Goal: Communication & Community: Answer question/provide support

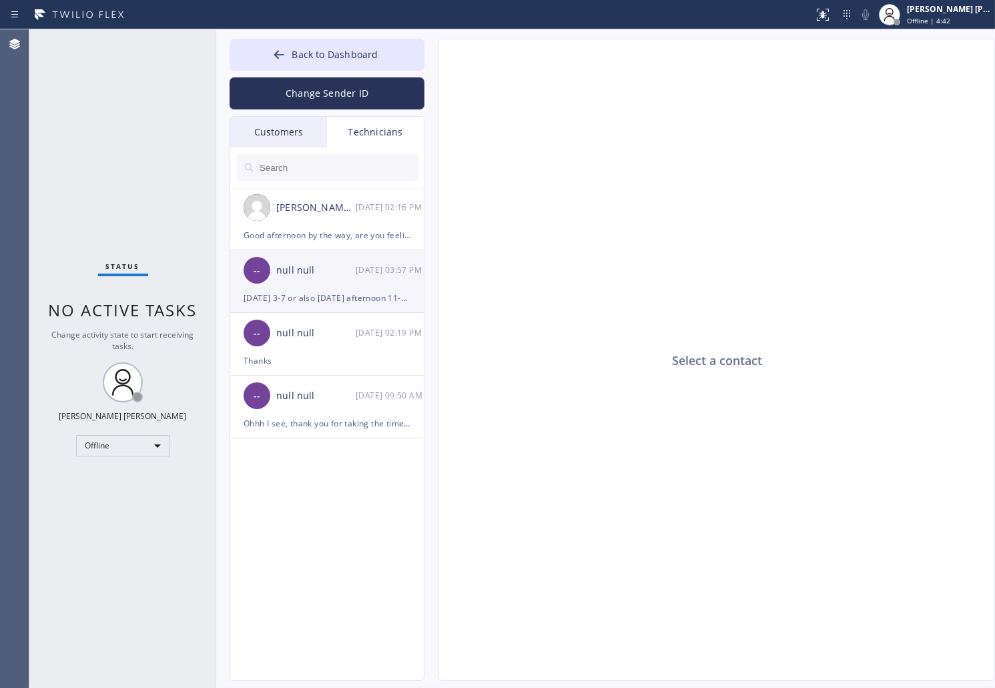
click at [338, 272] on div "null null" at bounding box center [315, 270] width 79 height 15
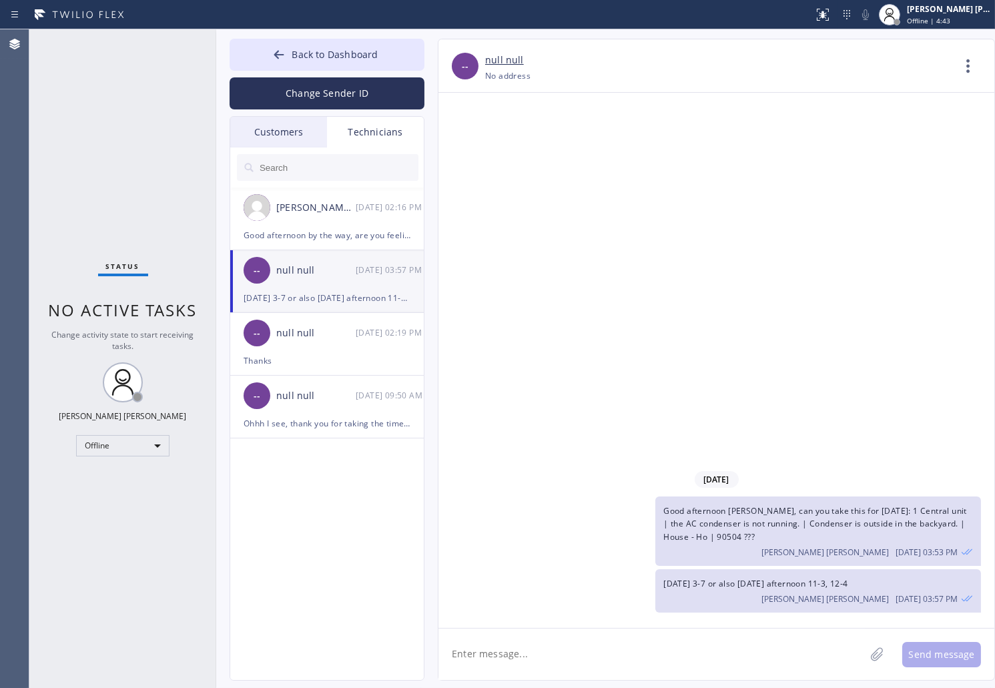
click at [338, 272] on div "null null" at bounding box center [315, 270] width 79 height 15
click at [322, 336] on div "null null" at bounding box center [315, 333] width 79 height 15
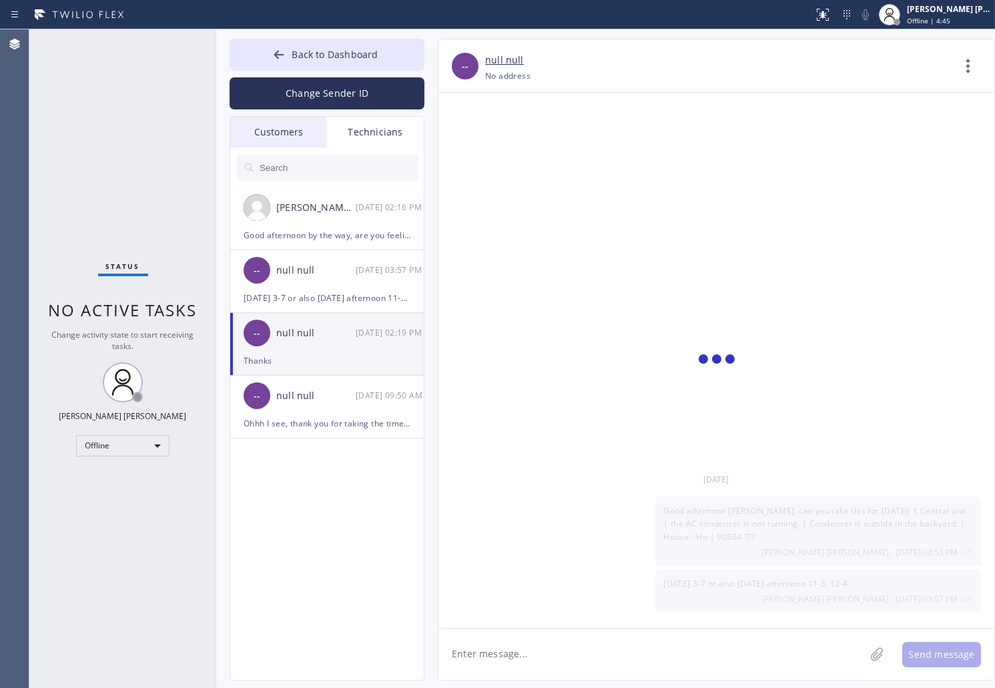
scroll to position [95, 0]
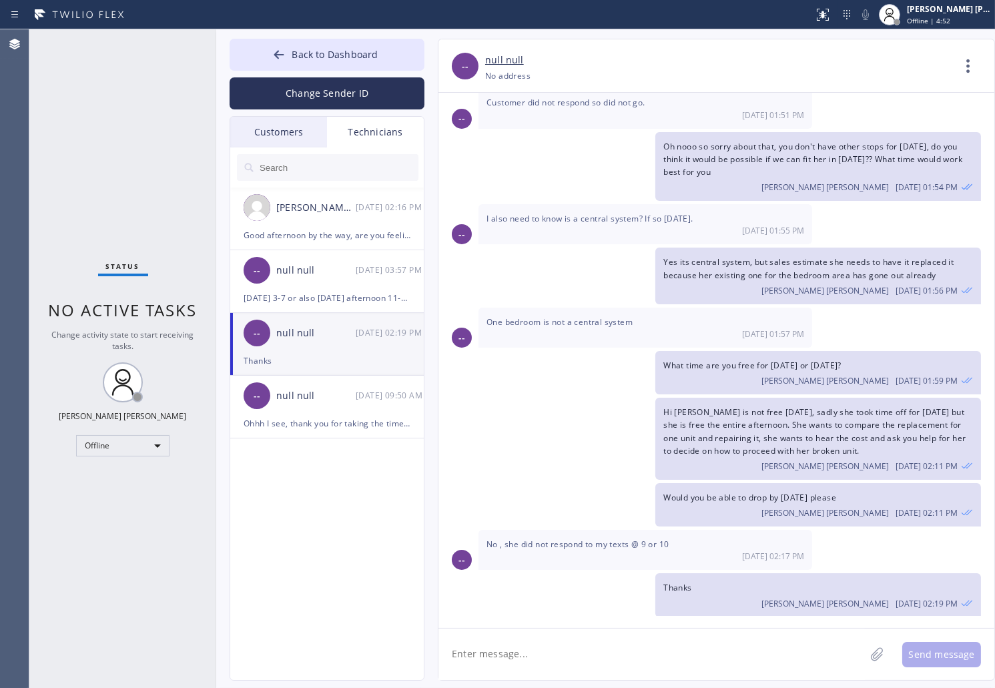
click at [312, 355] on div "Thanks" at bounding box center [327, 360] width 167 height 15
click at [950, 3] on div "[PERSON_NAME] [PERSON_NAME] Offline | 4:54" at bounding box center [949, 14] width 91 height 23
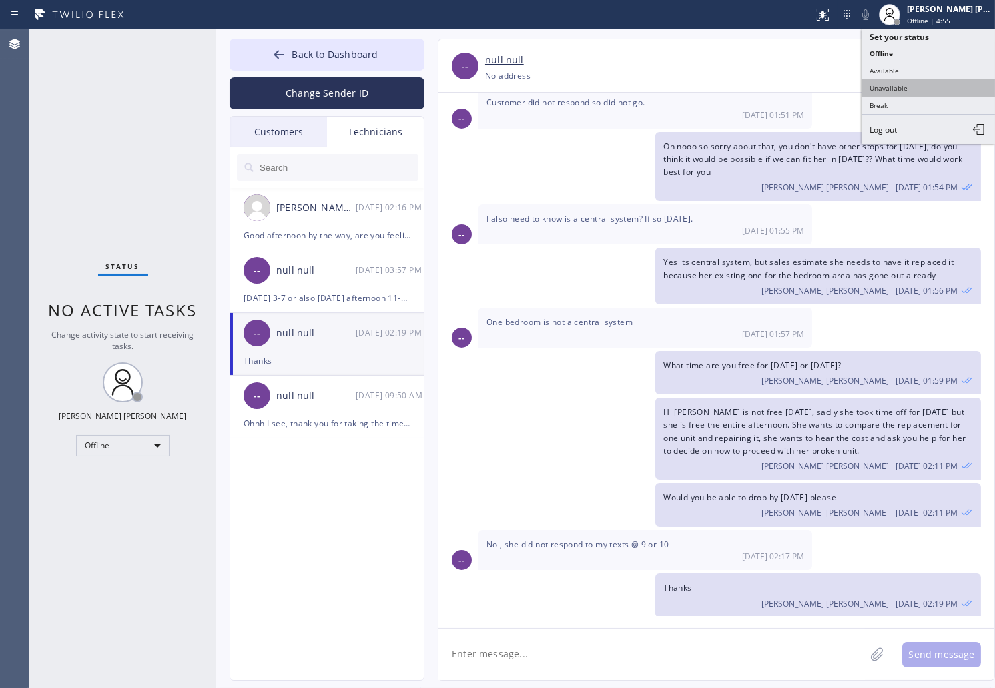
click at [929, 90] on button "Unavailable" at bounding box center [928, 87] width 133 height 17
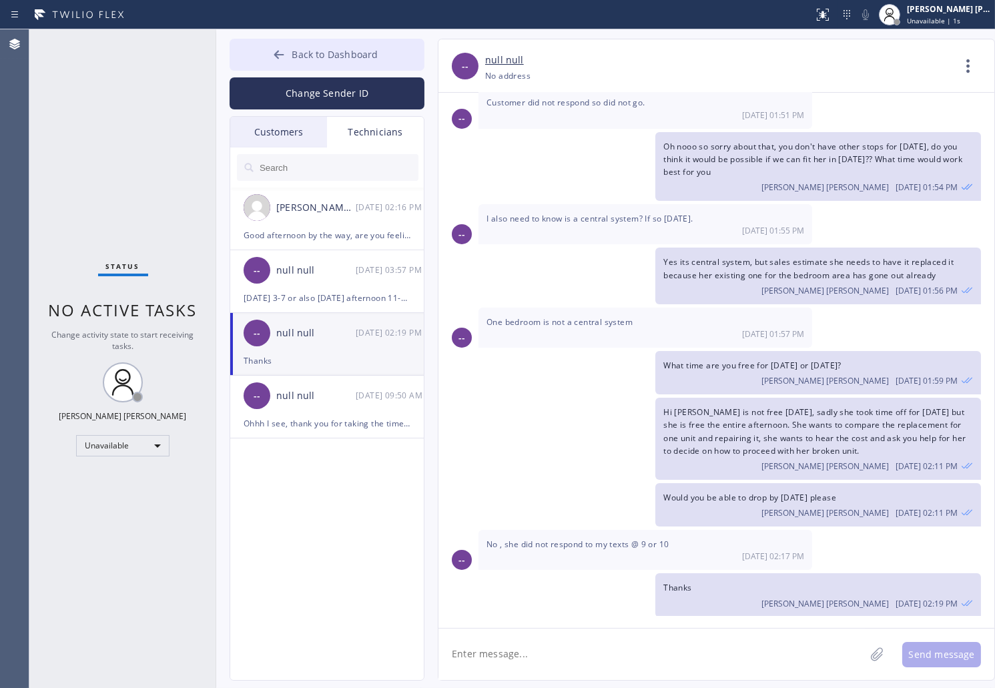
click at [267, 48] on button "Back to Dashboard" at bounding box center [327, 55] width 195 height 32
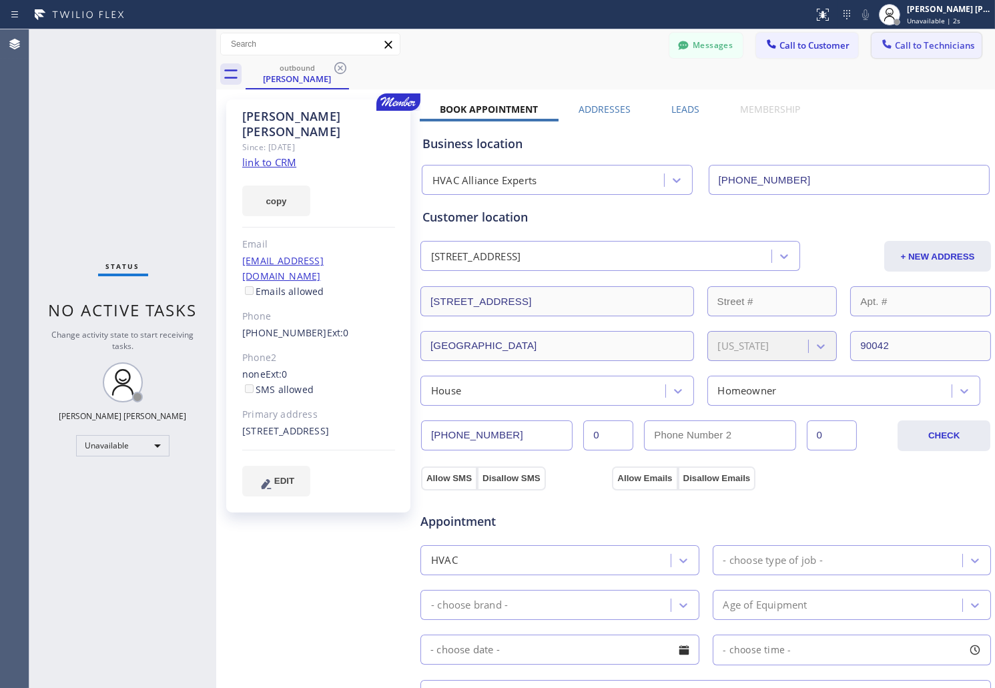
click at [882, 44] on icon at bounding box center [886, 43] width 13 height 13
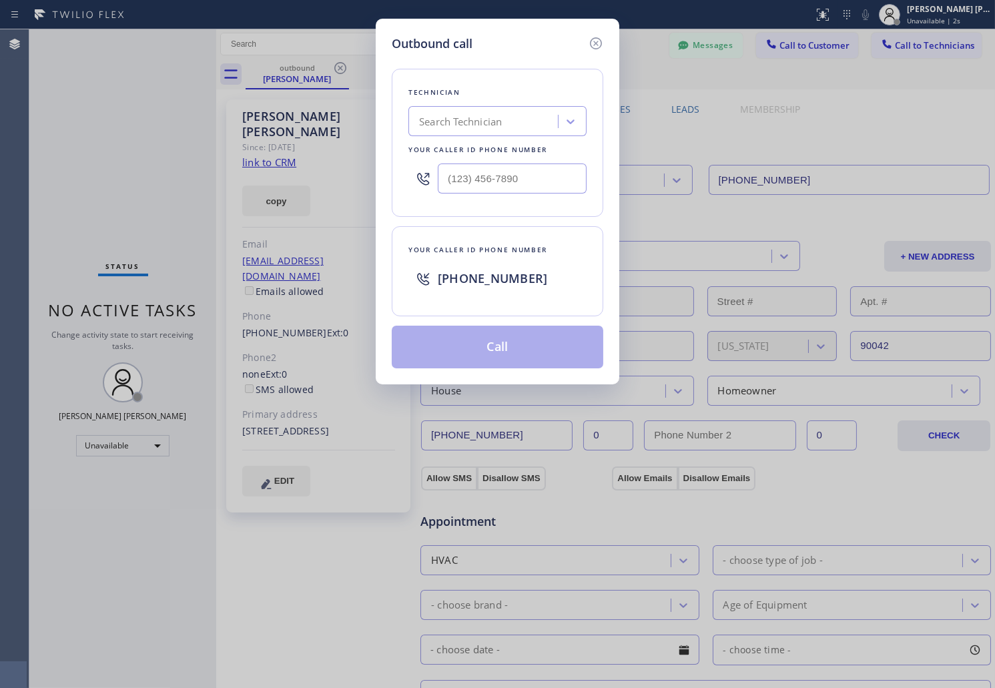
click at [545, 117] on div "Search Technician" at bounding box center [484, 121] width 145 height 23
type input "[PERSON_NAME]"
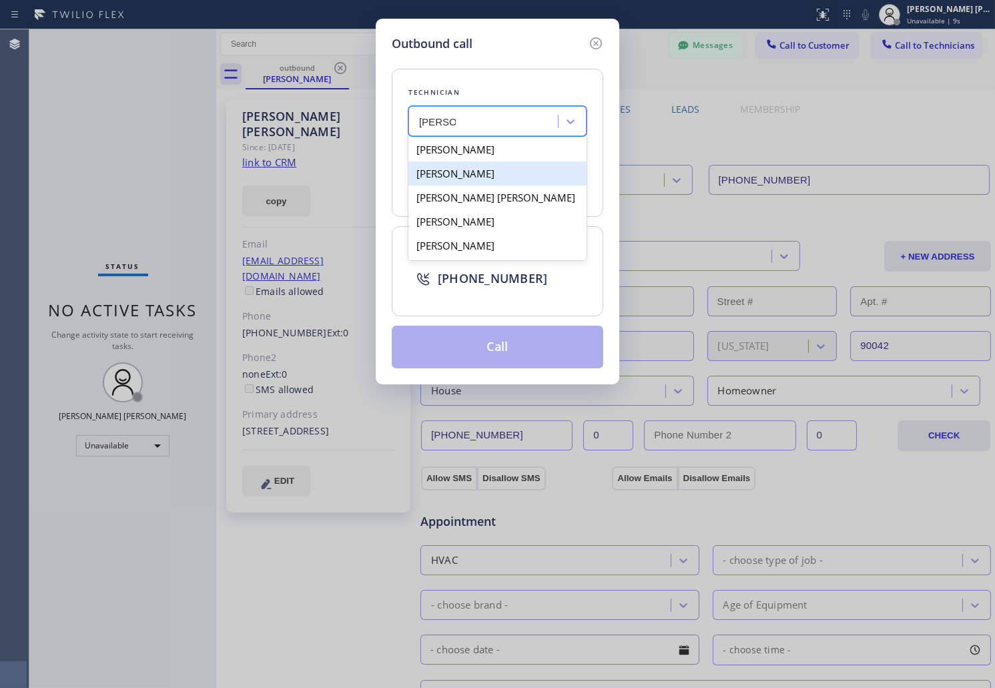
click at [536, 166] on div "[PERSON_NAME]" at bounding box center [497, 174] width 178 height 24
type input "[PHONE_NUMBER]"
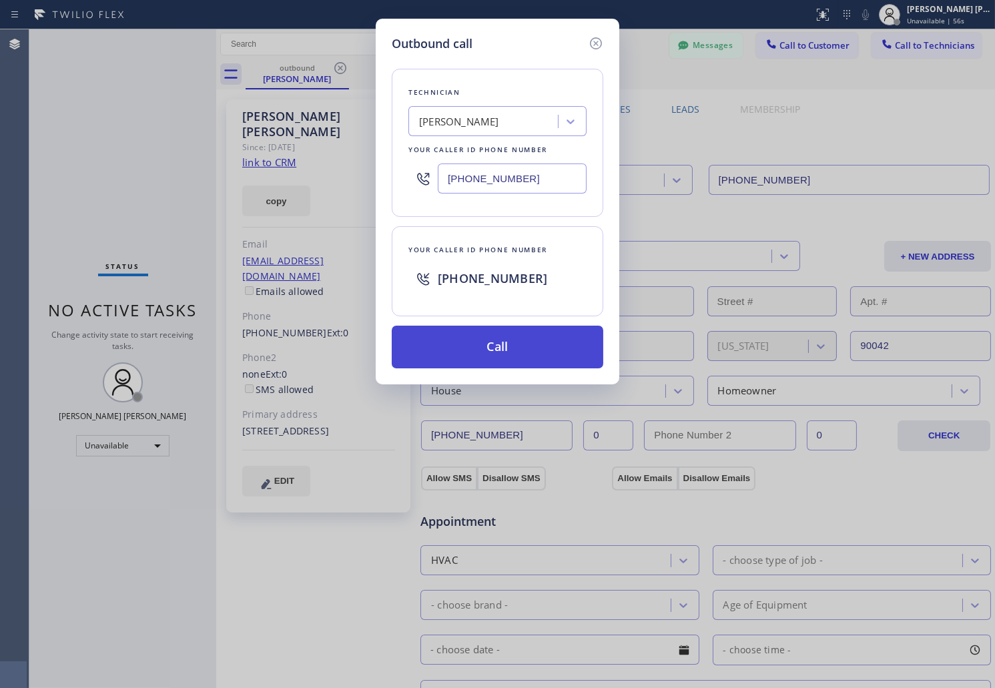
click at [491, 350] on button "Call" at bounding box center [498, 347] width 212 height 43
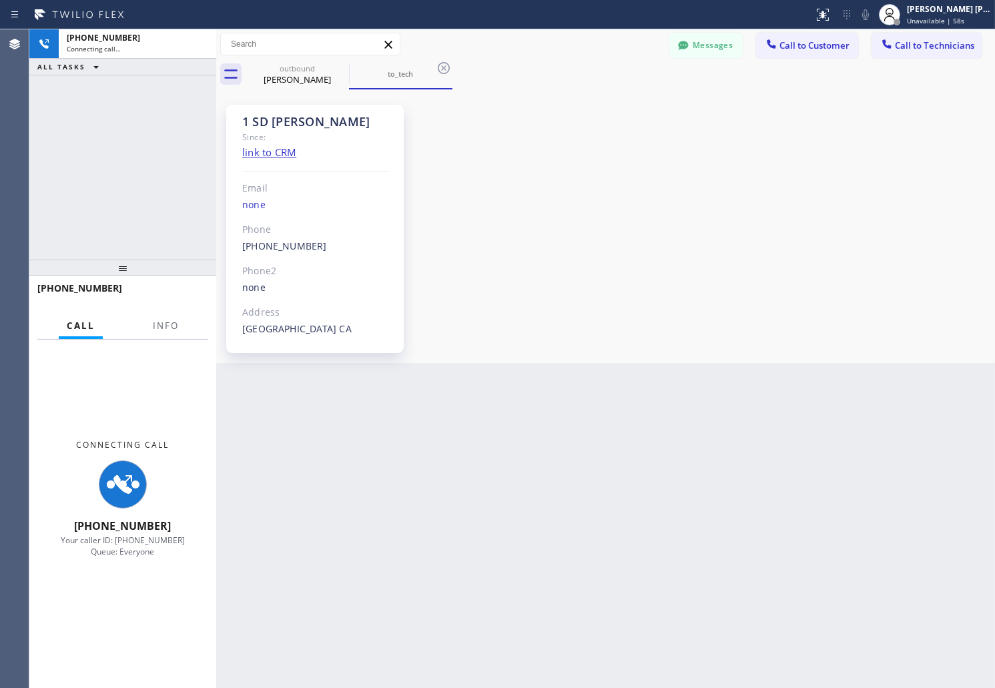
scroll to position [95, 0]
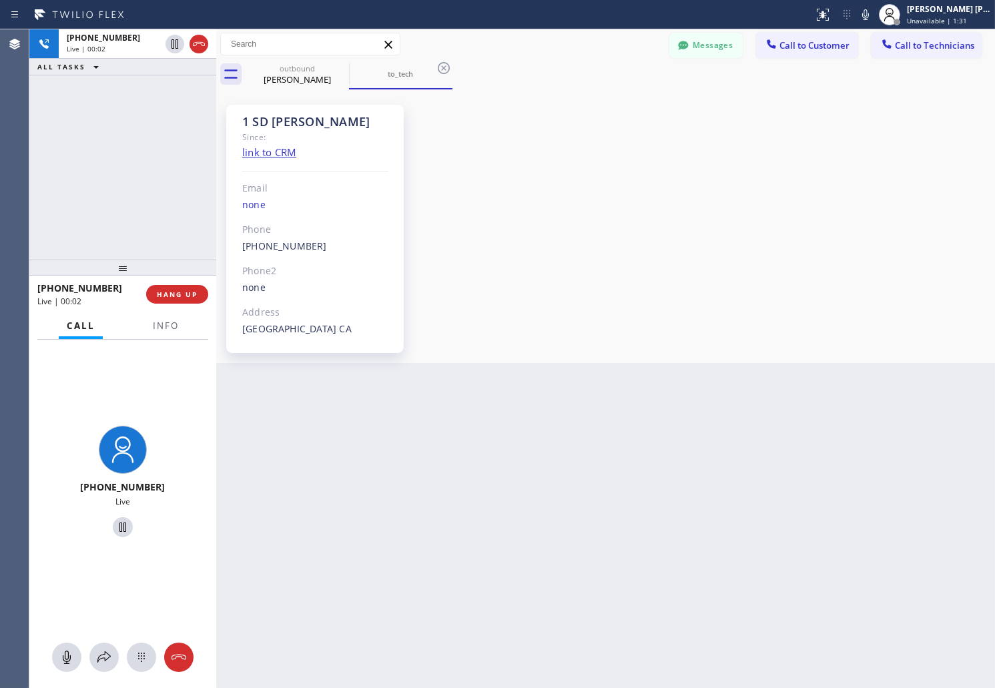
click at [619, 234] on div "1 SD [PERSON_NAME] Since: link to CRM Email none Phone [PHONE_NUMBER] Outbound …" at bounding box center [606, 226] width 772 height 267
click at [678, 192] on div "1 SD [PERSON_NAME] Since: link to CRM Email none Phone [PHONE_NUMBER] Outbound …" at bounding box center [606, 226] width 772 height 267
click at [183, 298] on span "HANG UP" at bounding box center [177, 294] width 41 height 9
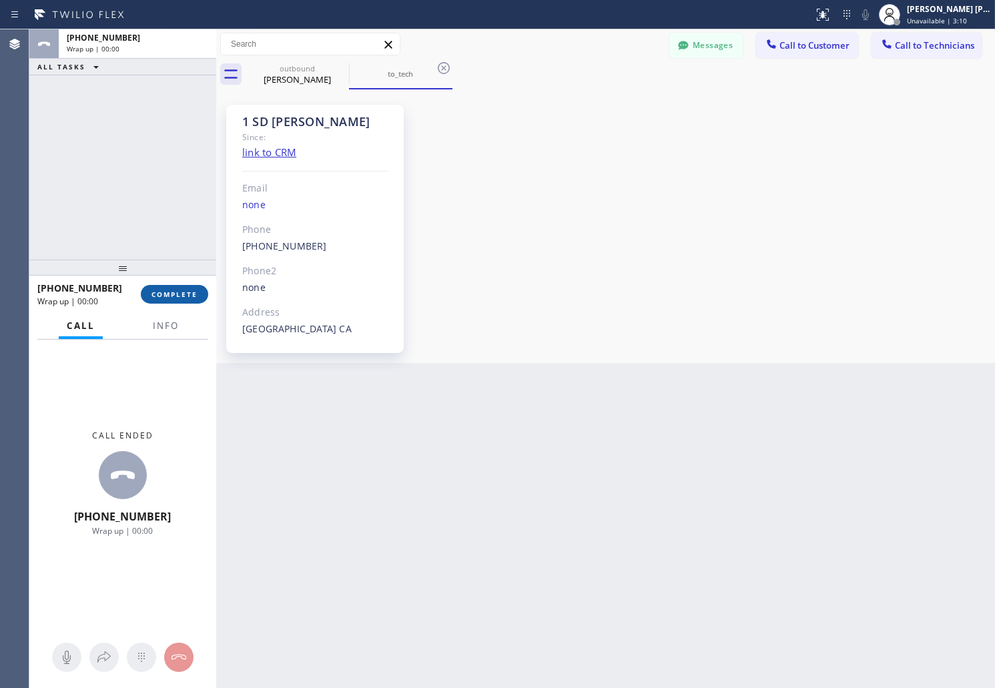
click at [183, 298] on span "COMPLETE" at bounding box center [174, 294] width 46 height 9
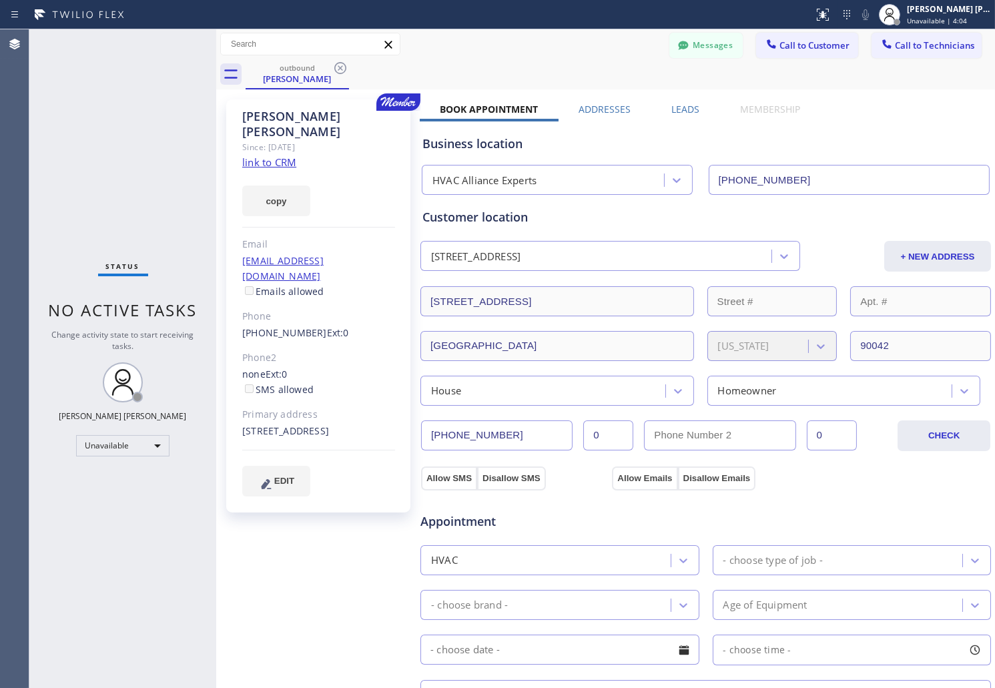
drag, startPoint x: 607, startPoint y: 65, endPoint x: 431, endPoint y: 59, distance: 176.3
click at [607, 65] on div "outbound [PERSON_NAME]" at bounding box center [620, 74] width 749 height 30
click at [336, 67] on icon at bounding box center [340, 68] width 16 height 16
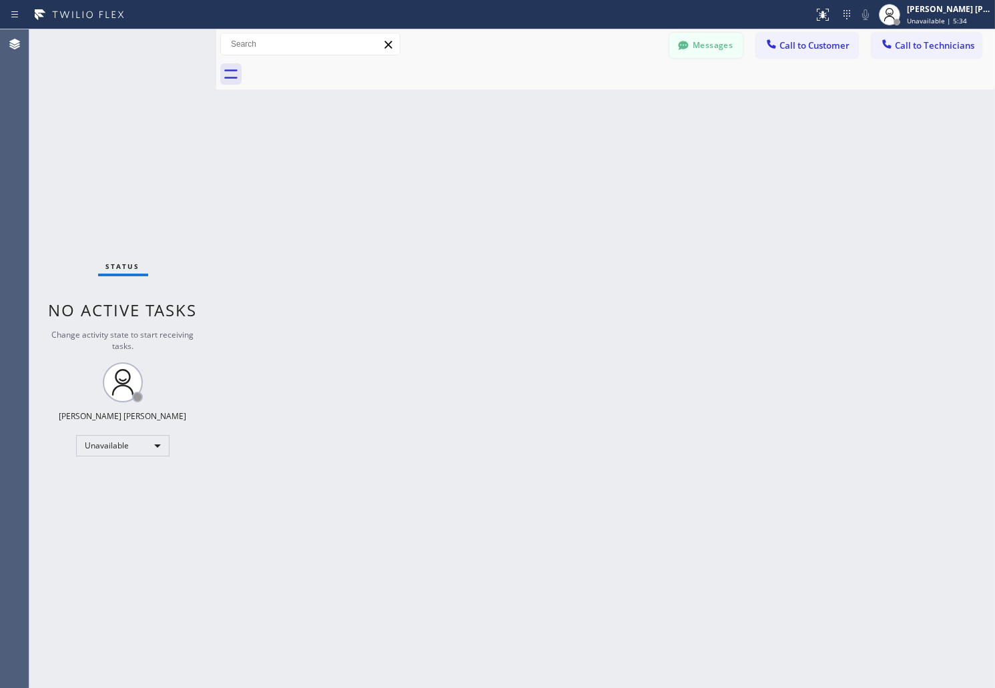
click at [683, 55] on div at bounding box center [683, 47] width 16 height 16
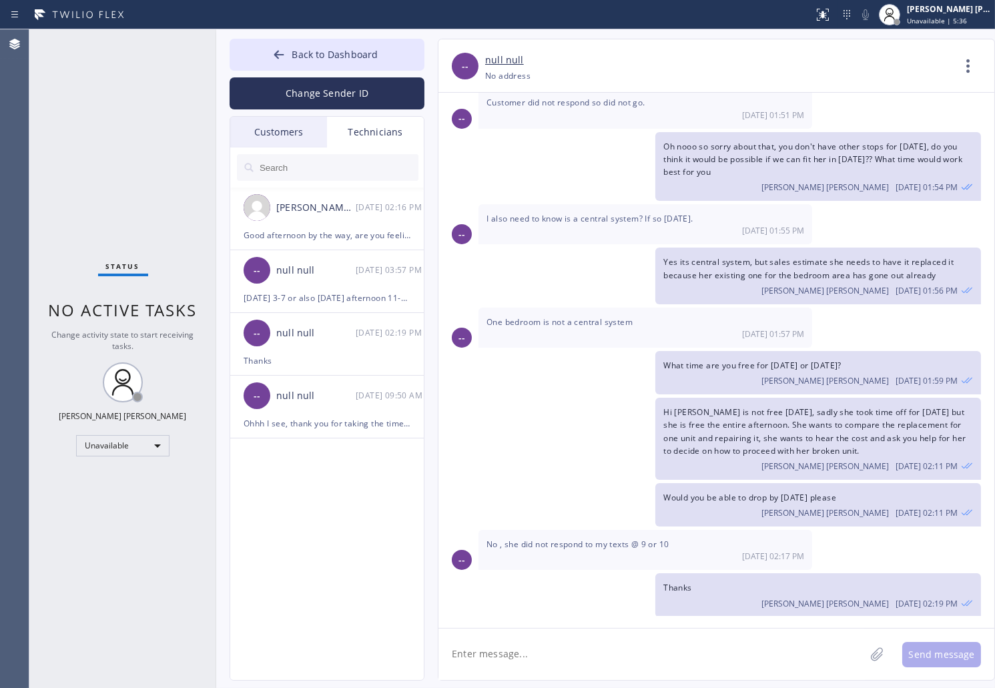
click at [610, 656] on textarea at bounding box center [651, 654] width 426 height 51
type textarea "Hi [PERSON_NAME]"
click at [318, 52] on span "Back to Dashboard" at bounding box center [335, 54] width 86 height 13
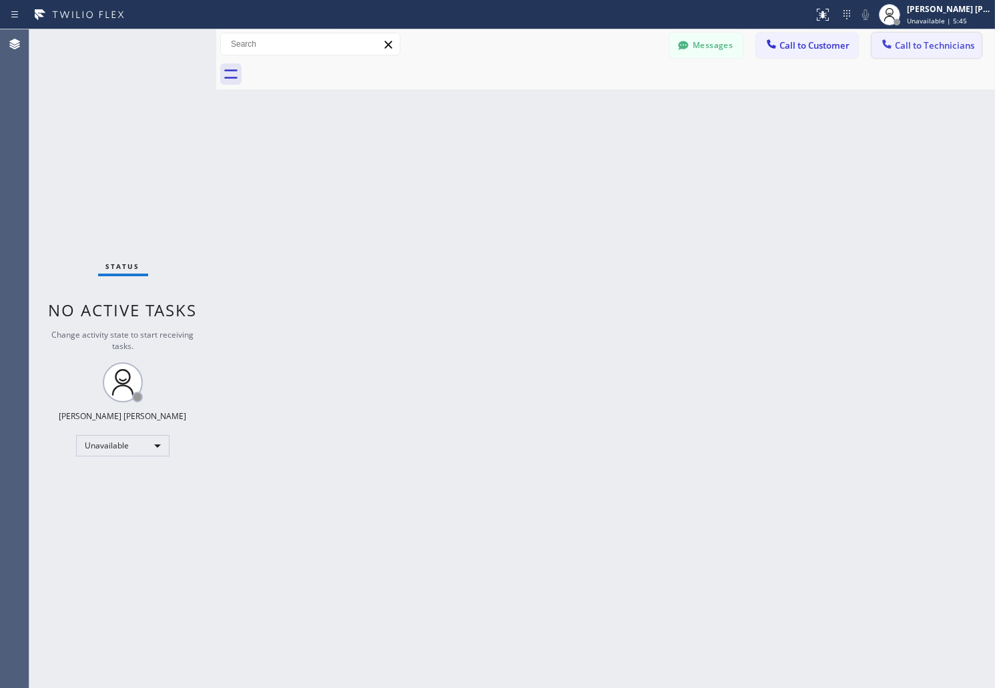
click at [912, 47] on span "Call to Technicians" at bounding box center [934, 45] width 79 height 12
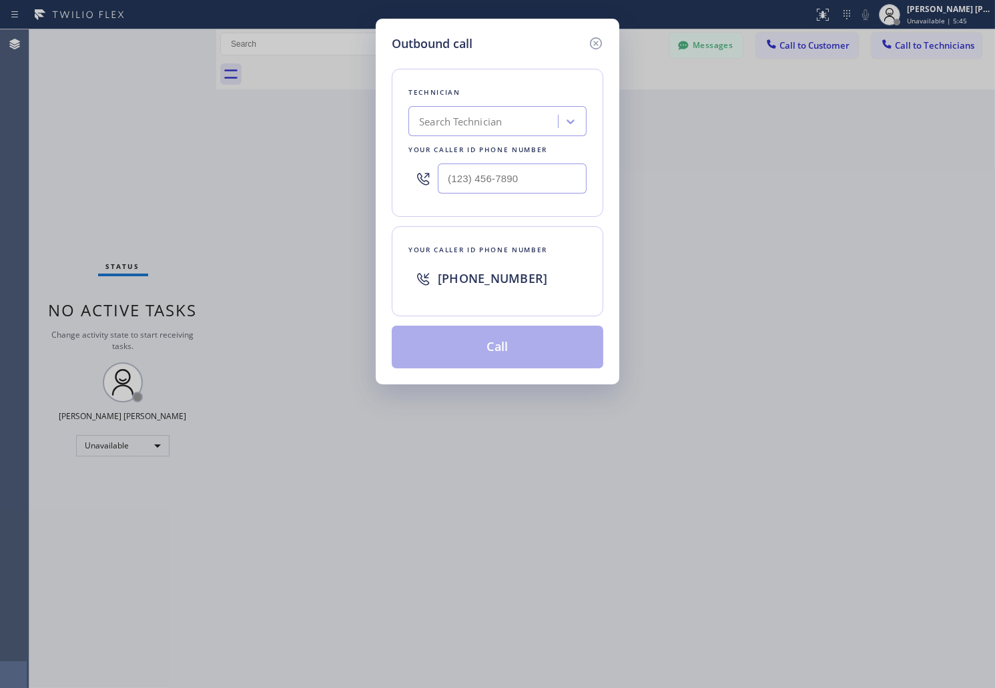
click at [525, 123] on div "Search Technician" at bounding box center [484, 121] width 145 height 23
type input "[PERSON_NAME]"
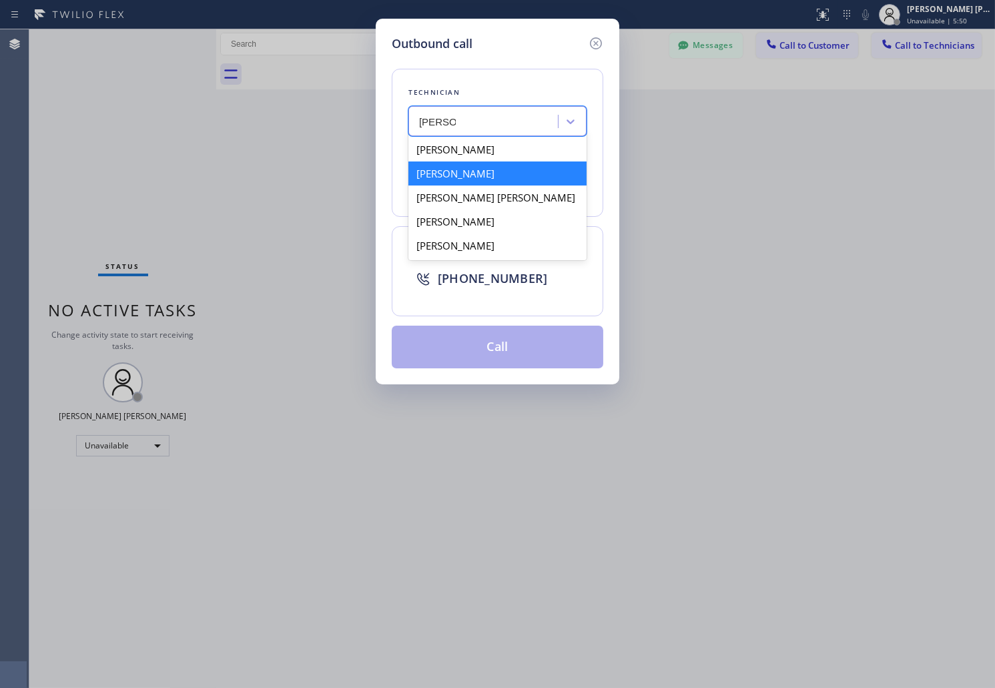
click at [529, 165] on div "[PERSON_NAME]" at bounding box center [497, 174] width 178 height 24
type input "[PHONE_NUMBER]"
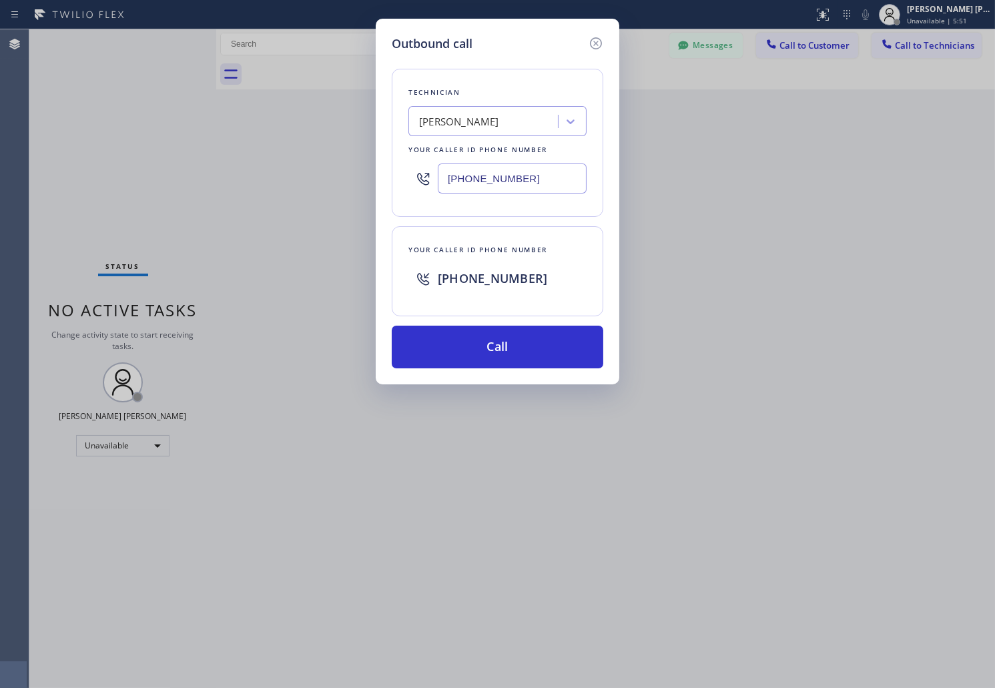
drag, startPoint x: 530, startPoint y: 176, endPoint x: 357, endPoint y: 183, distance: 173.0
click at [357, 183] on div "Outbound call Technician [PERSON_NAME] Your caller id phone number [PHONE_NUMBE…" at bounding box center [497, 344] width 995 height 688
click at [593, 43] on icon at bounding box center [596, 43] width 16 height 16
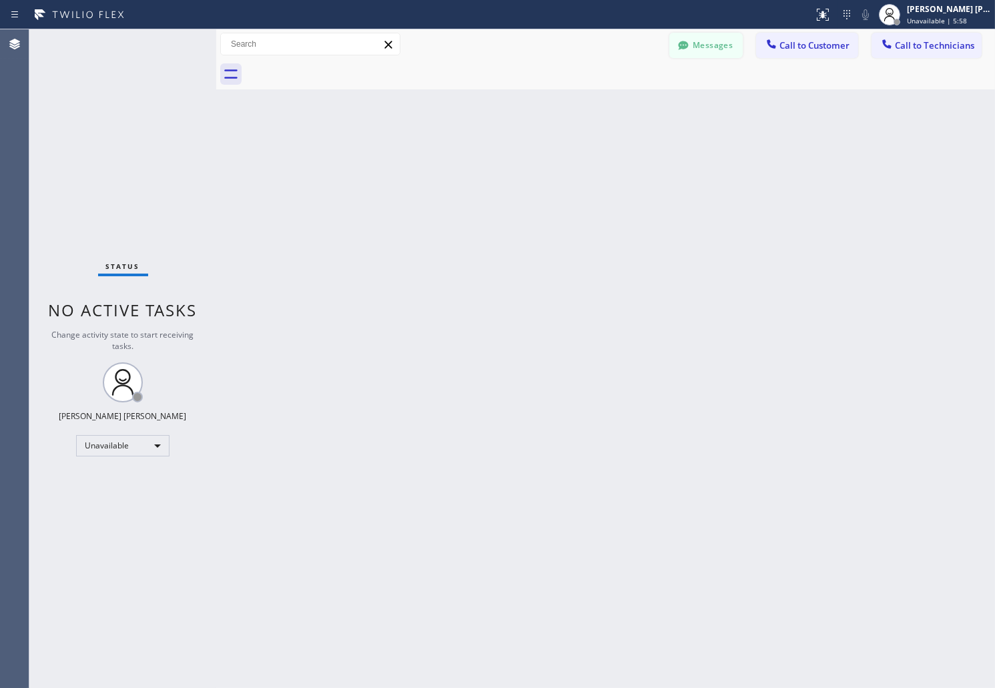
click at [677, 39] on icon at bounding box center [683, 45] width 13 height 13
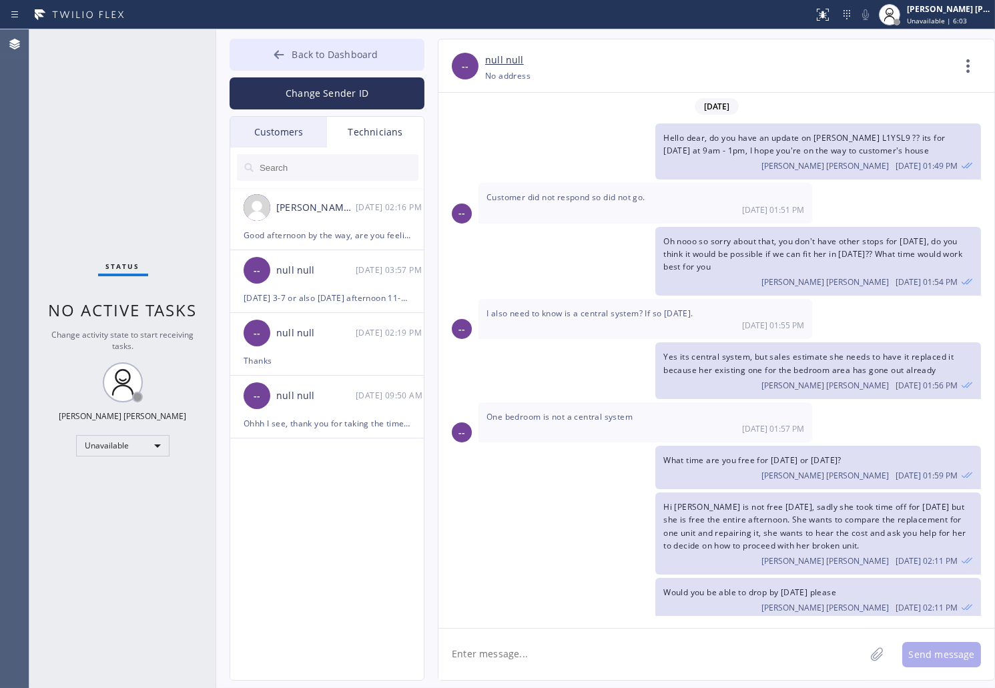
click at [255, 49] on button "Back to Dashboard" at bounding box center [327, 55] width 195 height 32
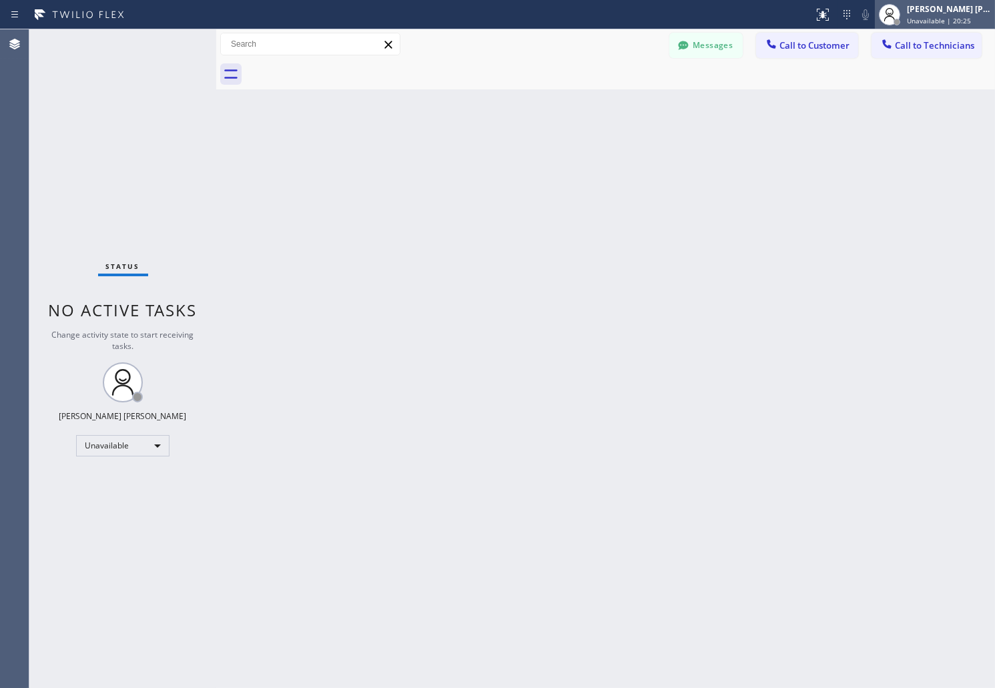
click at [962, 15] on div "[PERSON_NAME] [PERSON_NAME] Unavailable | 20:25" at bounding box center [949, 14] width 91 height 23
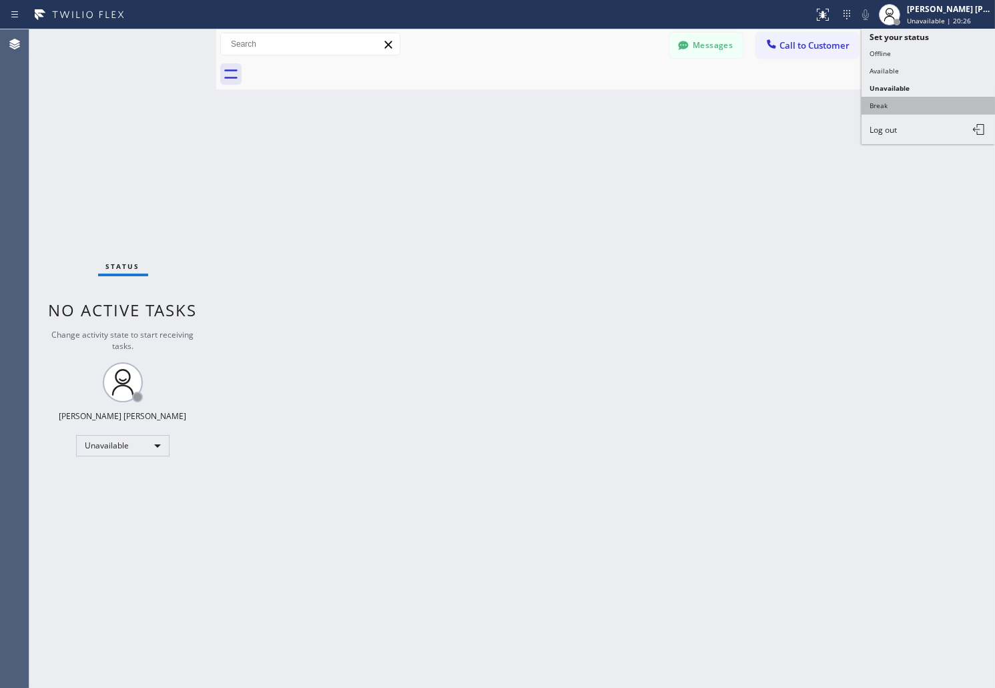
click at [886, 109] on button "Break" at bounding box center [928, 105] width 133 height 17
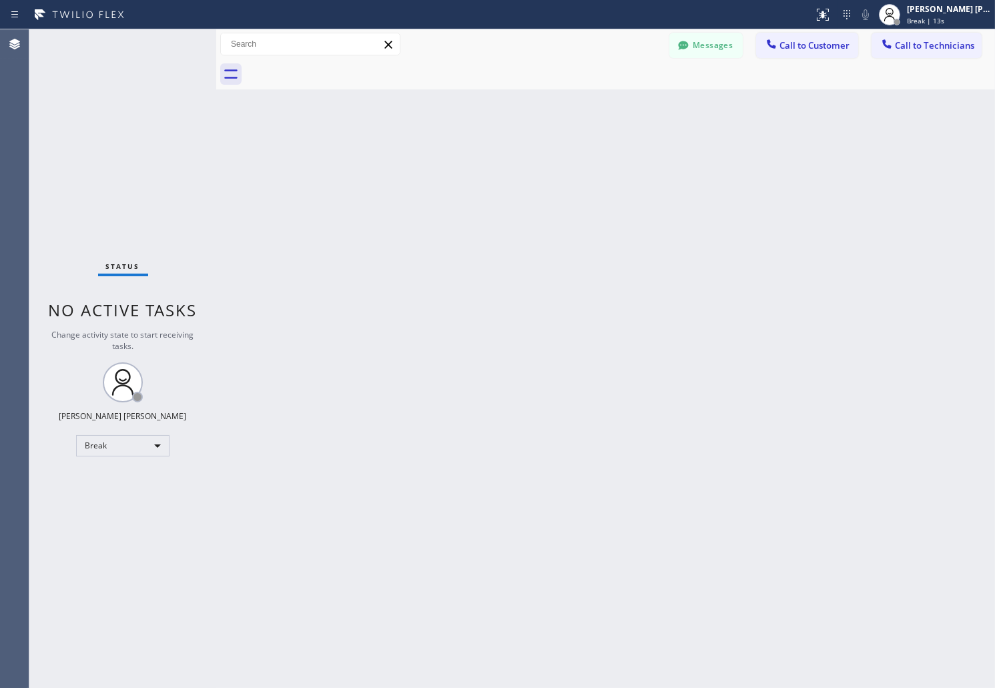
click at [621, 329] on div "Back to Dashboard Change Sender ID Customers Technicians AB [PERSON_NAME] [DATE…" at bounding box center [605, 358] width 779 height 659
click at [481, 162] on div "Back to Dashboard Change Sender ID Customers Technicians AB [PERSON_NAME] [DATE…" at bounding box center [605, 358] width 779 height 659
click at [474, 185] on div "Back to Dashboard Change Sender ID Customers Technicians AB [PERSON_NAME] [DATE…" at bounding box center [605, 358] width 779 height 659
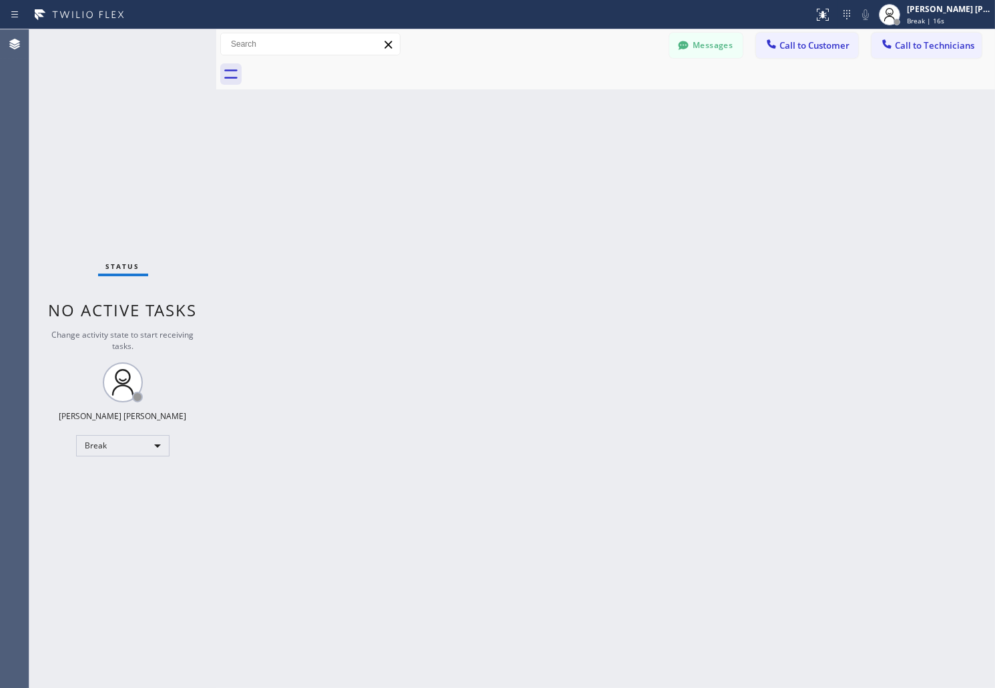
click at [474, 185] on div "Back to Dashboard Change Sender ID Customers Technicians AB [PERSON_NAME] [DATE…" at bounding box center [605, 358] width 779 height 659
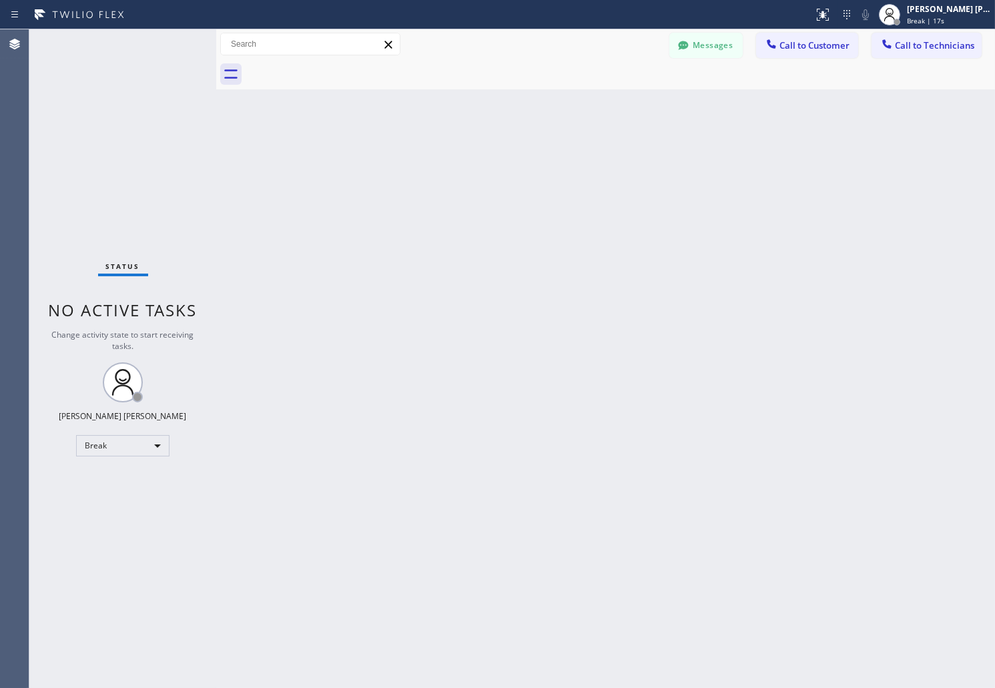
click at [474, 185] on div "Back to Dashboard Change Sender ID Customers Technicians AB [PERSON_NAME] [DATE…" at bounding box center [605, 358] width 779 height 659
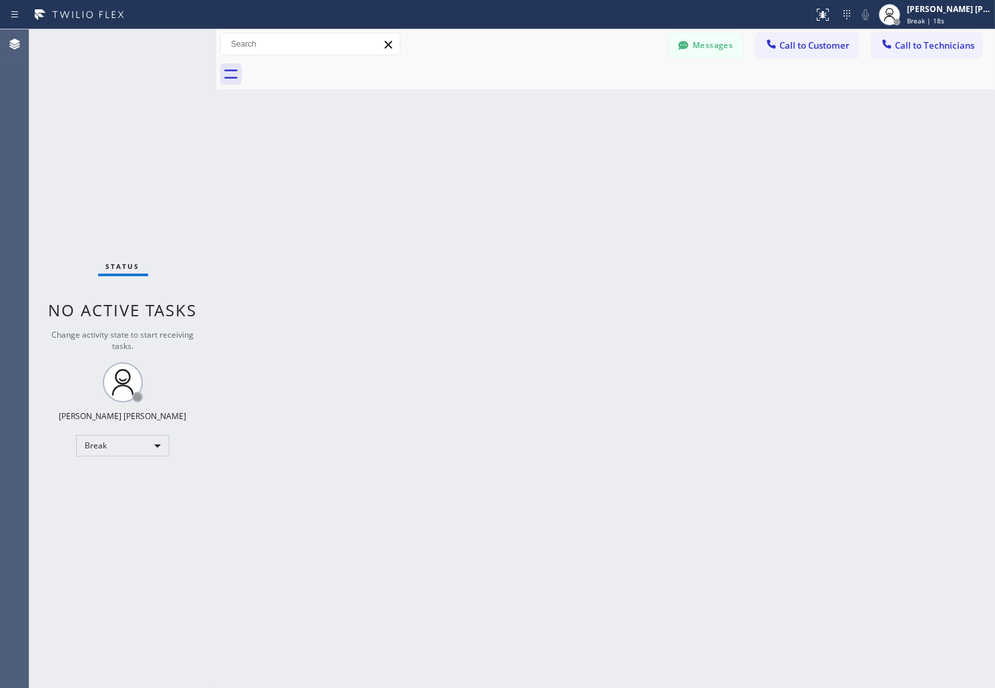
click at [474, 185] on div "Back to Dashboard Change Sender ID Customers Technicians AB [PERSON_NAME] [DATE…" at bounding box center [605, 358] width 779 height 659
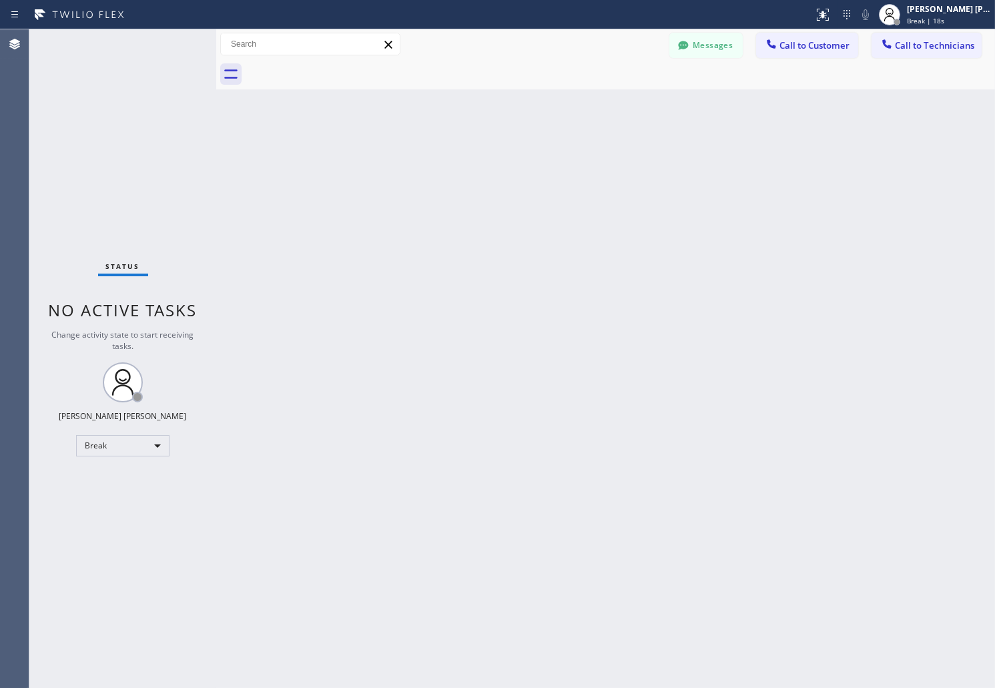
click at [474, 185] on div "Back to Dashboard Change Sender ID Customers Technicians AB [PERSON_NAME] [DATE…" at bounding box center [605, 358] width 779 height 659
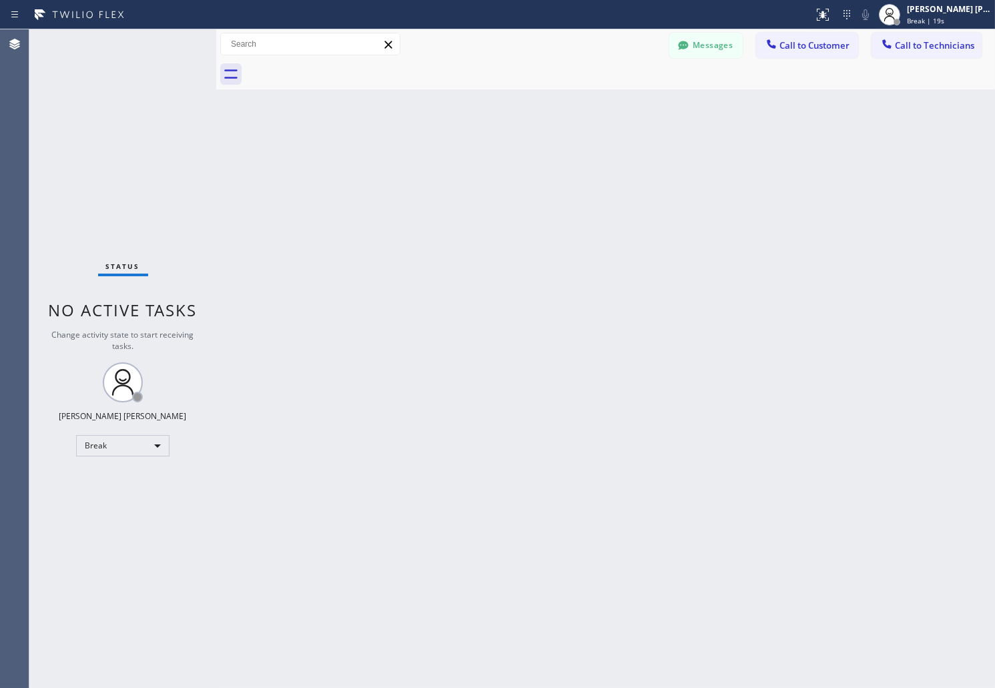
click at [474, 185] on div "Back to Dashboard Change Sender ID Customers Technicians AB [PERSON_NAME] [DATE…" at bounding box center [605, 358] width 779 height 659
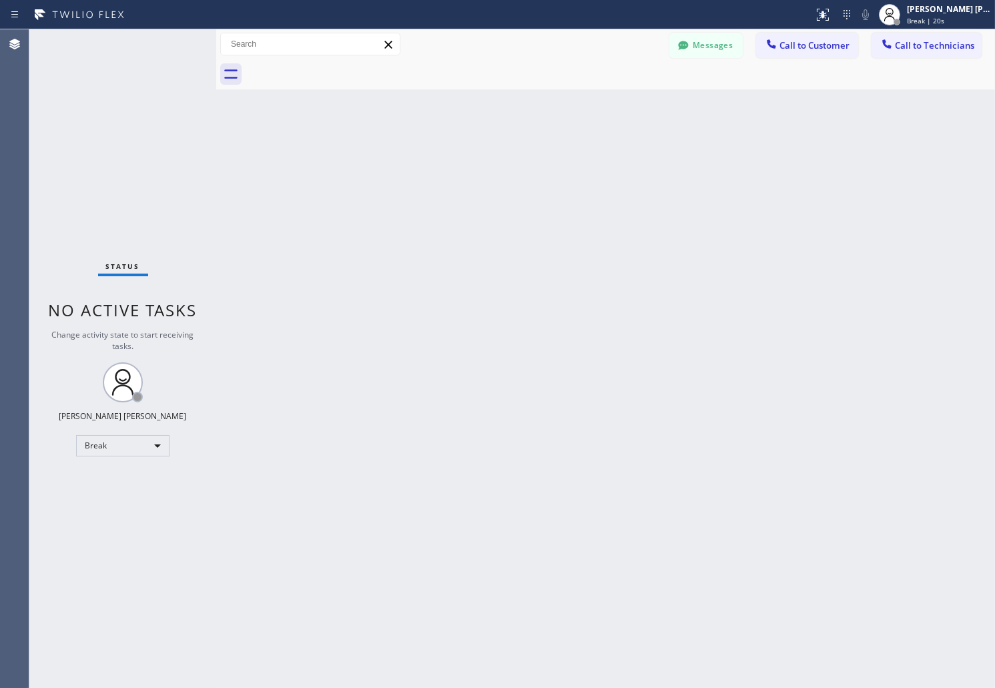
click at [474, 185] on div "Back to Dashboard Change Sender ID Customers Technicians AB [PERSON_NAME] [DATE…" at bounding box center [605, 358] width 779 height 659
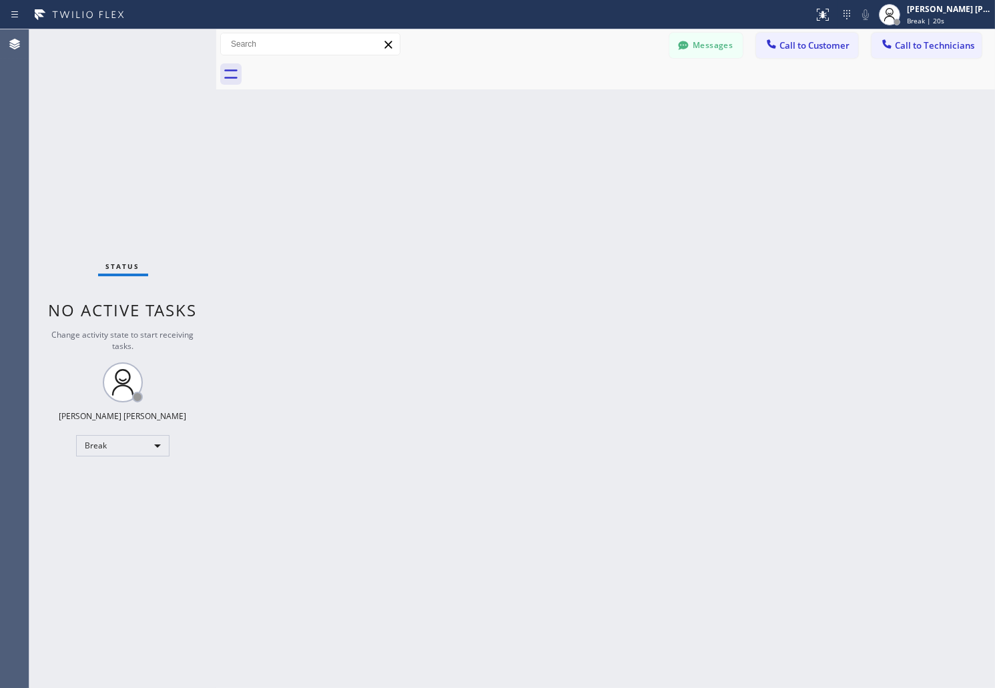
click at [474, 185] on div "Back to Dashboard Change Sender ID Customers Technicians AB [PERSON_NAME] [DATE…" at bounding box center [605, 358] width 779 height 659
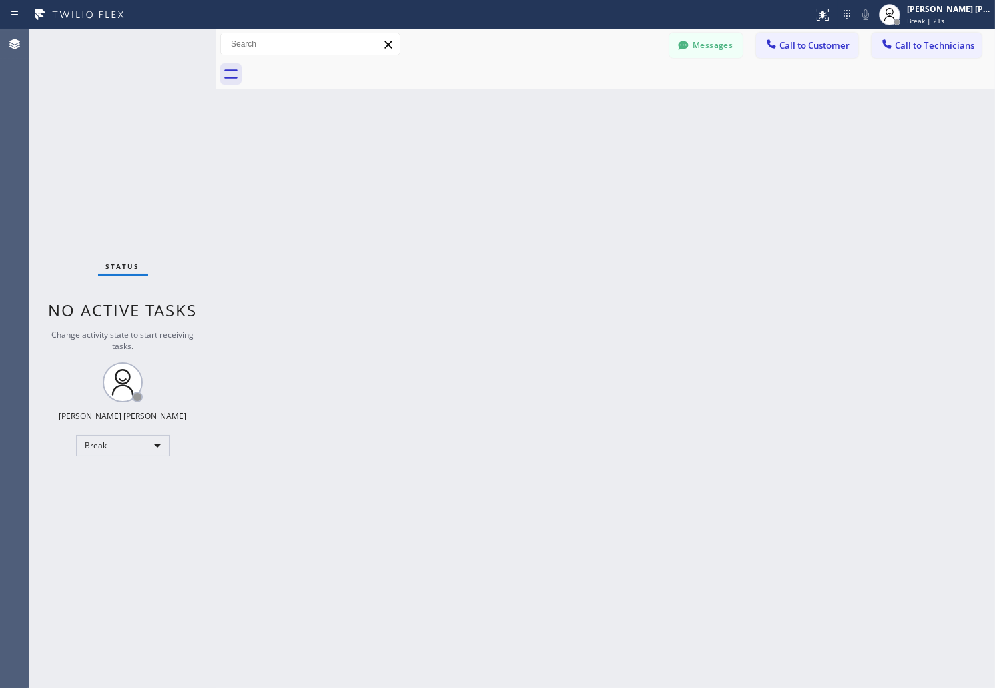
click at [474, 185] on div "Back to Dashboard Change Sender ID Customers Technicians AB [PERSON_NAME] [DATE…" at bounding box center [605, 358] width 779 height 659
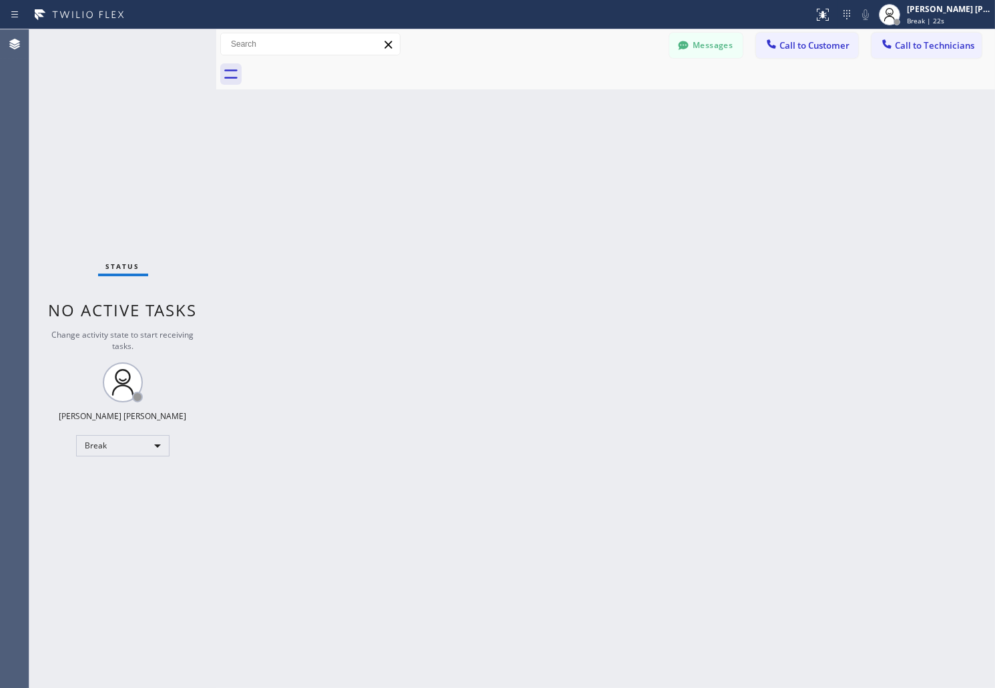
click at [474, 185] on div "Back to Dashboard Change Sender ID Customers Technicians AB [PERSON_NAME] [DATE…" at bounding box center [605, 358] width 779 height 659
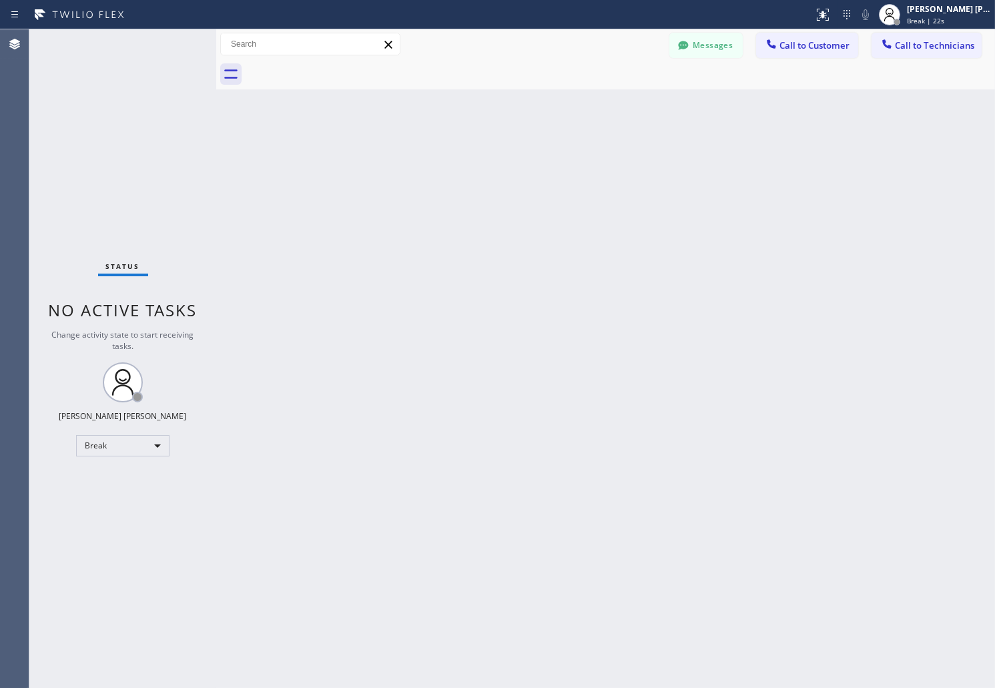
click at [474, 185] on div "Back to Dashboard Change Sender ID Customers Technicians AB [PERSON_NAME] [DATE…" at bounding box center [605, 358] width 779 height 659
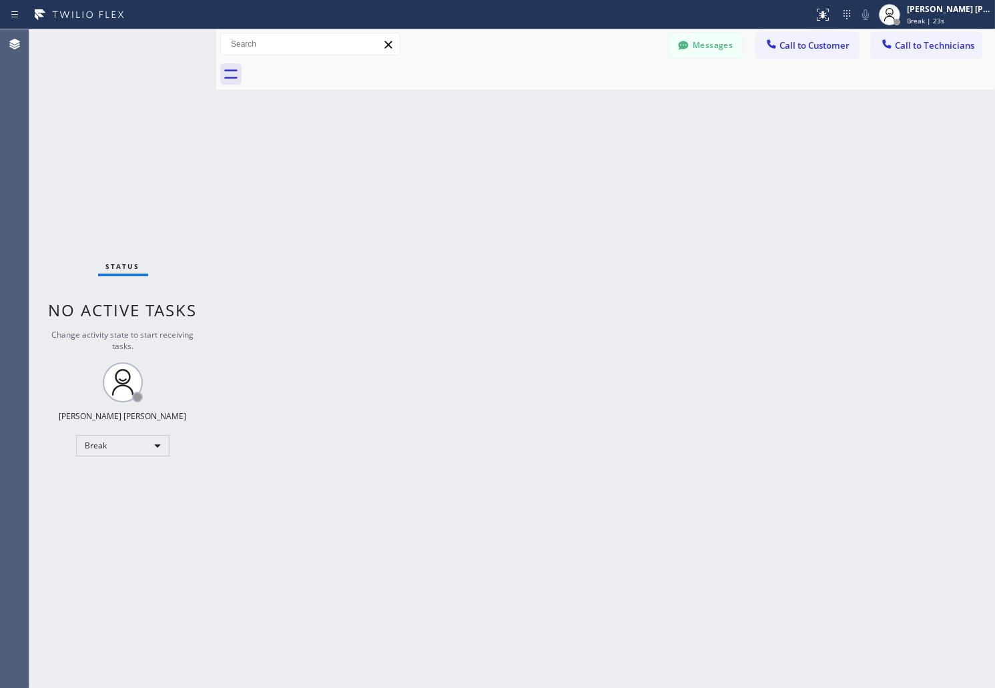
click at [474, 185] on div "Back to Dashboard Change Sender ID Customers Technicians AB [PERSON_NAME] [DATE…" at bounding box center [605, 358] width 779 height 659
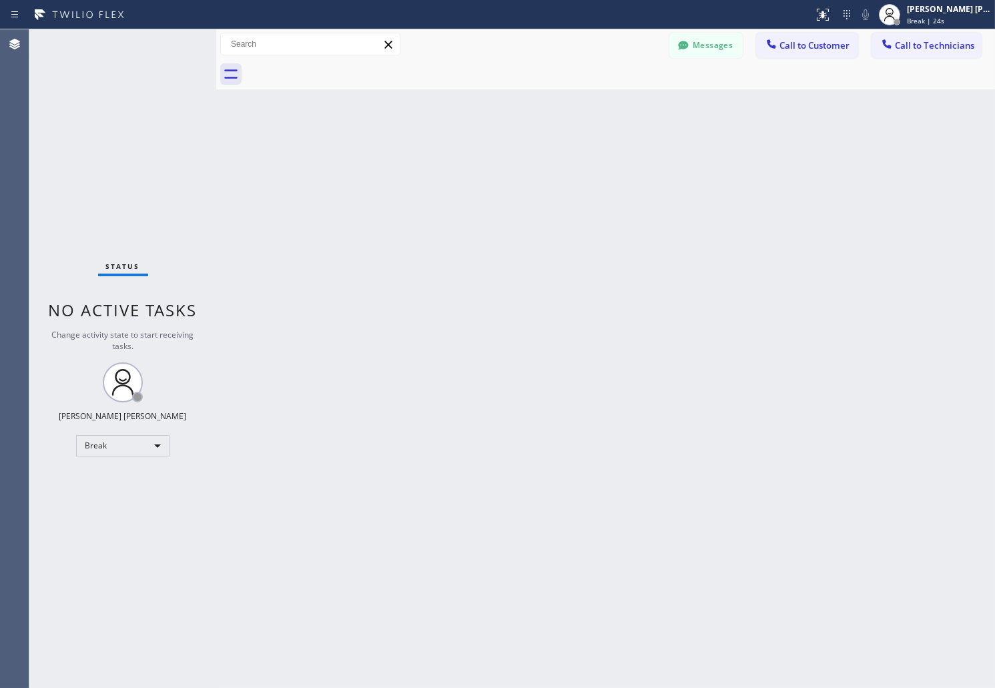
click at [474, 185] on div "Back to Dashboard Change Sender ID Customers Technicians AB [PERSON_NAME] [DATE…" at bounding box center [605, 358] width 779 height 659
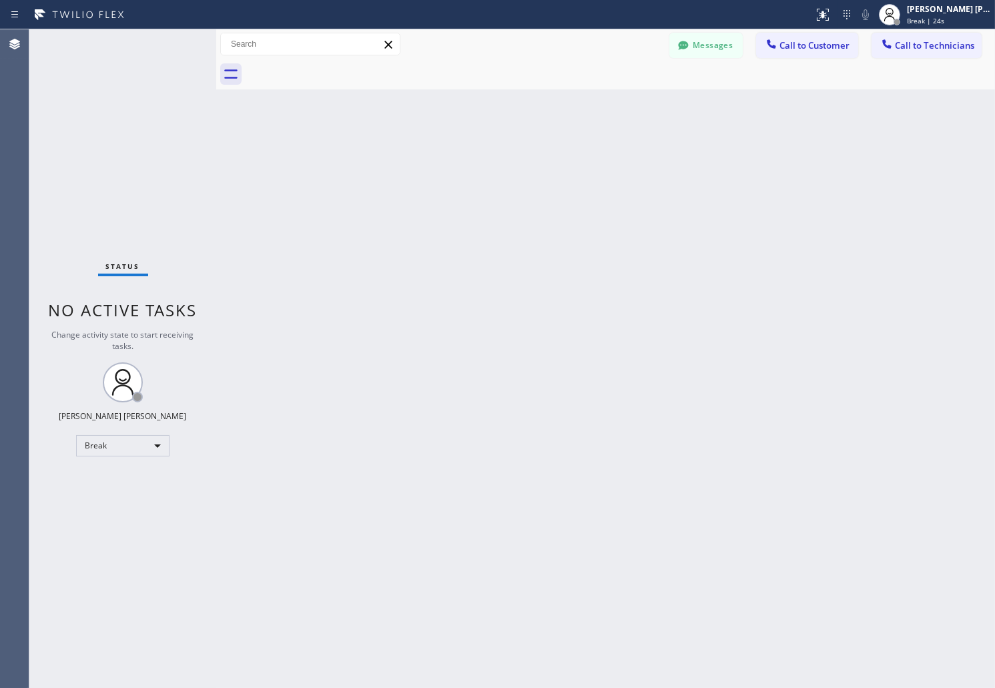
click at [474, 185] on div "Back to Dashboard Change Sender ID Customers Technicians AB [PERSON_NAME] [DATE…" at bounding box center [605, 358] width 779 height 659
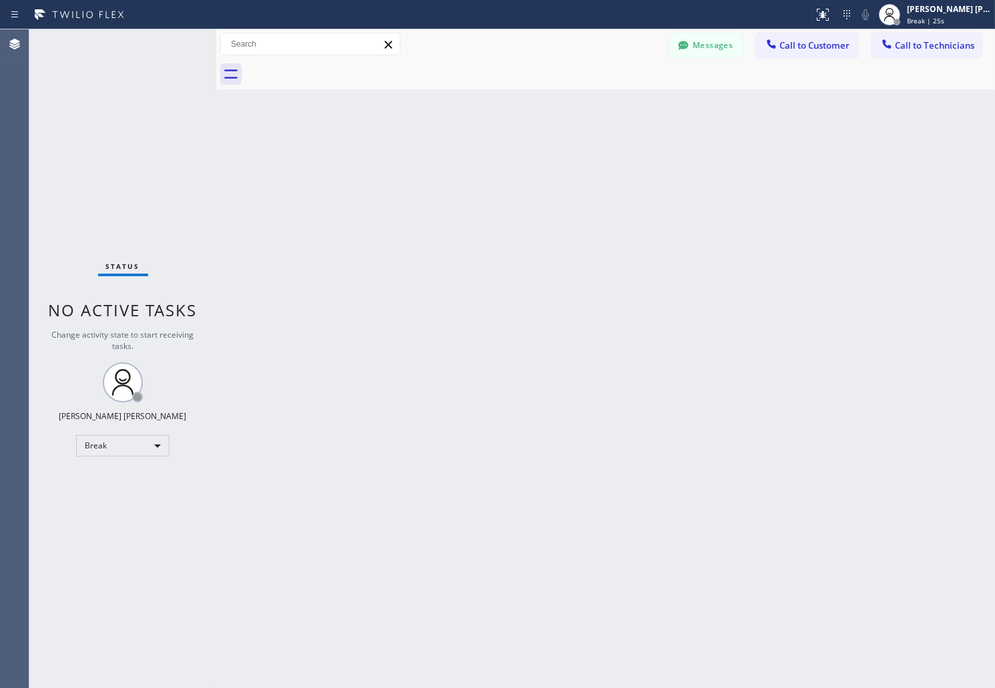
click at [474, 185] on div "Back to Dashboard Change Sender ID Customers Technicians AB [PERSON_NAME] [DATE…" at bounding box center [605, 358] width 779 height 659
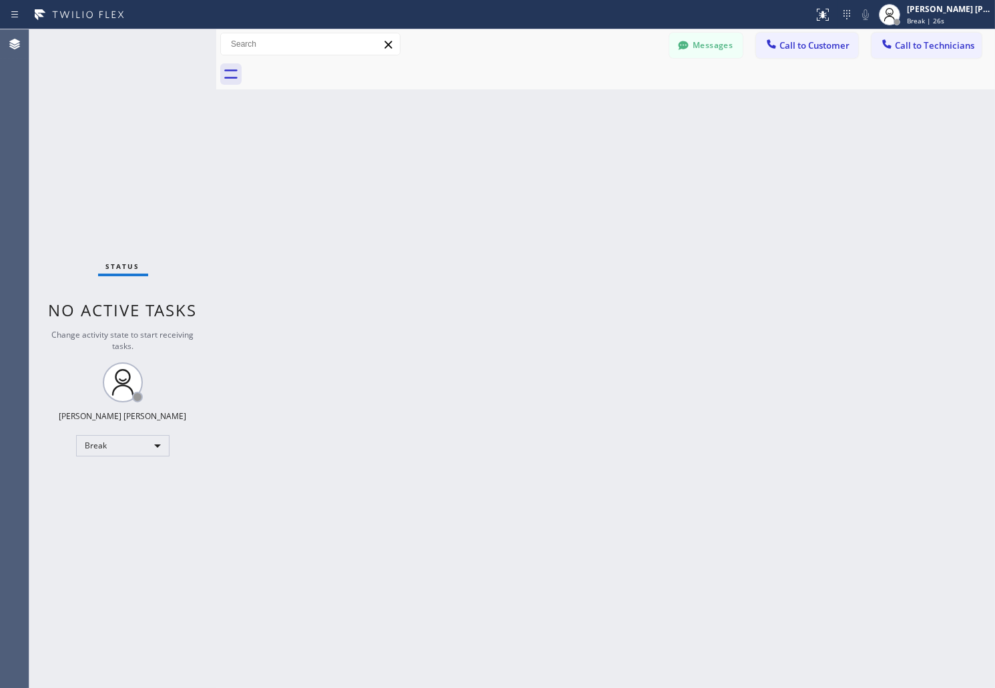
click at [474, 185] on div "Back to Dashboard Change Sender ID Customers Technicians AB [PERSON_NAME] [DATE…" at bounding box center [605, 358] width 779 height 659
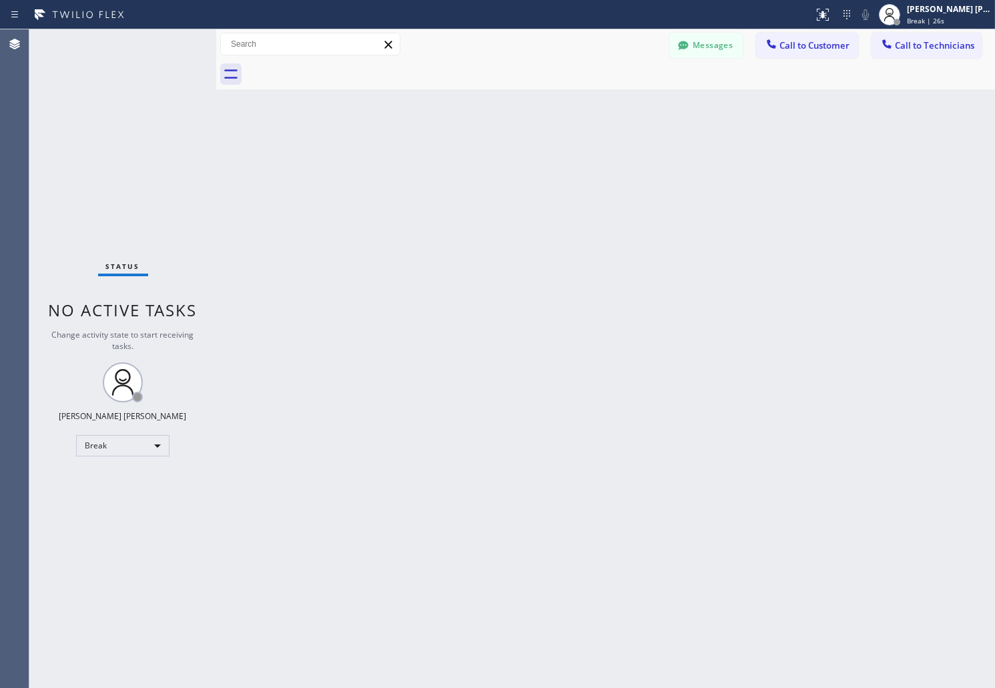
click at [474, 185] on div "Back to Dashboard Change Sender ID Customers Technicians AB [PERSON_NAME] [DATE…" at bounding box center [605, 358] width 779 height 659
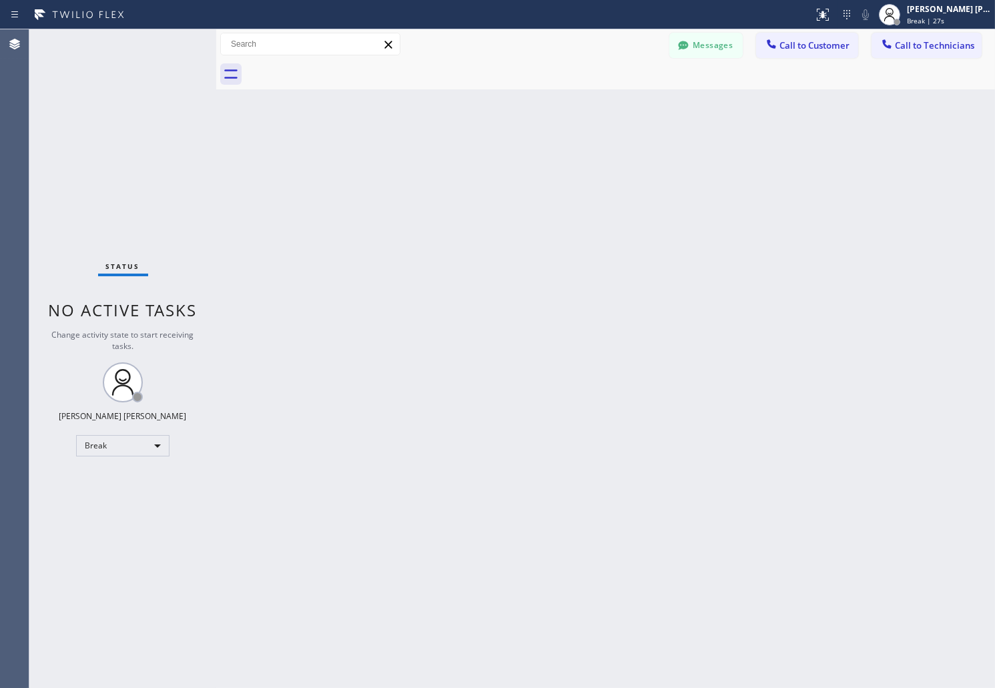
click at [474, 185] on div "Back to Dashboard Change Sender ID Customers Technicians AB [PERSON_NAME] [DATE…" at bounding box center [605, 358] width 779 height 659
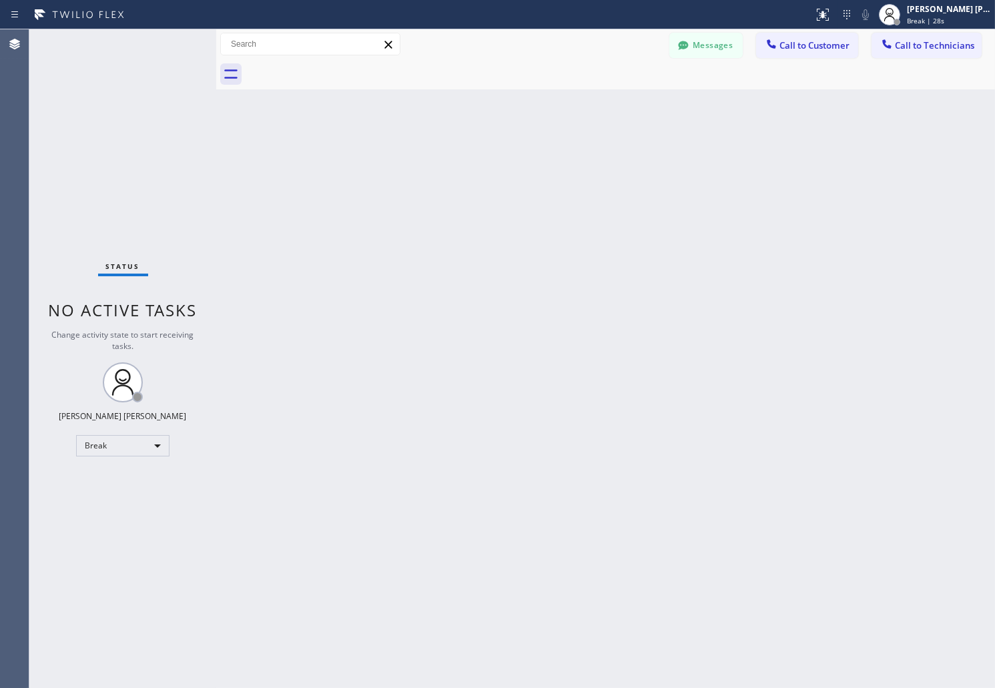
click at [474, 185] on div "Back to Dashboard Change Sender ID Customers Technicians AB [PERSON_NAME] [DATE…" at bounding box center [605, 358] width 779 height 659
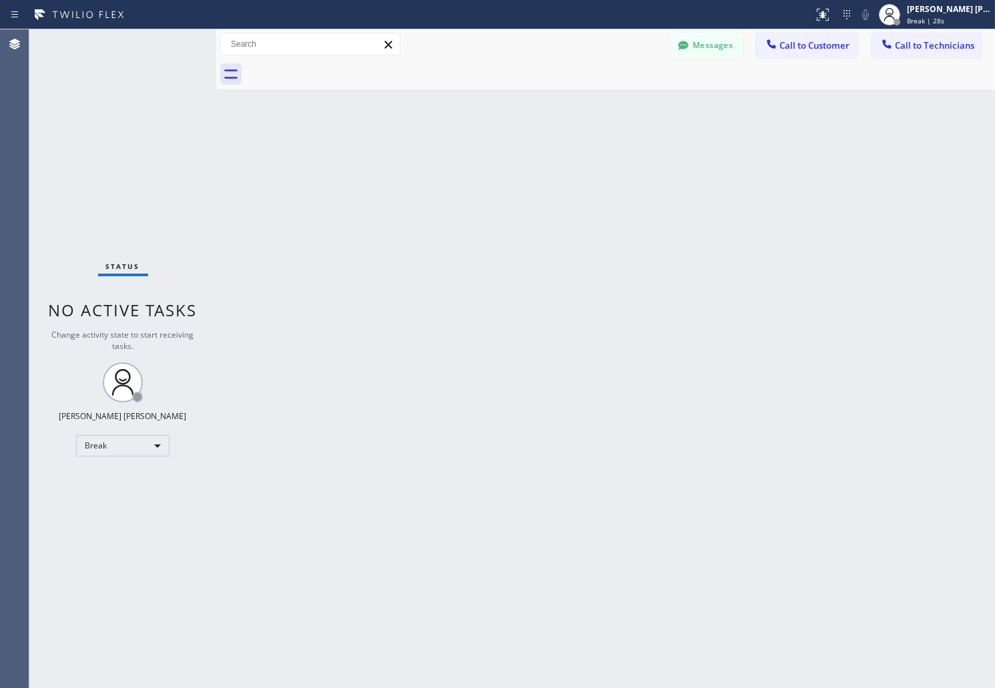
click at [474, 185] on div "Back to Dashboard Change Sender ID Customers Technicians AB [PERSON_NAME] [DATE…" at bounding box center [605, 358] width 779 height 659
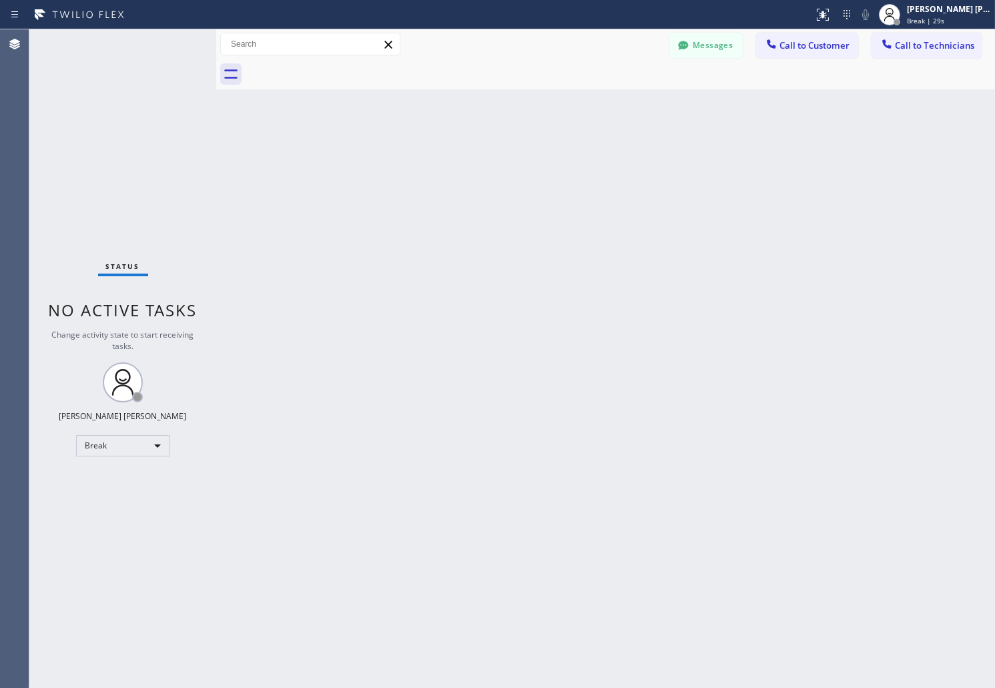
click at [474, 185] on div "Back to Dashboard Change Sender ID Customers Technicians AB [PERSON_NAME] [DATE…" at bounding box center [605, 358] width 779 height 659
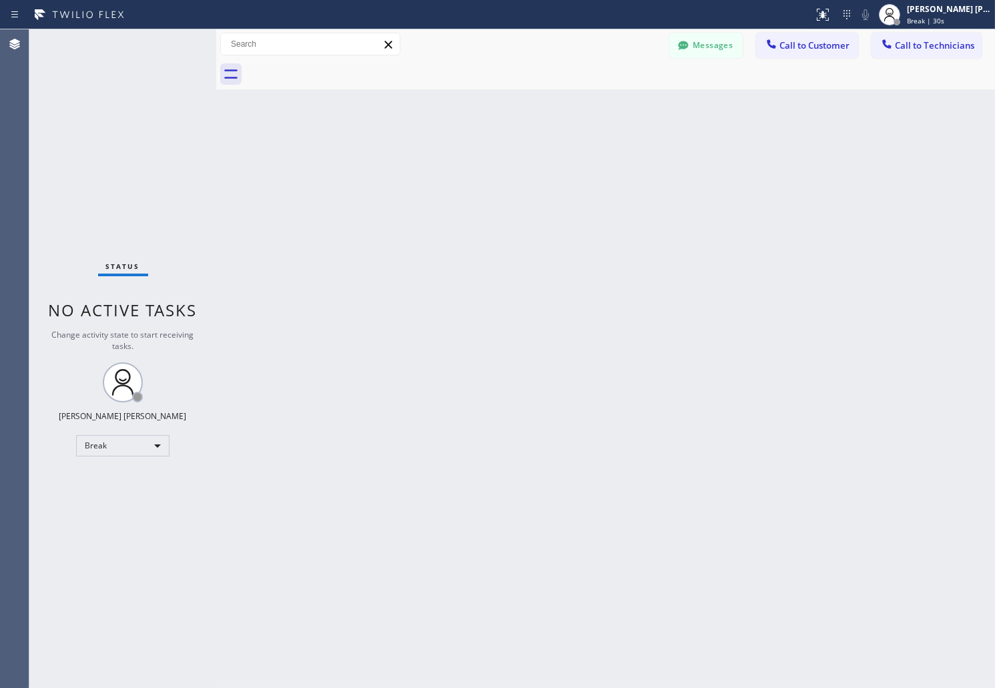
click at [474, 185] on div "Back to Dashboard Change Sender ID Customers Technicians AB [PERSON_NAME] [DATE…" at bounding box center [605, 358] width 779 height 659
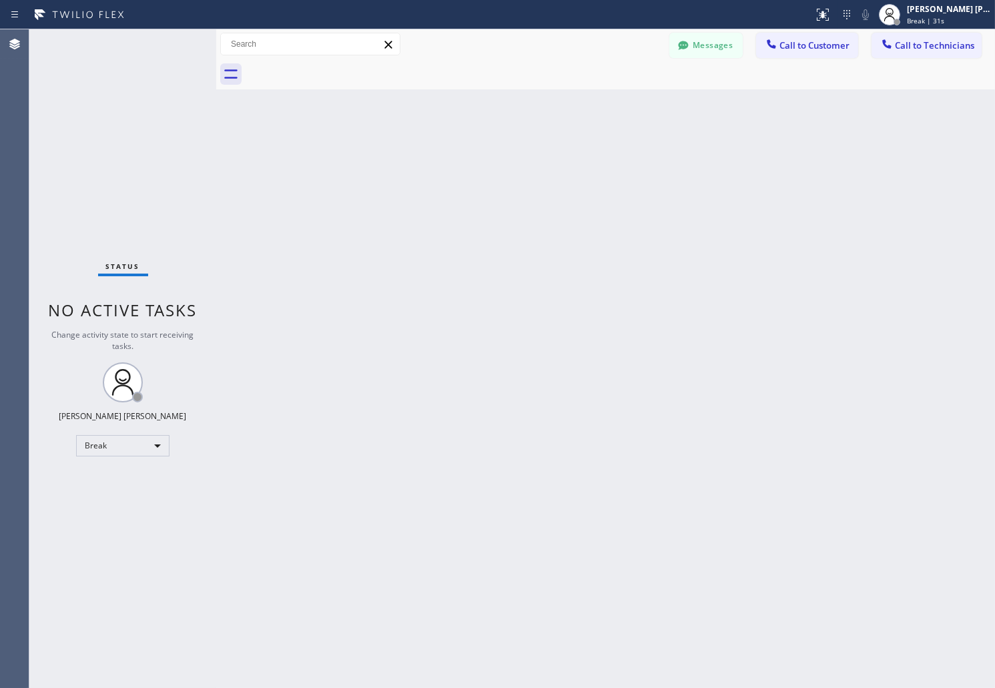
click at [474, 185] on div "Back to Dashboard Change Sender ID Customers Technicians AB [PERSON_NAME] [DATE…" at bounding box center [605, 358] width 779 height 659
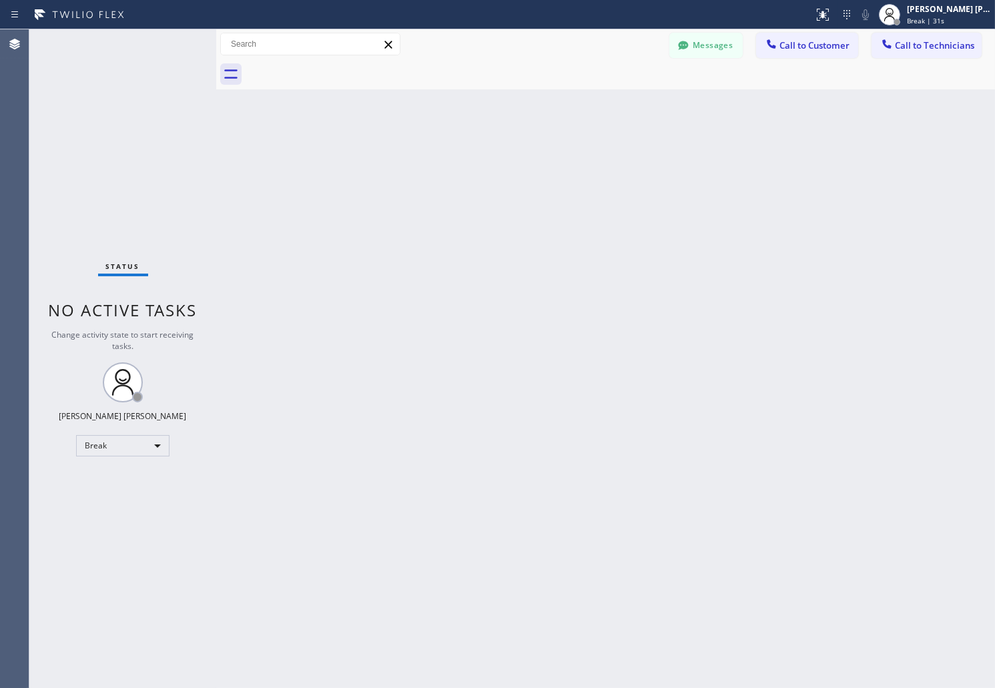
click at [474, 185] on div "Back to Dashboard Change Sender ID Customers Technicians AB [PERSON_NAME] [DATE…" at bounding box center [605, 358] width 779 height 659
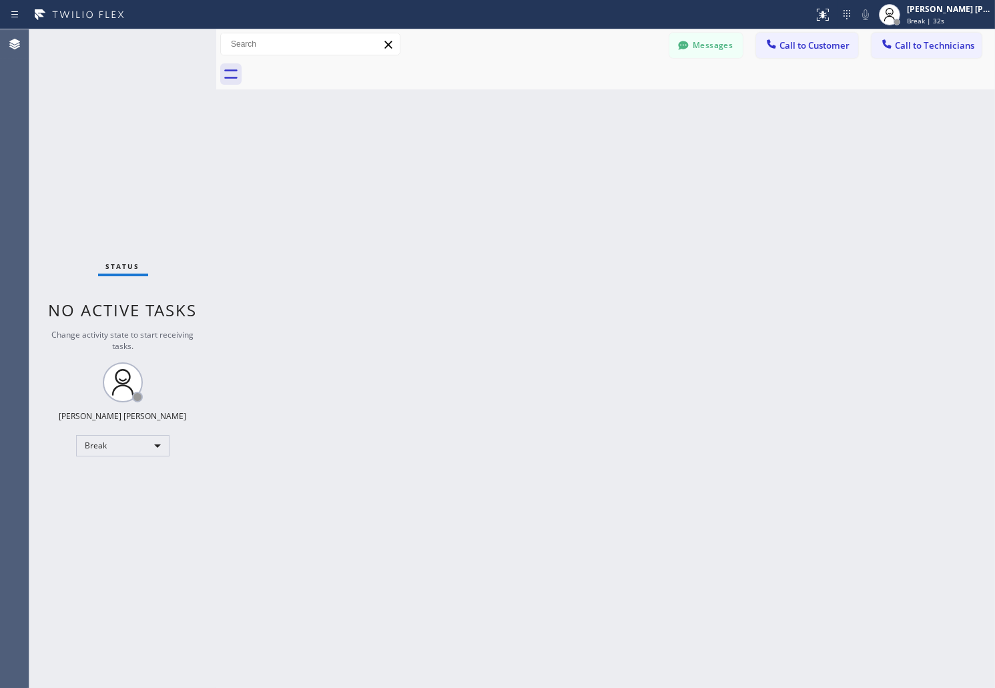
click at [474, 185] on div "Back to Dashboard Change Sender ID Customers Technicians AB [PERSON_NAME] [DATE…" at bounding box center [605, 358] width 779 height 659
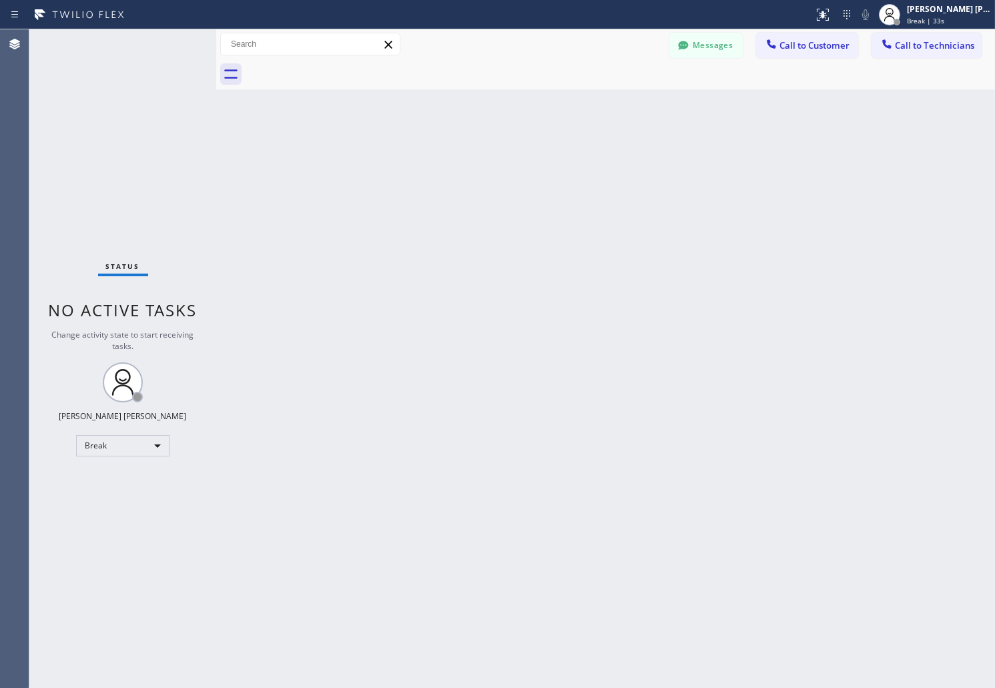
click at [474, 185] on div "Back to Dashboard Change Sender ID Customers Technicians AB [PERSON_NAME] [DATE…" at bounding box center [605, 358] width 779 height 659
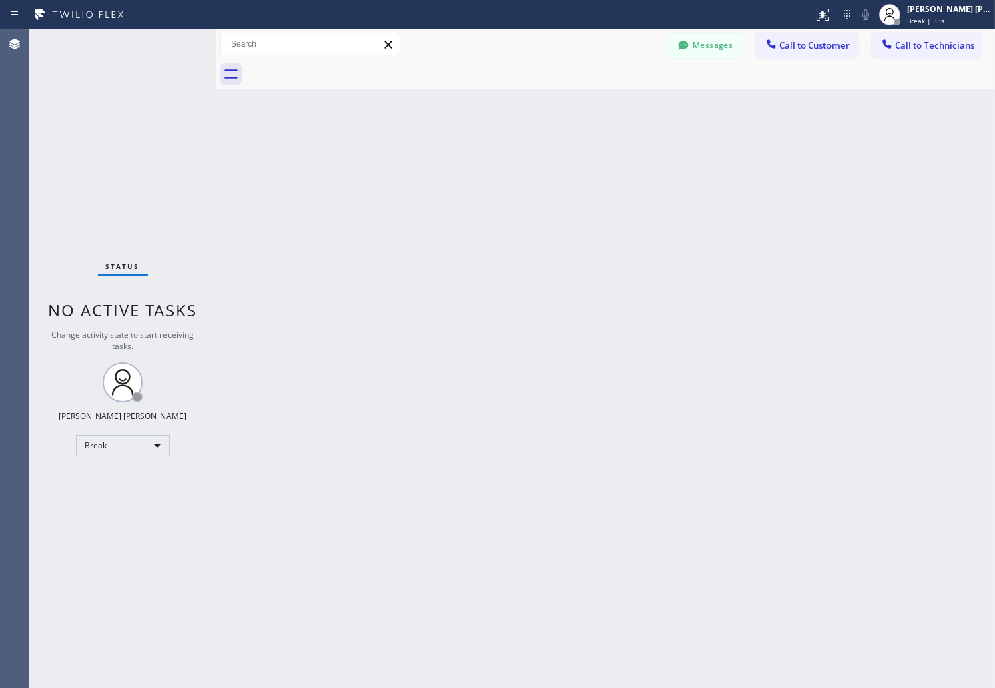
click at [474, 185] on div "Back to Dashboard Change Sender ID Customers Technicians AB [PERSON_NAME] [DATE…" at bounding box center [605, 358] width 779 height 659
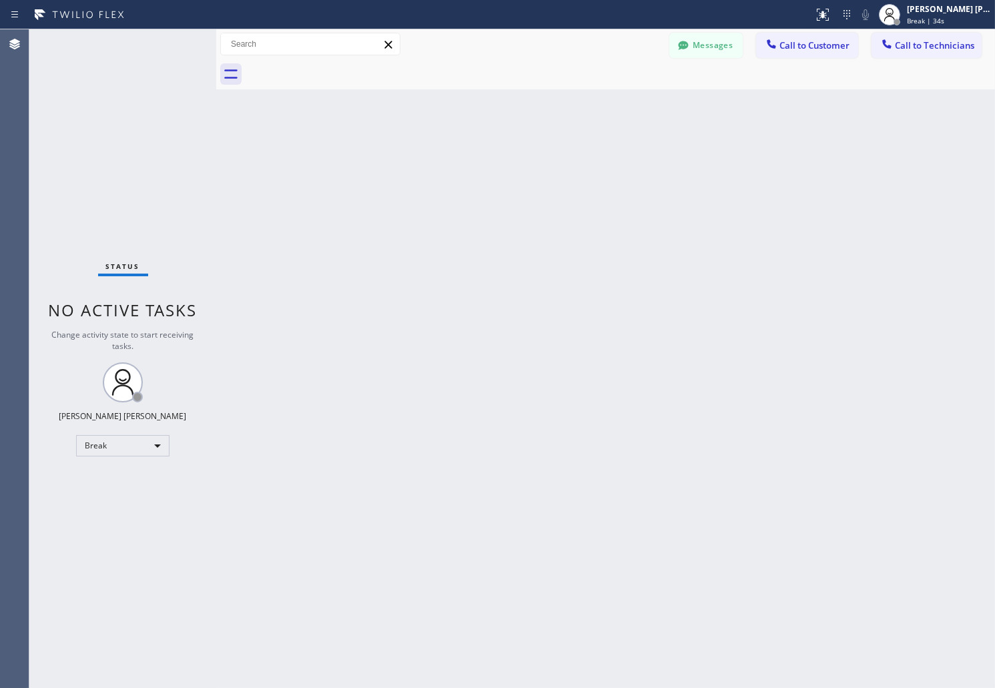
click at [474, 185] on div "Back to Dashboard Change Sender ID Customers Technicians AB [PERSON_NAME] [DATE…" at bounding box center [605, 358] width 779 height 659
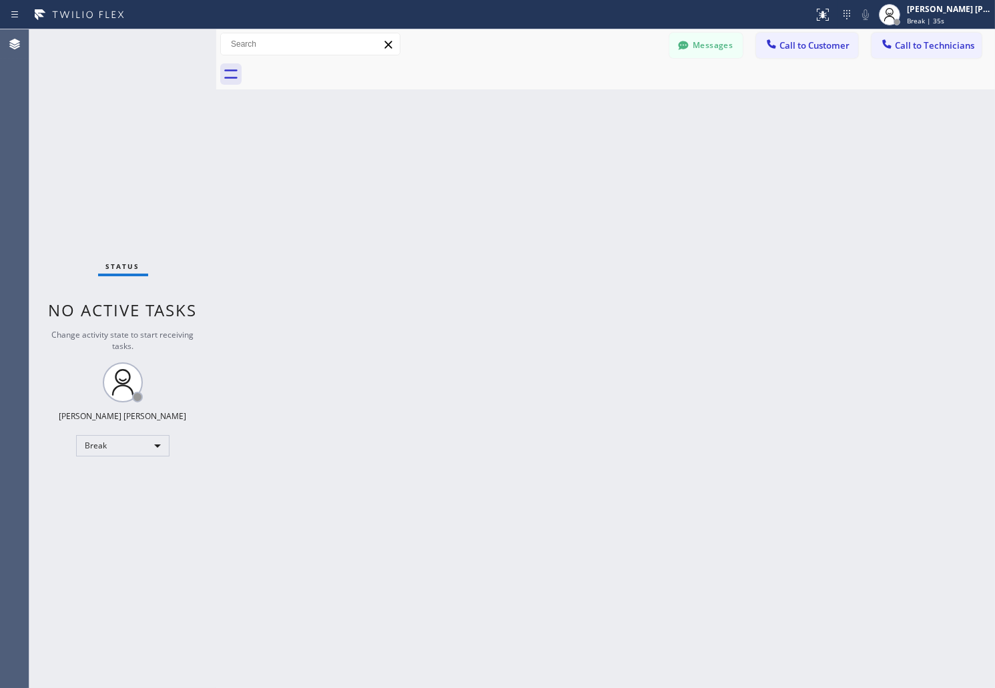
click at [474, 185] on div "Back to Dashboard Change Sender ID Customers Technicians AB [PERSON_NAME] [DATE…" at bounding box center [605, 358] width 779 height 659
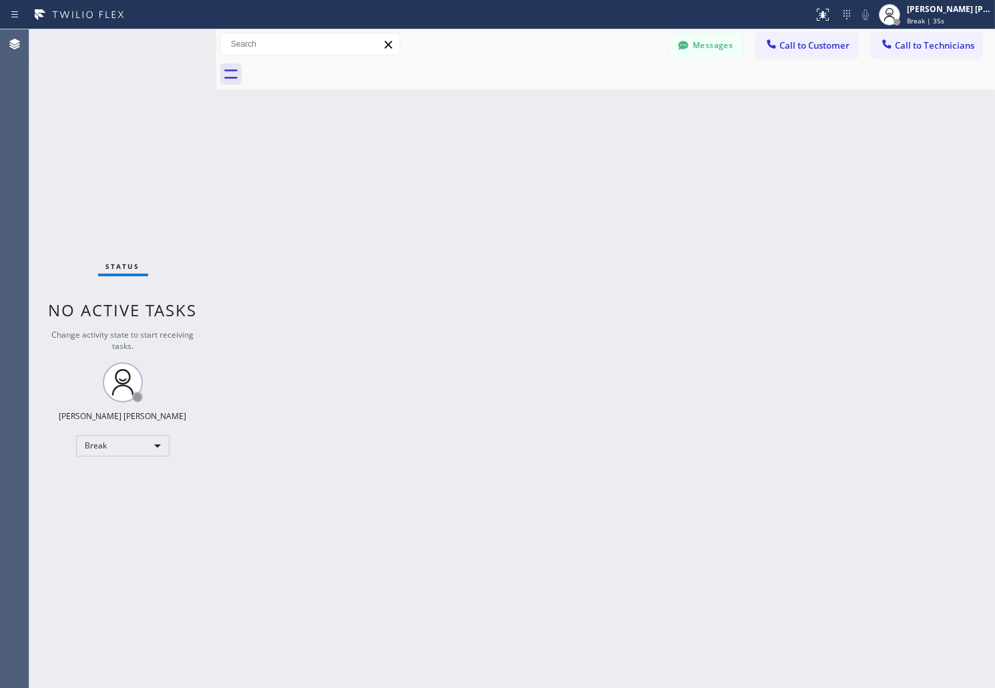
click at [474, 185] on div "Back to Dashboard Change Sender ID Customers Technicians AB [PERSON_NAME] [DATE…" at bounding box center [605, 358] width 779 height 659
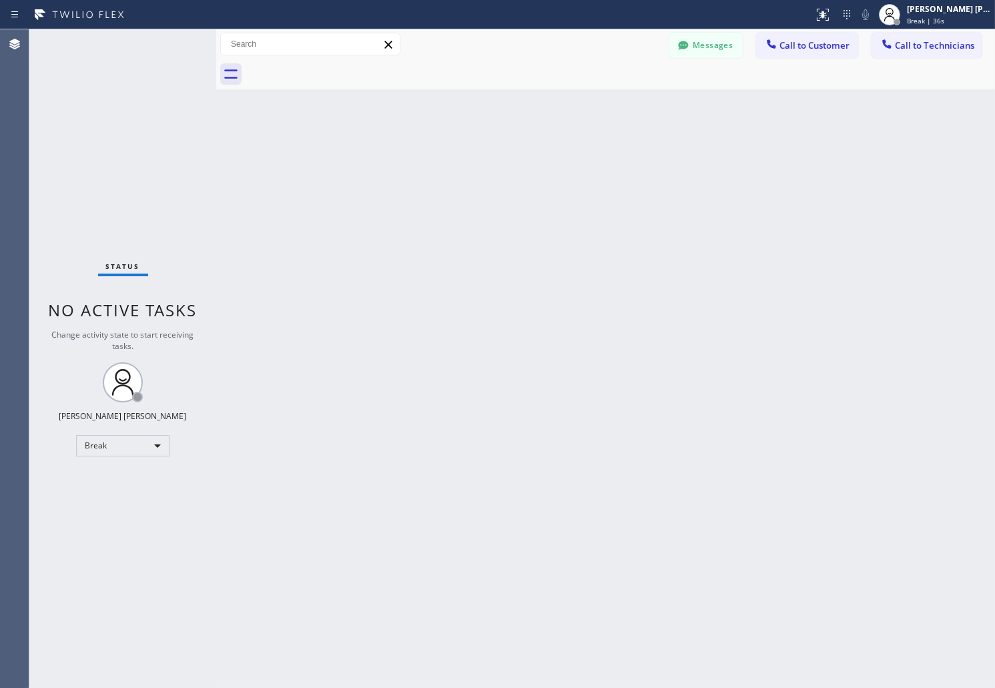
click at [474, 185] on div "Back to Dashboard Change Sender ID Customers Technicians AB [PERSON_NAME] [DATE…" at bounding box center [605, 358] width 779 height 659
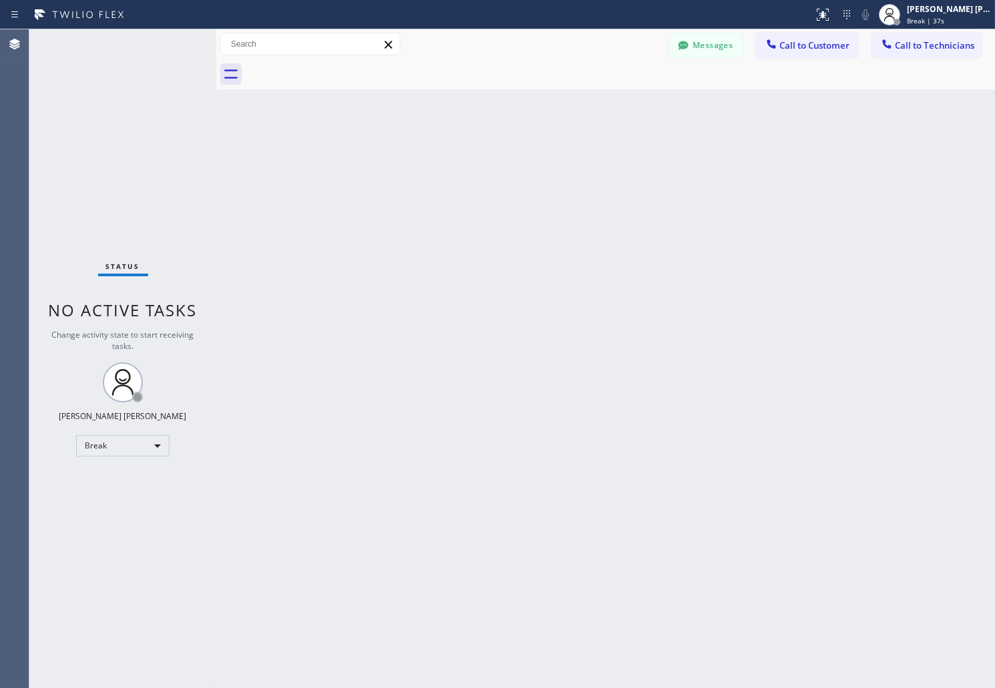
click at [474, 185] on div "Back to Dashboard Change Sender ID Customers Technicians AB [PERSON_NAME] [DATE…" at bounding box center [605, 358] width 779 height 659
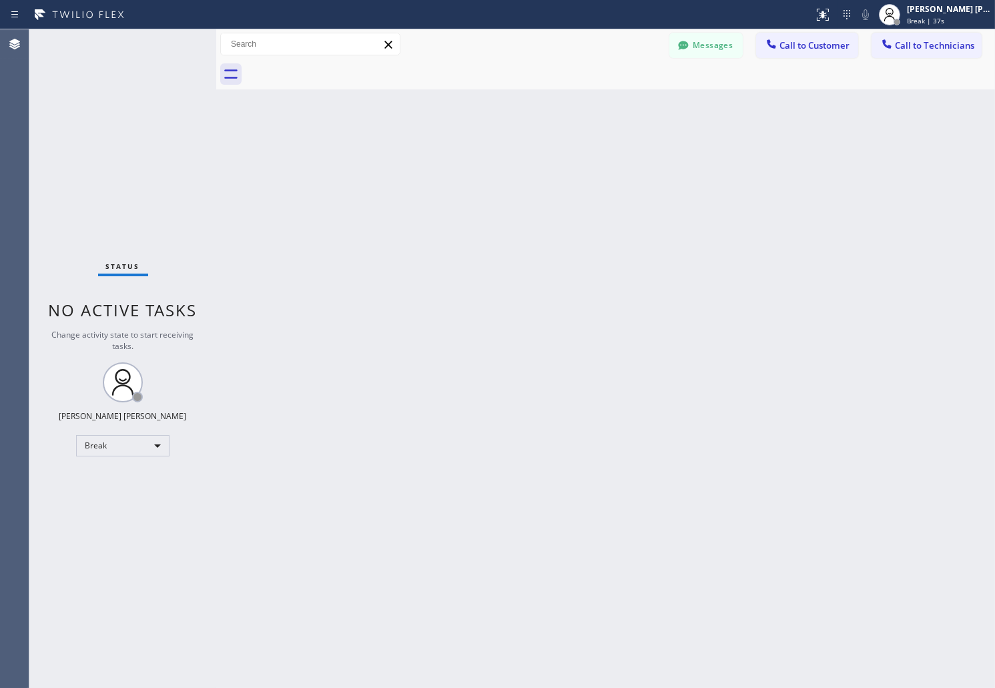
click at [474, 185] on div "Back to Dashboard Change Sender ID Customers Technicians AB [PERSON_NAME] [DATE…" at bounding box center [605, 358] width 779 height 659
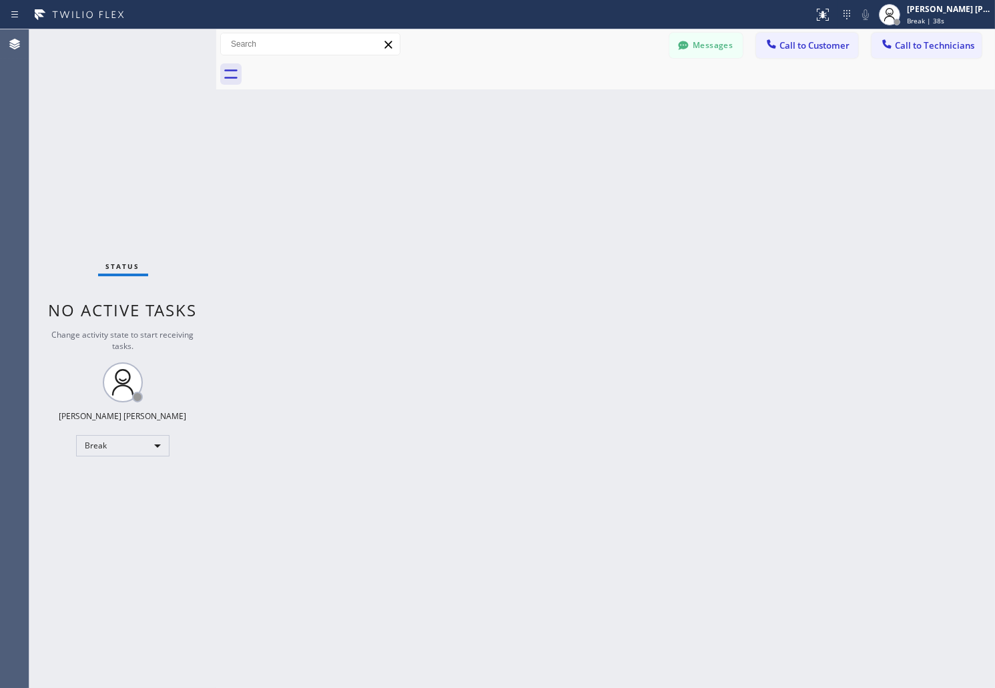
click at [474, 185] on div "Back to Dashboard Change Sender ID Customers Technicians AB [PERSON_NAME] [DATE…" at bounding box center [605, 358] width 779 height 659
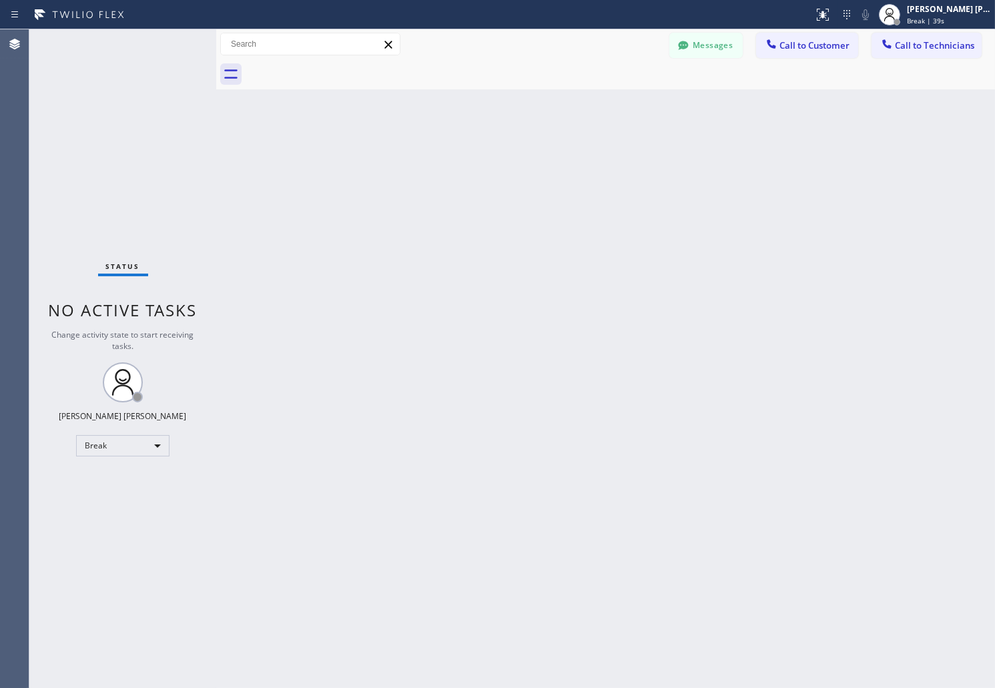
click at [474, 185] on div "Back to Dashboard Change Sender ID Customers Technicians AB [PERSON_NAME] [DATE…" at bounding box center [605, 358] width 779 height 659
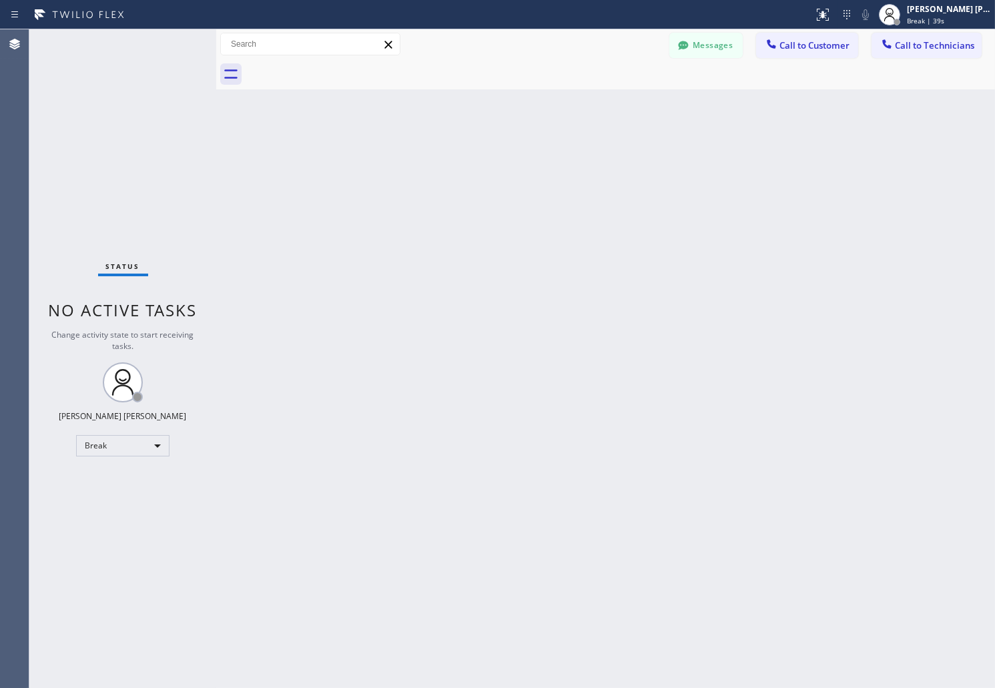
click at [474, 185] on div "Back to Dashboard Change Sender ID Customers Technicians AB [PERSON_NAME] [DATE…" at bounding box center [605, 358] width 779 height 659
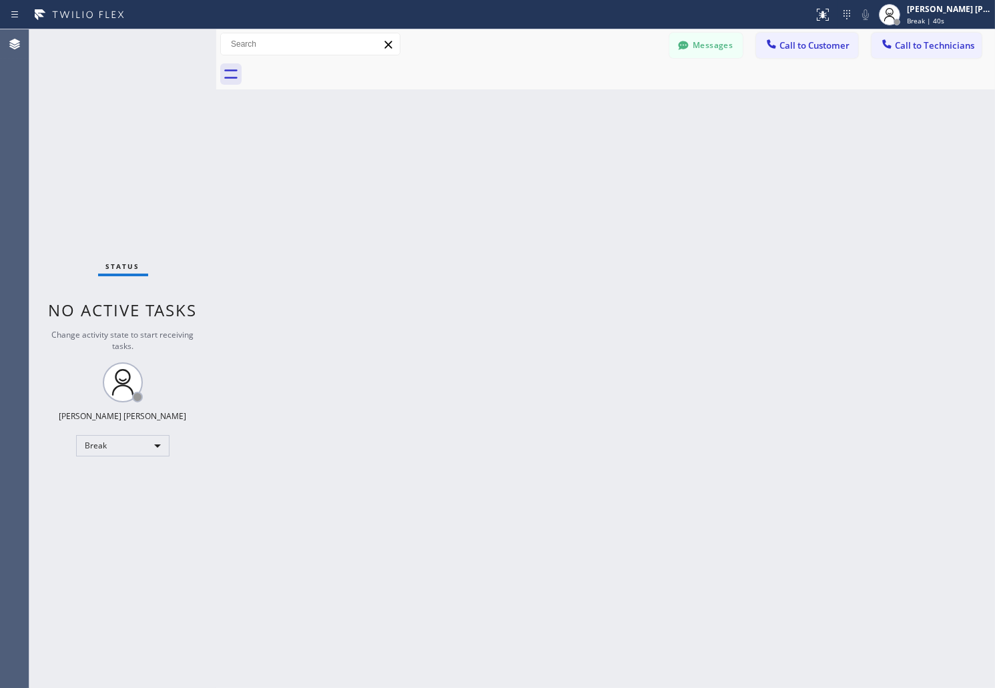
click at [474, 185] on div "Back to Dashboard Change Sender ID Customers Technicians AB [PERSON_NAME] [DATE…" at bounding box center [605, 358] width 779 height 659
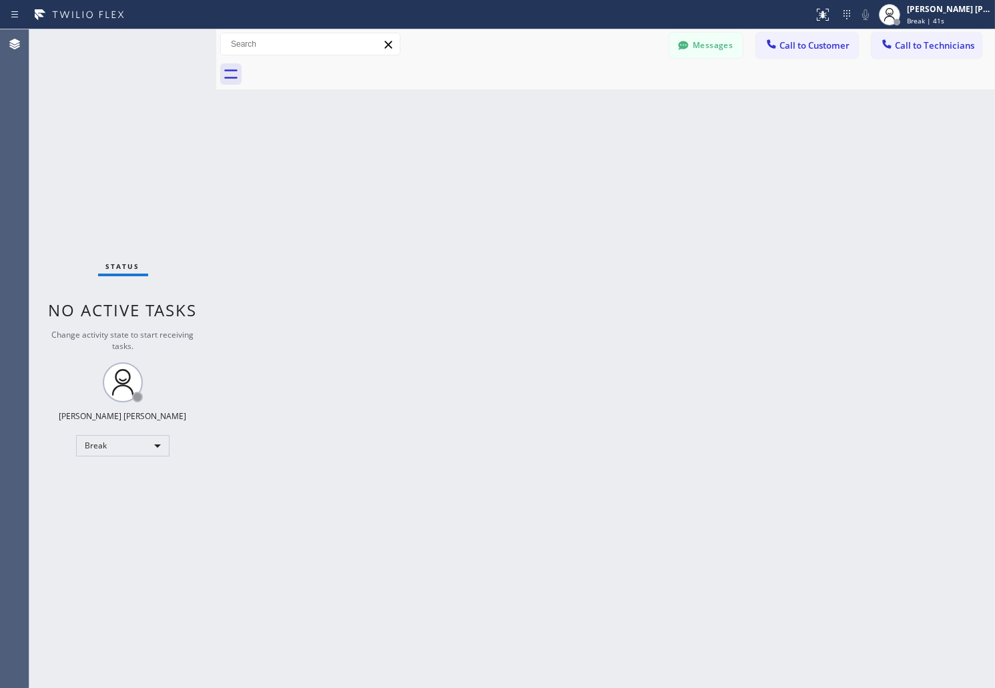
click at [474, 185] on div "Back to Dashboard Change Sender ID Customers Technicians AB [PERSON_NAME] [DATE…" at bounding box center [605, 358] width 779 height 659
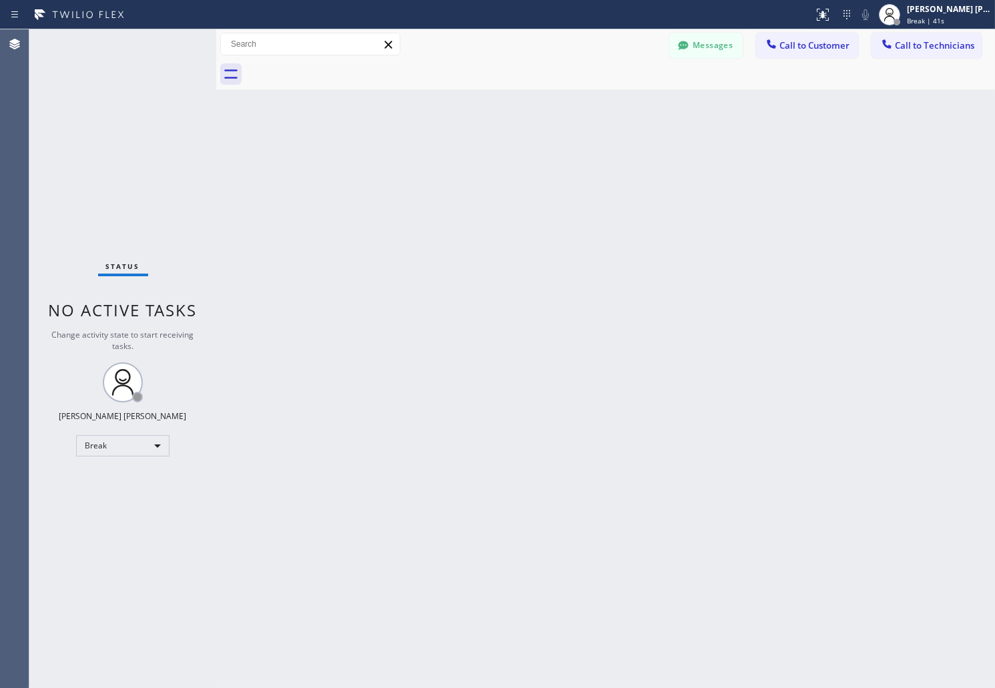
click at [474, 185] on div "Back to Dashboard Change Sender ID Customers Technicians AB [PERSON_NAME] [DATE…" at bounding box center [605, 358] width 779 height 659
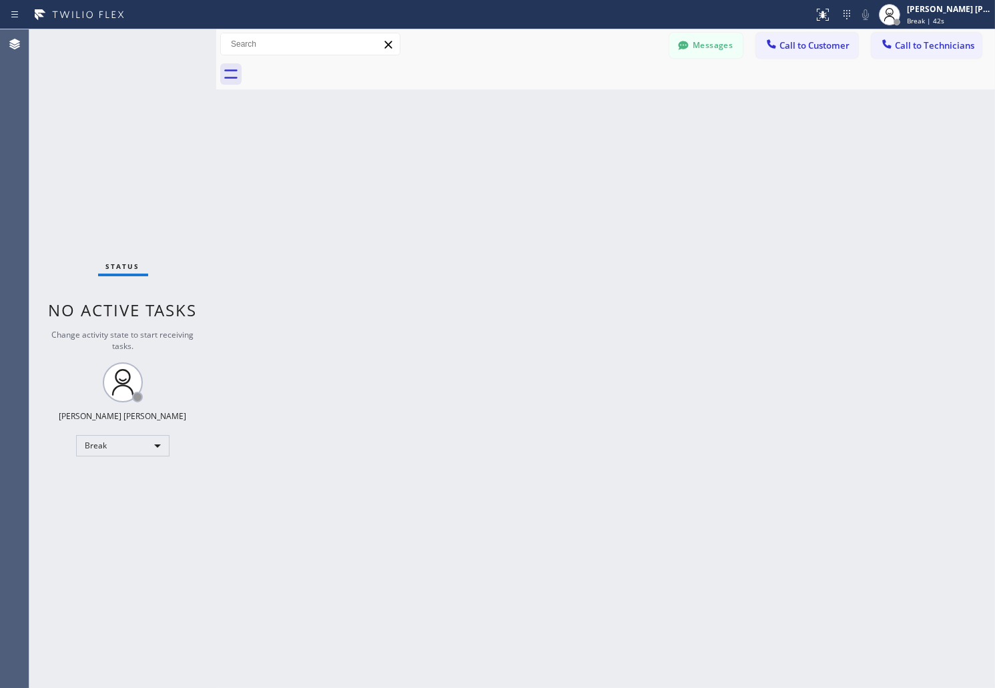
click at [474, 185] on div "Back to Dashboard Change Sender ID Customers Technicians AB [PERSON_NAME] [DATE…" at bounding box center [605, 358] width 779 height 659
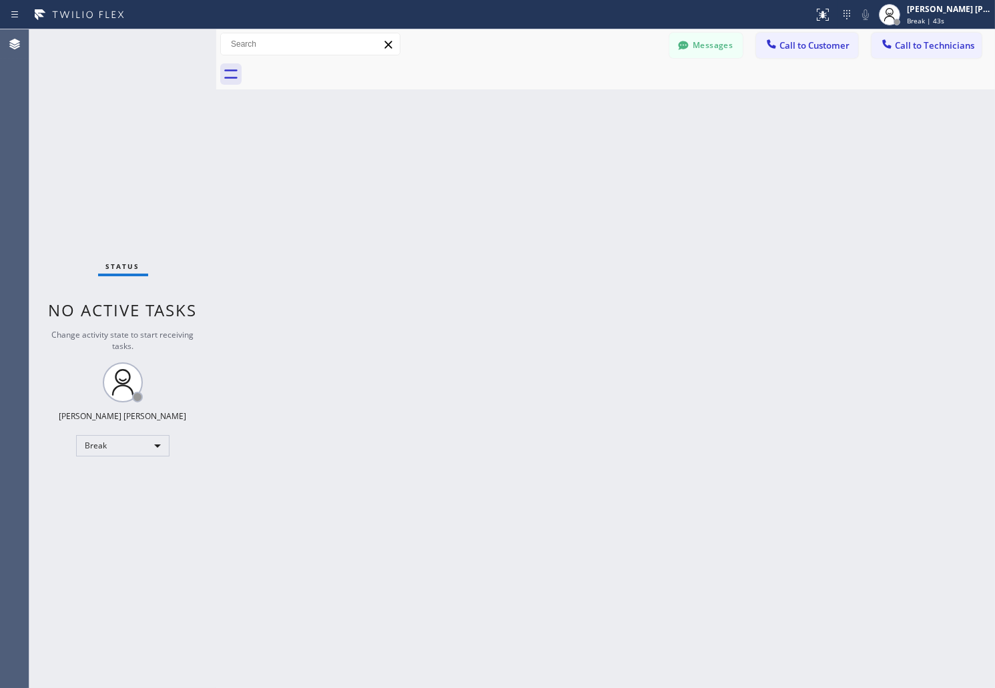
click at [474, 185] on div "Back to Dashboard Change Sender ID Customers Technicians AB [PERSON_NAME] [DATE…" at bounding box center [605, 358] width 779 height 659
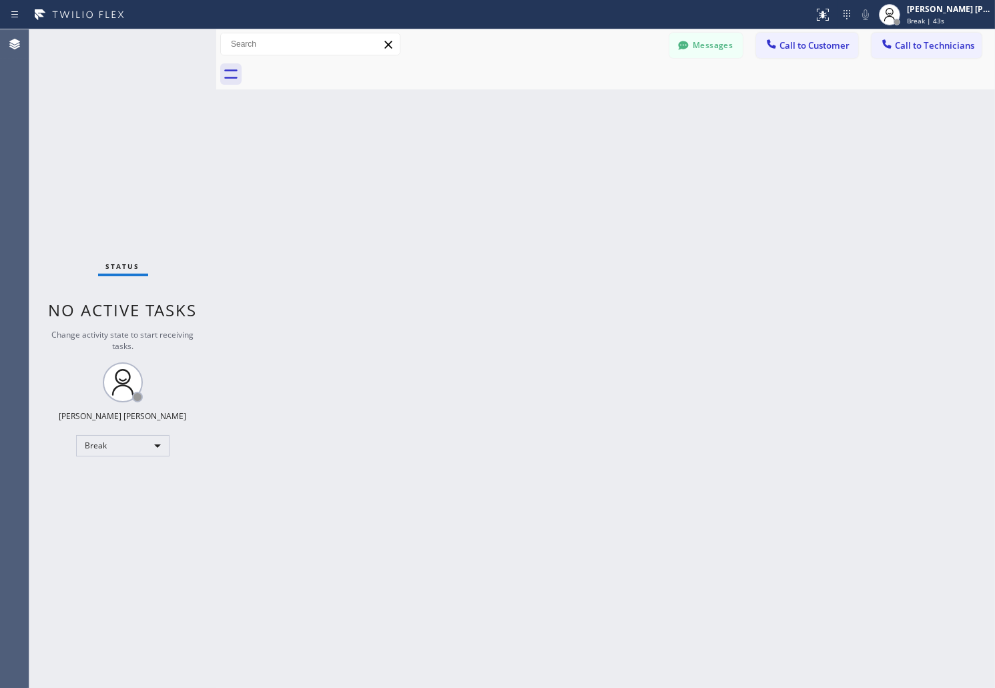
click at [474, 185] on div "Back to Dashboard Change Sender ID Customers Technicians AB [PERSON_NAME] [DATE…" at bounding box center [605, 358] width 779 height 659
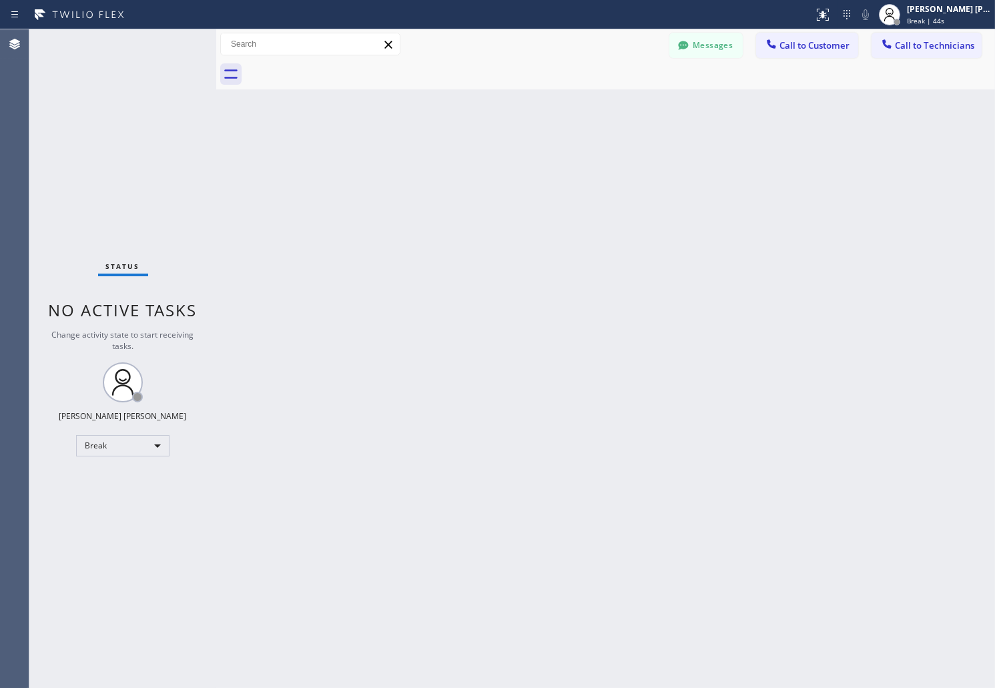
click at [474, 185] on div "Back to Dashboard Change Sender ID Customers Technicians AB [PERSON_NAME] [DATE…" at bounding box center [605, 358] width 779 height 659
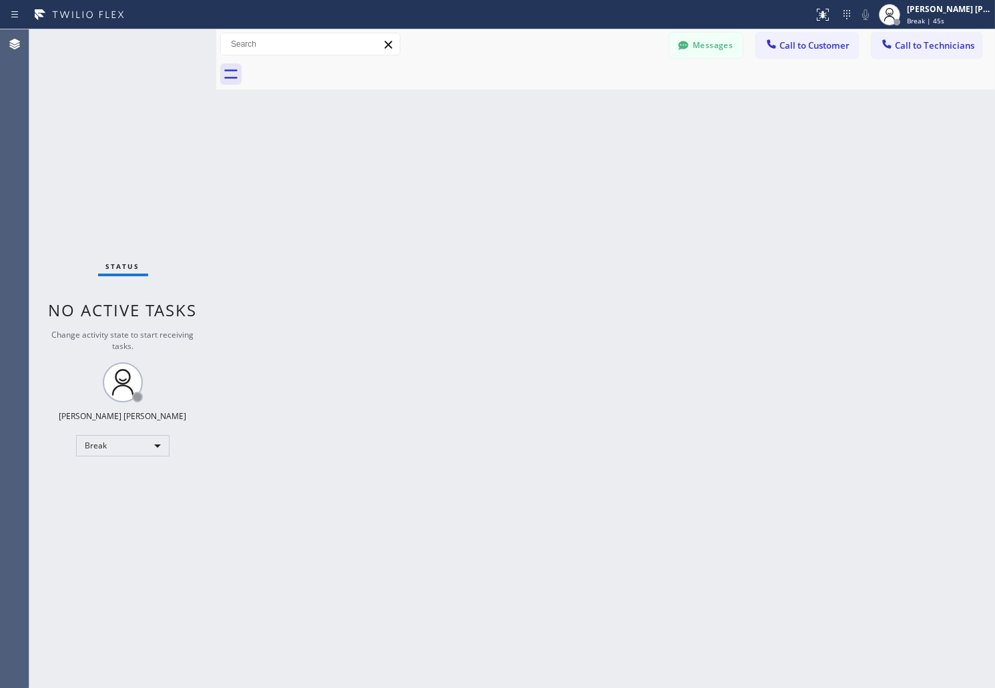
click at [474, 185] on div "Back to Dashboard Change Sender ID Customers Technicians AB [PERSON_NAME] [DATE…" at bounding box center [605, 358] width 779 height 659
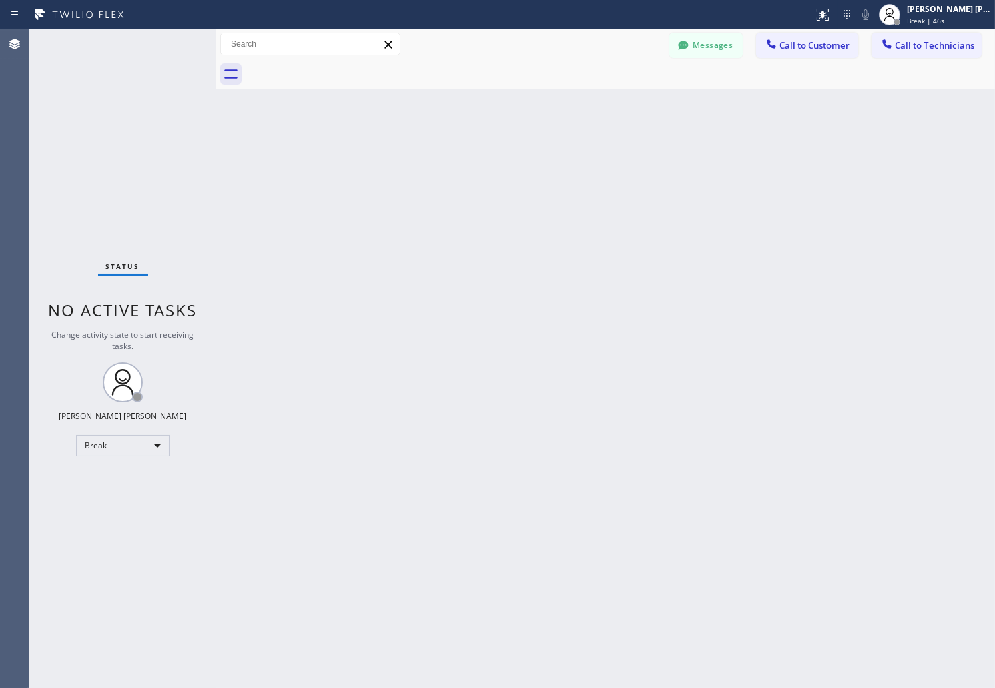
click at [474, 185] on div "Back to Dashboard Change Sender ID Customers Technicians AB [PERSON_NAME] [DATE…" at bounding box center [605, 358] width 779 height 659
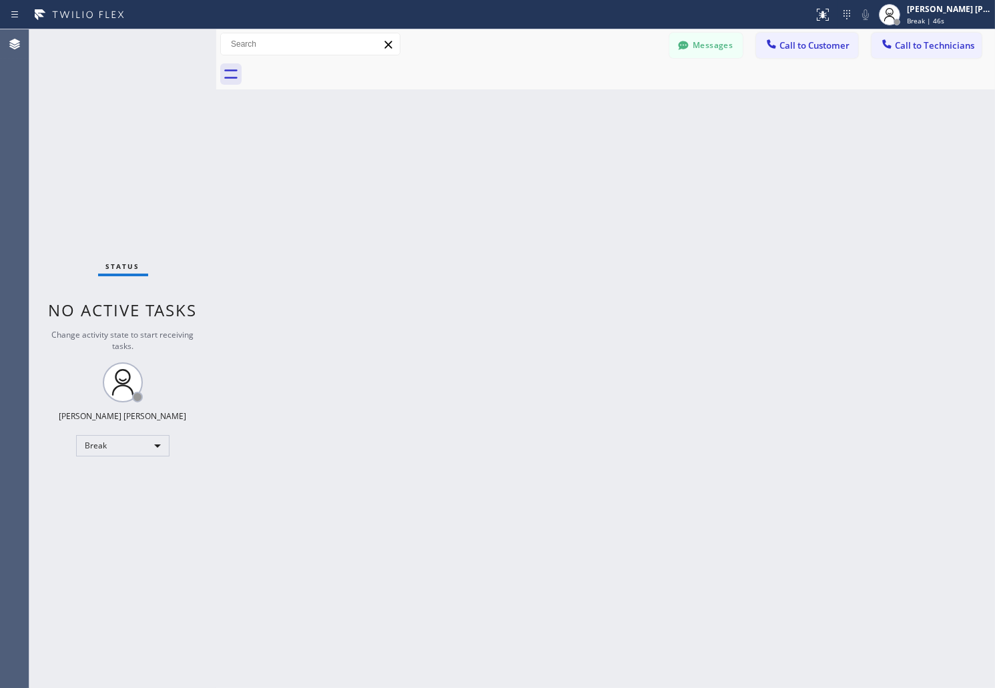
click at [474, 185] on div "Back to Dashboard Change Sender ID Customers Technicians AB [PERSON_NAME] [DATE…" at bounding box center [605, 358] width 779 height 659
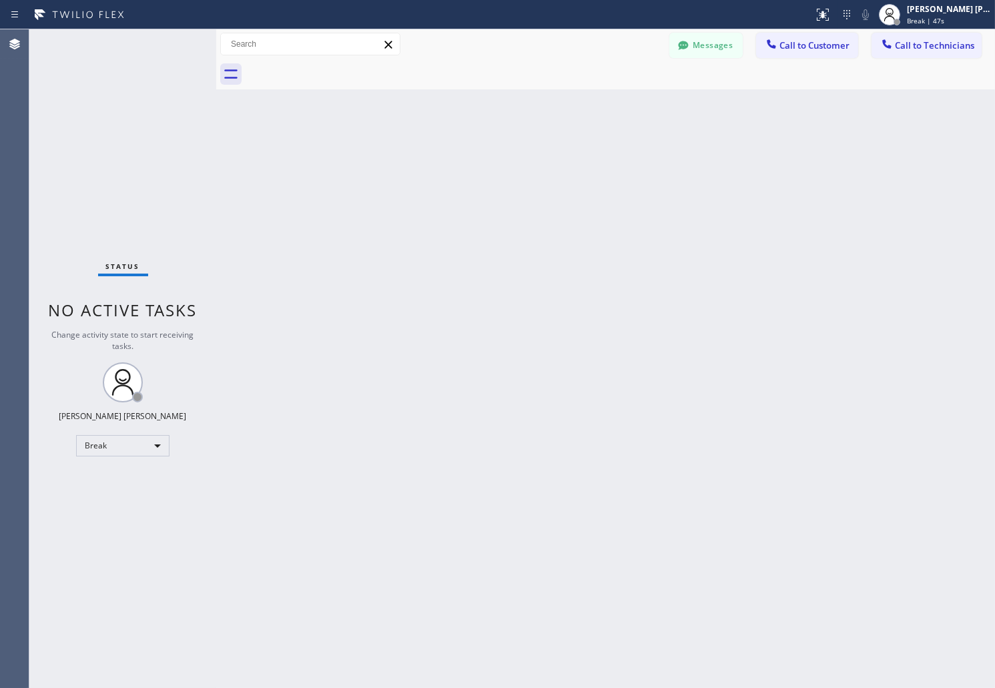
click at [474, 185] on div "Back to Dashboard Change Sender ID Customers Technicians AB [PERSON_NAME] [DATE…" at bounding box center [605, 358] width 779 height 659
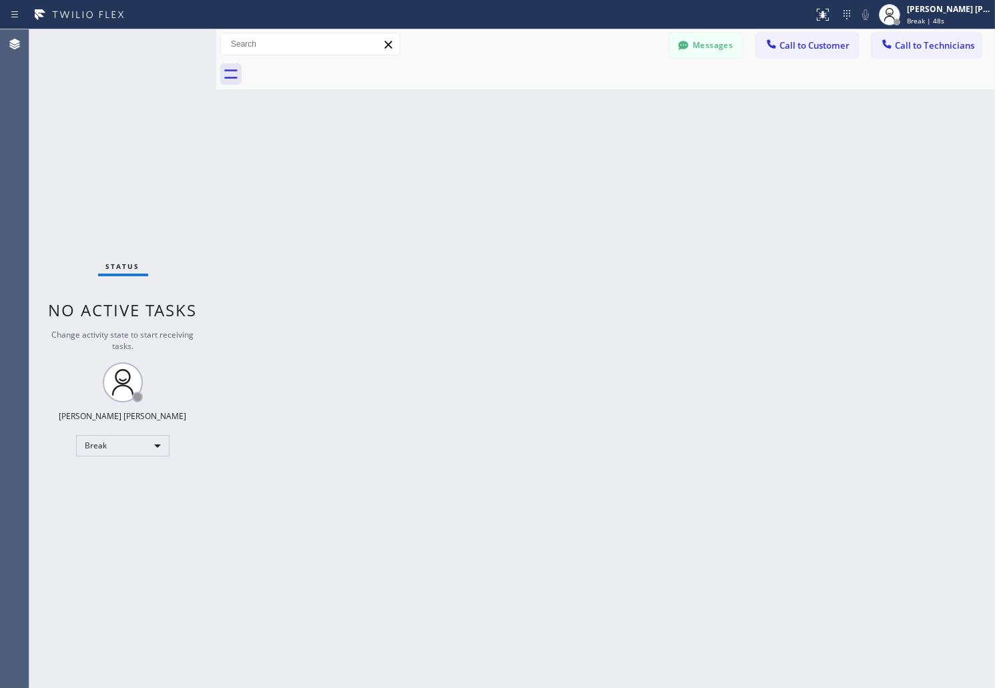
click at [474, 185] on div "Back to Dashboard Change Sender ID Customers Technicians AB [PERSON_NAME] [DATE…" at bounding box center [605, 358] width 779 height 659
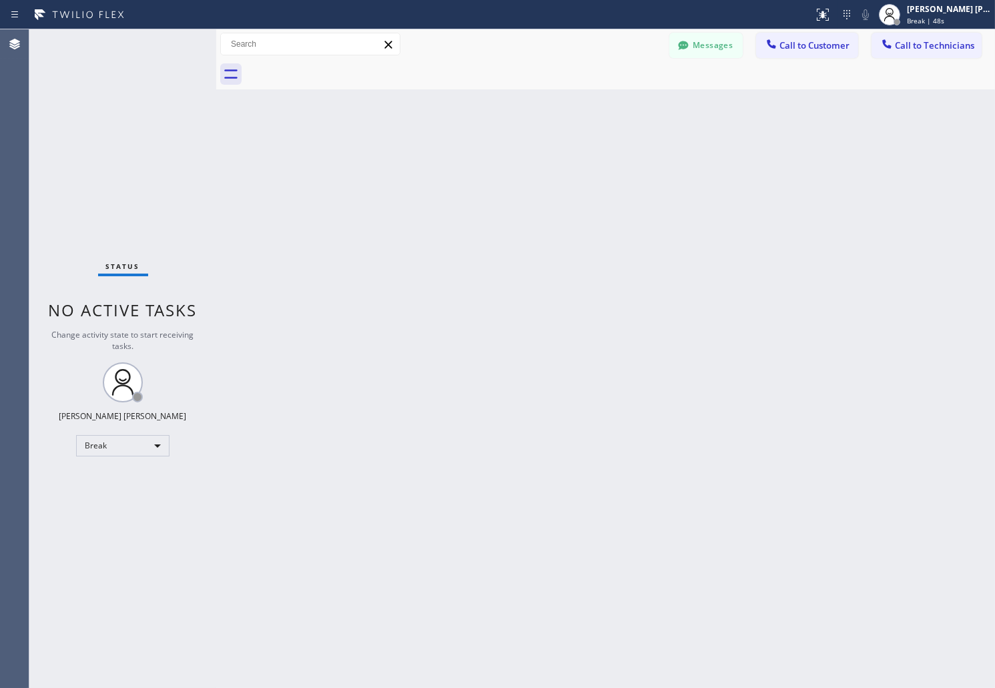
click at [474, 185] on div "Back to Dashboard Change Sender ID Customers Technicians AB [PERSON_NAME] [DATE…" at bounding box center [605, 358] width 779 height 659
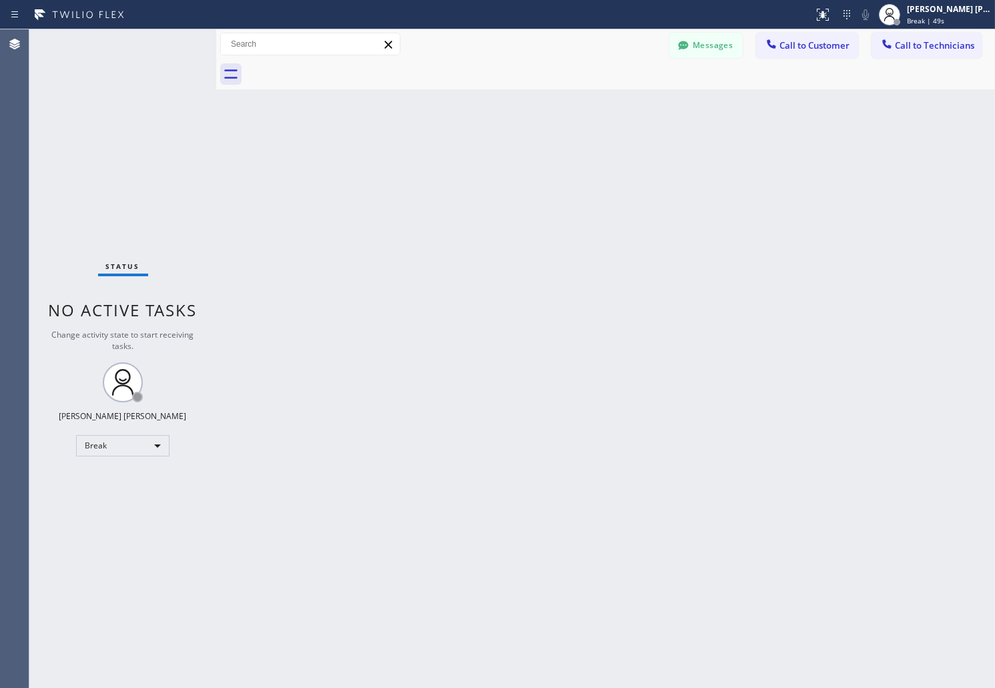
click at [474, 185] on div "Back to Dashboard Change Sender ID Customers Technicians AB [PERSON_NAME] [DATE…" at bounding box center [605, 358] width 779 height 659
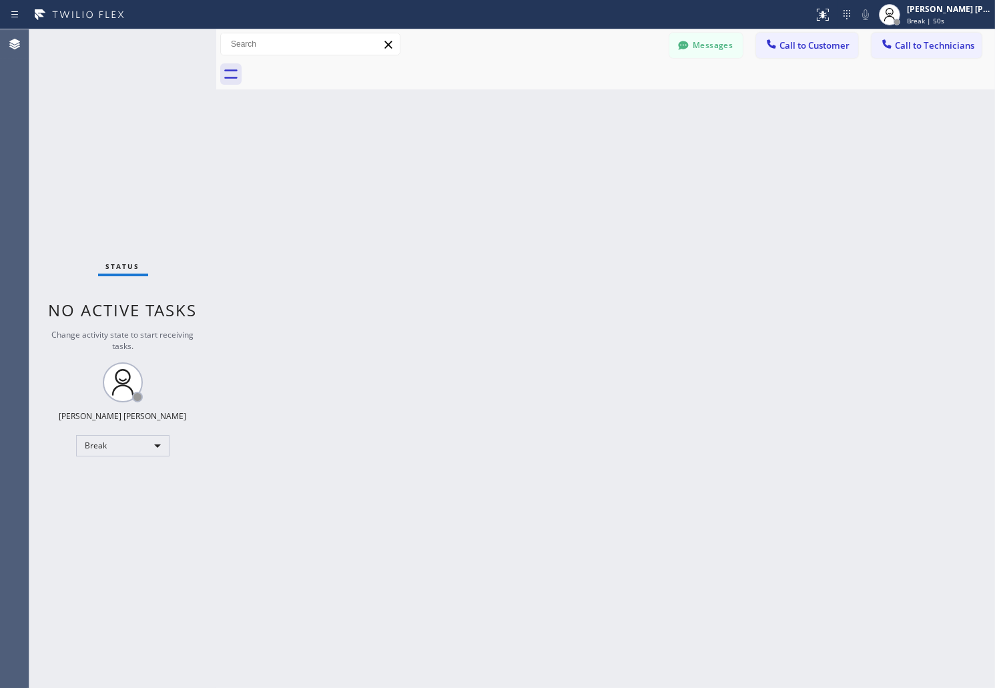
click at [474, 185] on div "Back to Dashboard Change Sender ID Customers Technicians AB [PERSON_NAME] [DATE…" at bounding box center [605, 358] width 779 height 659
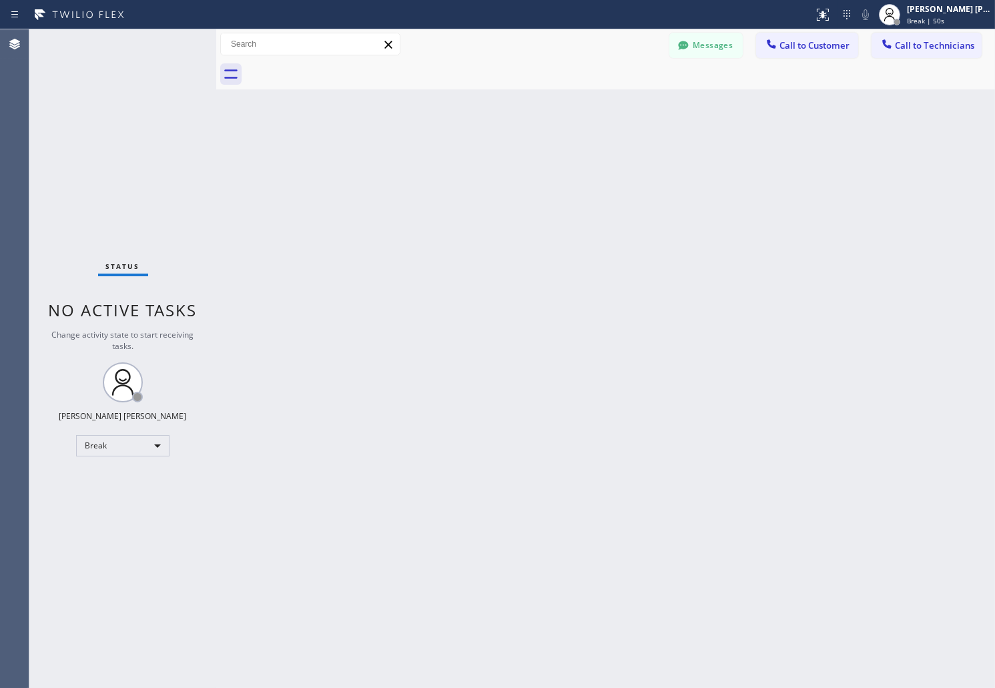
click at [474, 185] on div "Back to Dashboard Change Sender ID Customers Technicians AB [PERSON_NAME] [DATE…" at bounding box center [605, 358] width 779 height 659
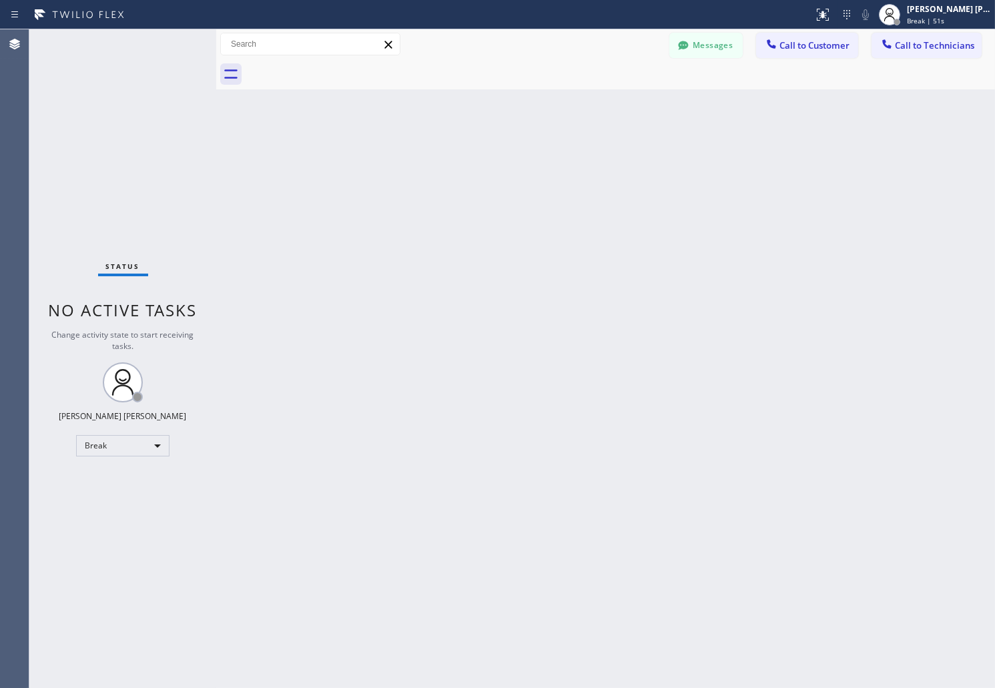
click at [474, 185] on div "Back to Dashboard Change Sender ID Customers Technicians AB [PERSON_NAME] [DATE…" at bounding box center [605, 358] width 779 height 659
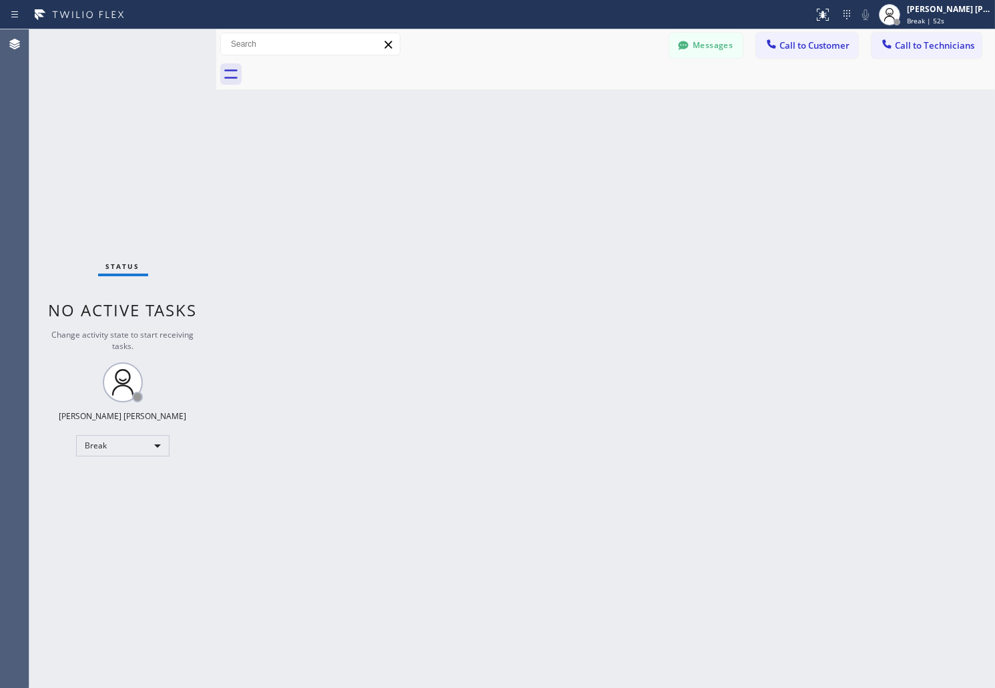
click at [474, 185] on div "Back to Dashboard Change Sender ID Customers Technicians AB [PERSON_NAME] [DATE…" at bounding box center [605, 358] width 779 height 659
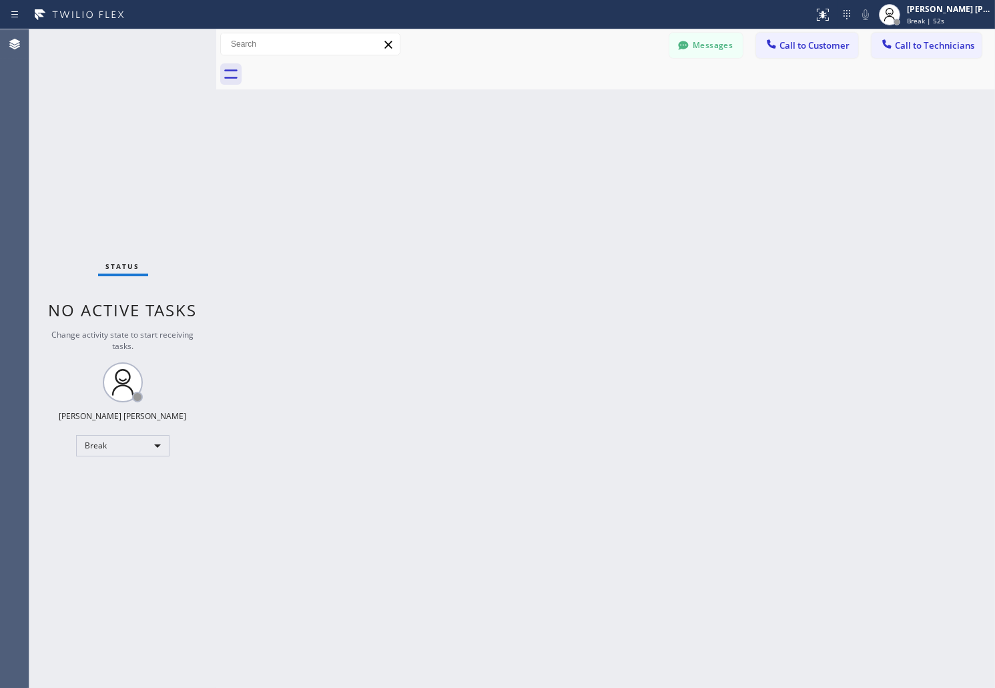
click at [474, 185] on div "Back to Dashboard Change Sender ID Customers Technicians AB [PERSON_NAME] [DATE…" at bounding box center [605, 358] width 779 height 659
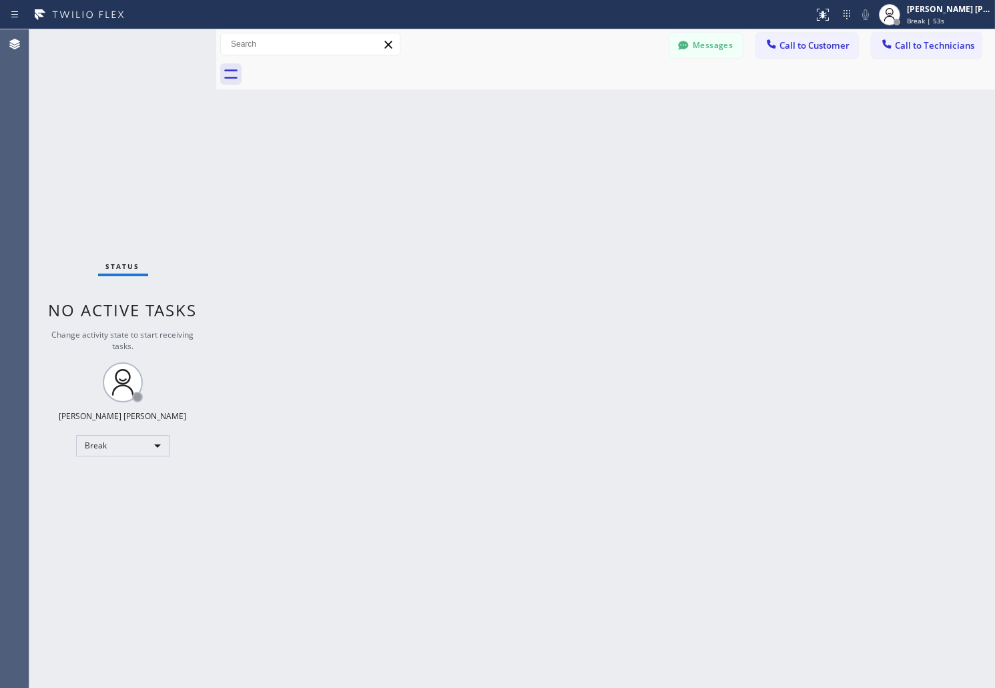
click at [474, 185] on div "Back to Dashboard Change Sender ID Customers Technicians AB [PERSON_NAME] [DATE…" at bounding box center [605, 358] width 779 height 659
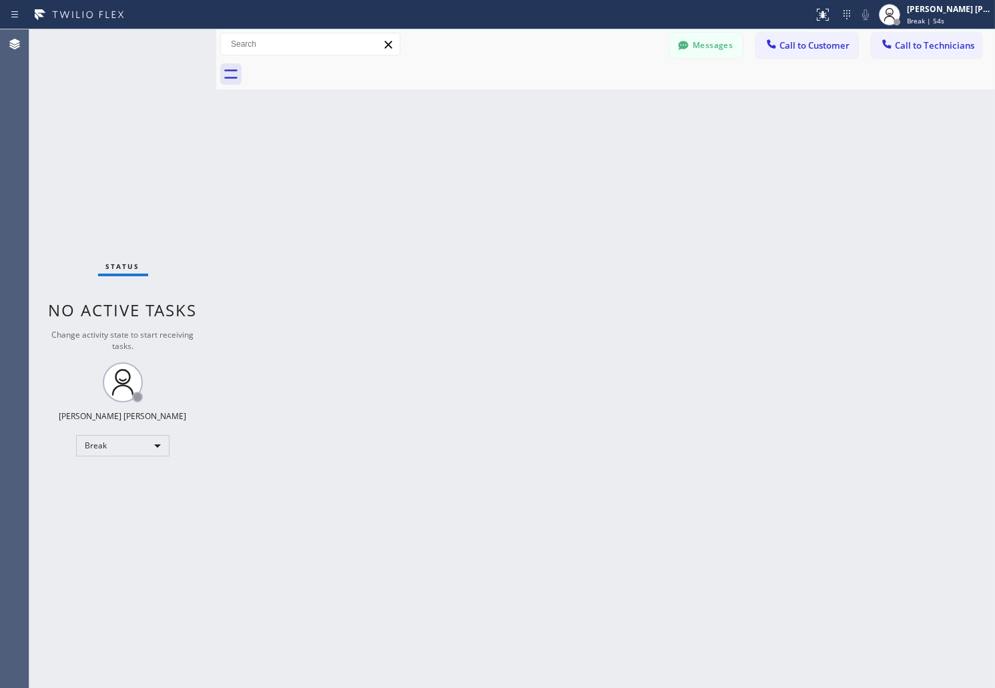
click at [474, 185] on div "Back to Dashboard Change Sender ID Customers Technicians AB [PERSON_NAME] [DATE…" at bounding box center [605, 358] width 779 height 659
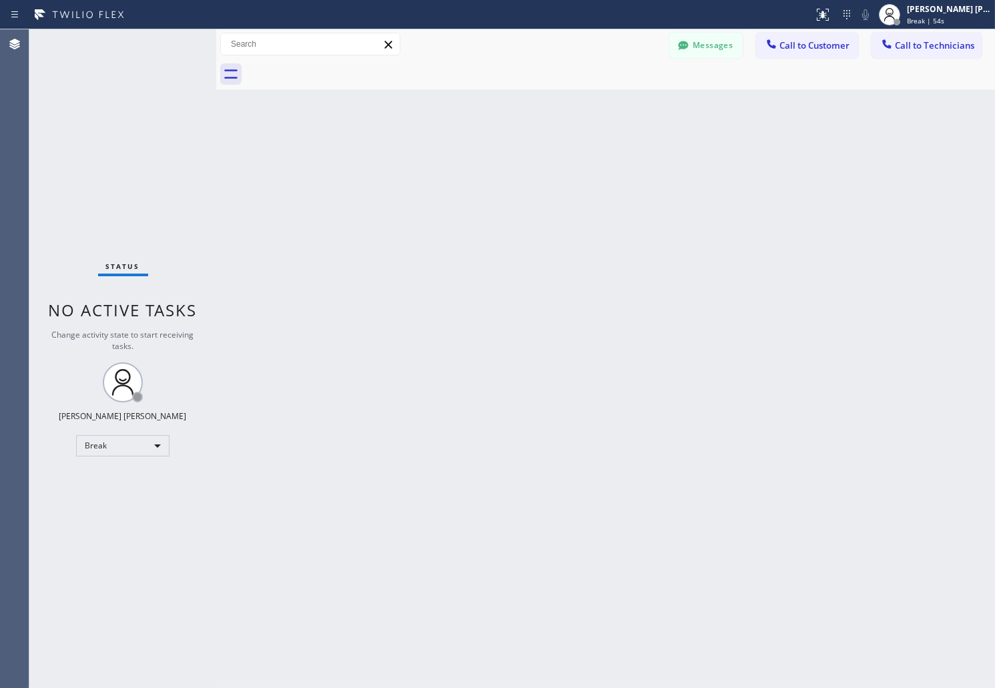
click at [474, 185] on div "Back to Dashboard Change Sender ID Customers Technicians AB [PERSON_NAME] [DATE…" at bounding box center [605, 358] width 779 height 659
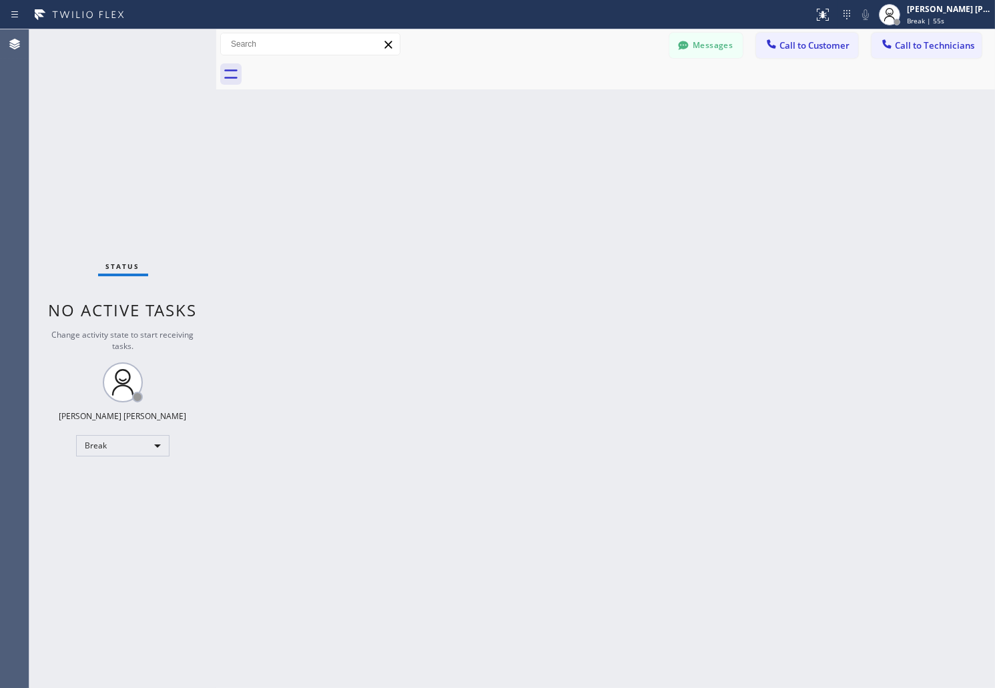
click at [474, 185] on div "Back to Dashboard Change Sender ID Customers Technicians AB [PERSON_NAME] [DATE…" at bounding box center [605, 358] width 779 height 659
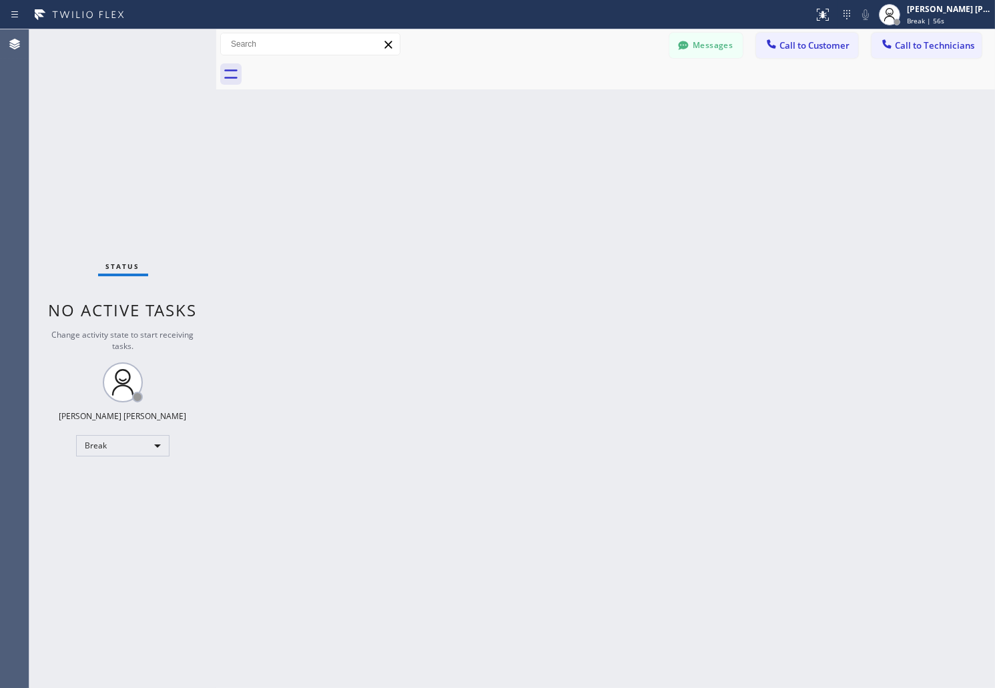
click at [474, 185] on div "Back to Dashboard Change Sender ID Customers Technicians AB [PERSON_NAME] [DATE…" at bounding box center [605, 358] width 779 height 659
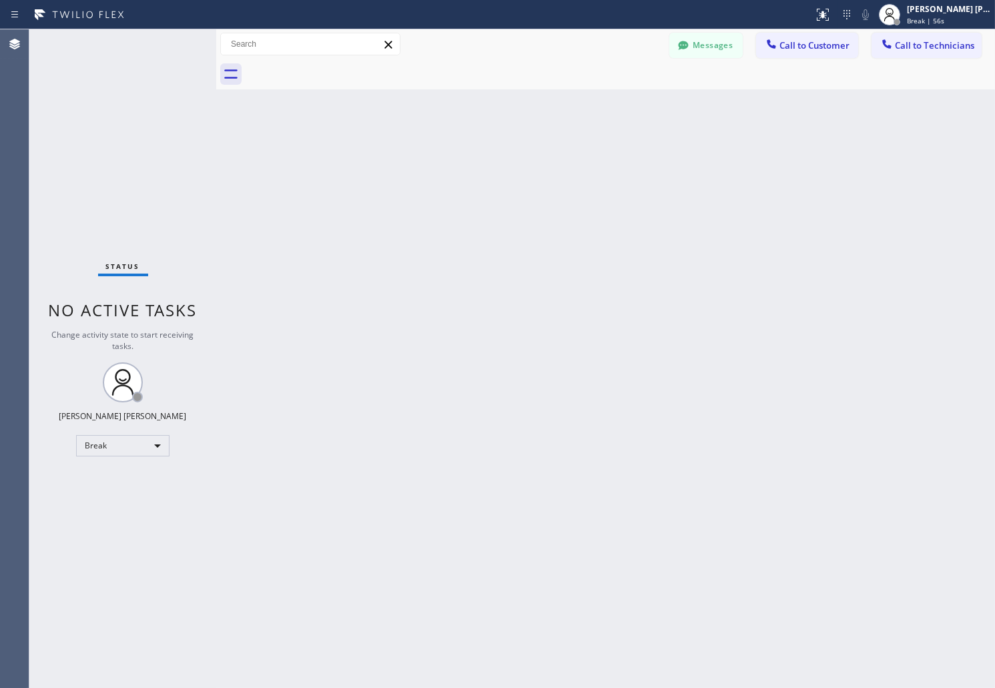
click at [474, 185] on div "Back to Dashboard Change Sender ID Customers Technicians AB [PERSON_NAME] [DATE…" at bounding box center [605, 358] width 779 height 659
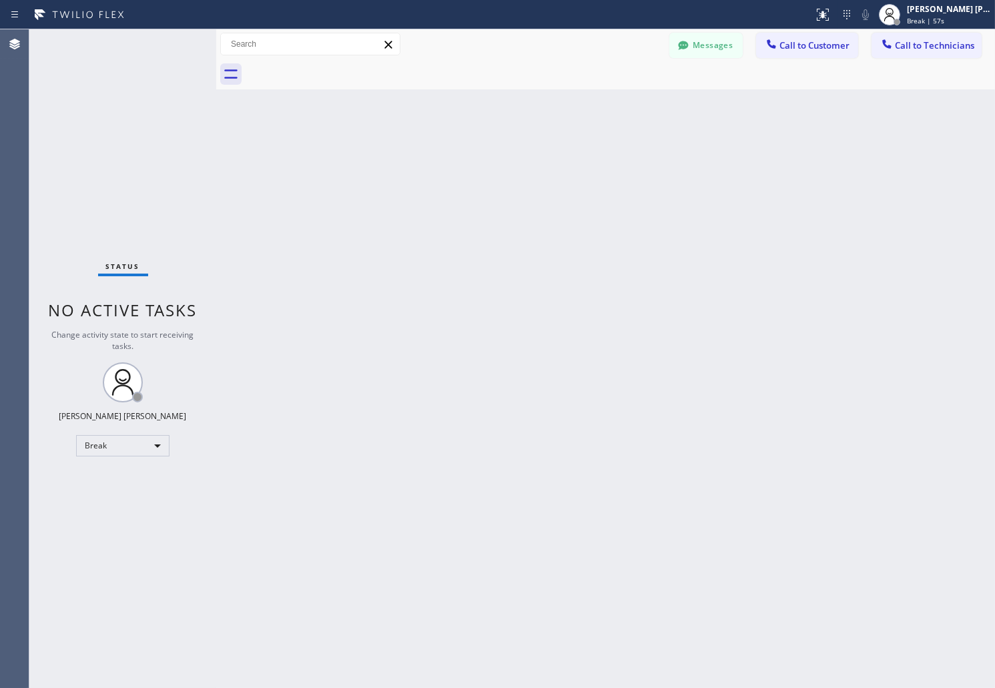
click at [474, 185] on div "Back to Dashboard Change Sender ID Customers Technicians AB [PERSON_NAME] [DATE…" at bounding box center [605, 358] width 779 height 659
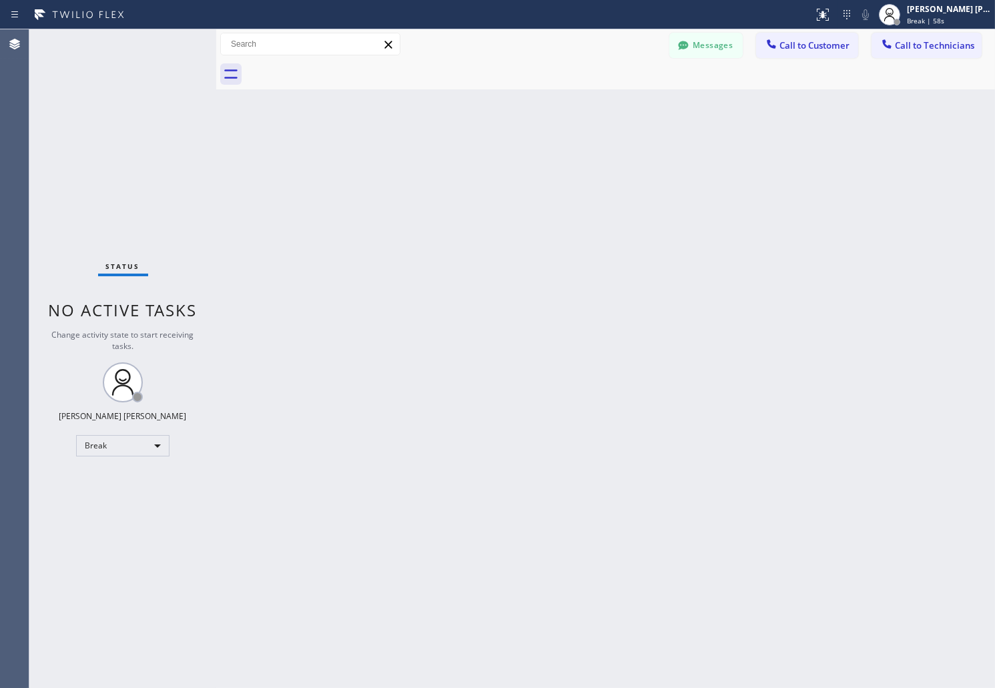
click at [474, 185] on div "Back to Dashboard Change Sender ID Customers Technicians AB [PERSON_NAME] [DATE…" at bounding box center [605, 358] width 779 height 659
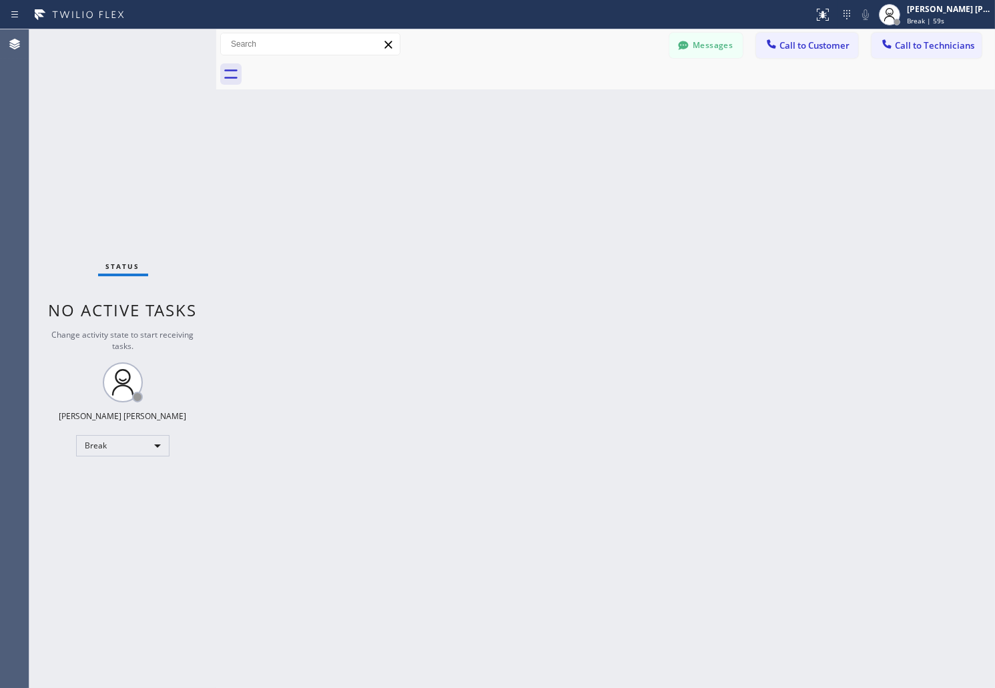
click at [474, 185] on div "Back to Dashboard Change Sender ID Customers Technicians AB [PERSON_NAME] [DATE…" at bounding box center [605, 358] width 779 height 659
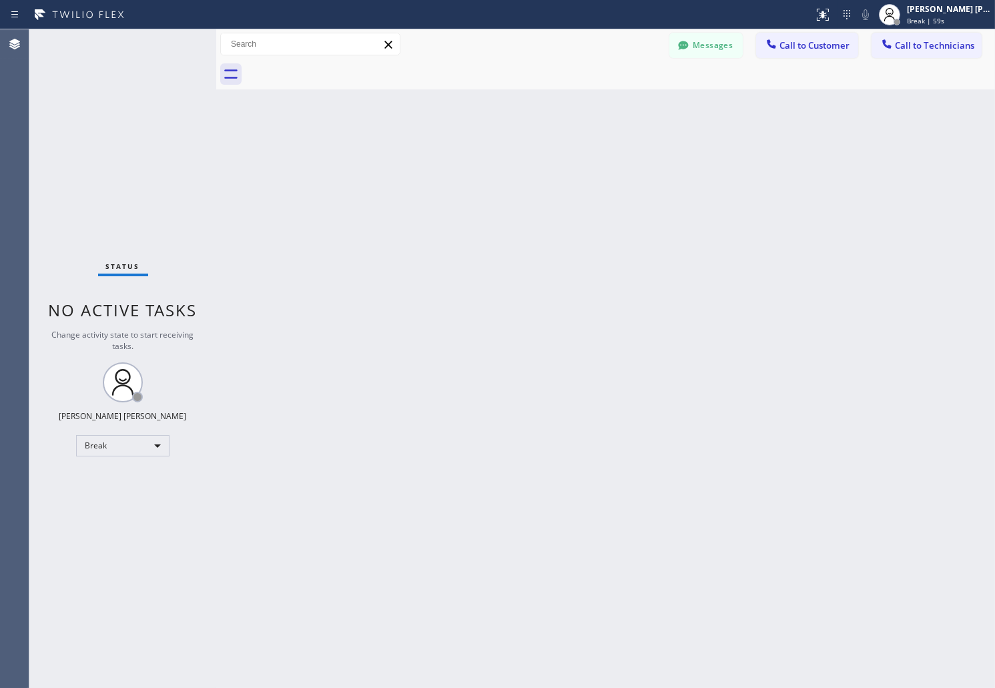
click at [474, 185] on div "Back to Dashboard Change Sender ID Customers Technicians AB [PERSON_NAME] [DATE…" at bounding box center [605, 358] width 779 height 659
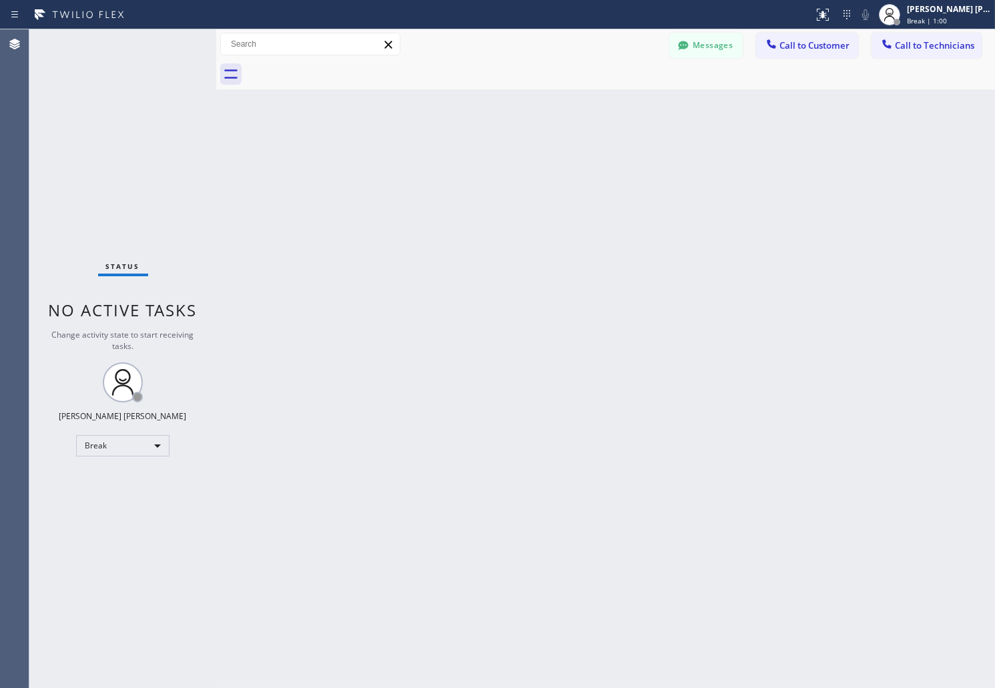
click at [474, 185] on div "Back to Dashboard Change Sender ID Customers Technicians AB [PERSON_NAME] [DATE…" at bounding box center [605, 358] width 779 height 659
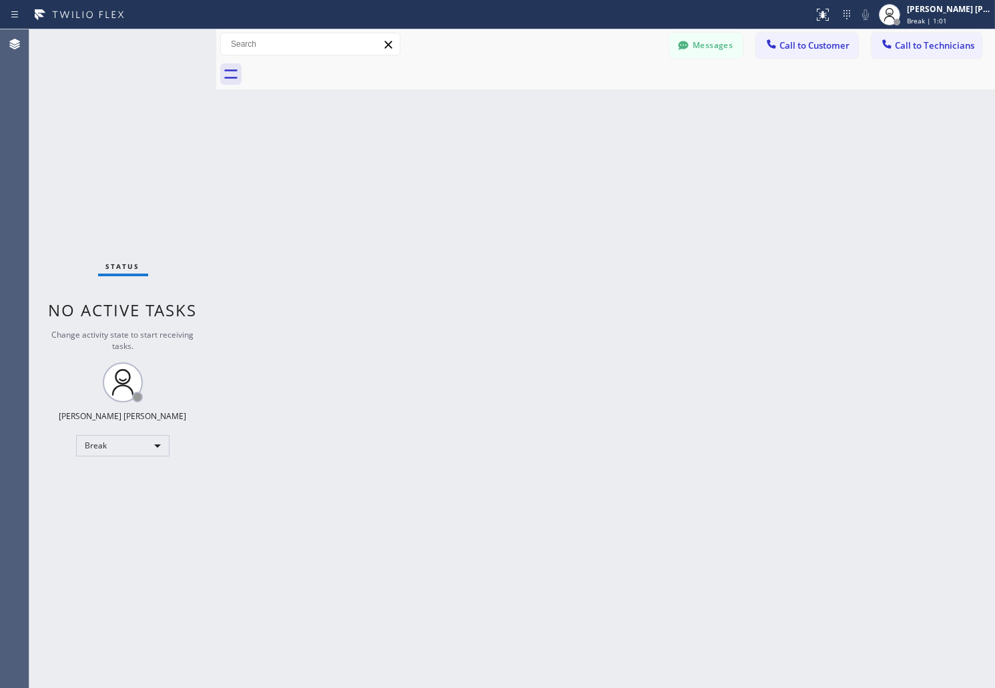
click at [474, 185] on div "Back to Dashboard Change Sender ID Customers Technicians AB [PERSON_NAME] [DATE…" at bounding box center [605, 358] width 779 height 659
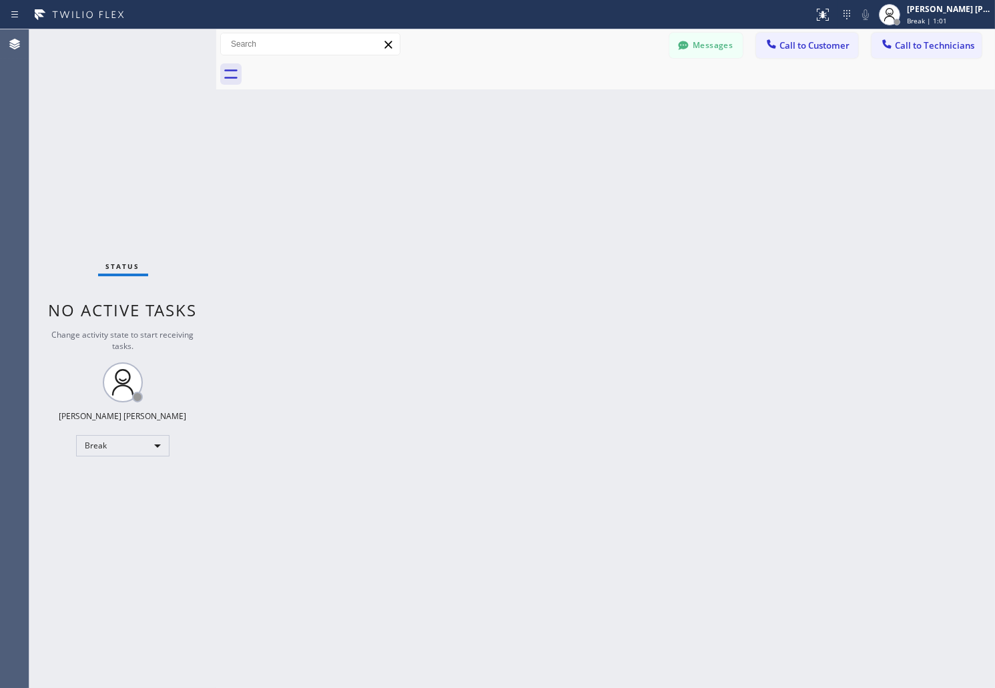
click at [474, 185] on div "Back to Dashboard Change Sender ID Customers Technicians AB [PERSON_NAME] [DATE…" at bounding box center [605, 358] width 779 height 659
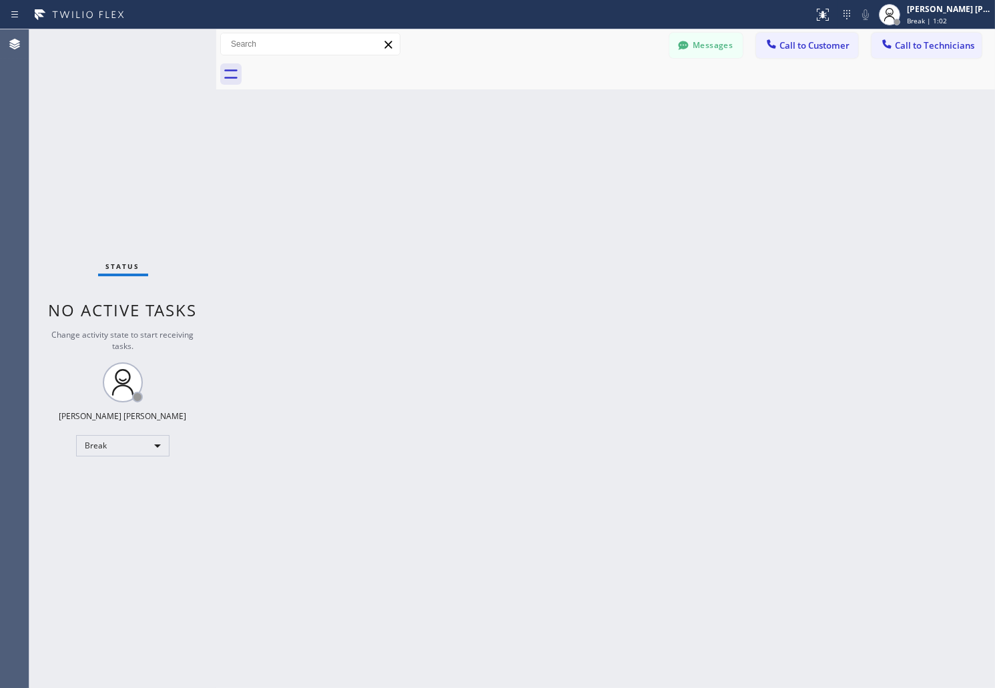
click at [474, 185] on div "Back to Dashboard Change Sender ID Customers Technicians AB [PERSON_NAME] [DATE…" at bounding box center [605, 358] width 779 height 659
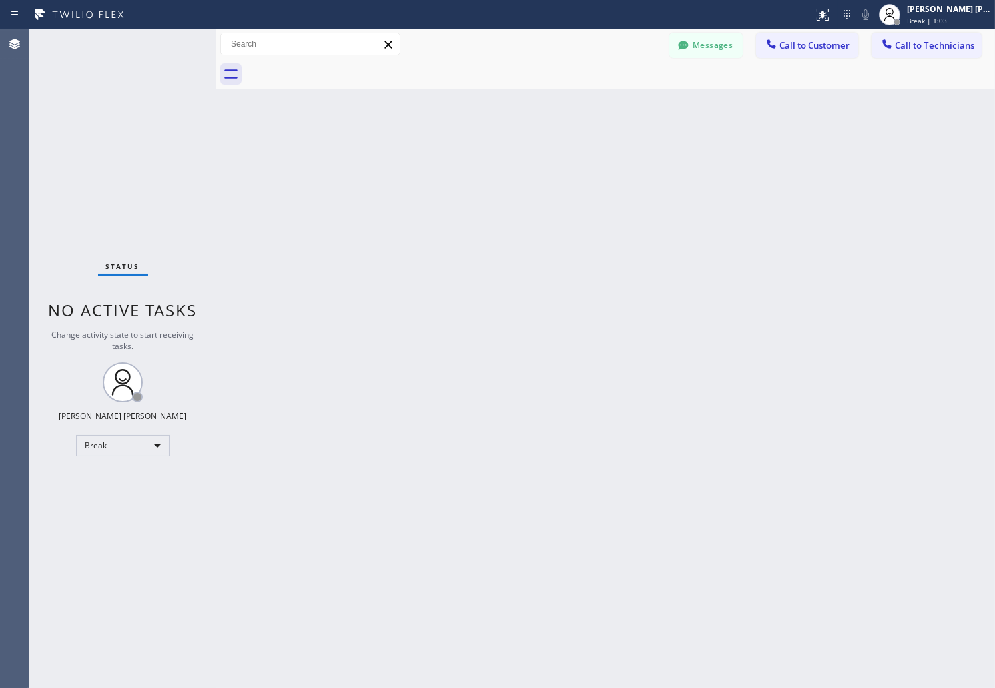
click at [474, 185] on div "Back to Dashboard Change Sender ID Customers Technicians AB [PERSON_NAME] [DATE…" at bounding box center [605, 358] width 779 height 659
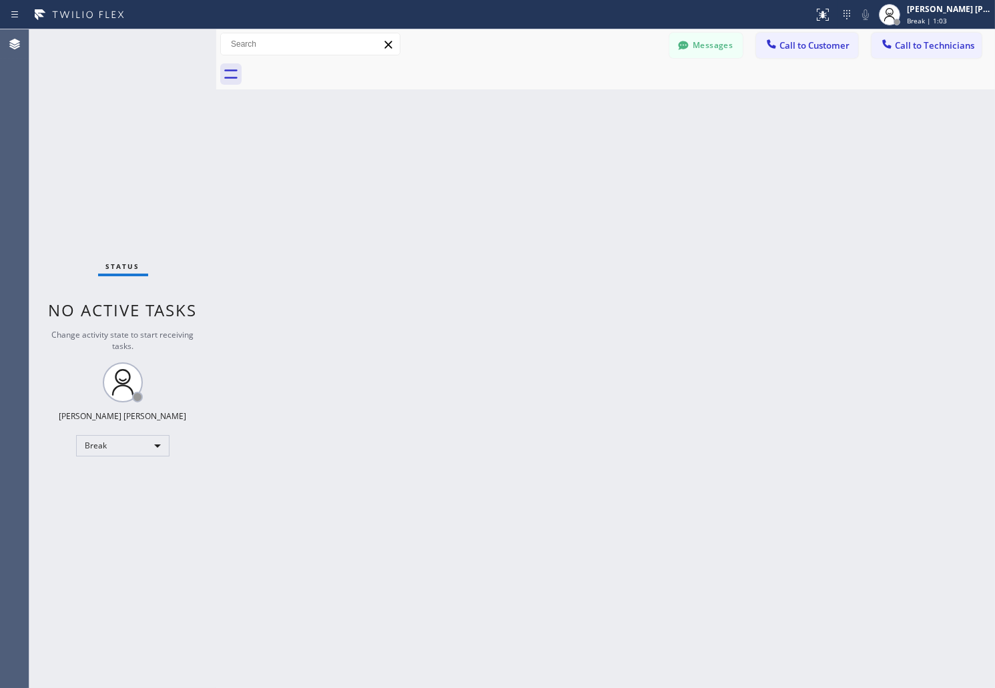
click at [474, 185] on div "Back to Dashboard Change Sender ID Customers Technicians AB [PERSON_NAME] [DATE…" at bounding box center [605, 358] width 779 height 659
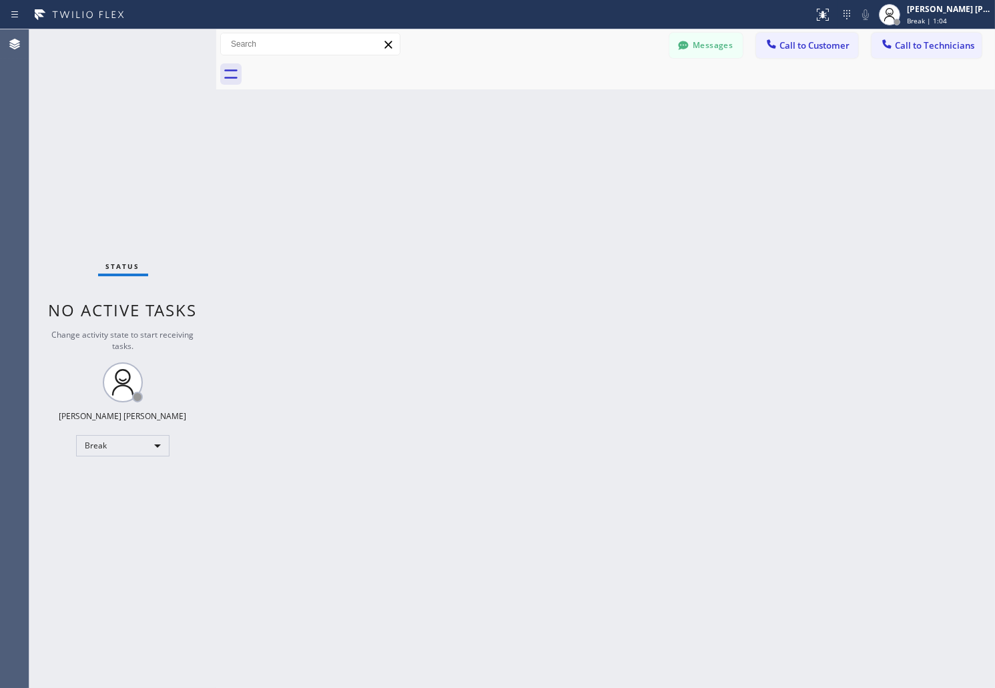
click at [474, 185] on div "Back to Dashboard Change Sender ID Customers Technicians AB [PERSON_NAME] [DATE…" at bounding box center [605, 358] width 779 height 659
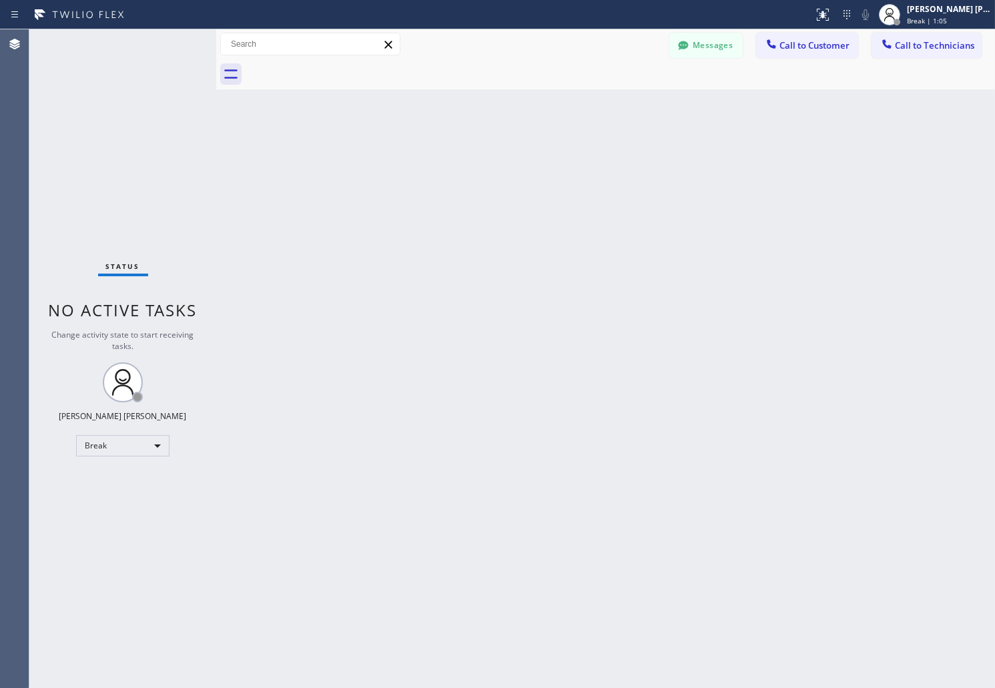
click at [474, 185] on div "Back to Dashboard Change Sender ID Customers Technicians AB [PERSON_NAME] [DATE…" at bounding box center [605, 358] width 779 height 659
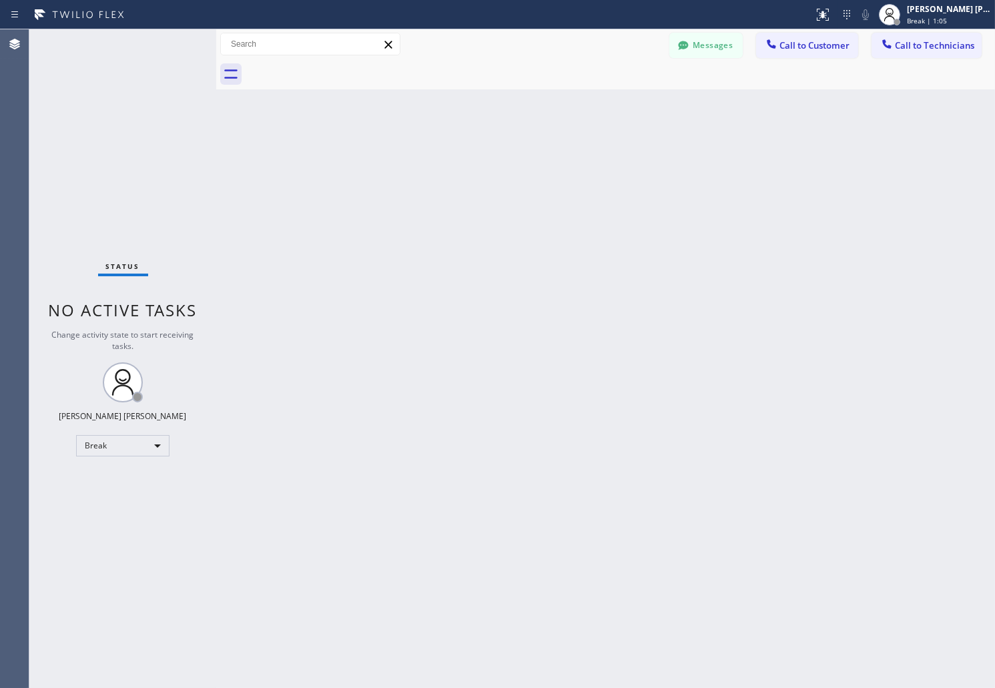
click at [474, 185] on div "Back to Dashboard Change Sender ID Customers Technicians AB [PERSON_NAME] [DATE…" at bounding box center [605, 358] width 779 height 659
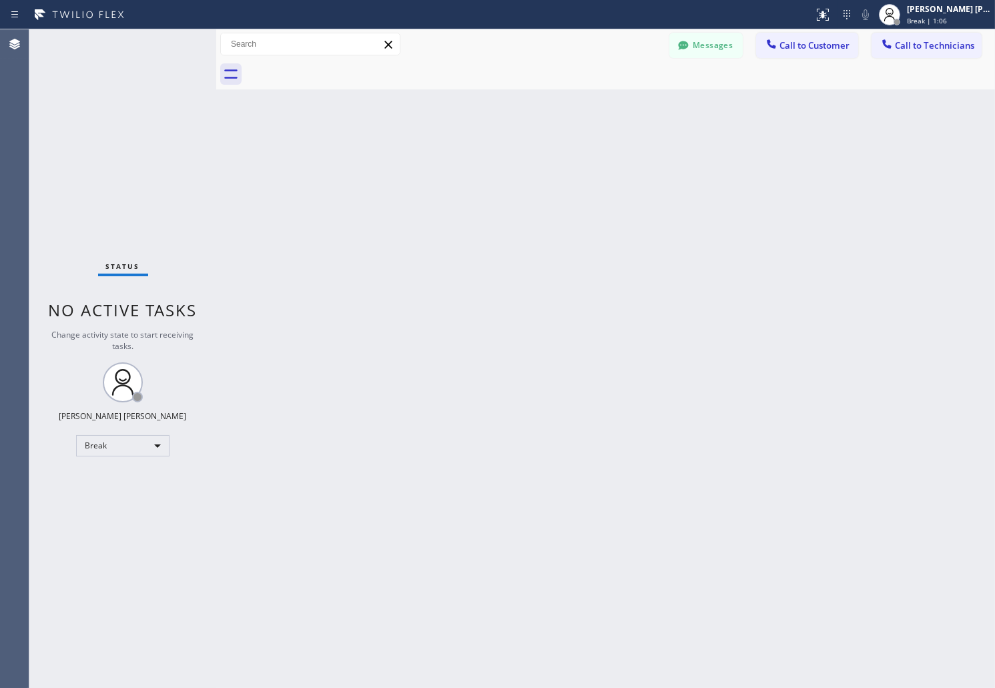
click at [474, 185] on div "Back to Dashboard Change Sender ID Customers Technicians AB [PERSON_NAME] [DATE…" at bounding box center [605, 358] width 779 height 659
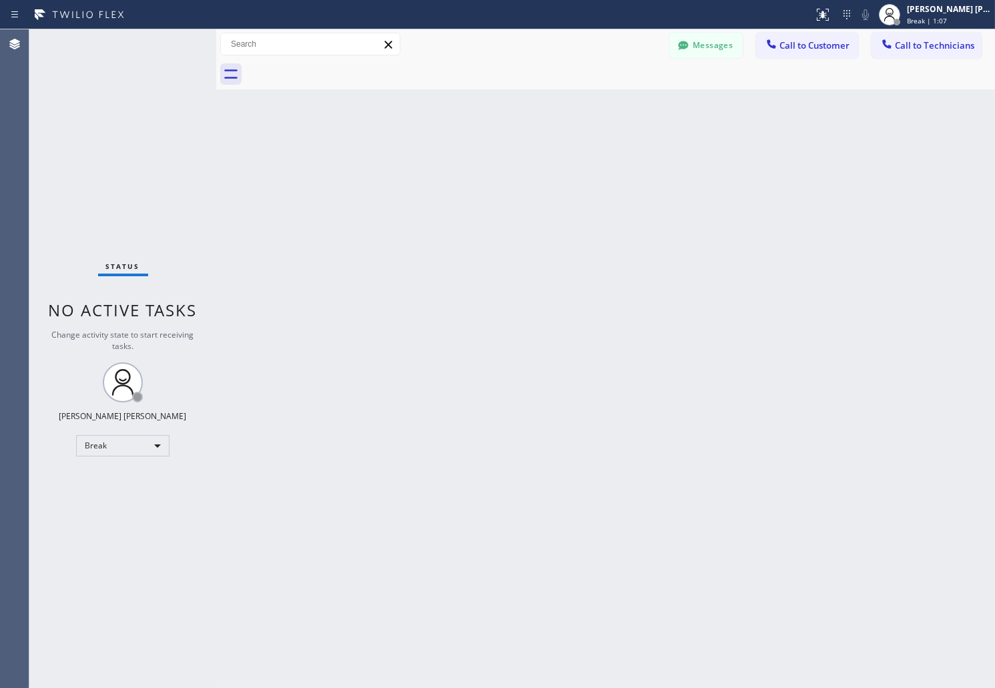
click at [474, 185] on div "Back to Dashboard Change Sender ID Customers Technicians AB [PERSON_NAME] [DATE…" at bounding box center [605, 358] width 779 height 659
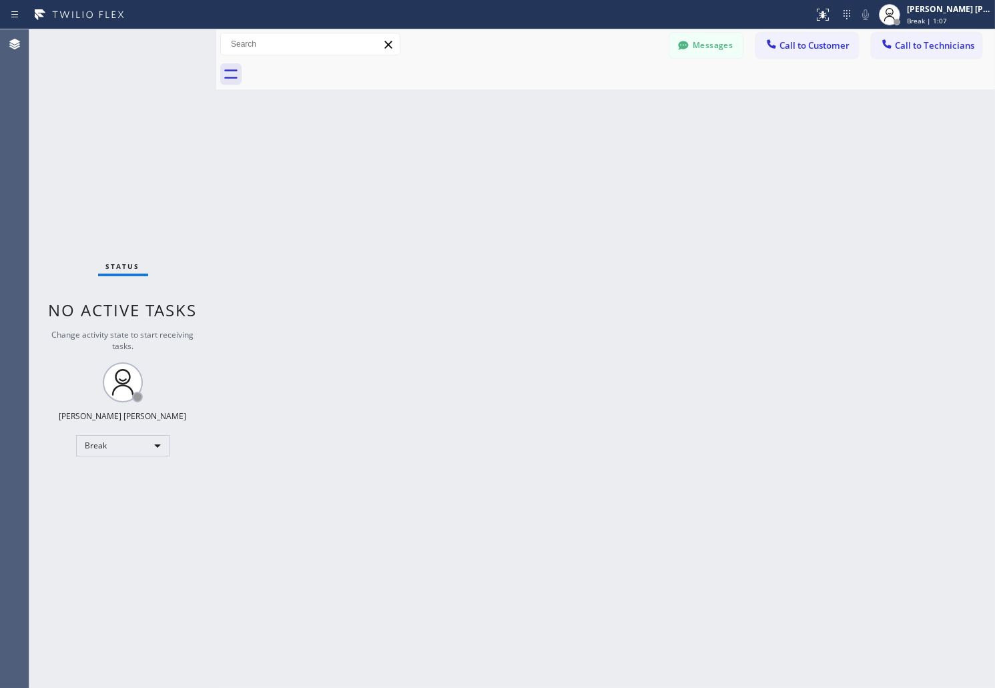
click at [474, 185] on div "Back to Dashboard Change Sender ID Customers Technicians AB [PERSON_NAME] [DATE…" at bounding box center [605, 358] width 779 height 659
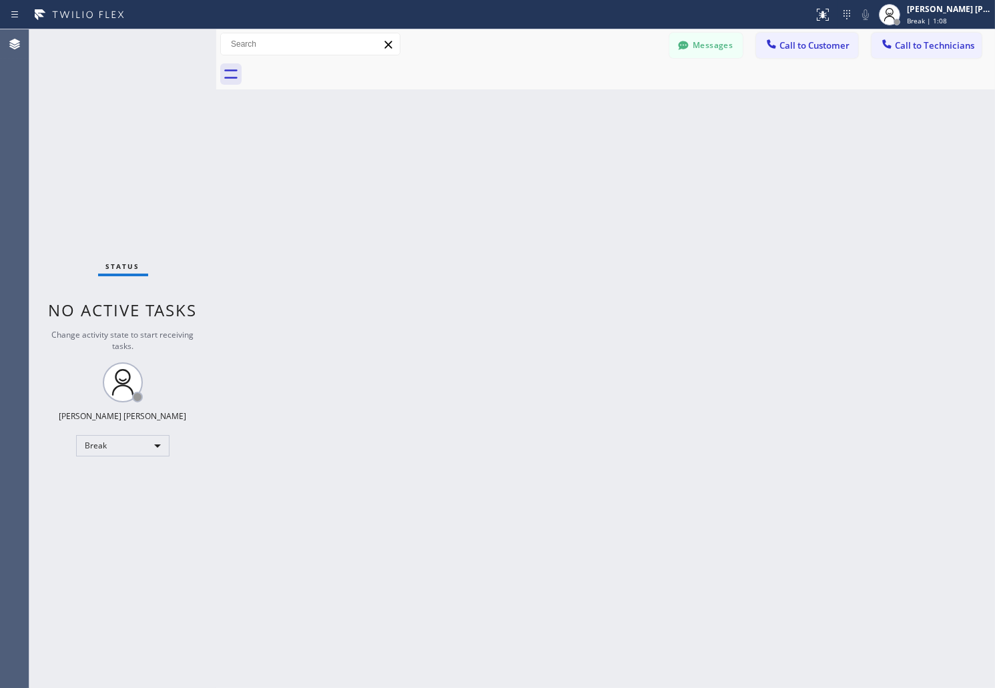
click at [474, 185] on div "Back to Dashboard Change Sender ID Customers Technicians AB [PERSON_NAME] [DATE…" at bounding box center [605, 358] width 779 height 659
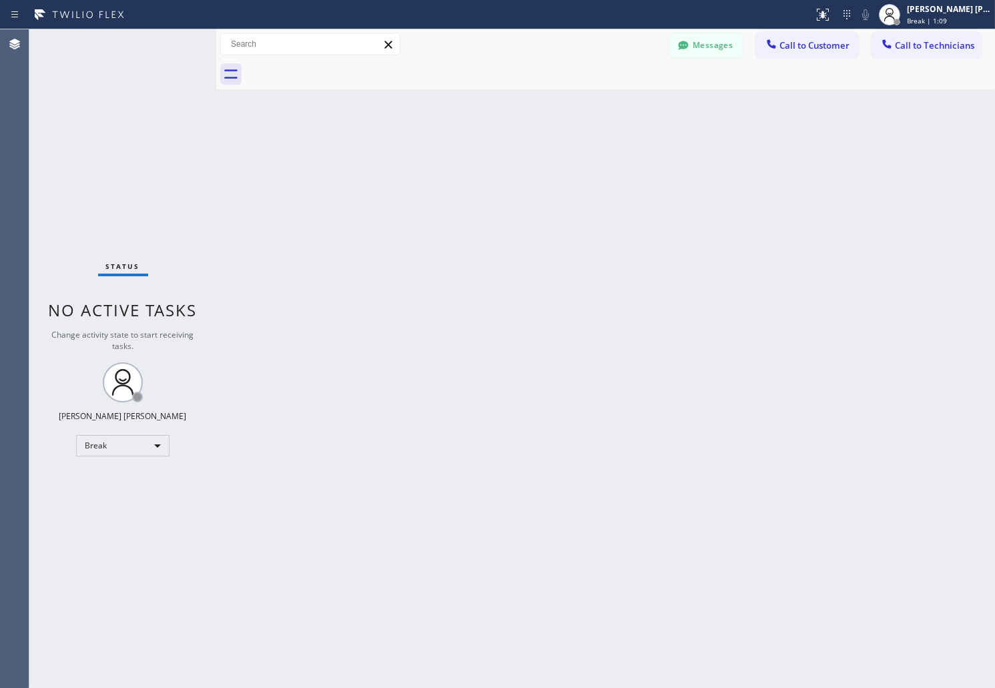
click at [474, 185] on div "Back to Dashboard Change Sender ID Customers Technicians AB [PERSON_NAME] [DATE…" at bounding box center [605, 358] width 779 height 659
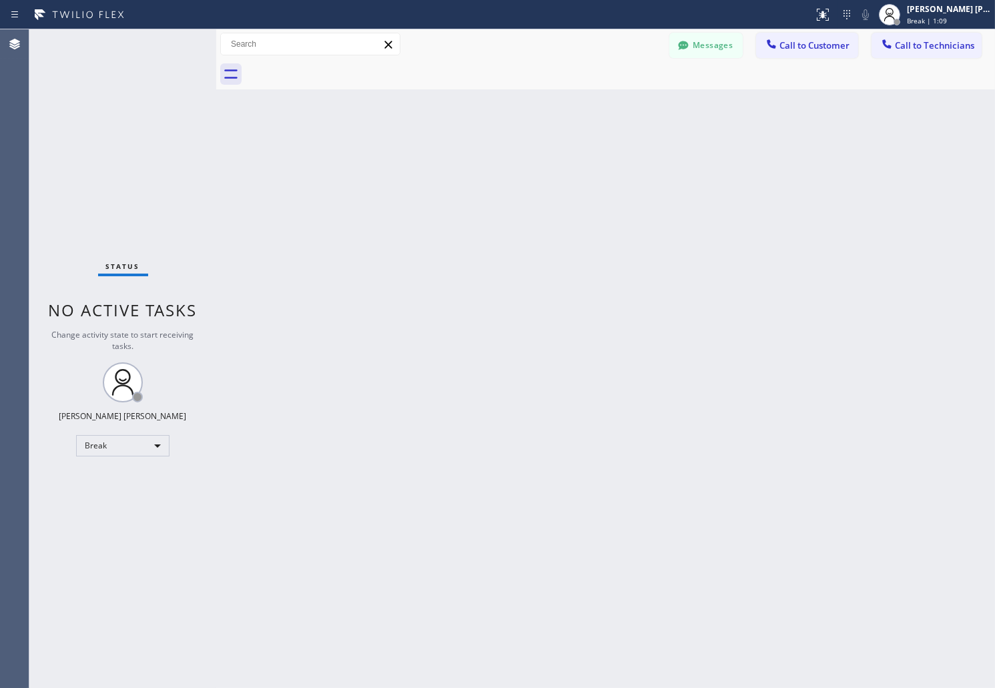
click at [474, 185] on div "Back to Dashboard Change Sender ID Customers Technicians AB [PERSON_NAME] [DATE…" at bounding box center [605, 358] width 779 height 659
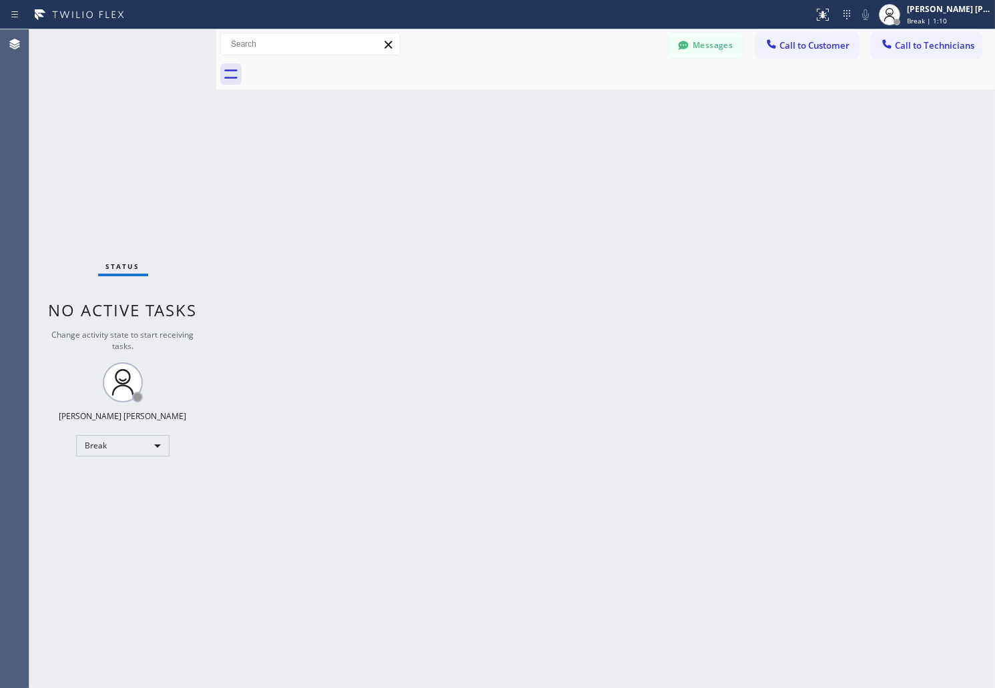
click at [474, 185] on div "Back to Dashboard Change Sender ID Customers Technicians AB [PERSON_NAME] [DATE…" at bounding box center [605, 358] width 779 height 659
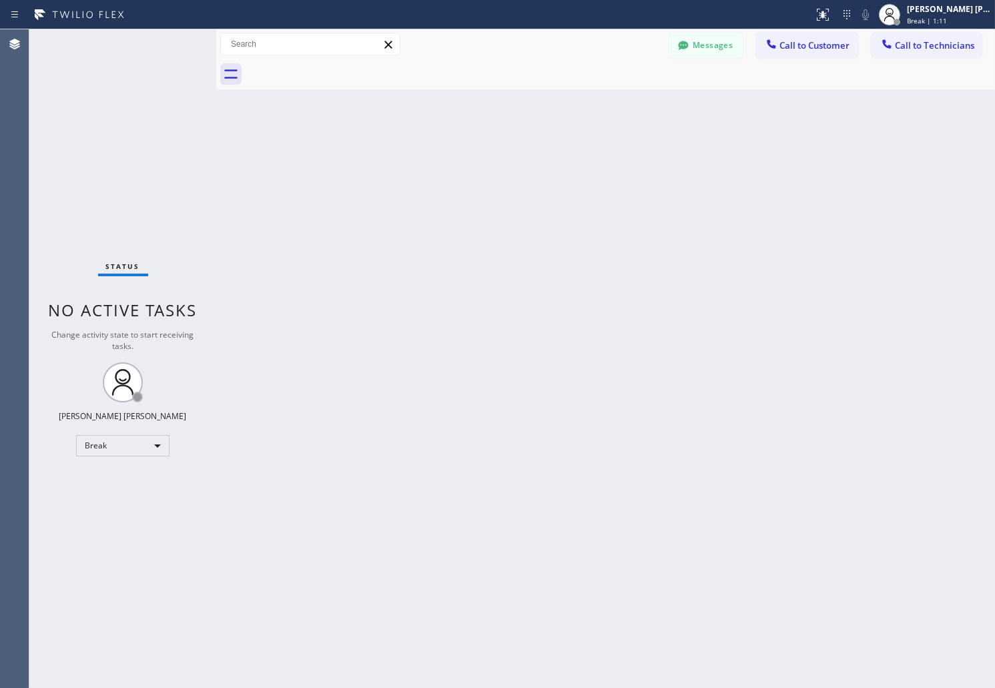
click at [474, 185] on div "Back to Dashboard Change Sender ID Customers Technicians AB [PERSON_NAME] [DATE…" at bounding box center [605, 358] width 779 height 659
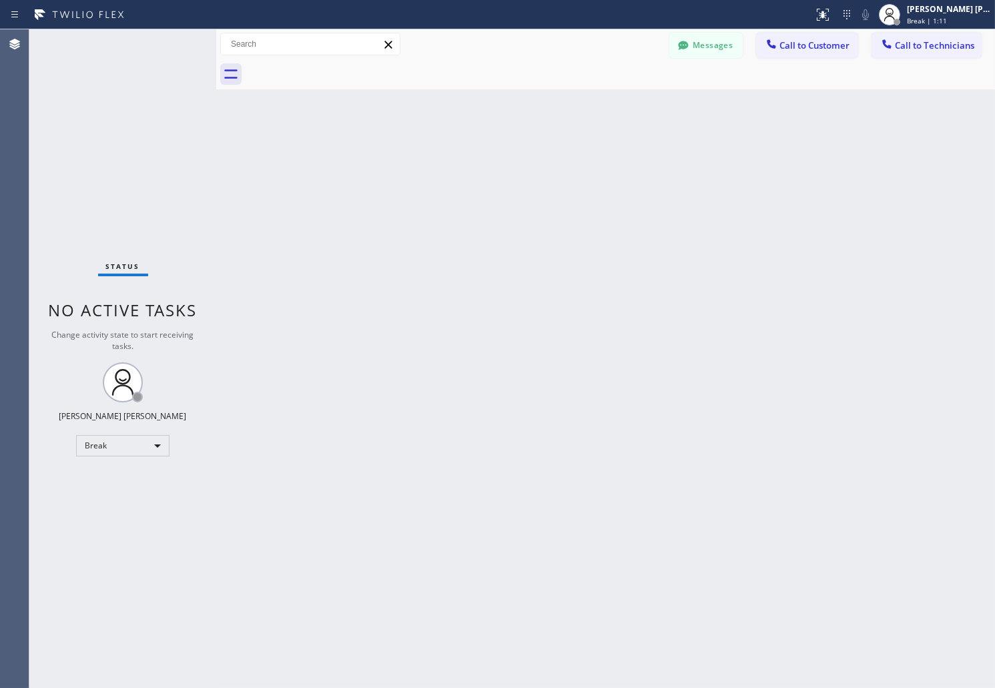
click at [474, 185] on div "Back to Dashboard Change Sender ID Customers Technicians AB [PERSON_NAME] [DATE…" at bounding box center [605, 358] width 779 height 659
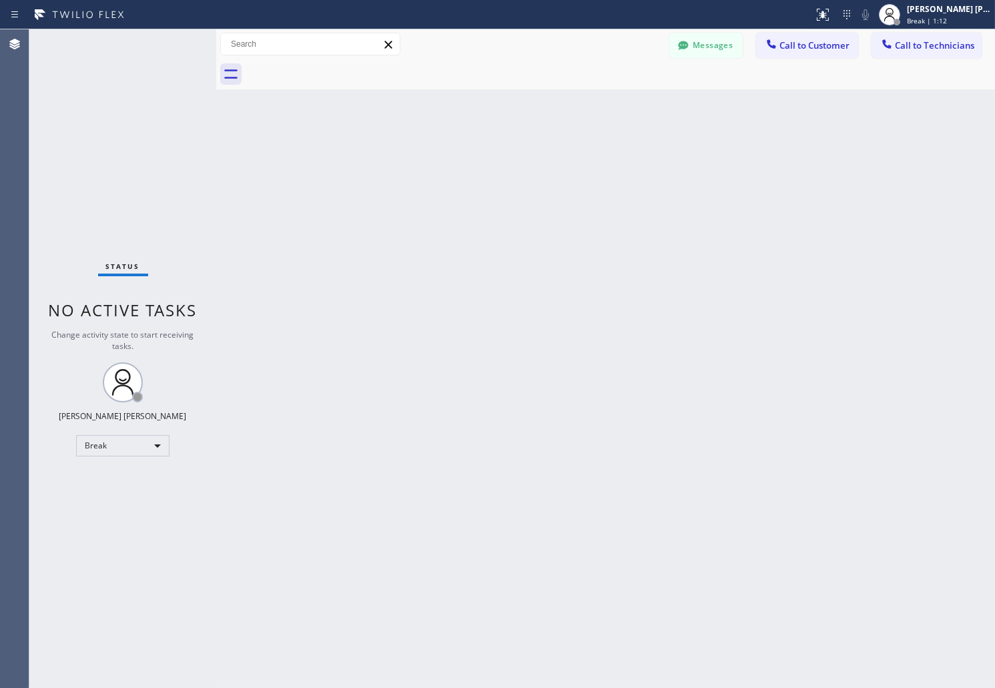
click at [474, 185] on div "Back to Dashboard Change Sender ID Customers Technicians AB [PERSON_NAME] [DATE…" at bounding box center [605, 358] width 779 height 659
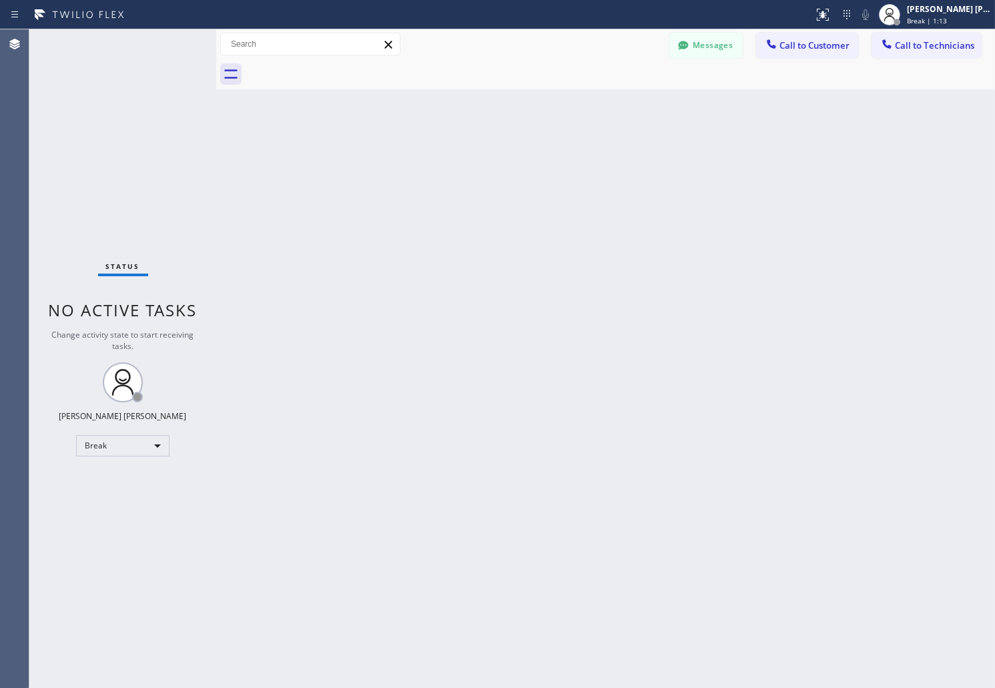
click at [474, 185] on div "Back to Dashboard Change Sender ID Customers Technicians AB [PERSON_NAME] [DATE…" at bounding box center [605, 358] width 779 height 659
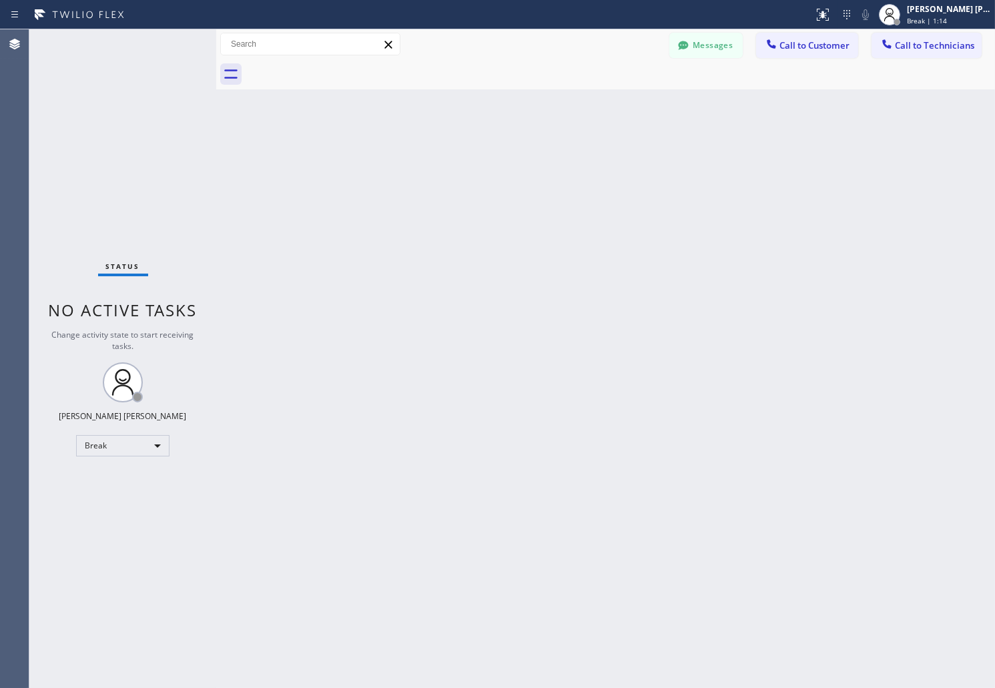
click at [474, 185] on div "Back to Dashboard Change Sender ID Customers Technicians AB [PERSON_NAME] [DATE…" at bounding box center [605, 358] width 779 height 659
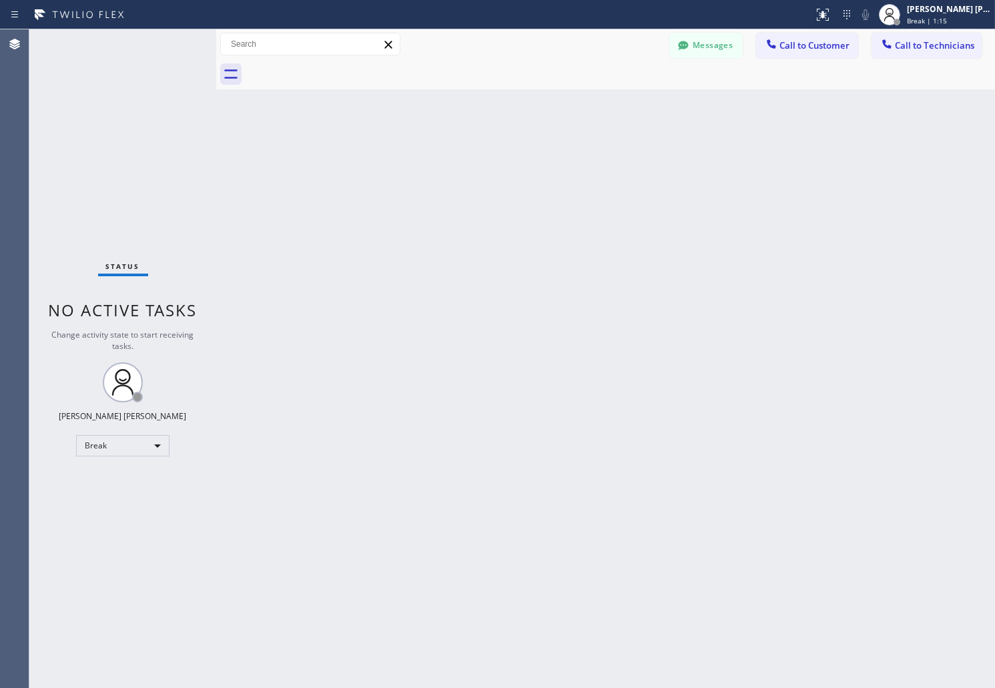
click at [474, 185] on div "Back to Dashboard Change Sender ID Customers Technicians AB [PERSON_NAME] [DATE…" at bounding box center [605, 358] width 779 height 659
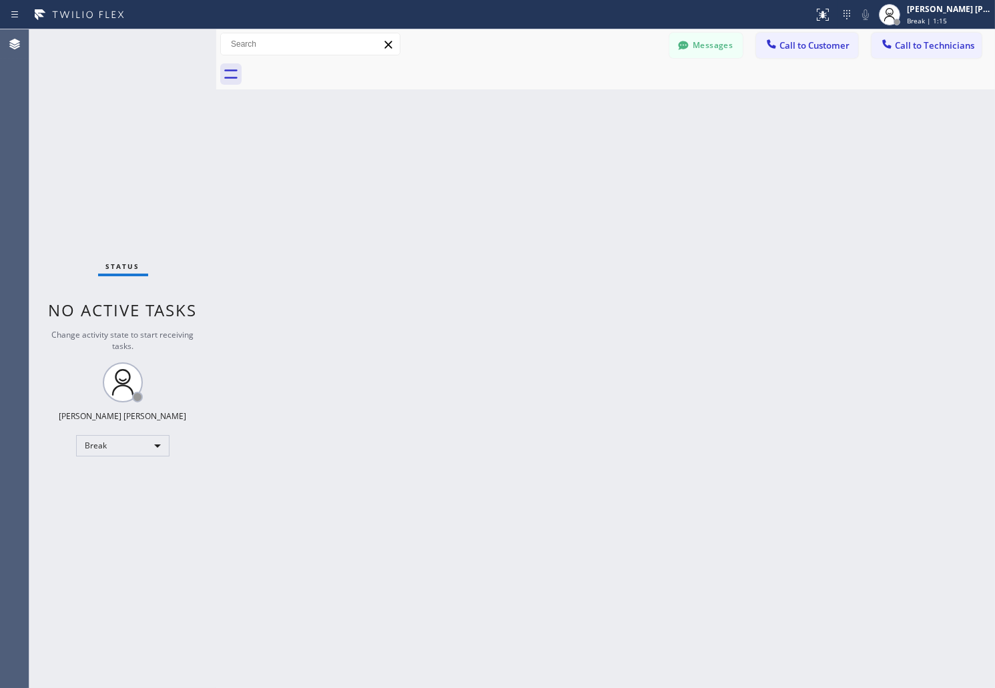
click at [474, 185] on div "Back to Dashboard Change Sender ID Customers Technicians AB [PERSON_NAME] [DATE…" at bounding box center [605, 358] width 779 height 659
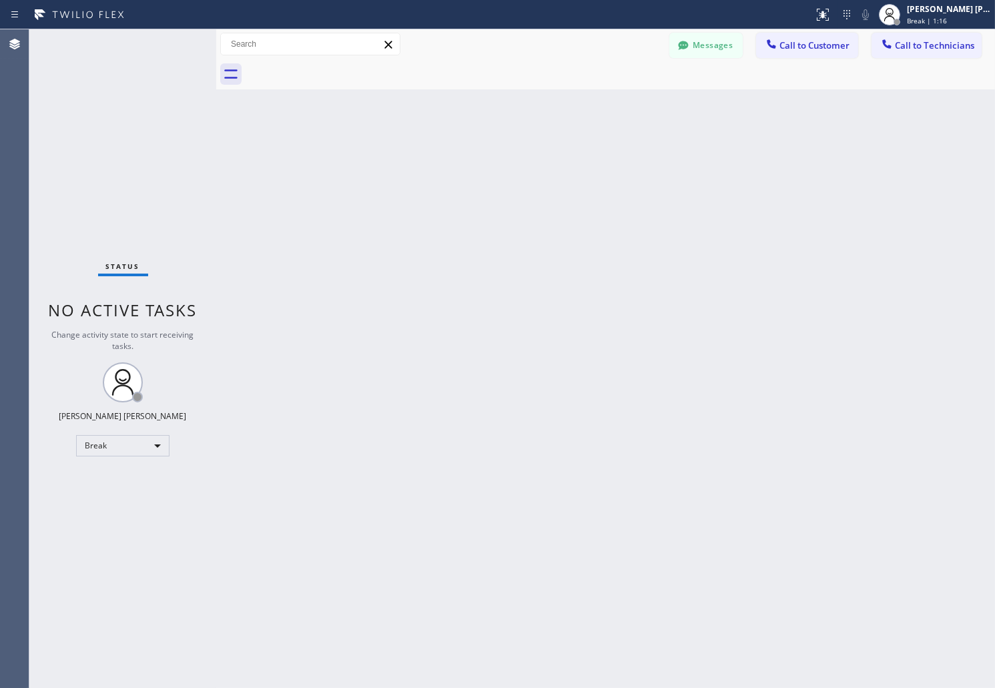
click at [474, 185] on div "Back to Dashboard Change Sender ID Customers Technicians AB [PERSON_NAME] [DATE…" at bounding box center [605, 358] width 779 height 659
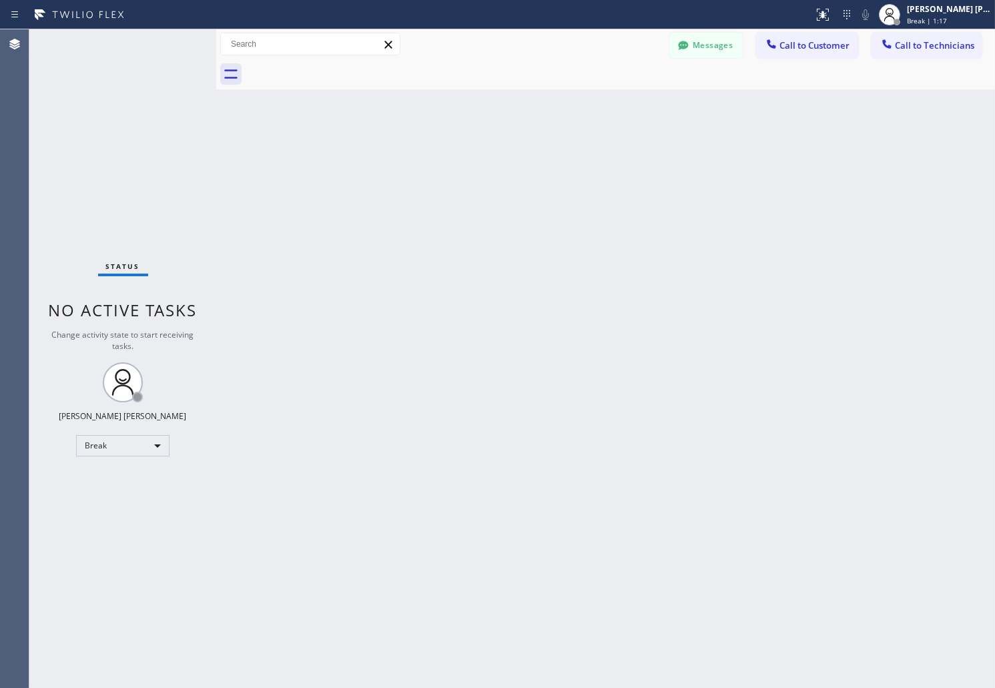
click at [474, 185] on div "Back to Dashboard Change Sender ID Customers Technicians AB [PERSON_NAME] [DATE…" at bounding box center [605, 358] width 779 height 659
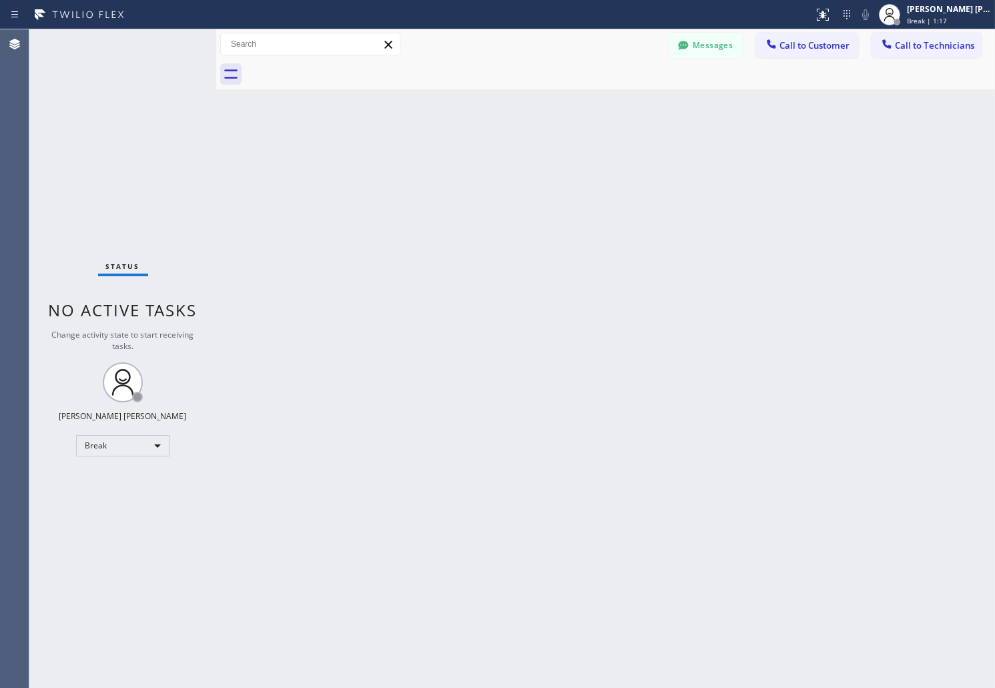
click at [474, 185] on div "Back to Dashboard Change Sender ID Customers Technicians AB [PERSON_NAME] [DATE…" at bounding box center [605, 358] width 779 height 659
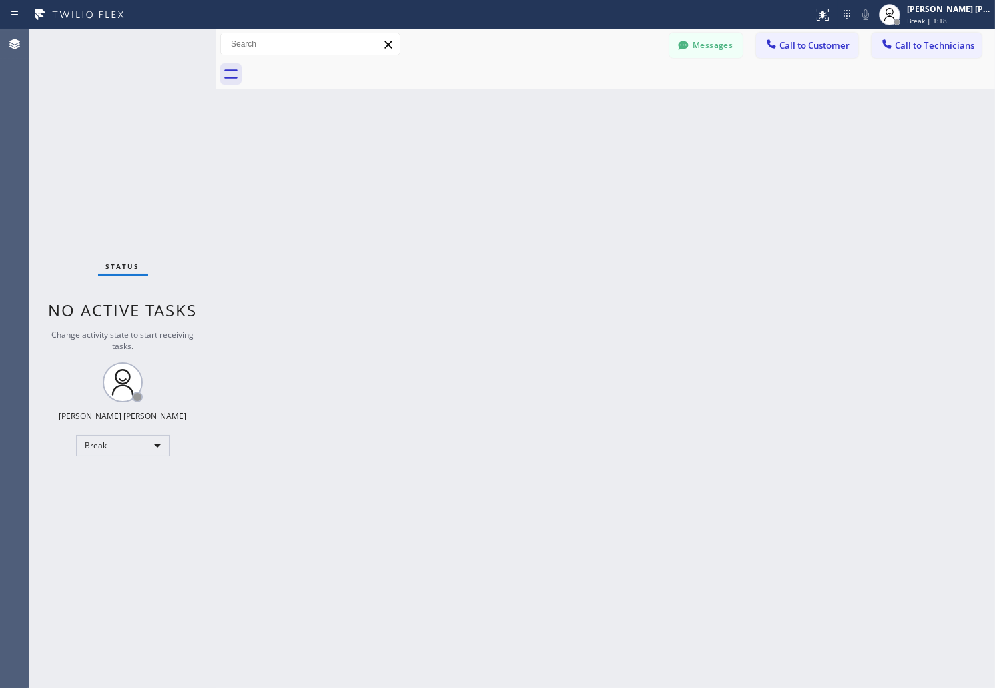
click at [474, 185] on div "Back to Dashboard Change Sender ID Customers Technicians AB [PERSON_NAME] [DATE…" at bounding box center [605, 358] width 779 height 659
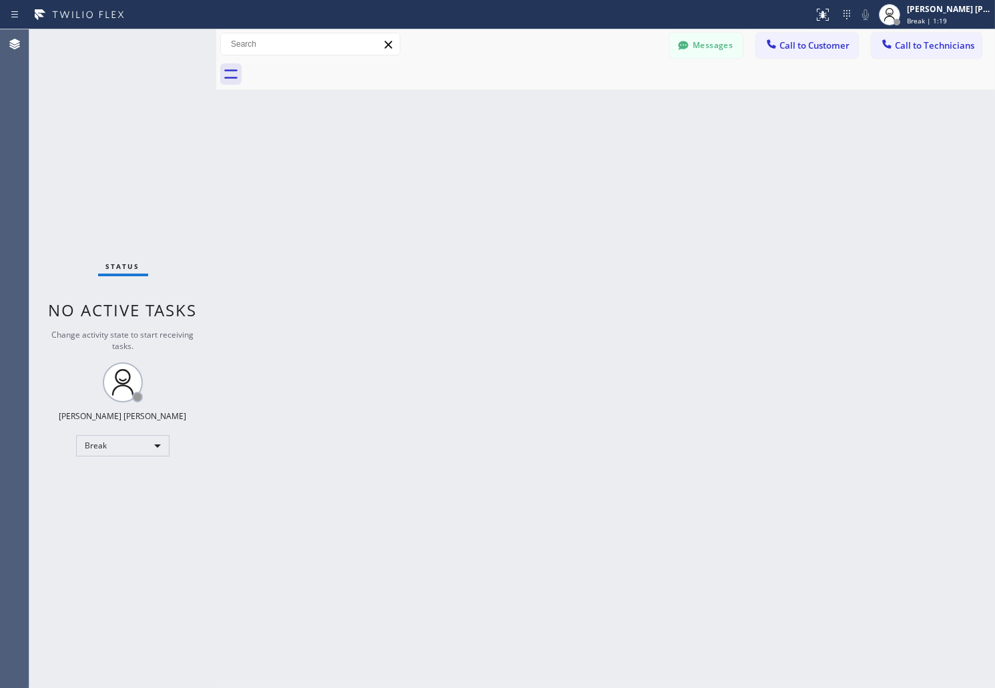
click at [474, 185] on div "Back to Dashboard Change Sender ID Customers Technicians AB [PERSON_NAME] [DATE…" at bounding box center [605, 358] width 779 height 659
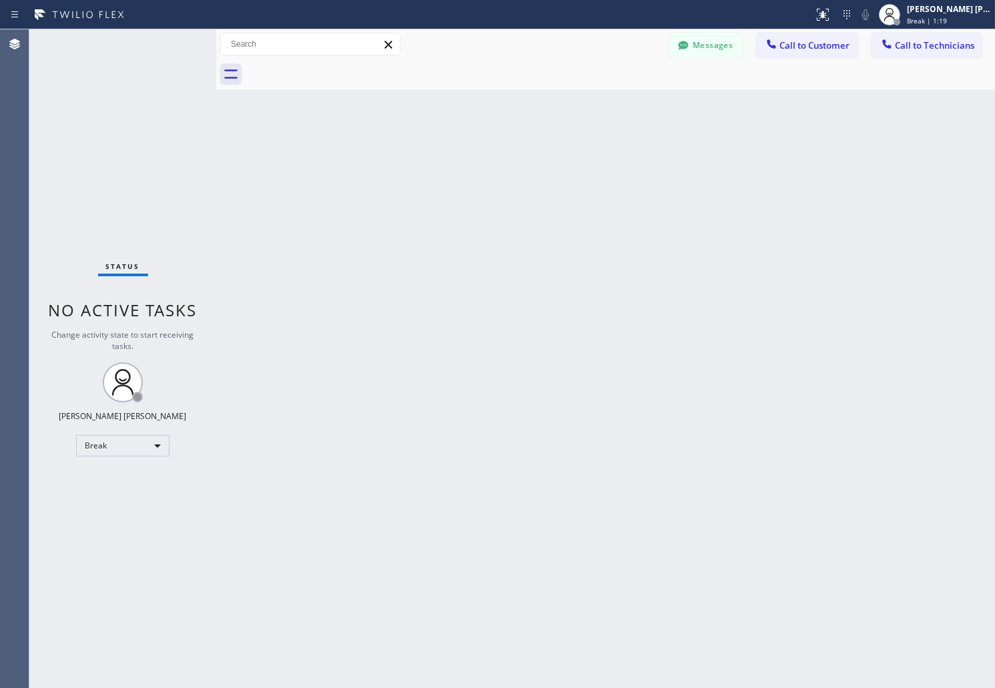
click at [474, 185] on div "Back to Dashboard Change Sender ID Customers Technicians AB [PERSON_NAME] [DATE…" at bounding box center [605, 358] width 779 height 659
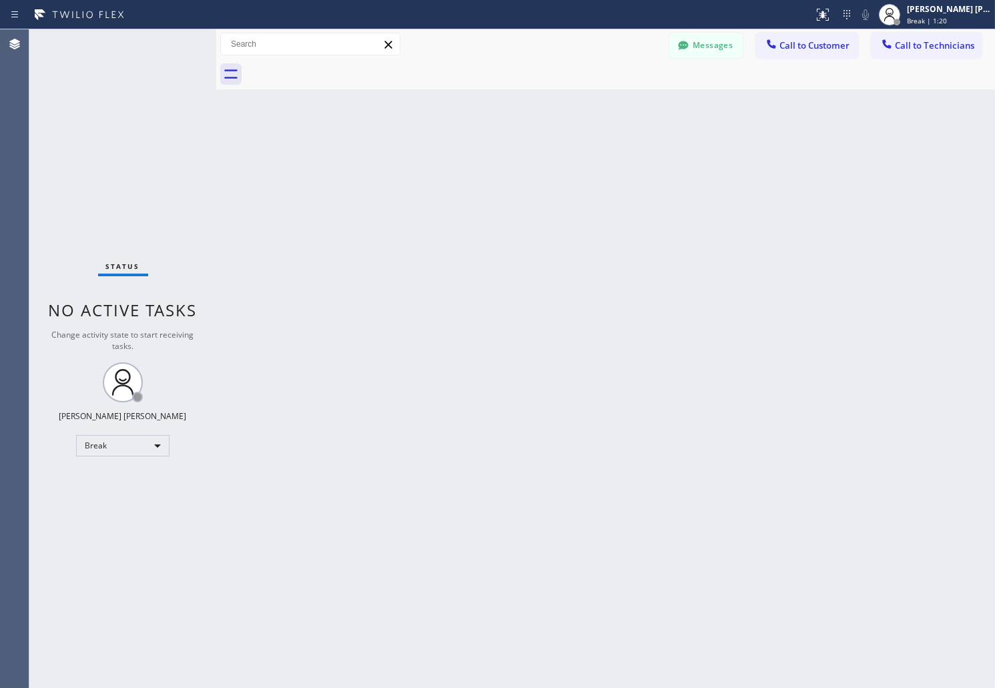
click at [474, 185] on div "Back to Dashboard Change Sender ID Customers Technicians AB [PERSON_NAME] [DATE…" at bounding box center [605, 358] width 779 height 659
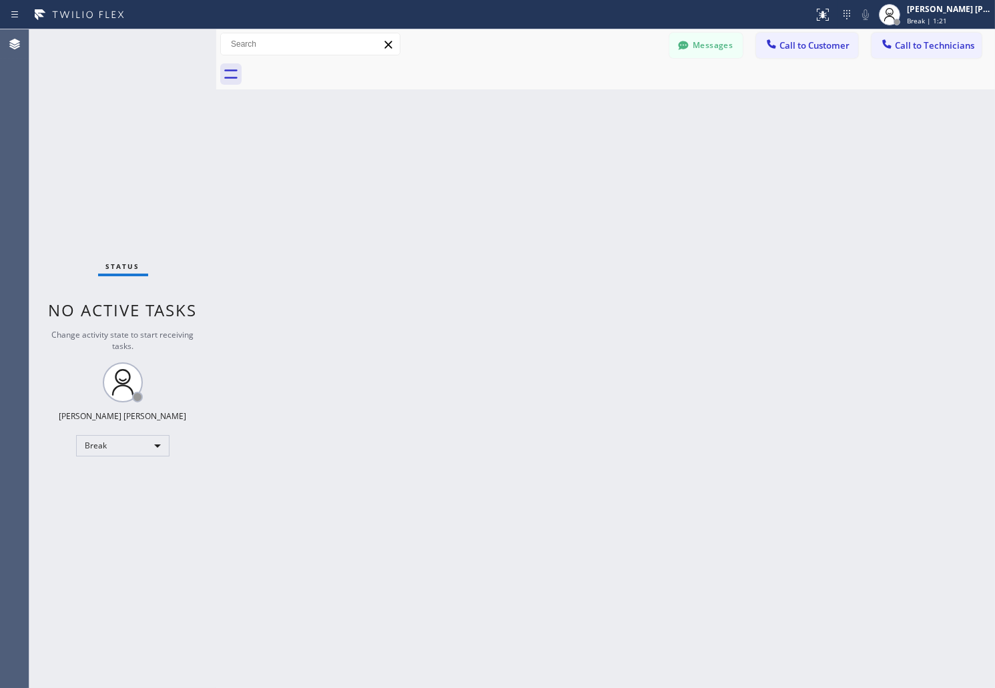
click at [474, 185] on div "Back to Dashboard Change Sender ID Customers Technicians AB [PERSON_NAME] [DATE…" at bounding box center [605, 358] width 779 height 659
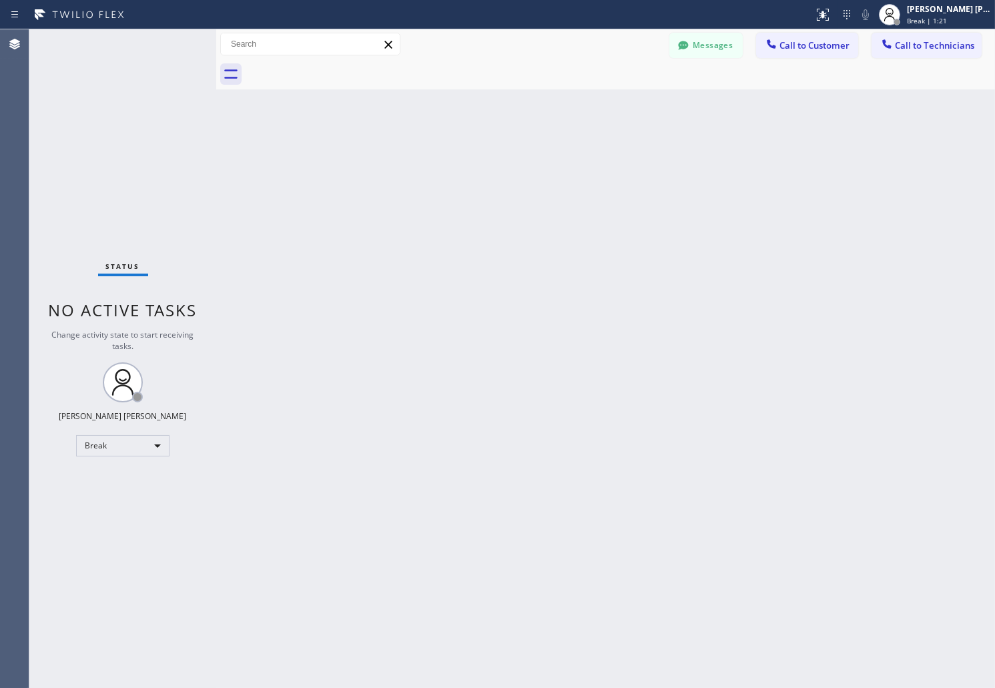
click at [474, 185] on div "Back to Dashboard Change Sender ID Customers Technicians AB [PERSON_NAME] [DATE…" at bounding box center [605, 358] width 779 height 659
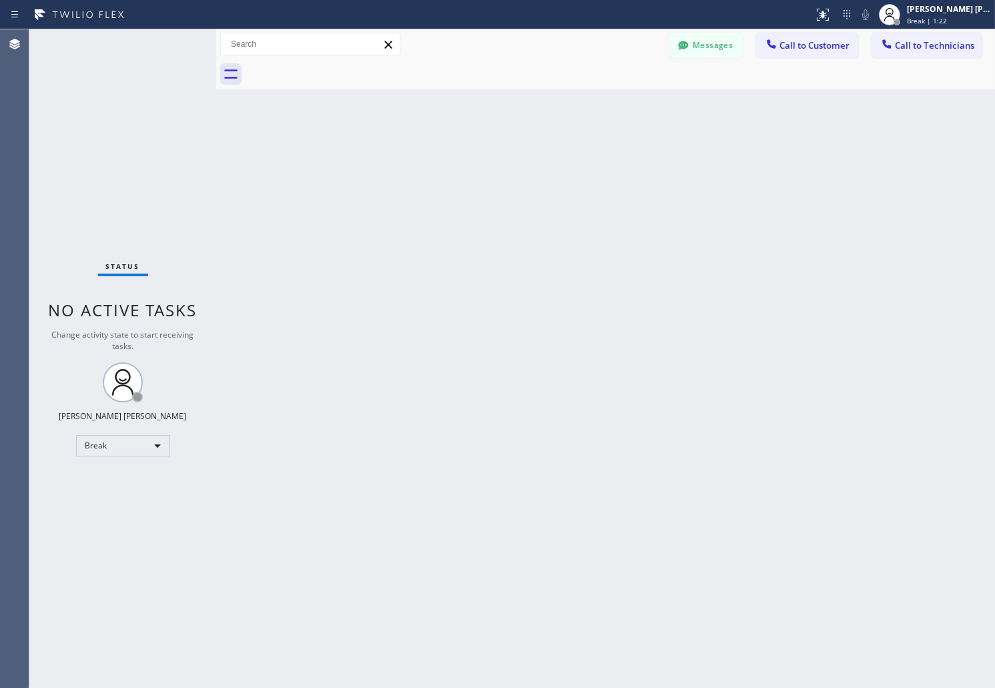
click at [474, 185] on div "Back to Dashboard Change Sender ID Customers Technicians AB [PERSON_NAME] [DATE…" at bounding box center [605, 358] width 779 height 659
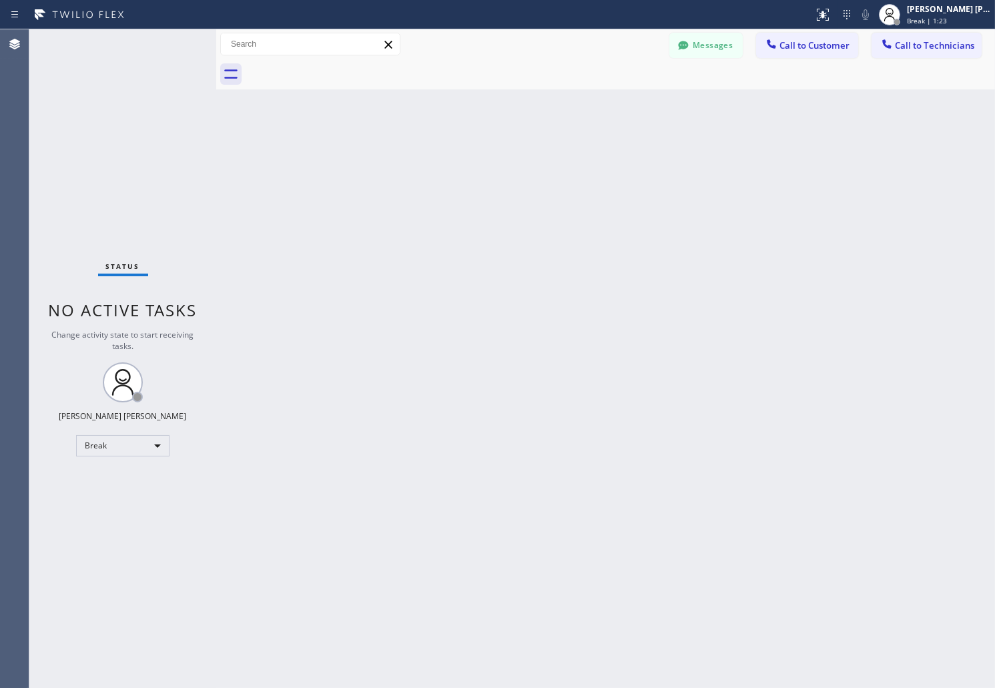
click at [474, 185] on div "Back to Dashboard Change Sender ID Customers Technicians AB [PERSON_NAME] [DATE…" at bounding box center [605, 358] width 779 height 659
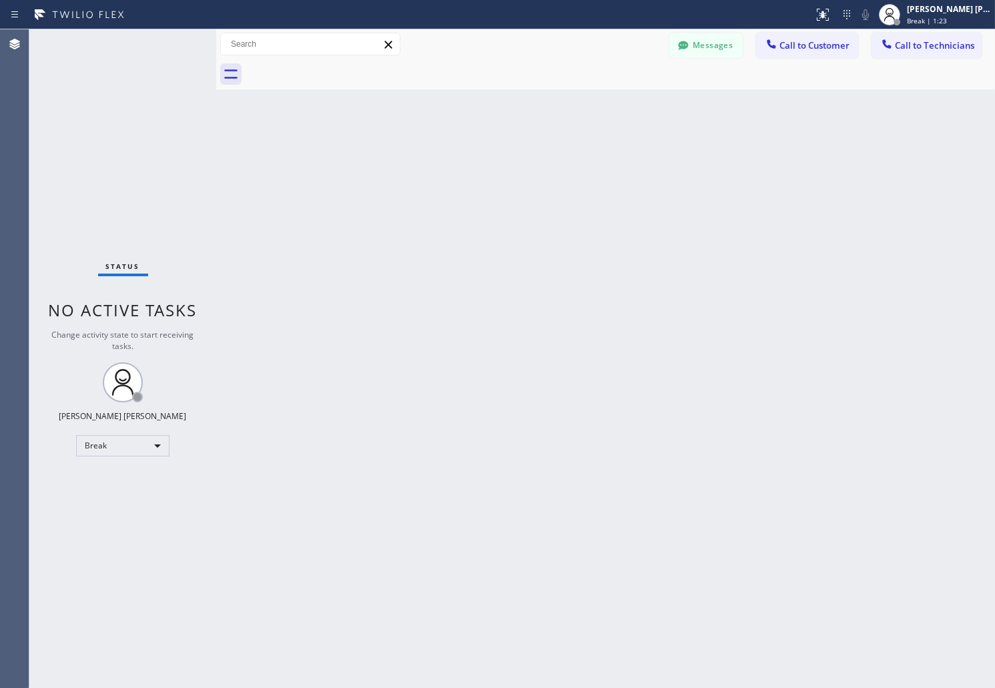
click at [474, 185] on div "Back to Dashboard Change Sender ID Customers Technicians AB [PERSON_NAME] [DATE…" at bounding box center [605, 358] width 779 height 659
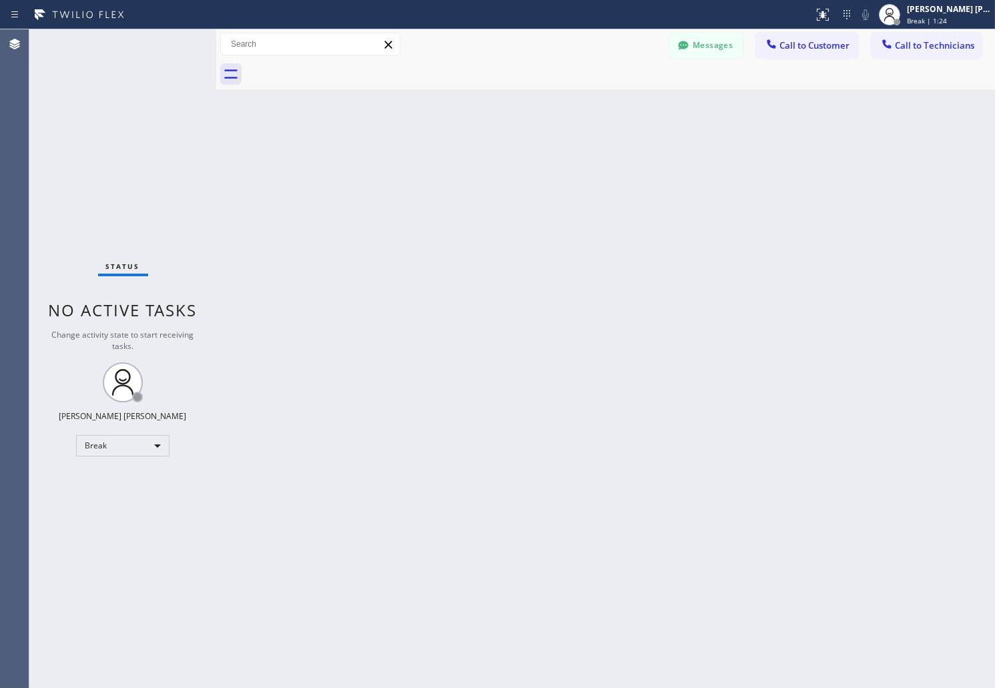
click at [474, 185] on div "Back to Dashboard Change Sender ID Customers Technicians AB [PERSON_NAME] [DATE…" at bounding box center [605, 358] width 779 height 659
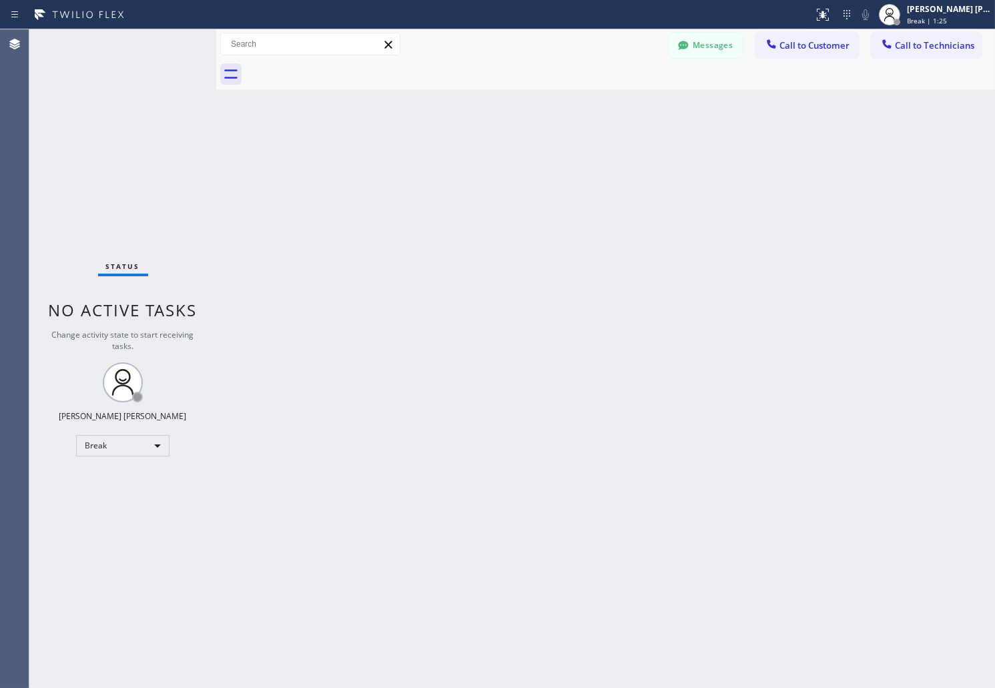
click at [474, 185] on div "Back to Dashboard Change Sender ID Customers Technicians AB [PERSON_NAME] [DATE…" at bounding box center [605, 358] width 779 height 659
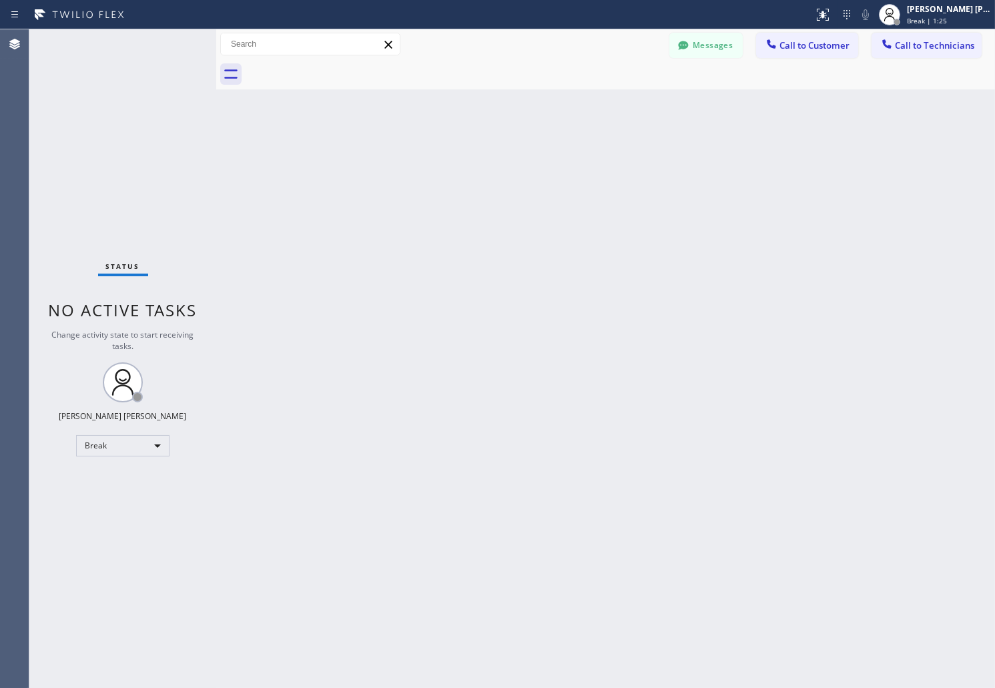
click at [474, 185] on div "Back to Dashboard Change Sender ID Customers Technicians AB [PERSON_NAME] [DATE…" at bounding box center [605, 358] width 779 height 659
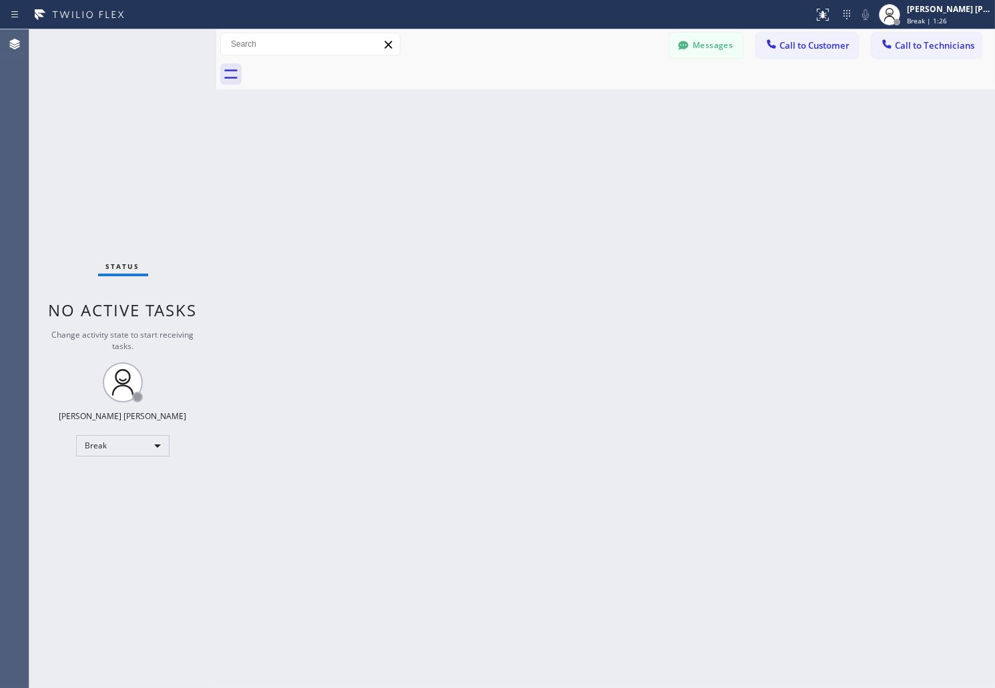
click at [474, 185] on div "Back to Dashboard Change Sender ID Customers Technicians AB [PERSON_NAME] [DATE…" at bounding box center [605, 358] width 779 height 659
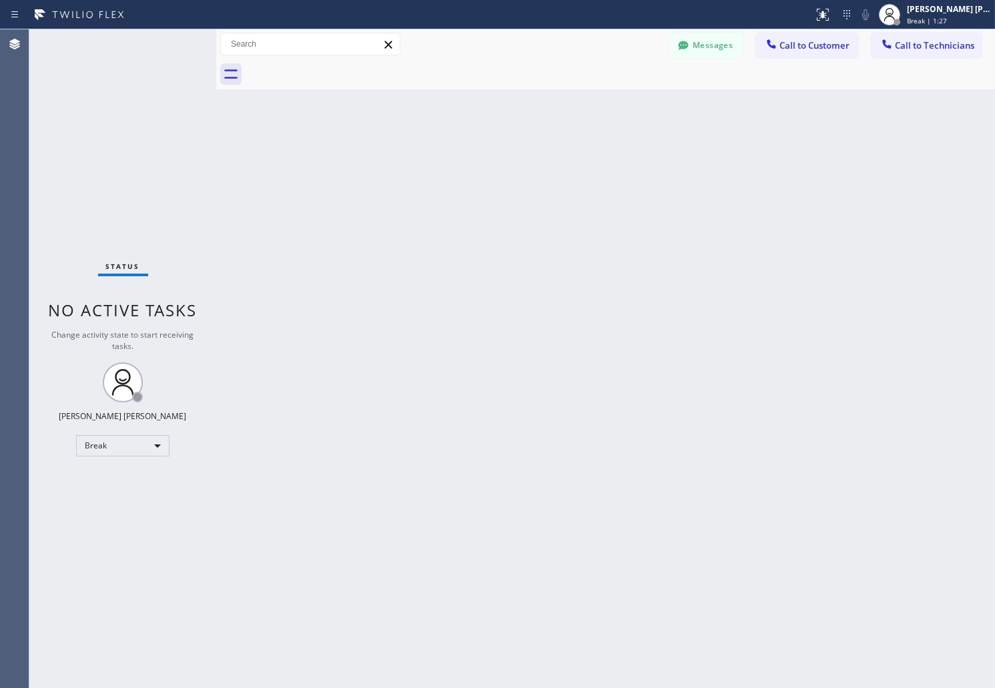
click at [474, 185] on div "Back to Dashboard Change Sender ID Customers Technicians AB [PERSON_NAME] [DATE…" at bounding box center [605, 358] width 779 height 659
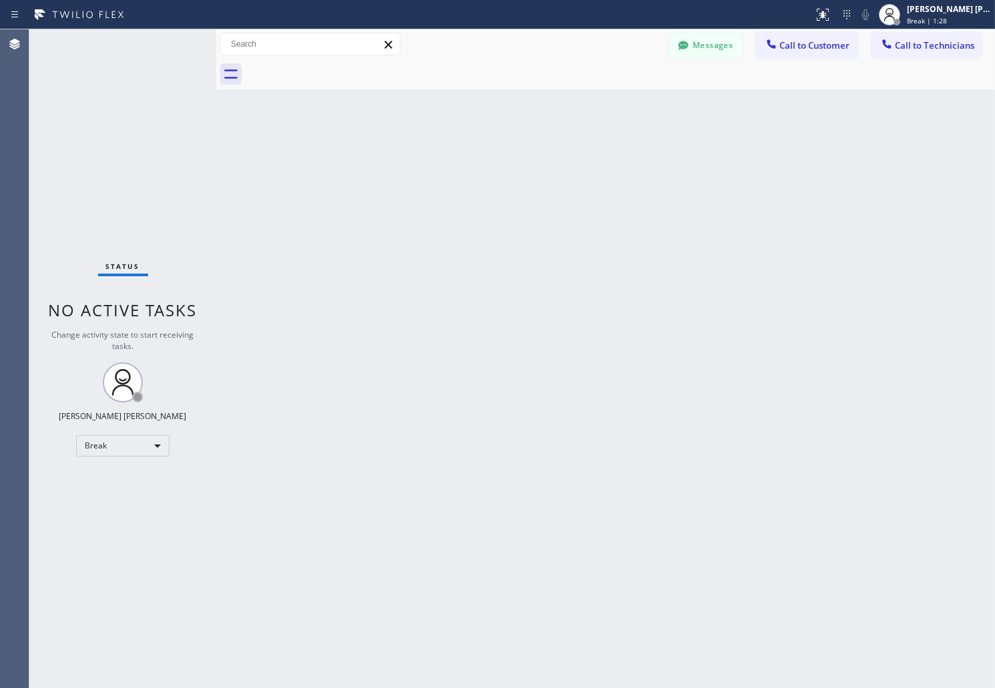
click at [474, 185] on div "Back to Dashboard Change Sender ID Customers Technicians AB [PERSON_NAME] [DATE…" at bounding box center [605, 358] width 779 height 659
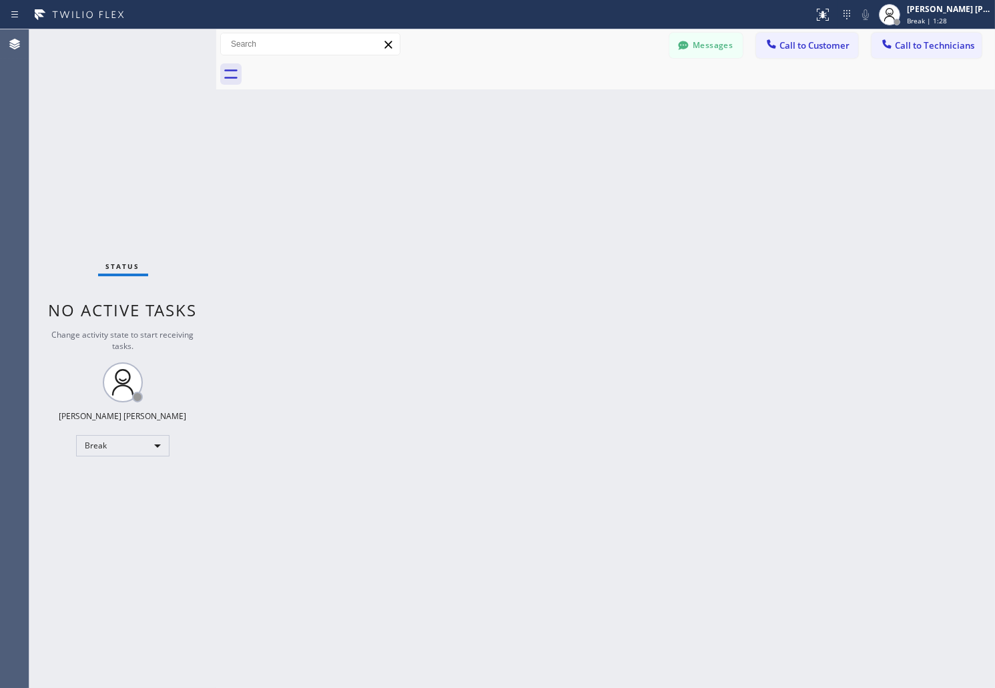
click at [474, 185] on div "Back to Dashboard Change Sender ID Customers Technicians AB [PERSON_NAME] [DATE…" at bounding box center [605, 358] width 779 height 659
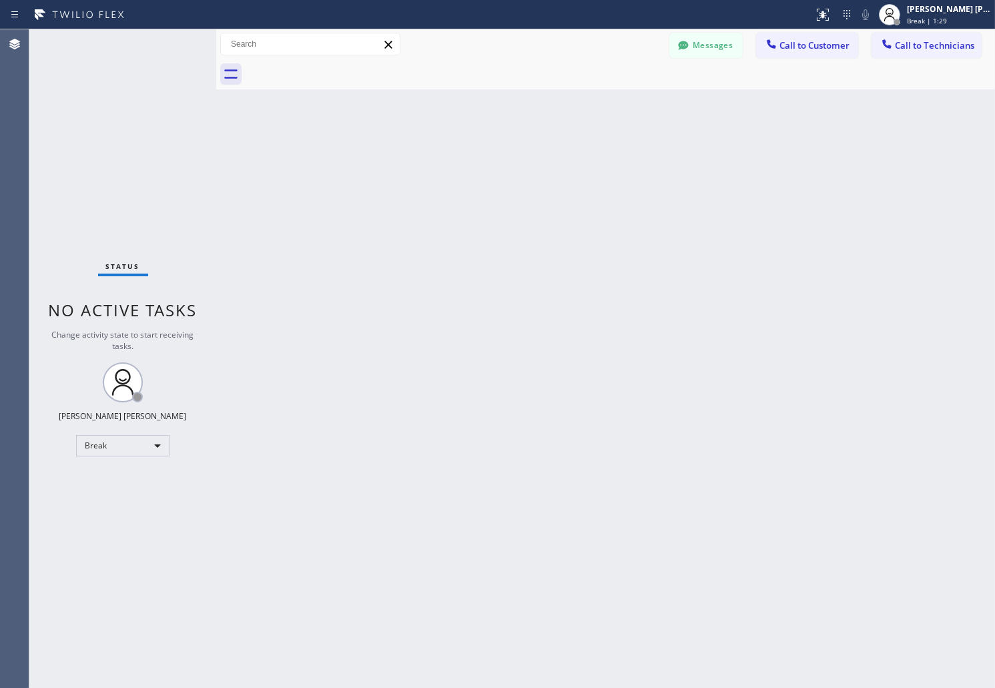
click at [474, 185] on div "Back to Dashboard Change Sender ID Customers Technicians AB [PERSON_NAME] [DATE…" at bounding box center [605, 358] width 779 height 659
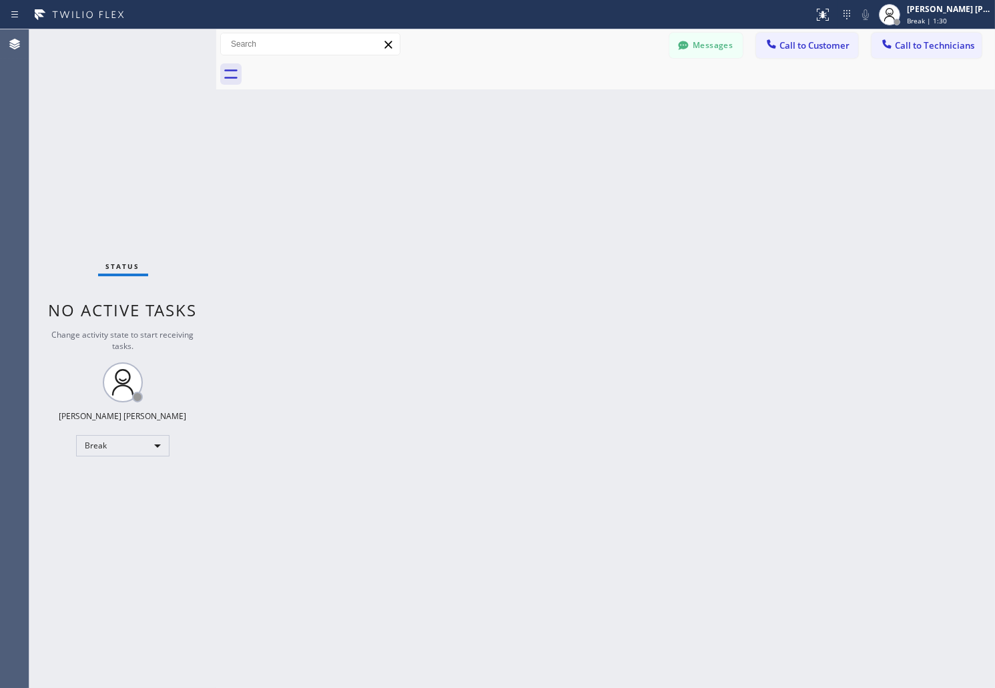
click at [474, 185] on div "Back to Dashboard Change Sender ID Customers Technicians AB [PERSON_NAME] [DATE…" at bounding box center [605, 358] width 779 height 659
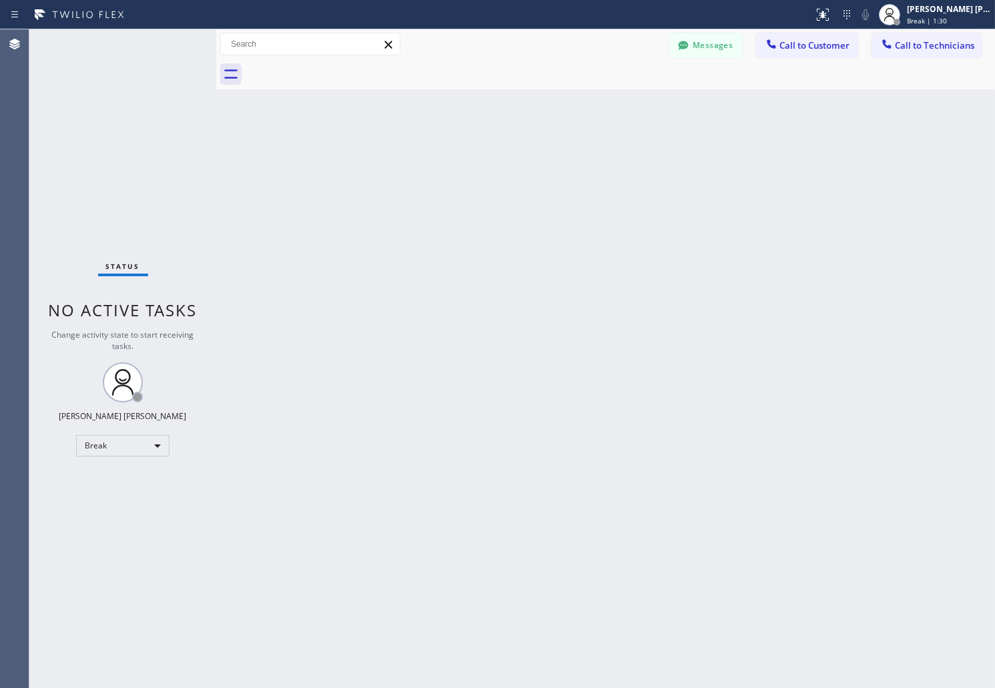
click at [474, 185] on div "Back to Dashboard Change Sender ID Customers Technicians AB [PERSON_NAME] [DATE…" at bounding box center [605, 358] width 779 height 659
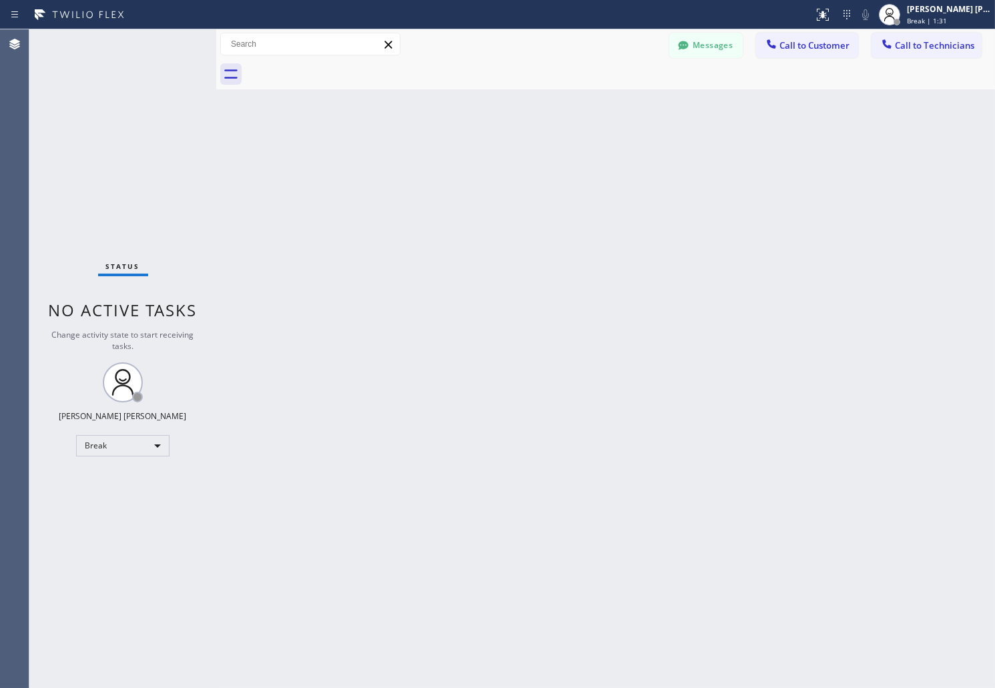
click at [474, 185] on div "Back to Dashboard Change Sender ID Customers Technicians AB [PERSON_NAME] [DATE…" at bounding box center [605, 358] width 779 height 659
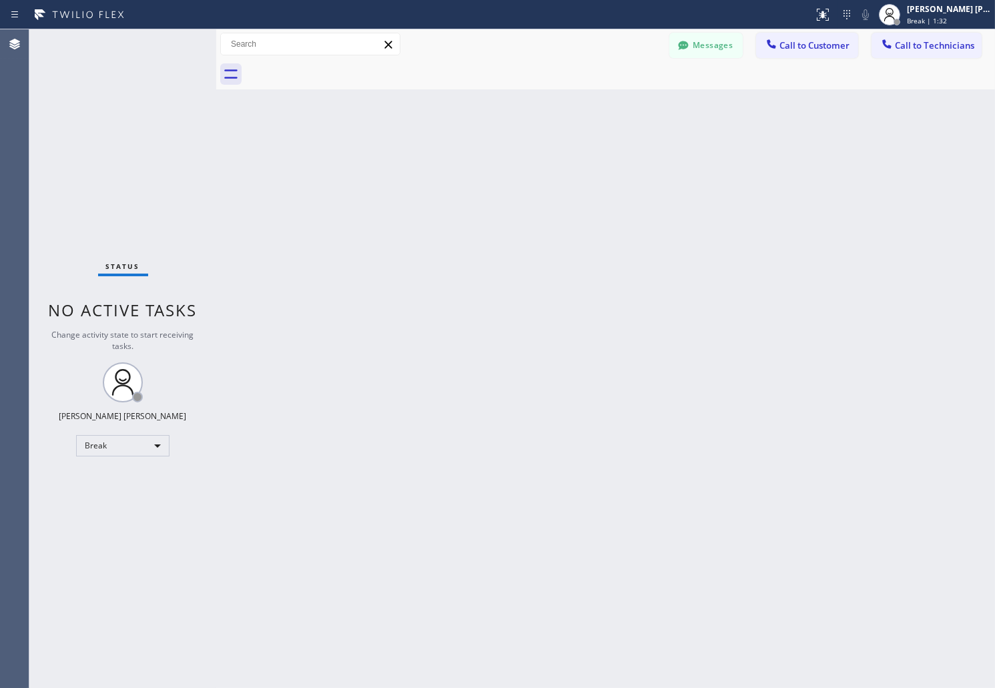
click at [474, 185] on div "Back to Dashboard Change Sender ID Customers Technicians AB [PERSON_NAME] [DATE…" at bounding box center [605, 358] width 779 height 659
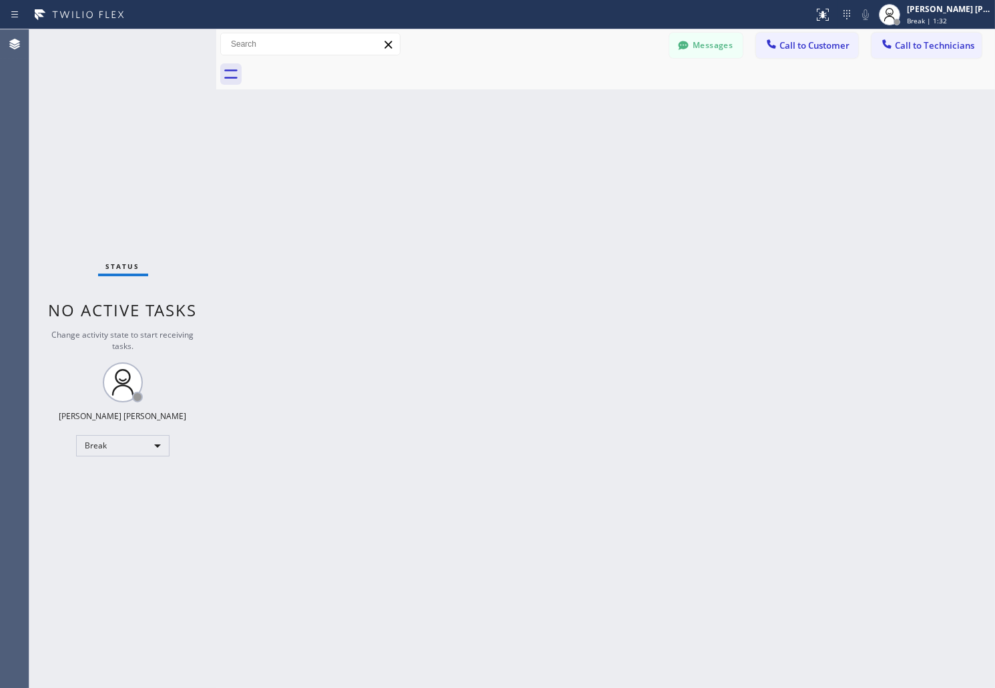
click at [474, 185] on div "Back to Dashboard Change Sender ID Customers Technicians AB [PERSON_NAME] [DATE…" at bounding box center [605, 358] width 779 height 659
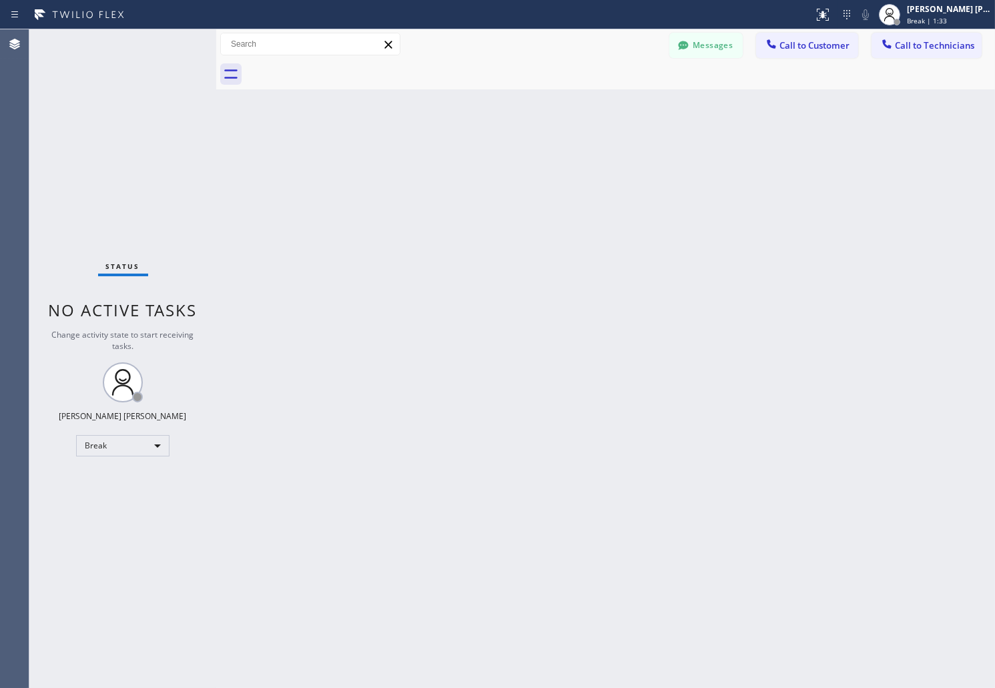
click at [474, 185] on div "Back to Dashboard Change Sender ID Customers Technicians AB [PERSON_NAME] [DATE…" at bounding box center [605, 358] width 779 height 659
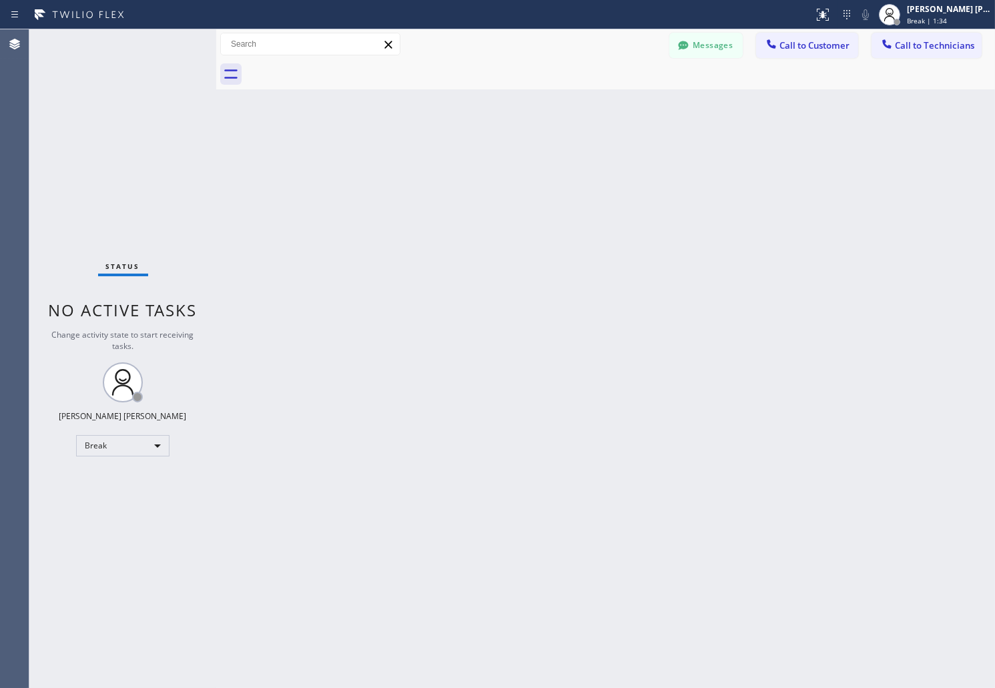
click at [474, 185] on div "Back to Dashboard Change Sender ID Customers Technicians AB [PERSON_NAME] [DATE…" at bounding box center [605, 358] width 779 height 659
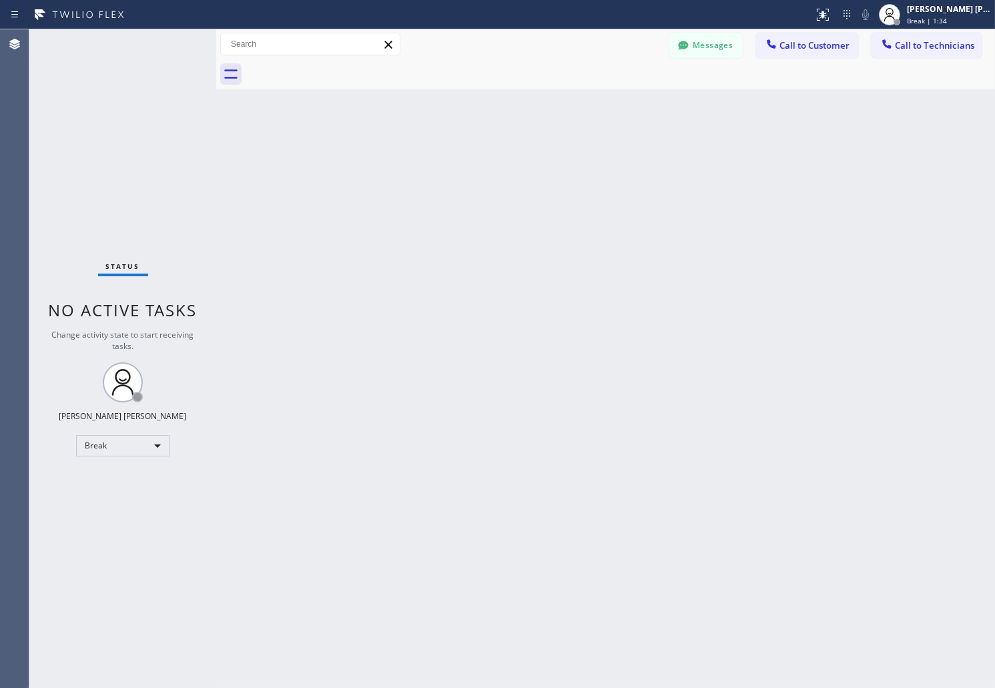
click at [474, 185] on div "Back to Dashboard Change Sender ID Customers Technicians AB [PERSON_NAME] [DATE…" at bounding box center [605, 358] width 779 height 659
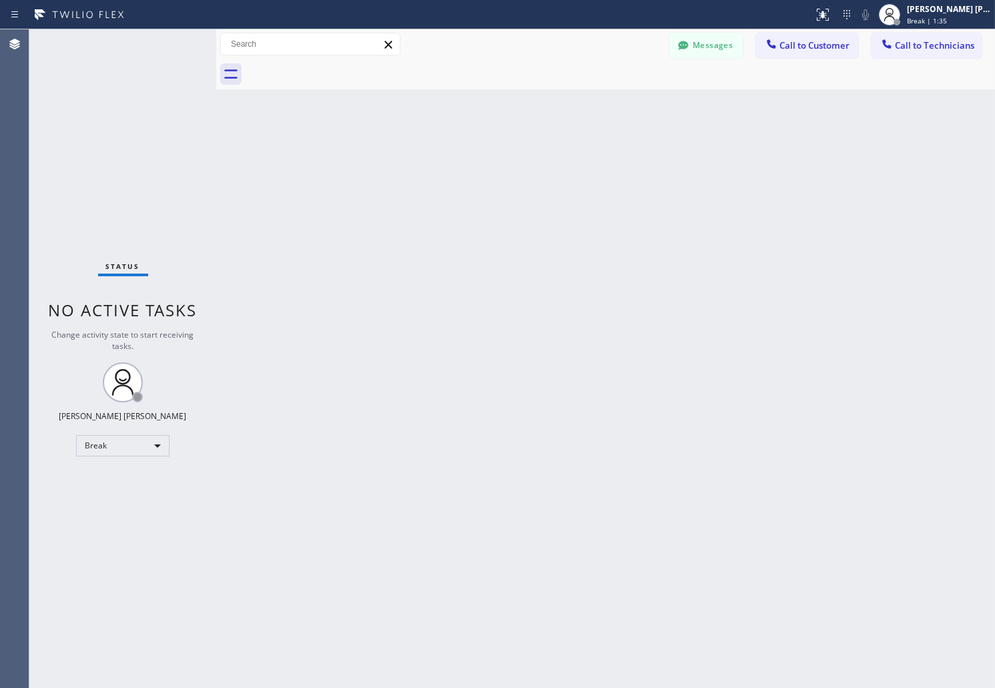
click at [474, 185] on div "Back to Dashboard Change Sender ID Customers Technicians AB [PERSON_NAME] [DATE…" at bounding box center [605, 358] width 779 height 659
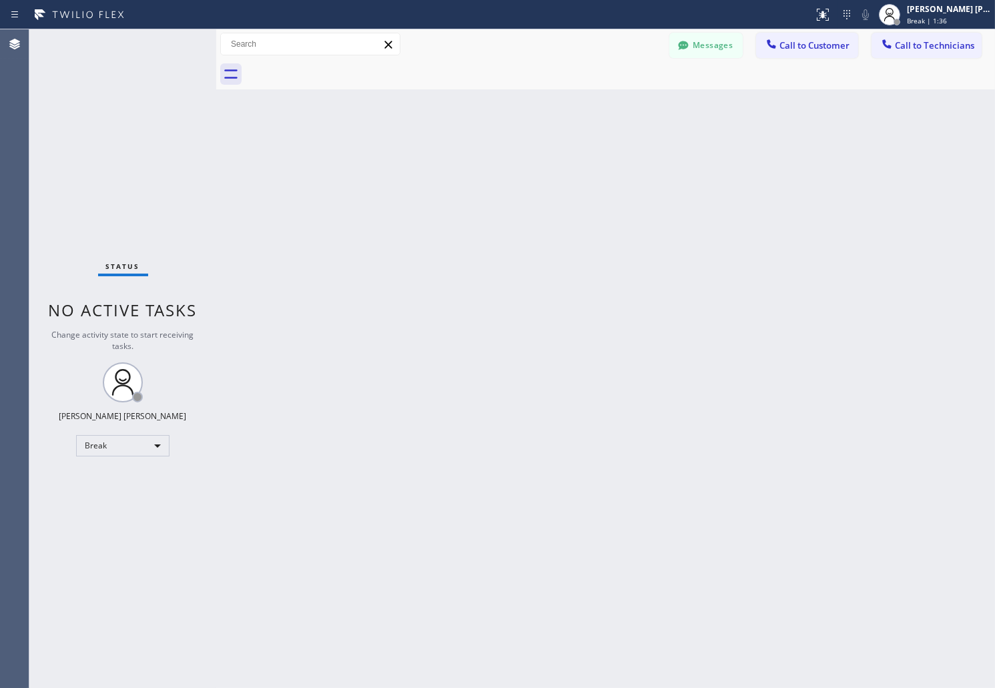
click at [474, 185] on div "Back to Dashboard Change Sender ID Customers Technicians AB [PERSON_NAME] [DATE…" at bounding box center [605, 358] width 779 height 659
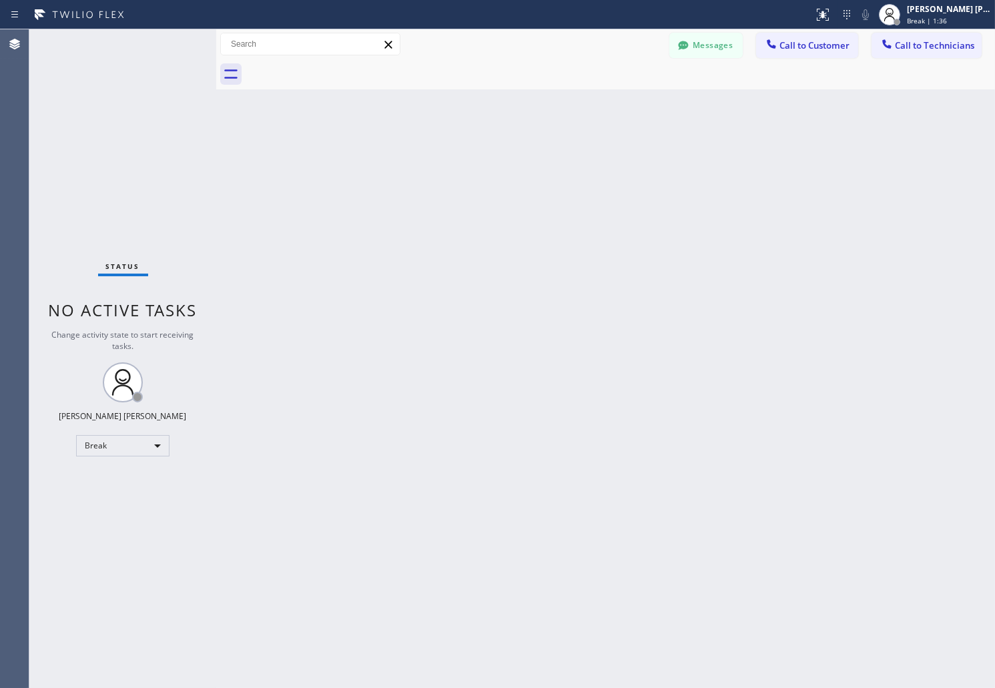
click at [474, 185] on div "Back to Dashboard Change Sender ID Customers Technicians AB [PERSON_NAME] [DATE…" at bounding box center [605, 358] width 779 height 659
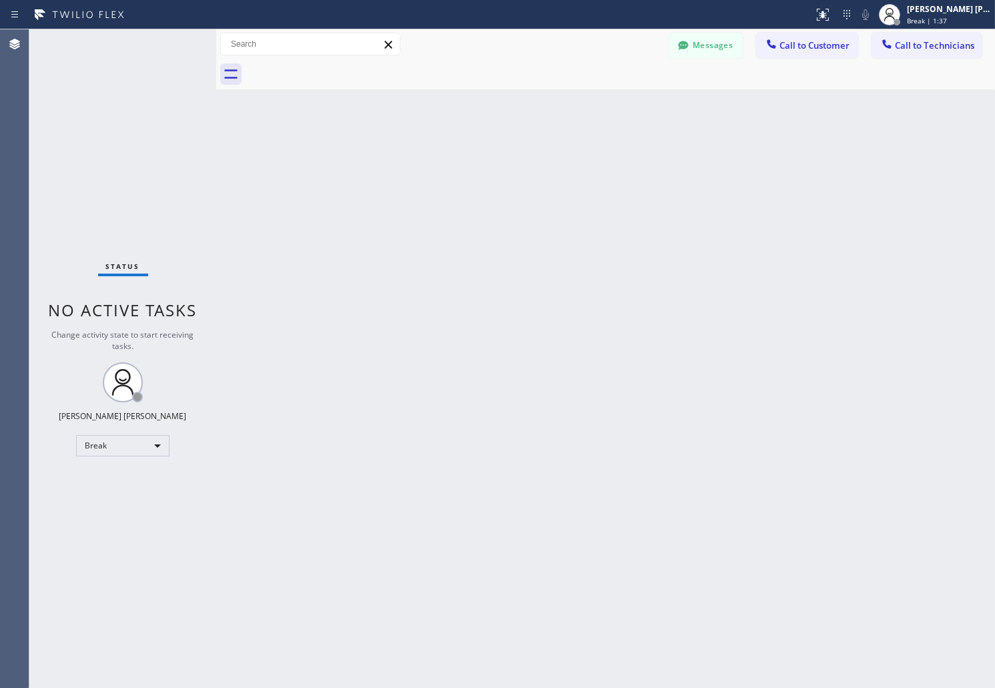
click at [474, 185] on div "Back to Dashboard Change Sender ID Customers Technicians AB [PERSON_NAME] [DATE…" at bounding box center [605, 358] width 779 height 659
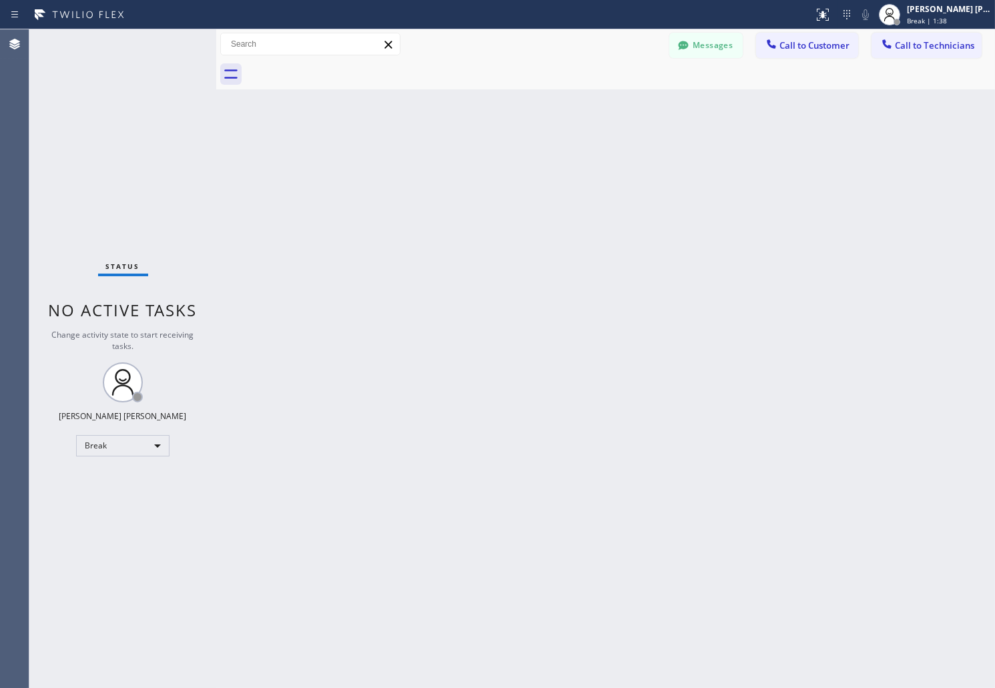
click at [474, 185] on div "Back to Dashboard Change Sender ID Customers Technicians AB [PERSON_NAME] [DATE…" at bounding box center [605, 358] width 779 height 659
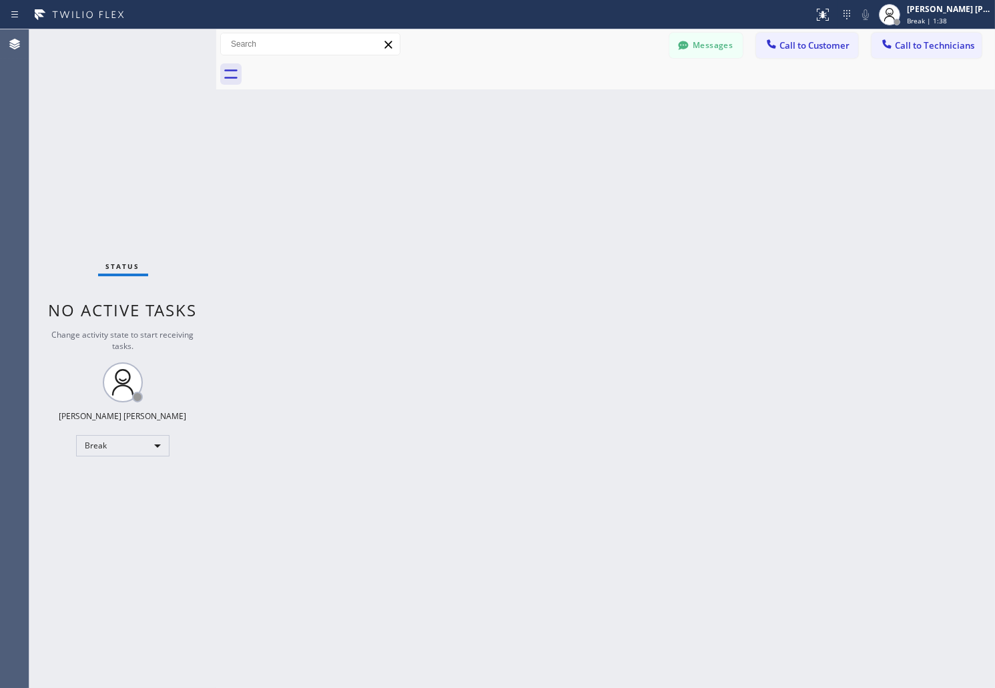
click at [474, 185] on div "Back to Dashboard Change Sender ID Customers Technicians AB [PERSON_NAME] [DATE…" at bounding box center [605, 358] width 779 height 659
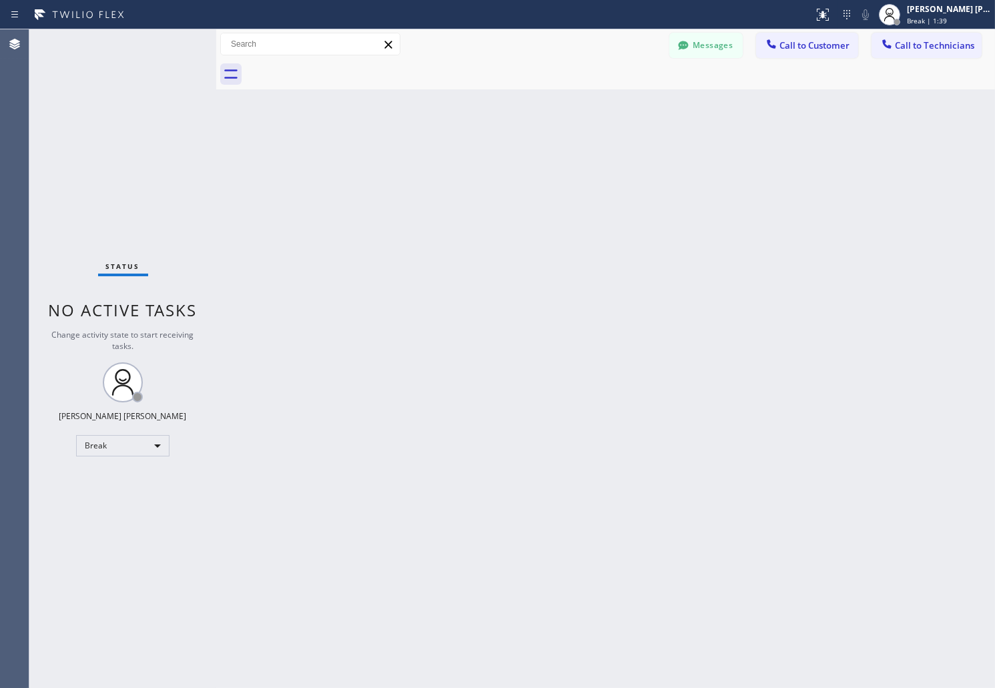
click at [474, 185] on div "Back to Dashboard Change Sender ID Customers Technicians AB [PERSON_NAME] [DATE…" at bounding box center [605, 358] width 779 height 659
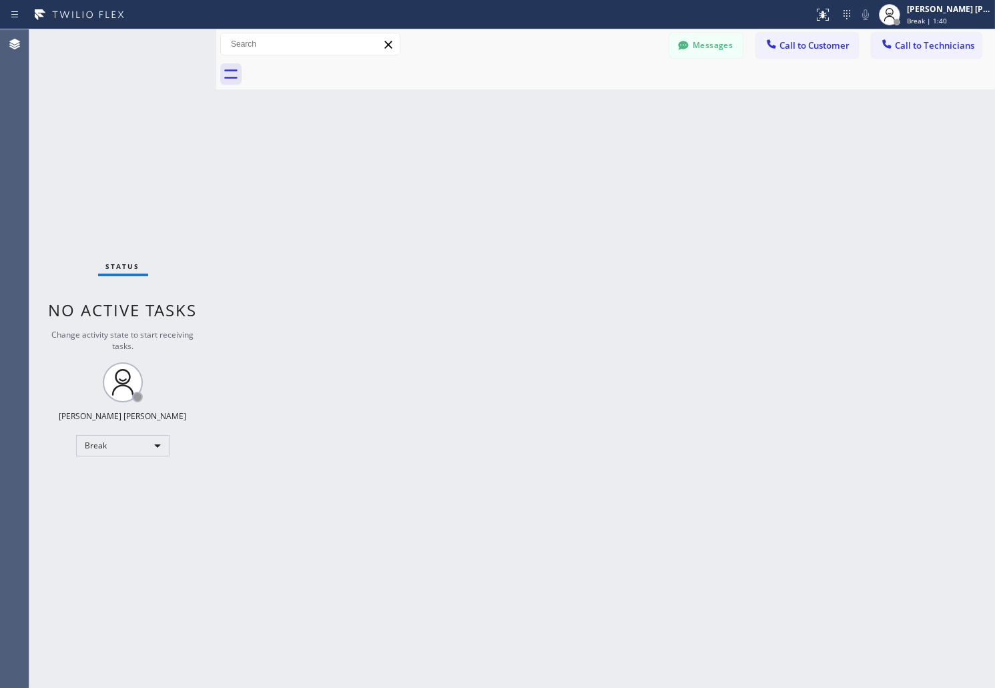
click at [474, 185] on div "Back to Dashboard Change Sender ID Customers Technicians AB [PERSON_NAME] [DATE…" at bounding box center [605, 358] width 779 height 659
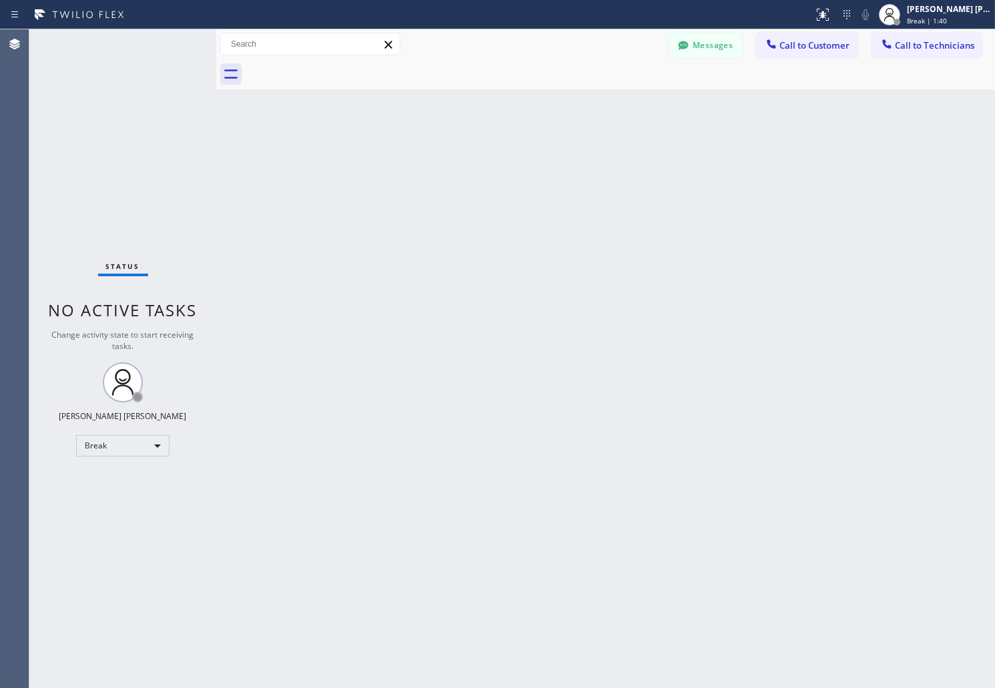
click at [474, 185] on div "Back to Dashboard Change Sender ID Customers Technicians AB [PERSON_NAME] [DATE…" at bounding box center [605, 358] width 779 height 659
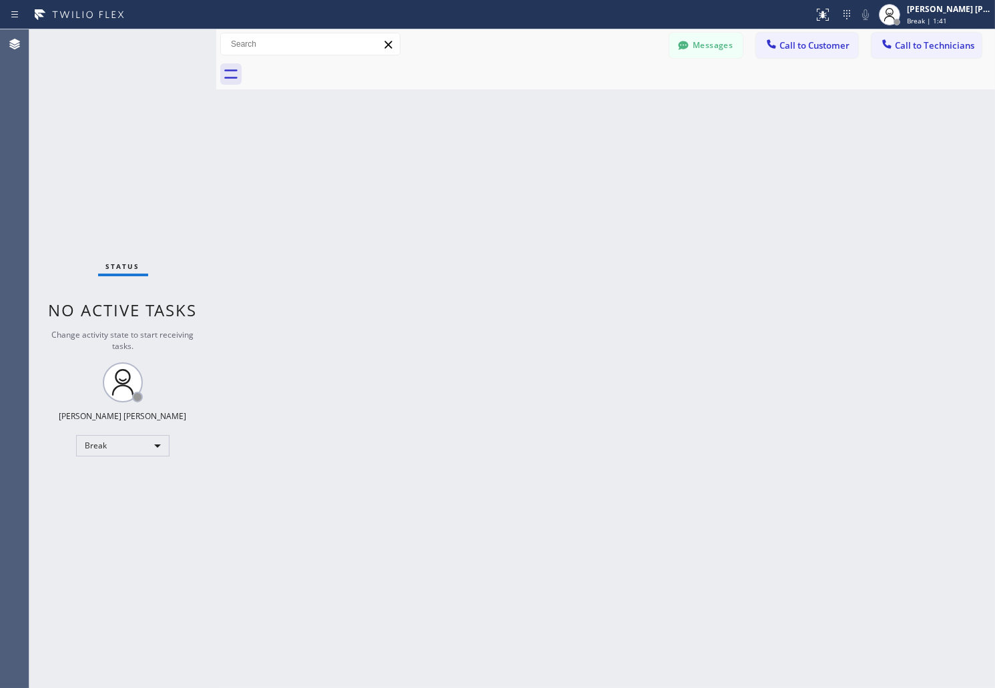
click at [474, 185] on div "Back to Dashboard Change Sender ID Customers Technicians AB [PERSON_NAME] [DATE…" at bounding box center [605, 358] width 779 height 659
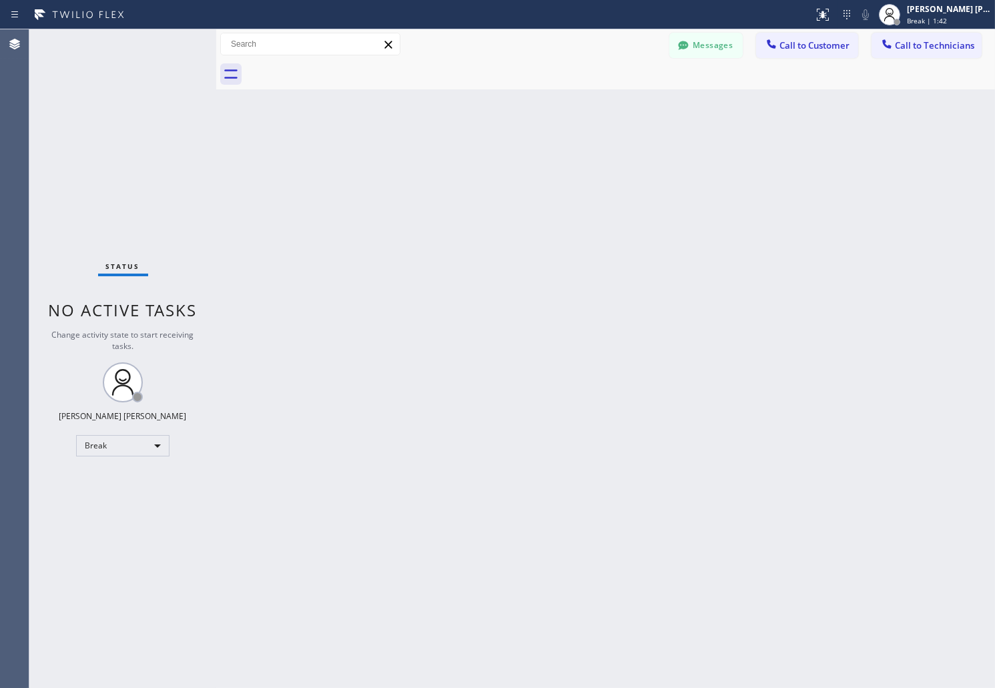
click at [474, 185] on div "Back to Dashboard Change Sender ID Customers Technicians AB [PERSON_NAME] [DATE…" at bounding box center [605, 358] width 779 height 659
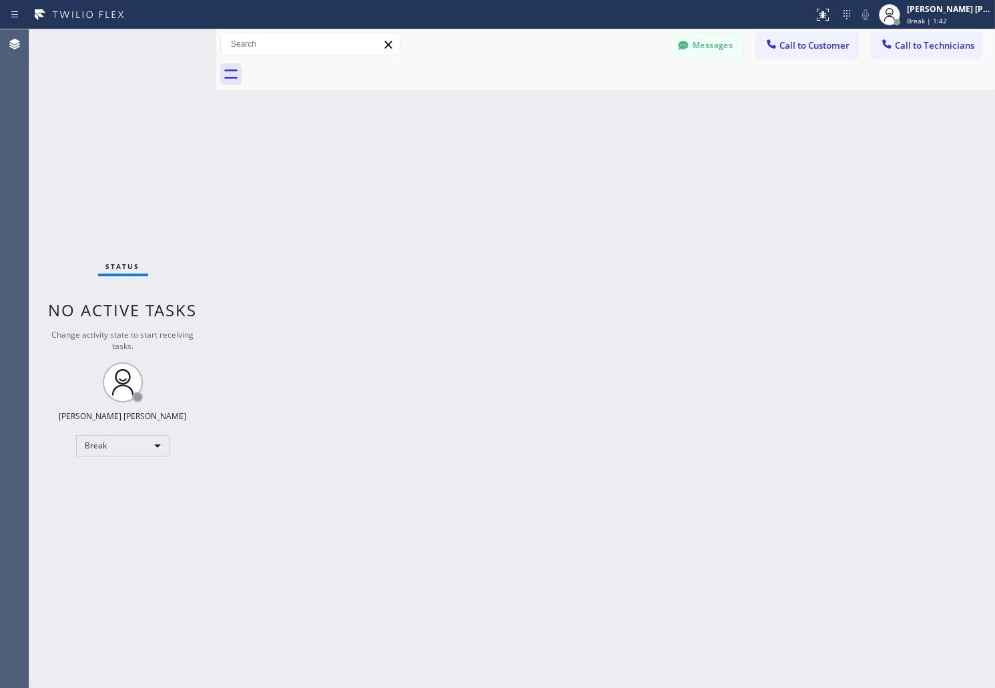
click at [474, 185] on div "Back to Dashboard Change Sender ID Customers Technicians AB [PERSON_NAME] [DATE…" at bounding box center [605, 358] width 779 height 659
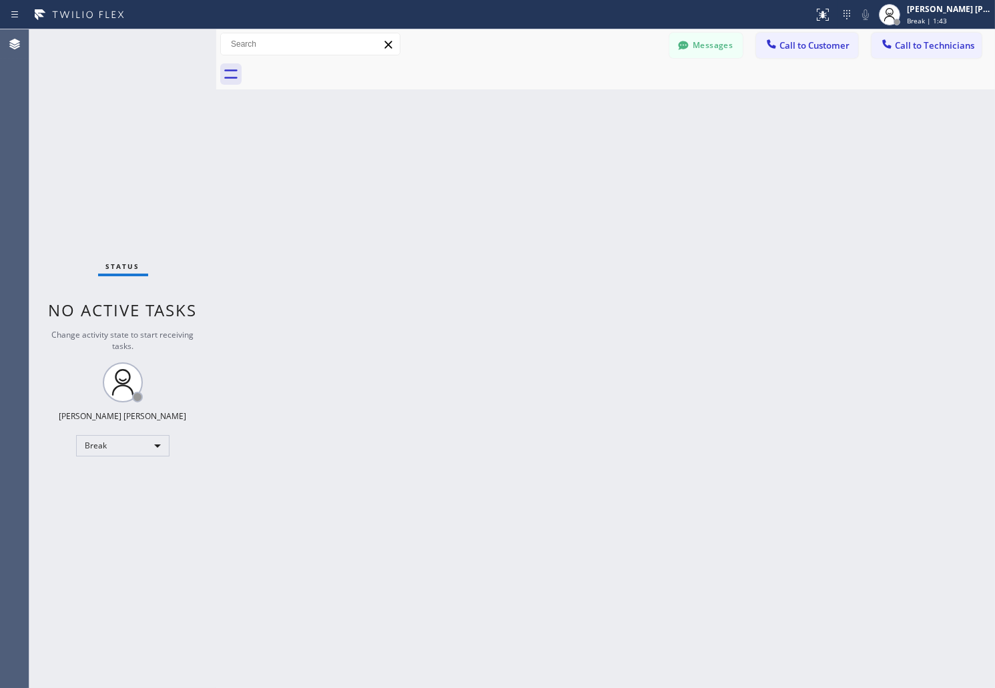
click at [474, 185] on div "Back to Dashboard Change Sender ID Customers Technicians AB [PERSON_NAME] [DATE…" at bounding box center [605, 358] width 779 height 659
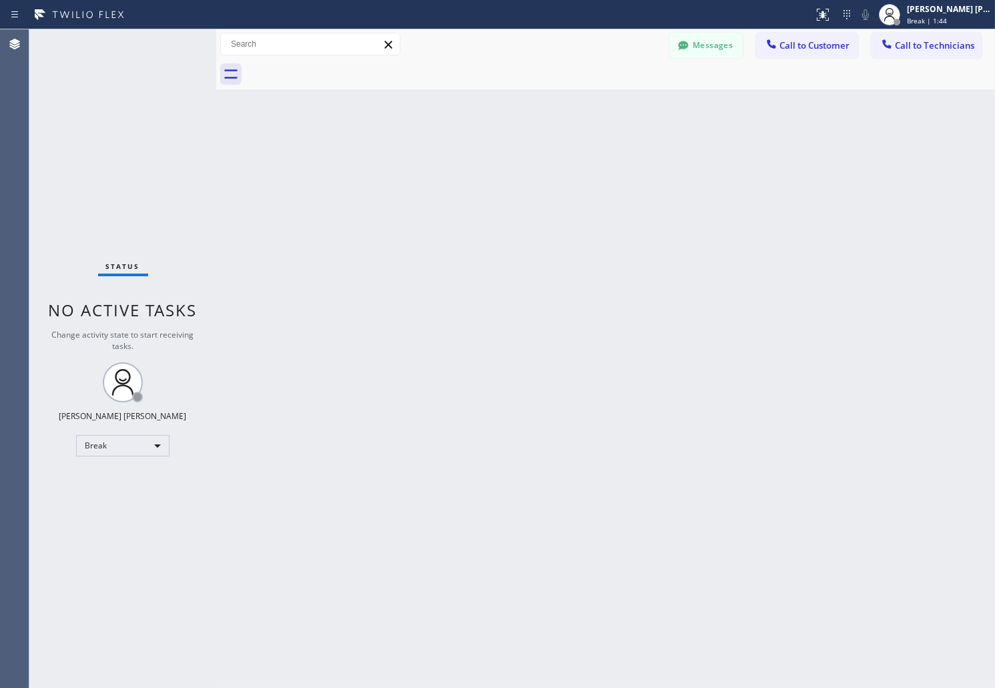
click at [474, 185] on div "Back to Dashboard Change Sender ID Customers Technicians AB [PERSON_NAME] [DATE…" at bounding box center [605, 358] width 779 height 659
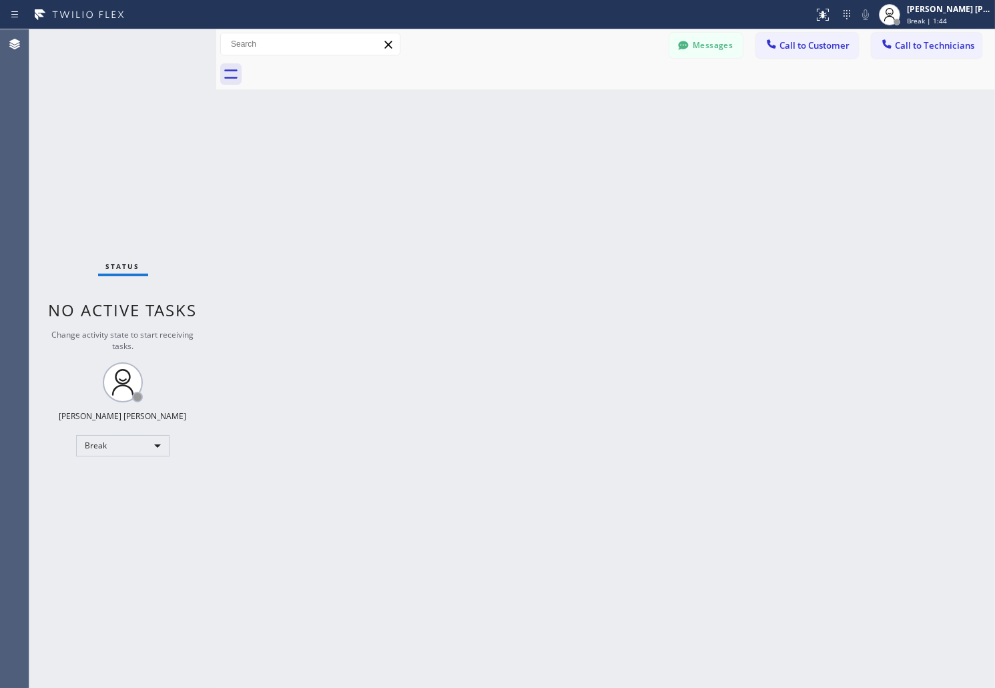
click at [474, 185] on div "Back to Dashboard Change Sender ID Customers Technicians AB [PERSON_NAME] [DATE…" at bounding box center [605, 358] width 779 height 659
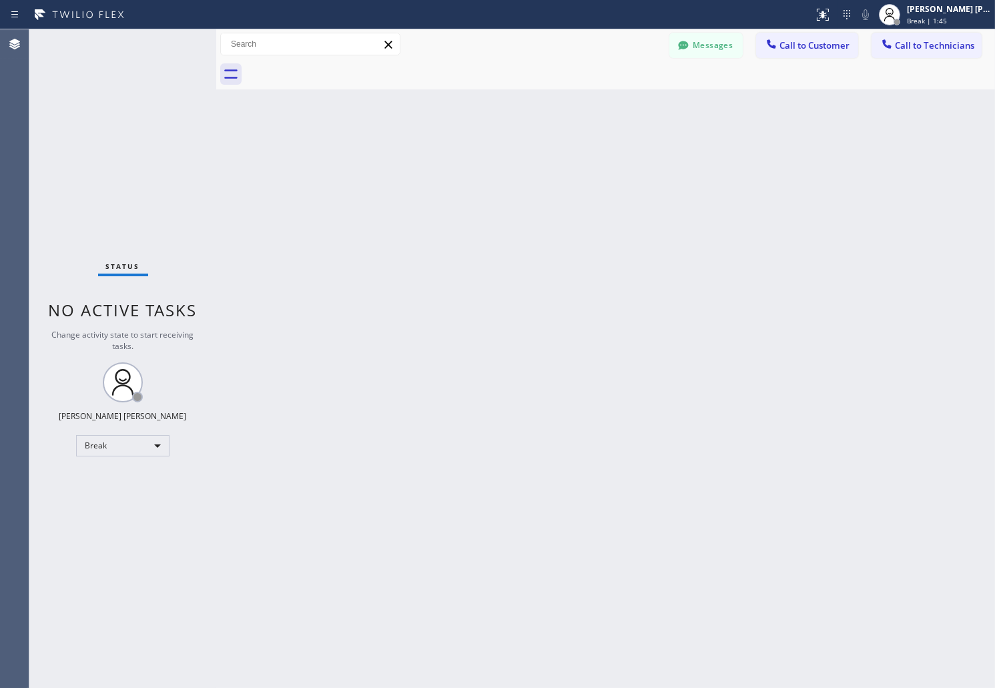
click at [474, 185] on div "Back to Dashboard Change Sender ID Customers Technicians AB [PERSON_NAME] [DATE…" at bounding box center [605, 358] width 779 height 659
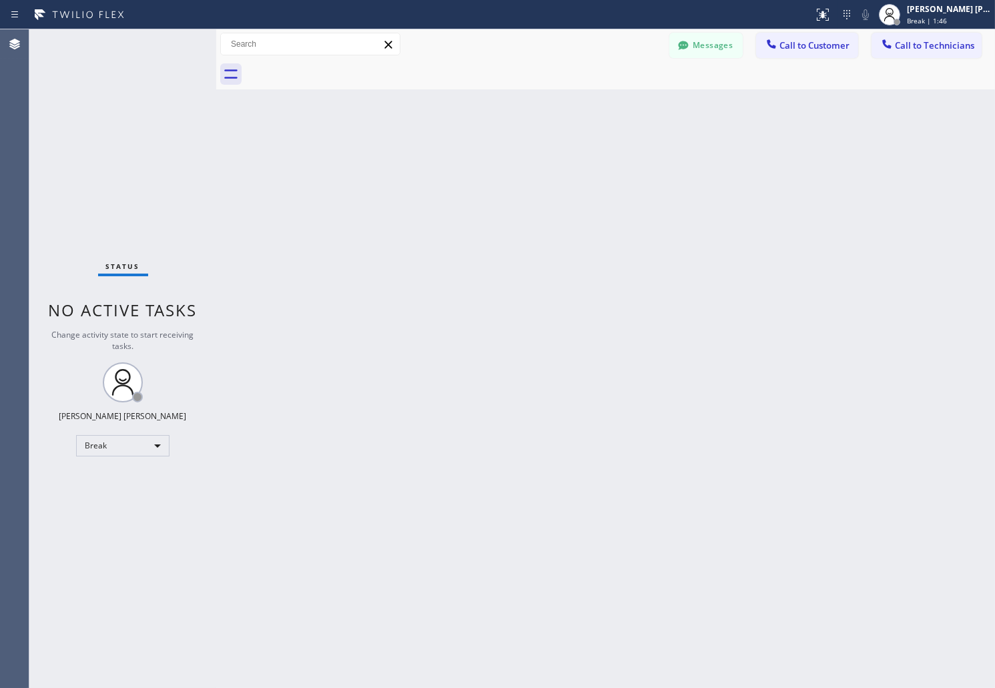
click at [474, 185] on div "Back to Dashboard Change Sender ID Customers Technicians AB [PERSON_NAME] [DATE…" at bounding box center [605, 358] width 779 height 659
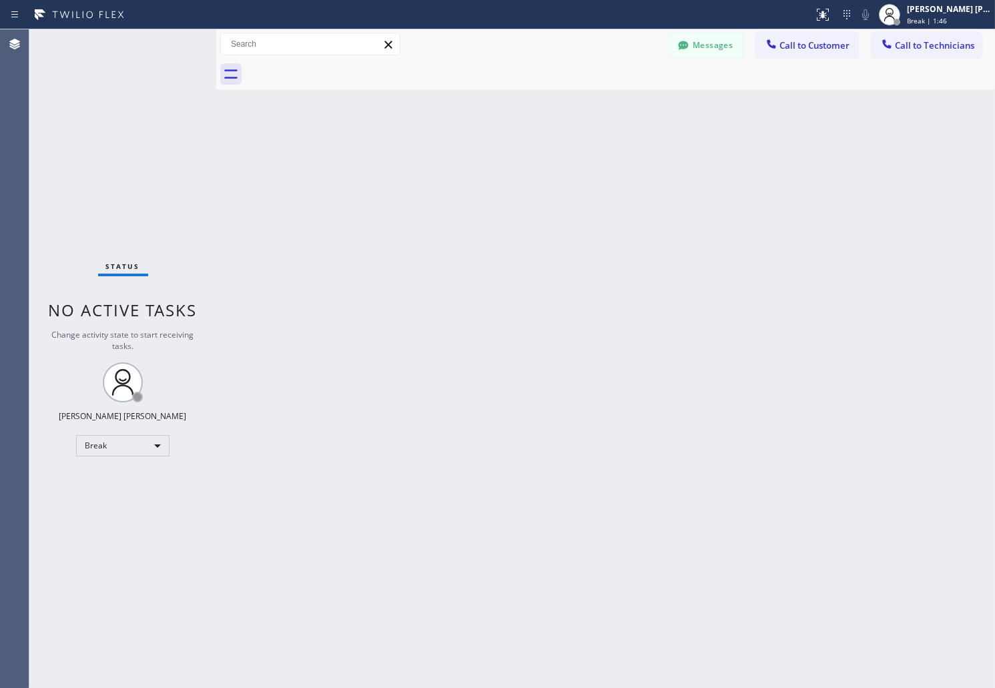
click at [474, 185] on div "Back to Dashboard Change Sender ID Customers Technicians AB [PERSON_NAME] [DATE…" at bounding box center [605, 358] width 779 height 659
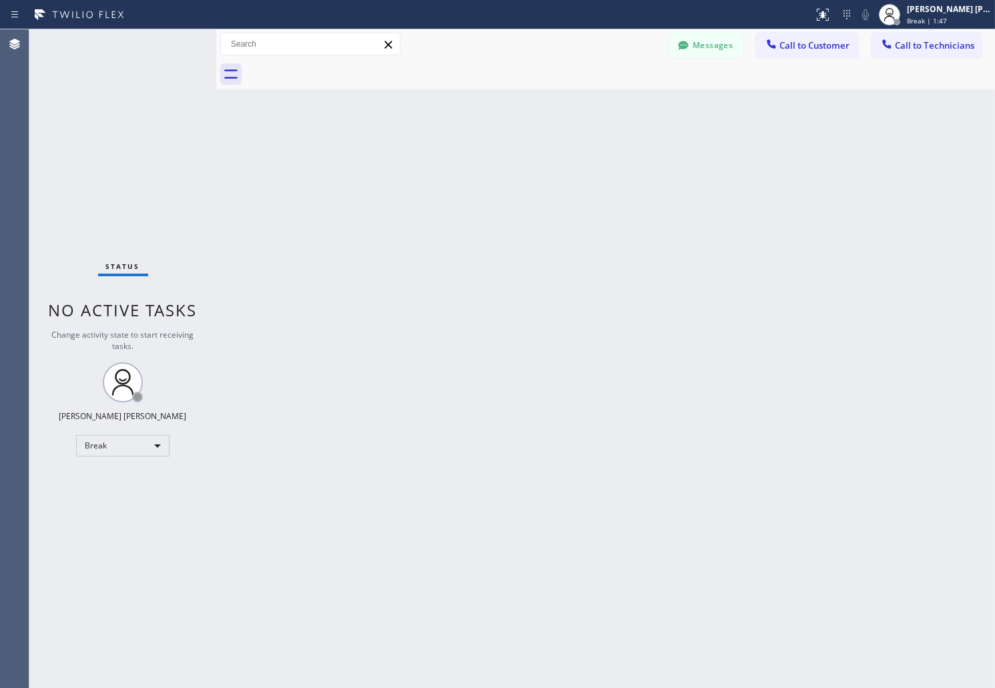
click at [474, 185] on div "Back to Dashboard Change Sender ID Customers Technicians AB [PERSON_NAME] [DATE…" at bounding box center [605, 358] width 779 height 659
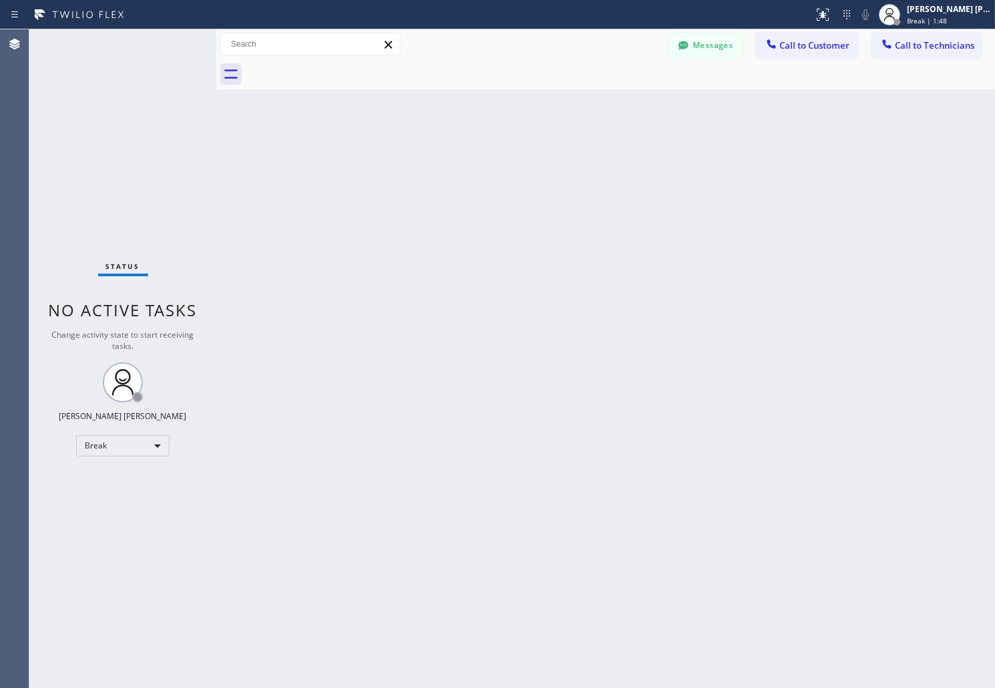
click at [474, 185] on div "Back to Dashboard Change Sender ID Customers Technicians AB [PERSON_NAME] [DATE…" at bounding box center [605, 358] width 779 height 659
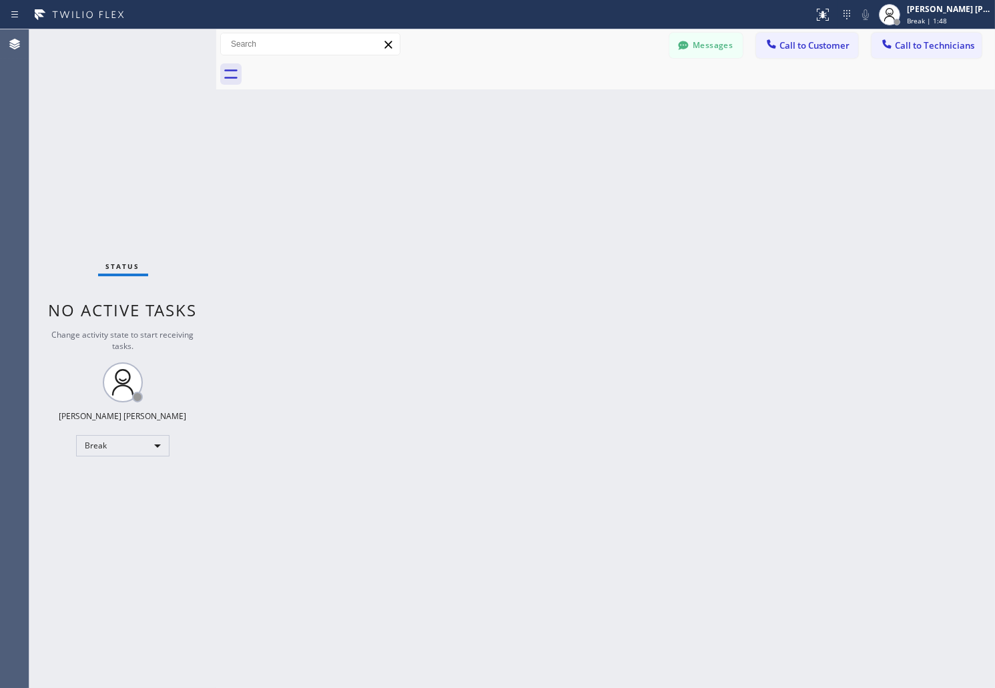
click at [474, 185] on div "Back to Dashboard Change Sender ID Customers Technicians AB [PERSON_NAME] [DATE…" at bounding box center [605, 358] width 779 height 659
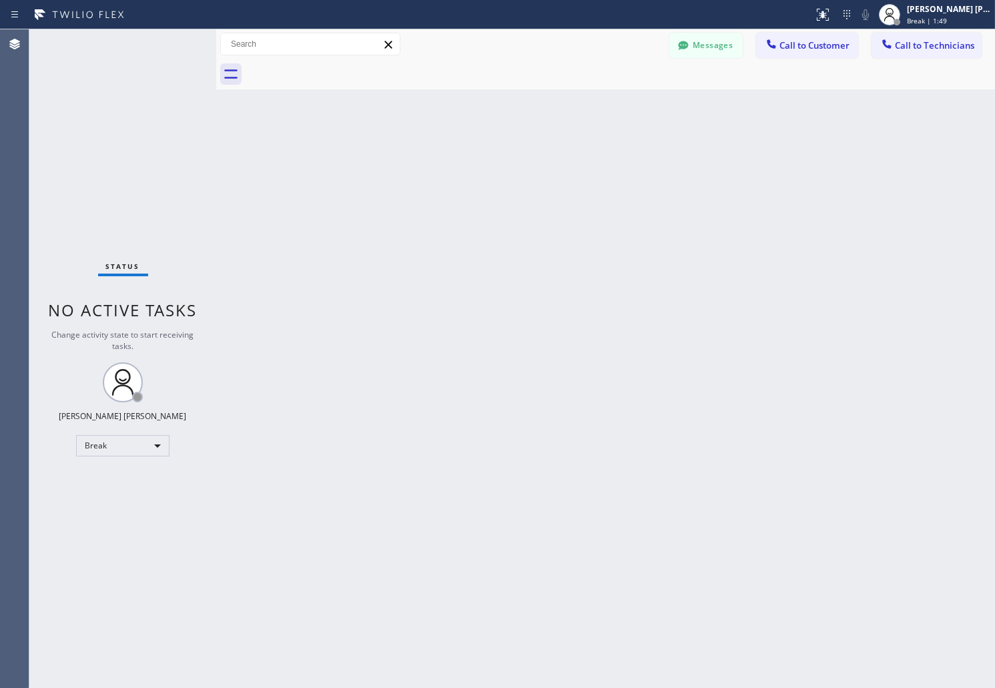
click at [474, 185] on div "Back to Dashboard Change Sender ID Customers Technicians AB [PERSON_NAME] [DATE…" at bounding box center [605, 358] width 779 height 659
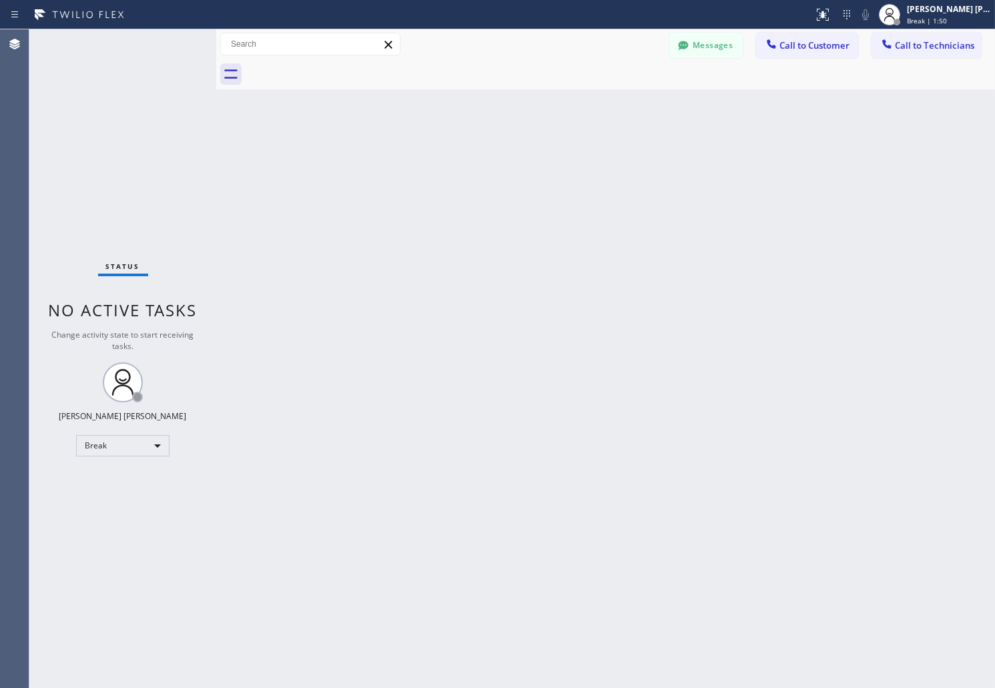
click at [474, 185] on div "Back to Dashboard Change Sender ID Customers Technicians AB [PERSON_NAME] [DATE…" at bounding box center [605, 358] width 779 height 659
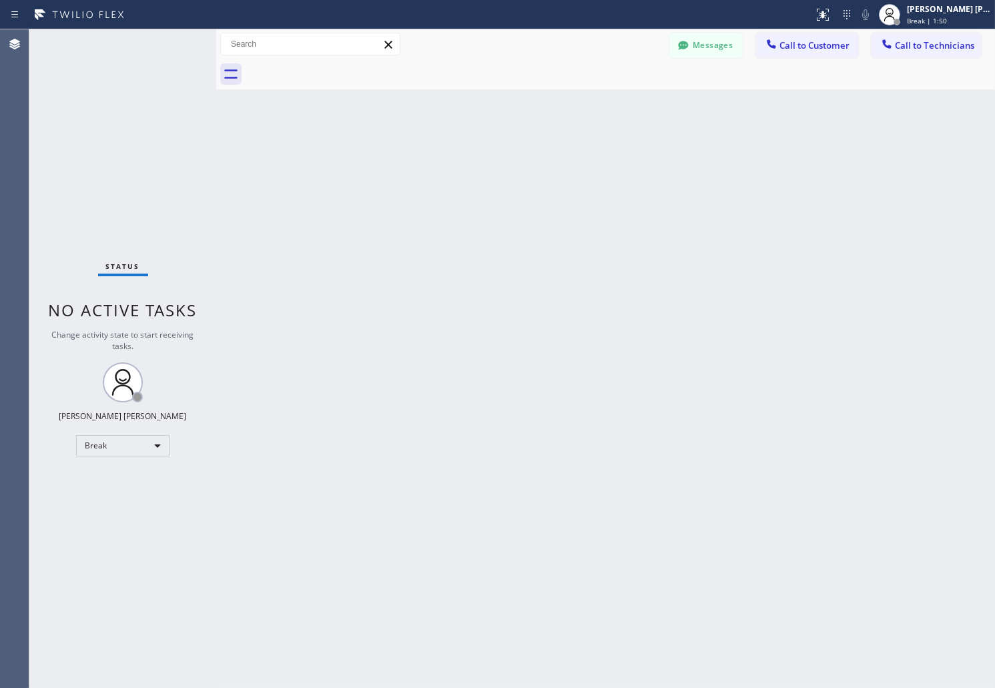
click at [474, 185] on div "Back to Dashboard Change Sender ID Customers Technicians AB [PERSON_NAME] [DATE…" at bounding box center [605, 358] width 779 height 659
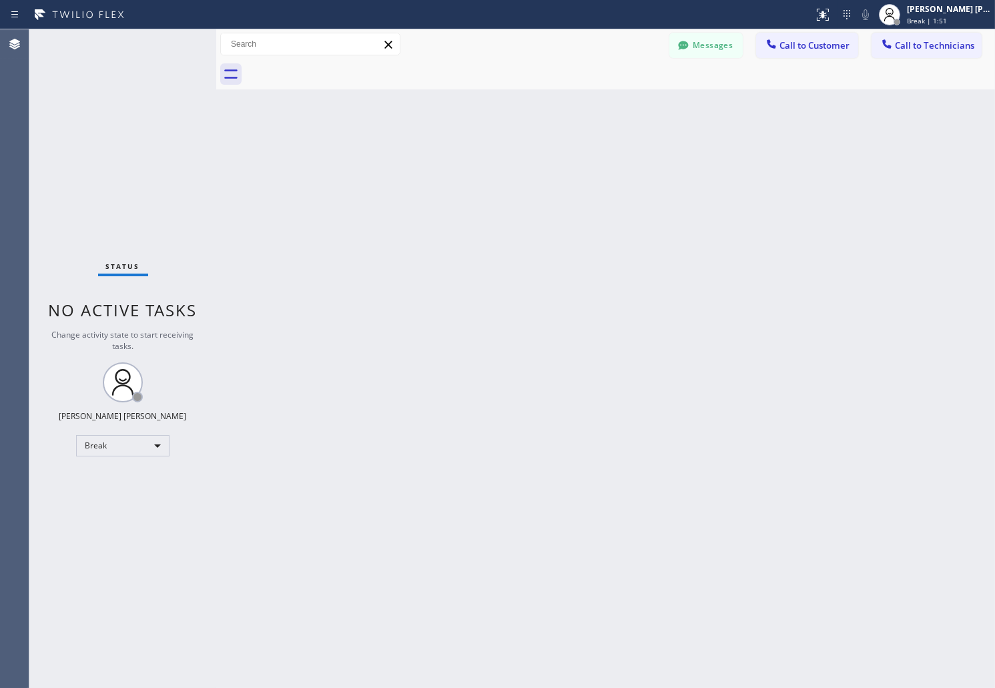
click at [474, 185] on div "Back to Dashboard Change Sender ID Customers Technicians AB [PERSON_NAME] [DATE…" at bounding box center [605, 358] width 779 height 659
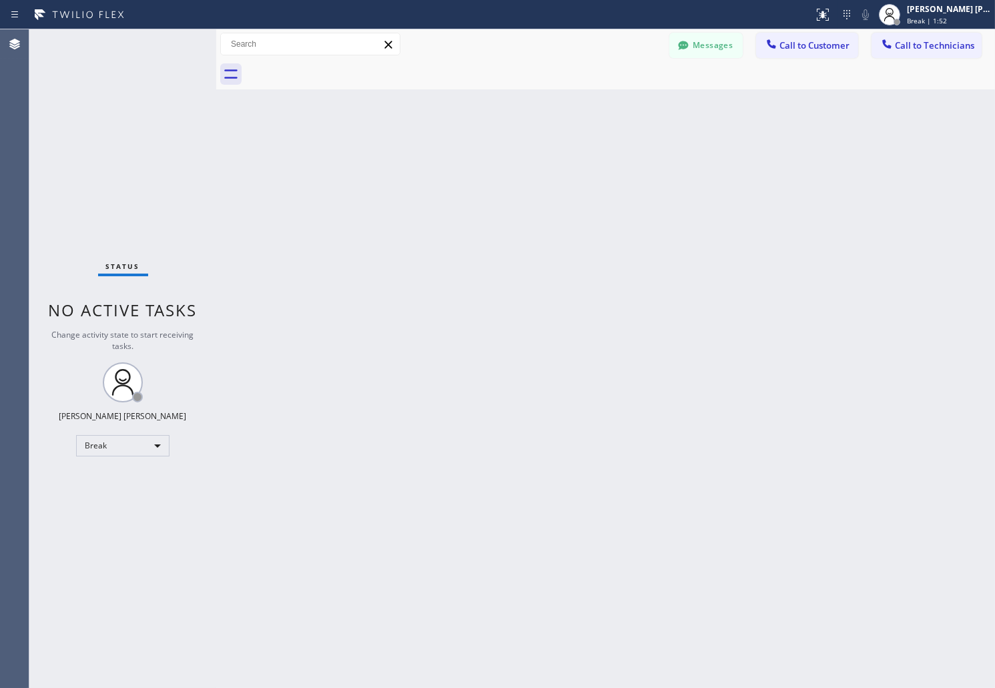
click at [474, 185] on div "Back to Dashboard Change Sender ID Customers Technicians AB [PERSON_NAME] [DATE…" at bounding box center [605, 358] width 779 height 659
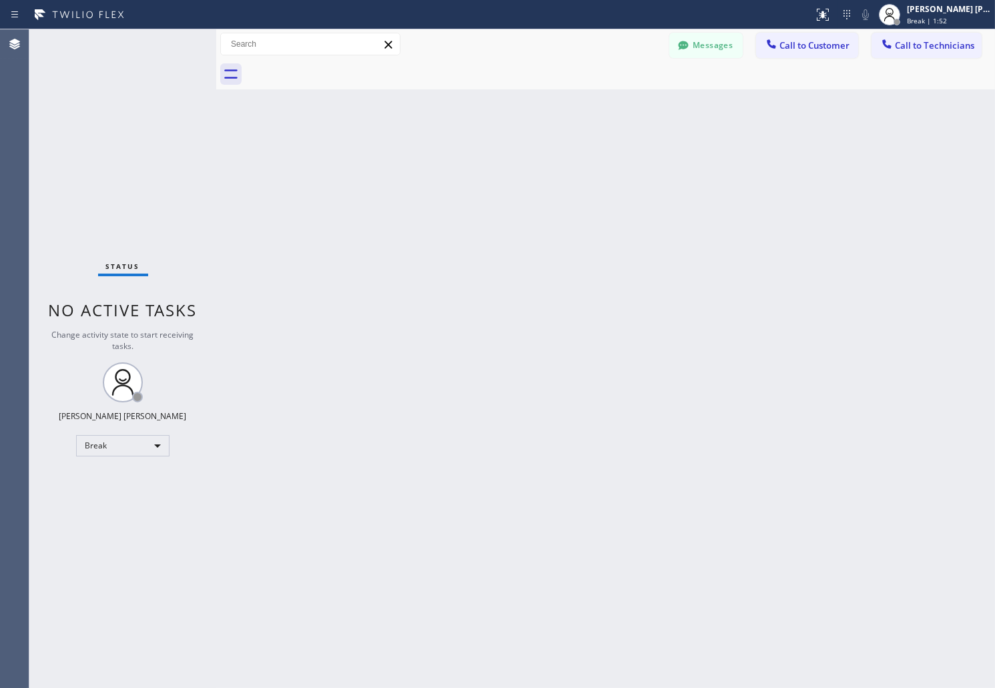
click at [474, 185] on div "Back to Dashboard Change Sender ID Customers Technicians AB [PERSON_NAME] [DATE…" at bounding box center [605, 358] width 779 height 659
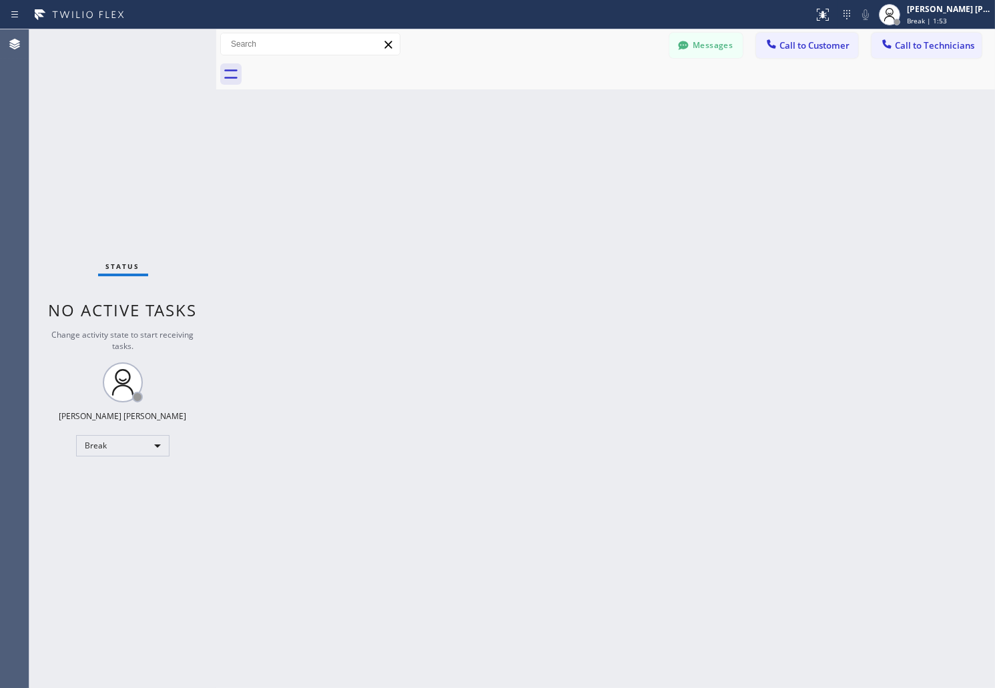
click at [474, 185] on div "Back to Dashboard Change Sender ID Customers Technicians AB [PERSON_NAME] [DATE…" at bounding box center [605, 358] width 779 height 659
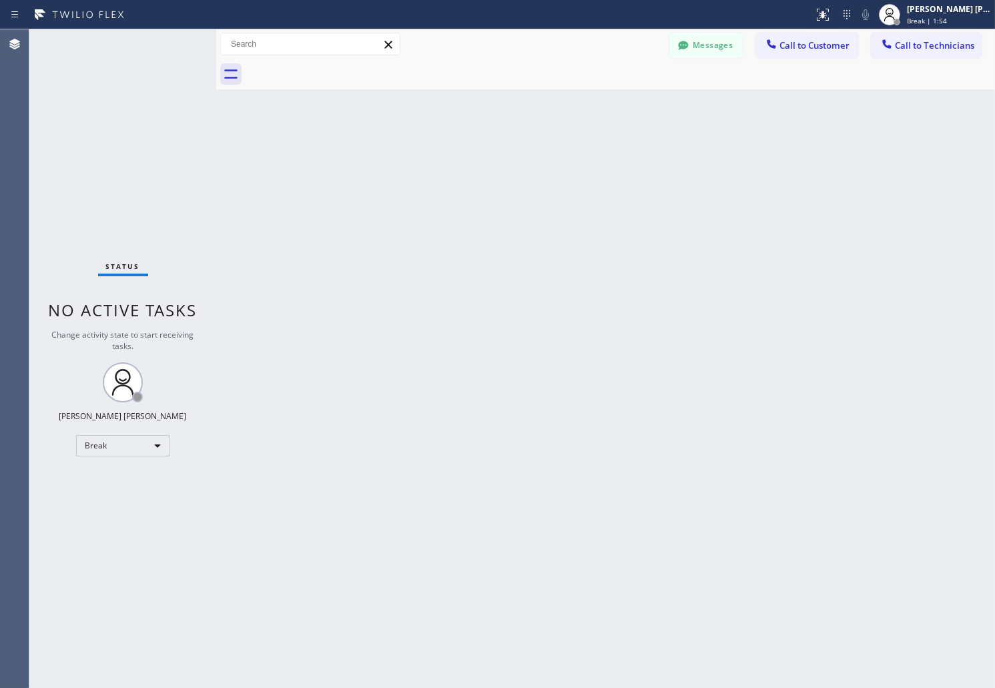
click at [474, 185] on div "Back to Dashboard Change Sender ID Customers Technicians AB [PERSON_NAME] [DATE…" at bounding box center [605, 358] width 779 height 659
click
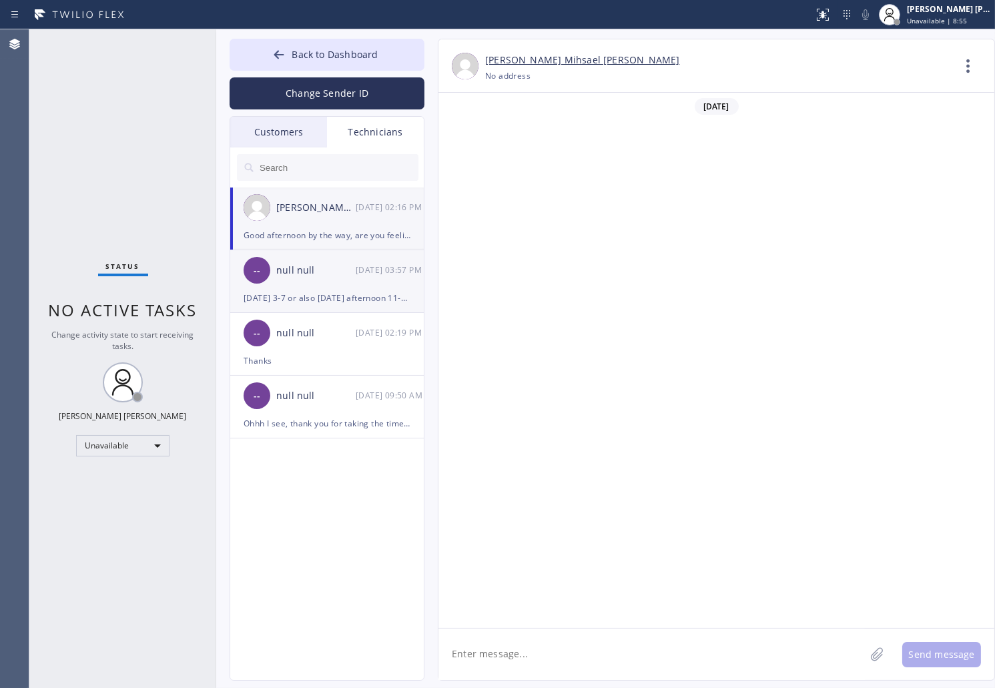
scroll to position [759, 0]
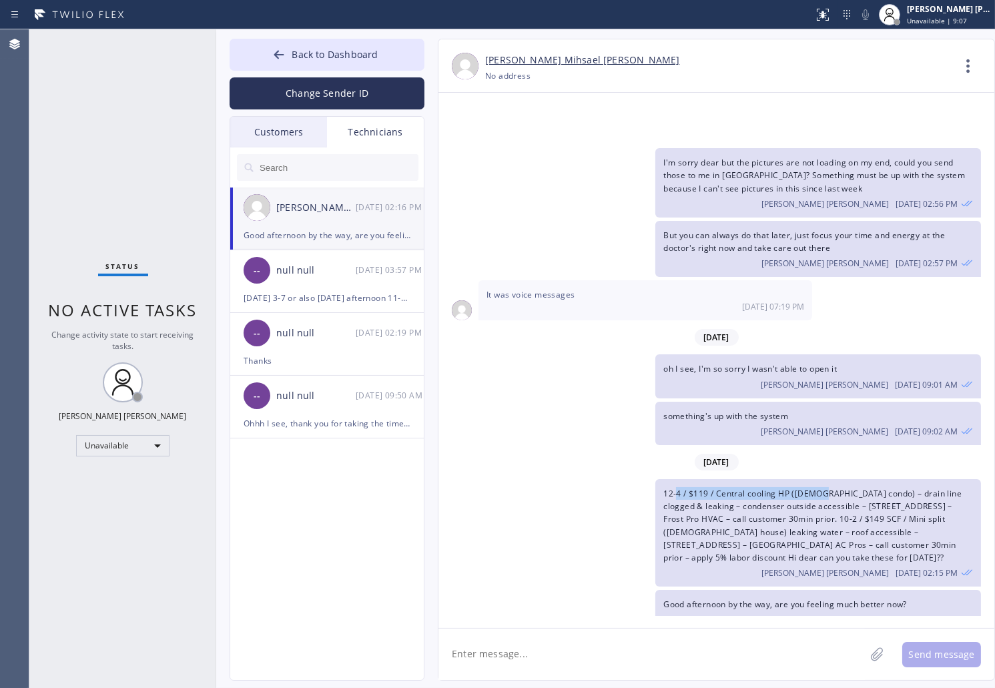
drag, startPoint x: 676, startPoint y: 468, endPoint x: 818, endPoint y: 470, distance: 141.5
drag, startPoint x: 699, startPoint y: 585, endPoint x: 855, endPoint y: 573, distance: 156.0
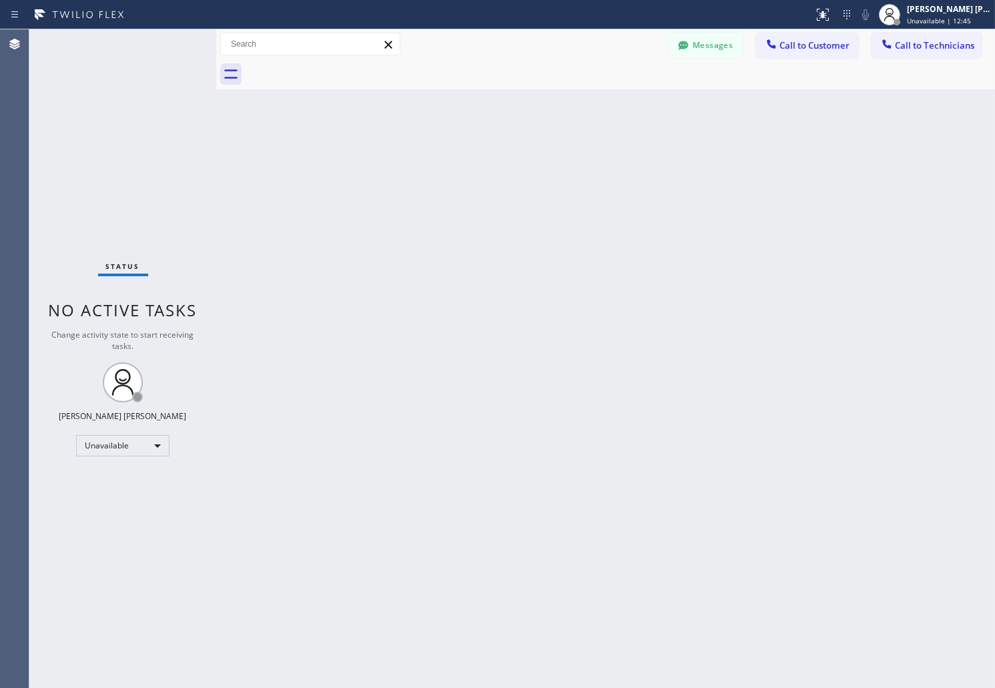
drag, startPoint x: 828, startPoint y: 378, endPoint x: 824, endPoint y: 344, distance: 34.9
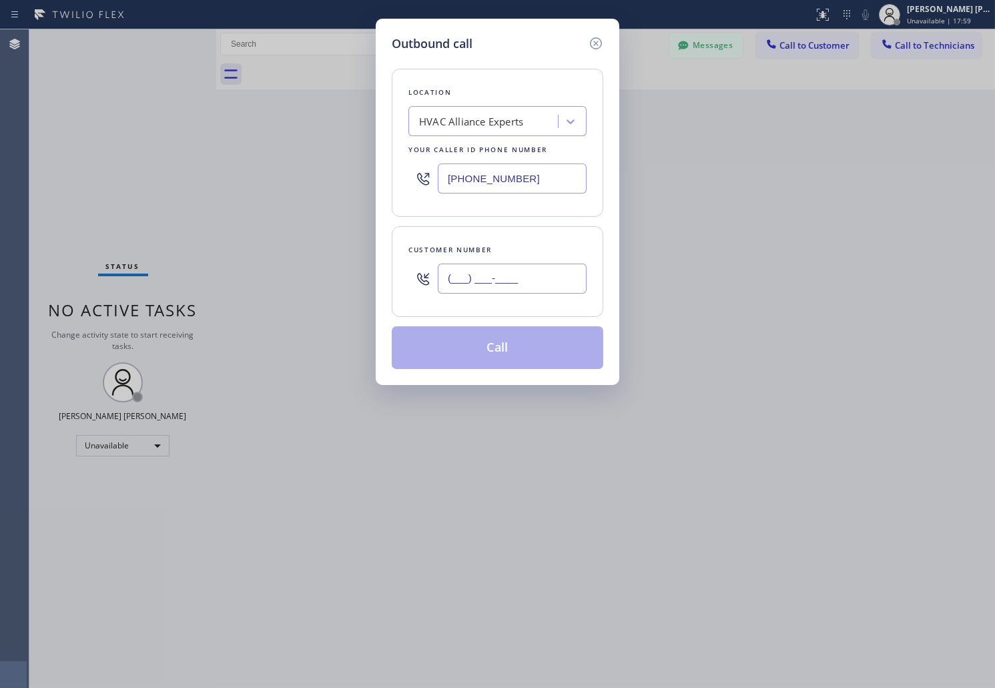
paste input "323) 236-7355"
type input "[PHONE_NUMBER]"
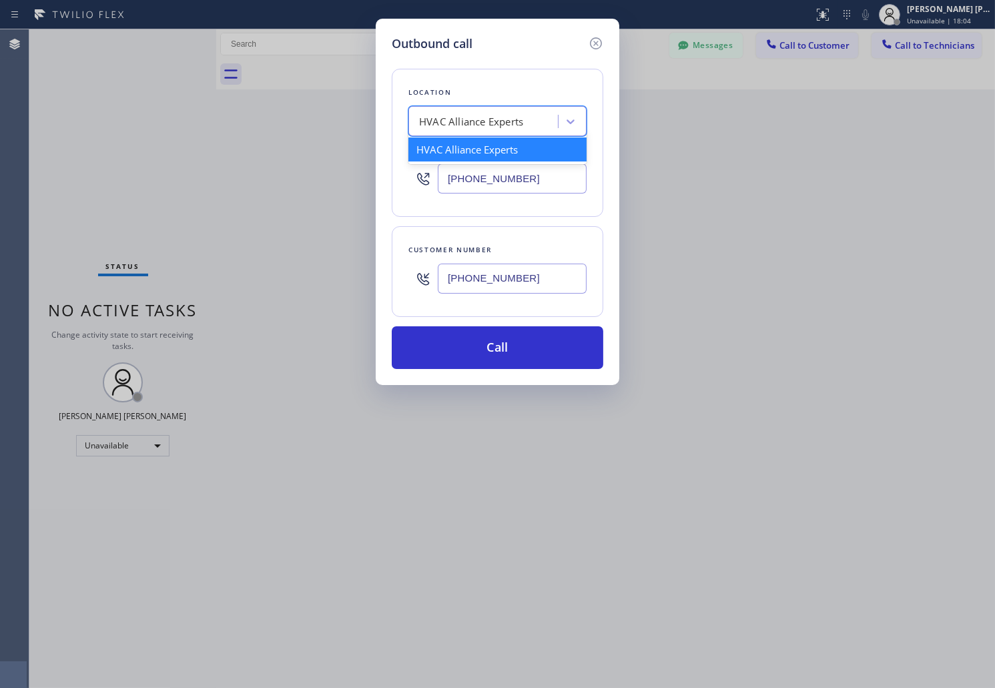
paste input "Eagle Rock Prestige HVAC"
type input "Eagle Rock Prestige HVAC"
type input "[PHONE_NUMBER]"
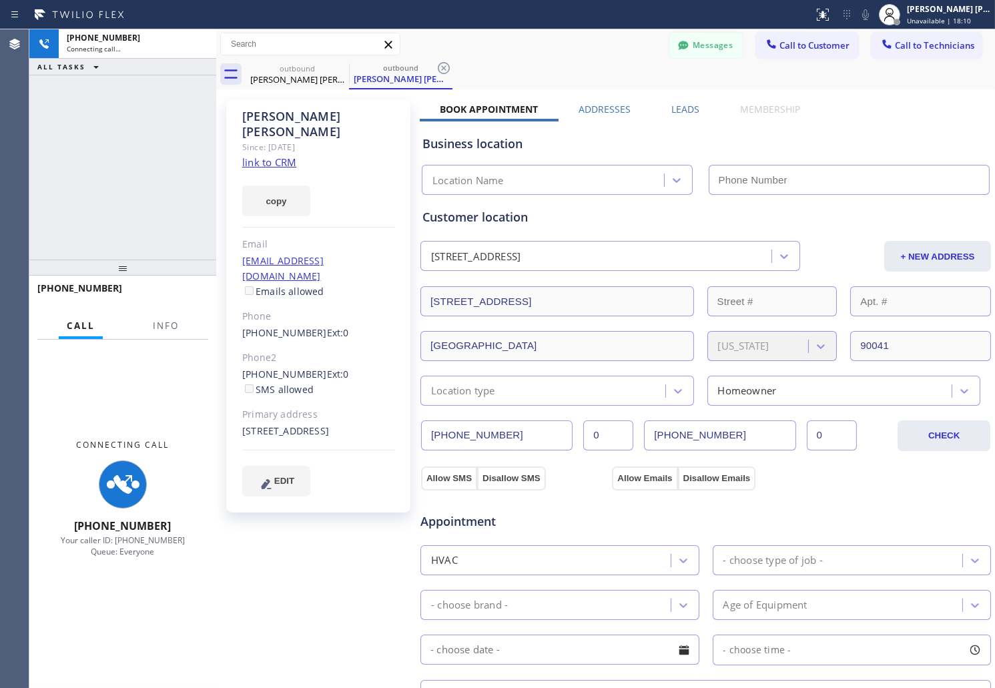
type input "[PHONE_NUMBER]"
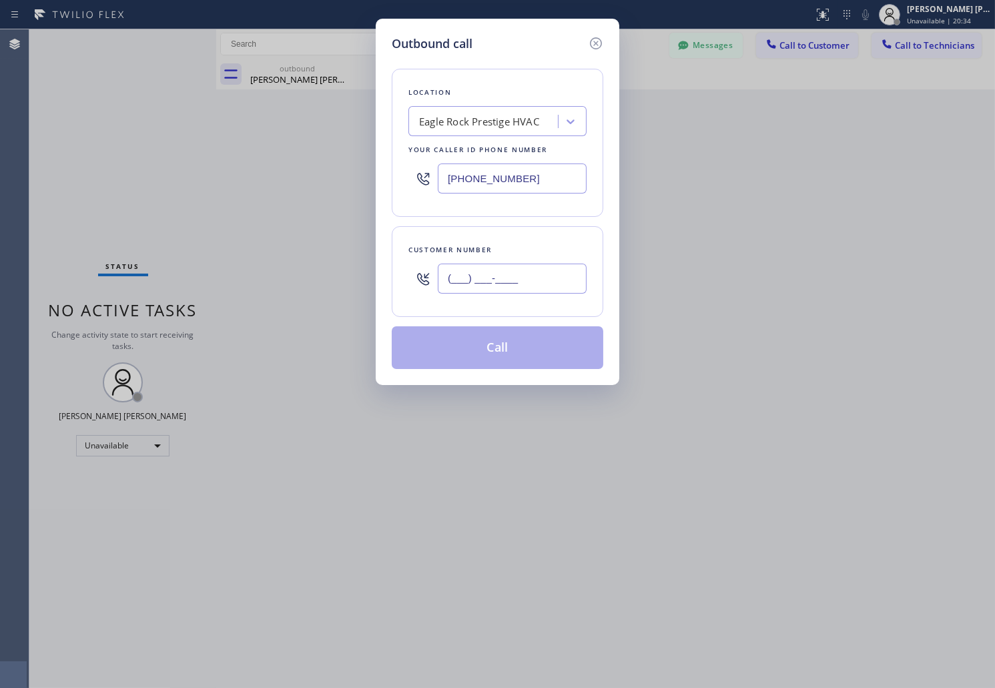
paste input "323) 356-4077"
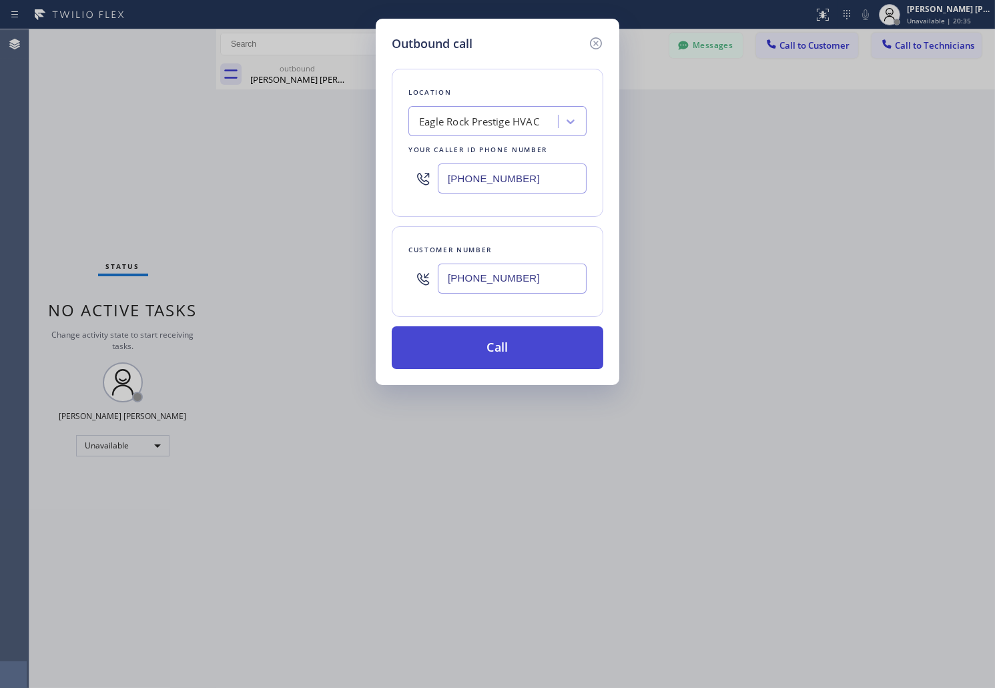
type input "[PHONE_NUMBER]"
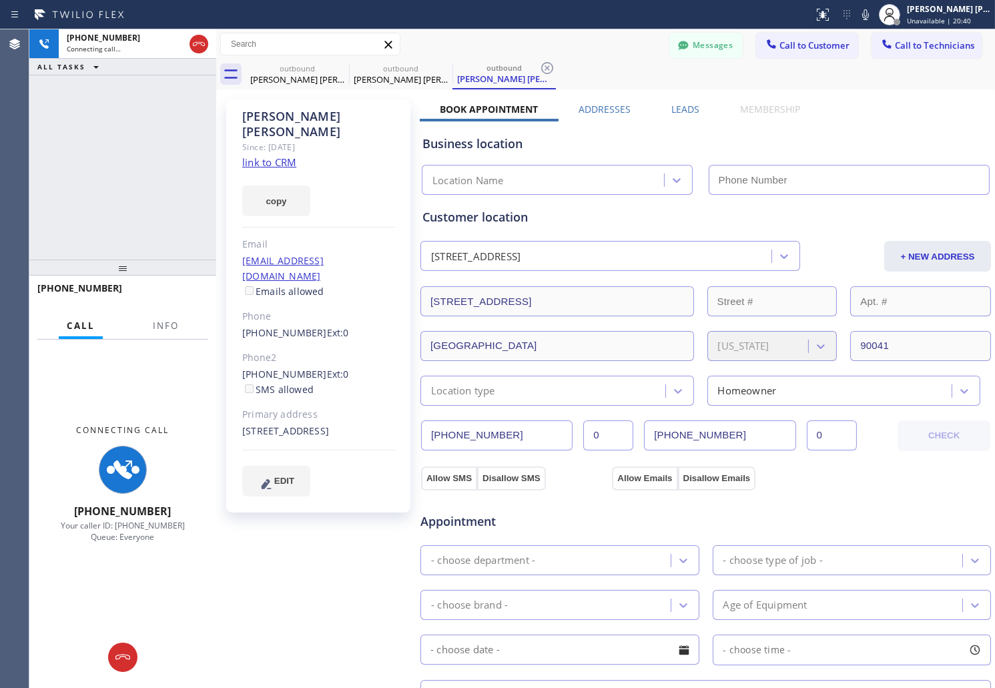
type input "[PHONE_NUMBER]"
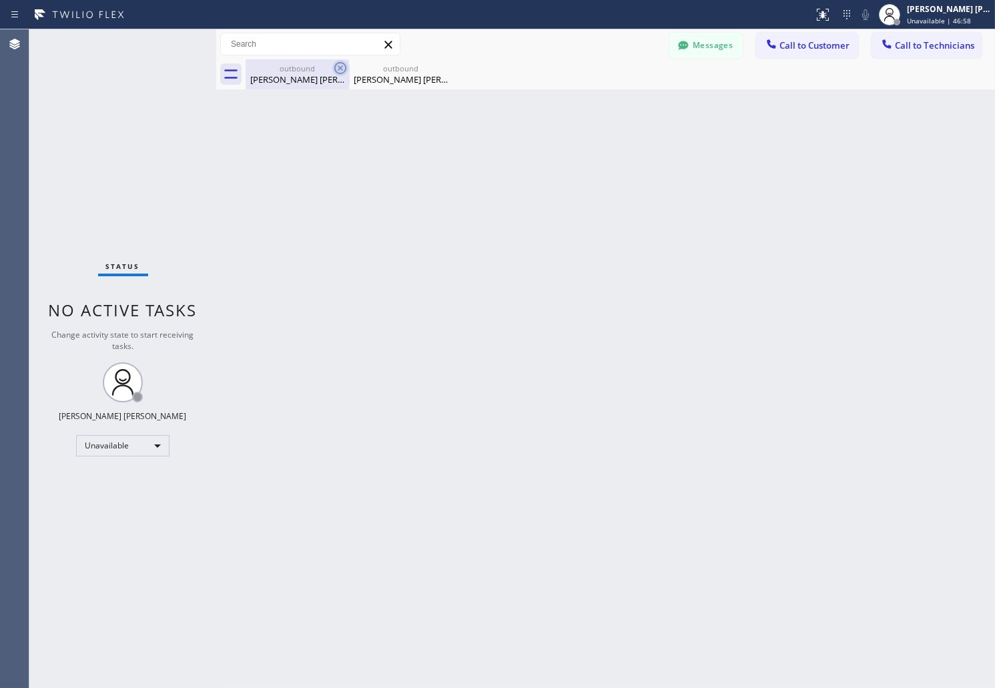
click at [345, 69] on icon at bounding box center [340, 68] width 12 height 12
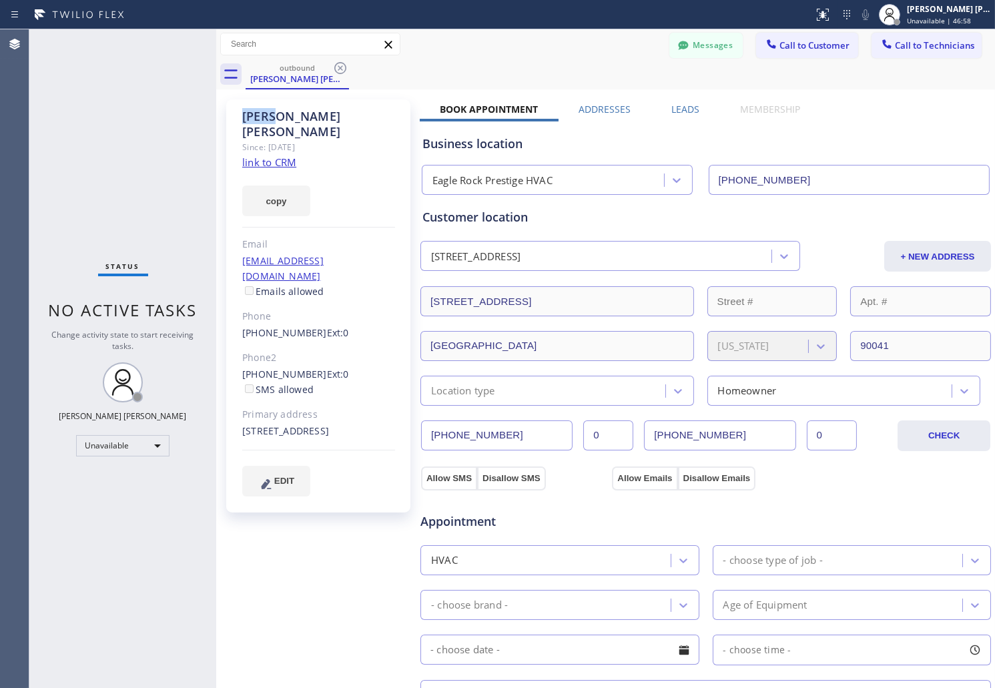
click at [345, 69] on icon at bounding box center [340, 68] width 12 height 12
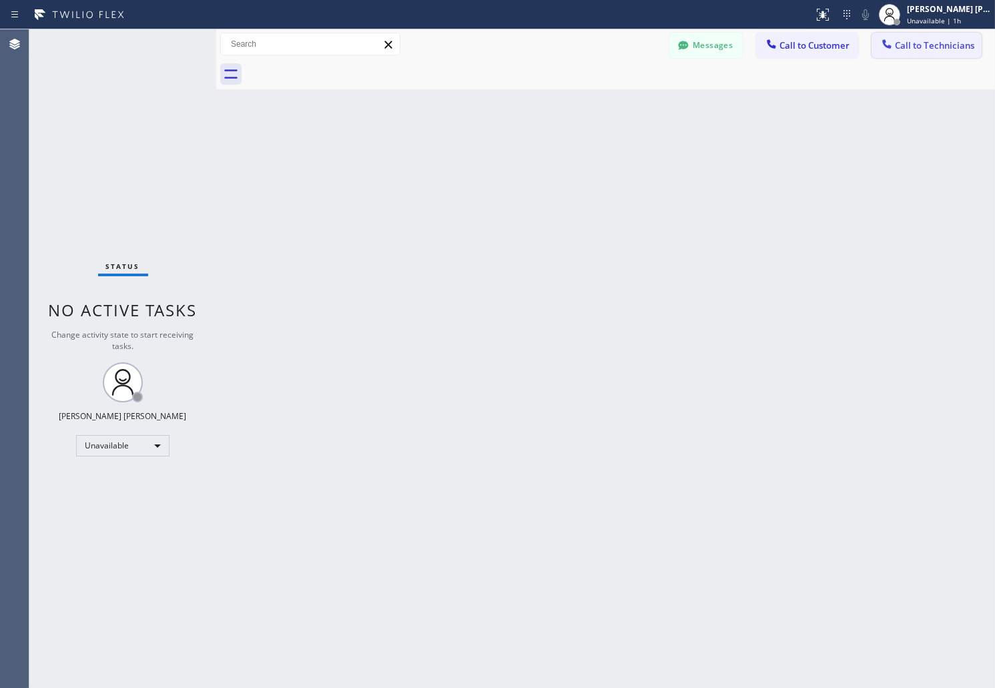
click at [901, 43] on span "Call to Technicians" at bounding box center [934, 45] width 79 height 12
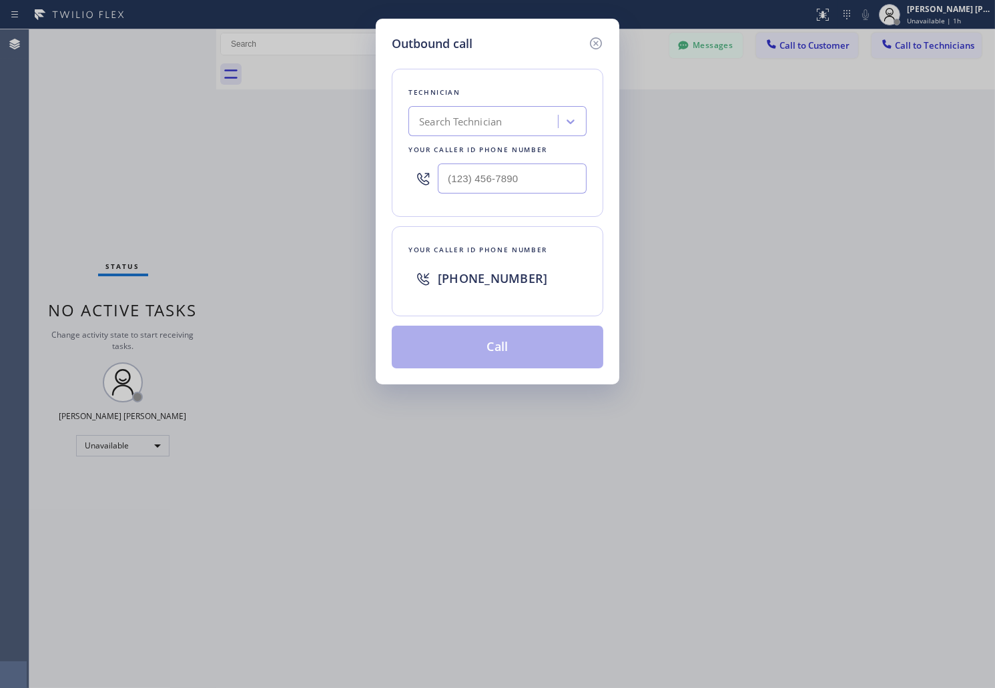
click at [536, 116] on div "Search Technician" at bounding box center [484, 121] width 145 height 23
type input "cj"
click at [541, 143] on div "[PERSON_NAME]" at bounding box center [497, 149] width 178 height 24
type input "[PHONE_NUMBER]"
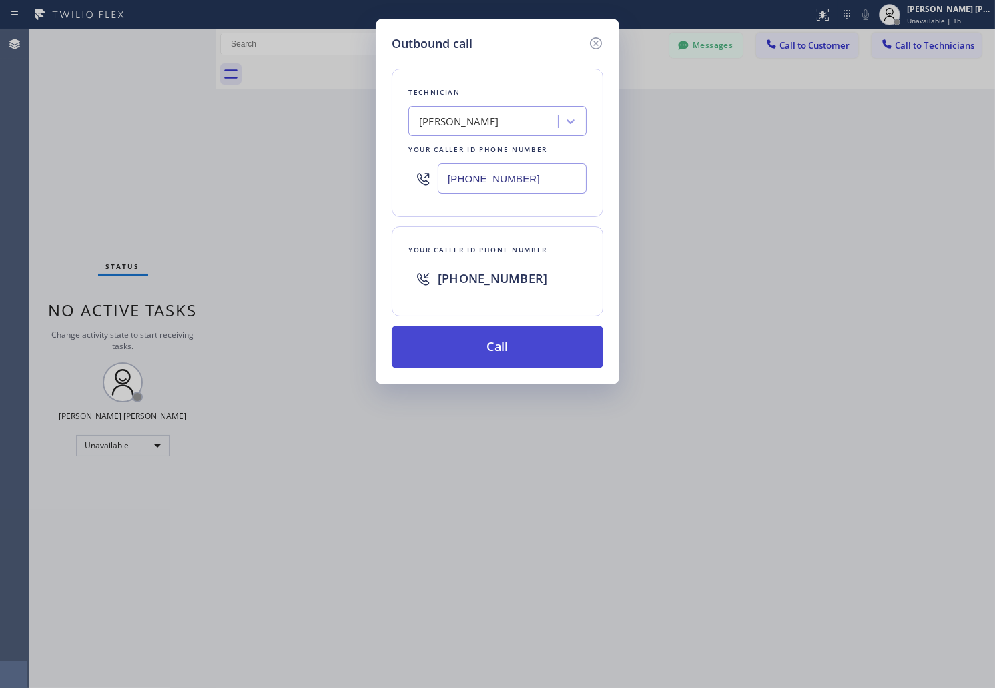
click at [521, 347] on button "Call" at bounding box center [498, 347] width 212 height 43
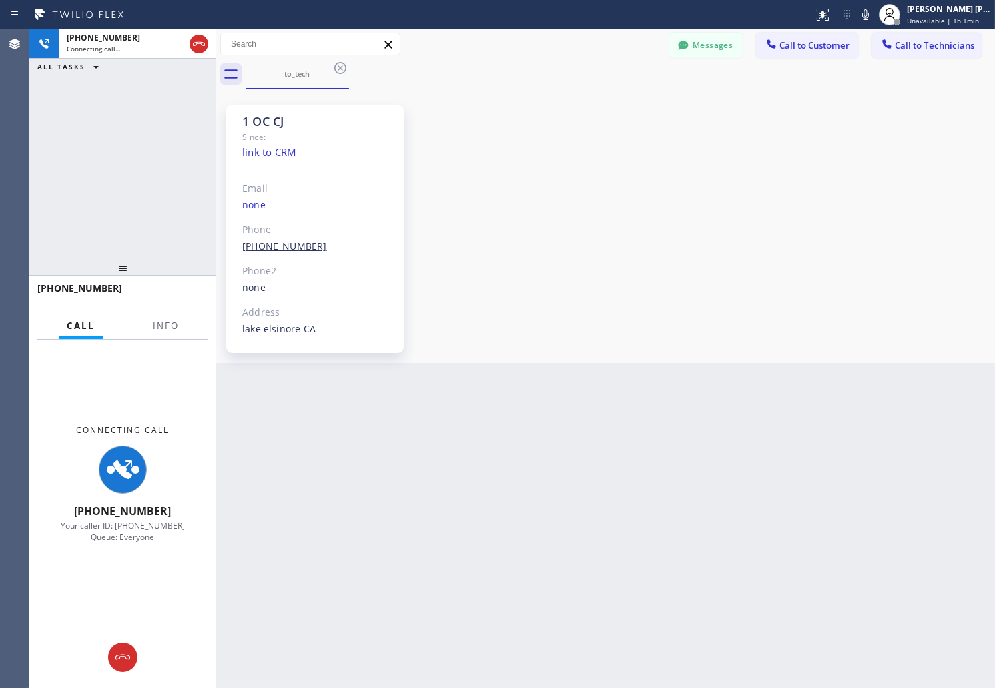
click at [272, 248] on link "[PHONE_NUMBER]" at bounding box center [284, 246] width 85 height 13
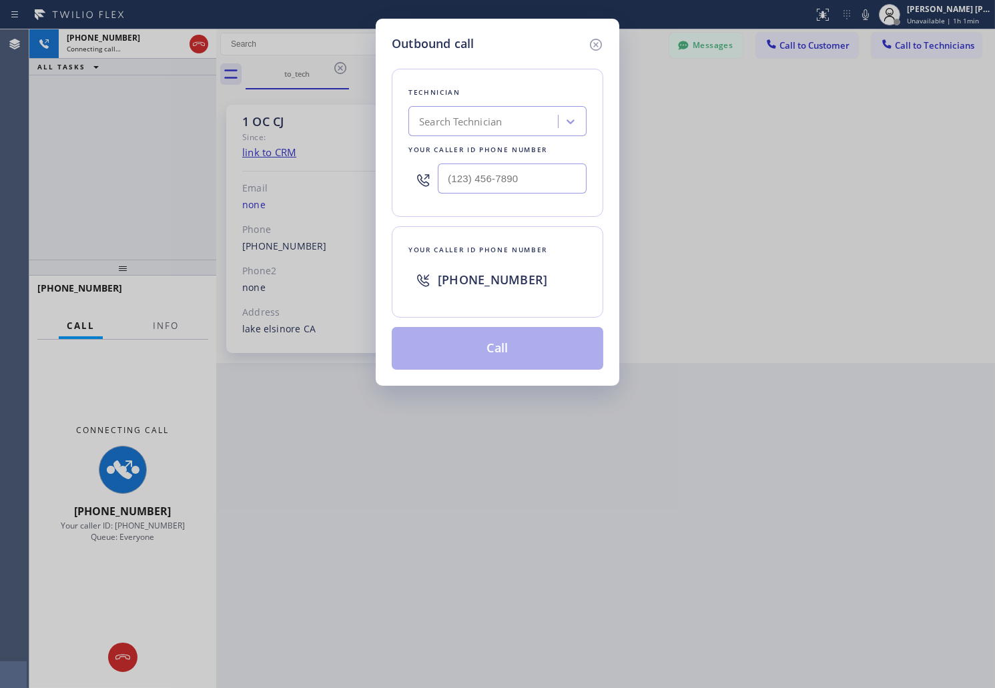
type input "[PHONE_NUMBER]"
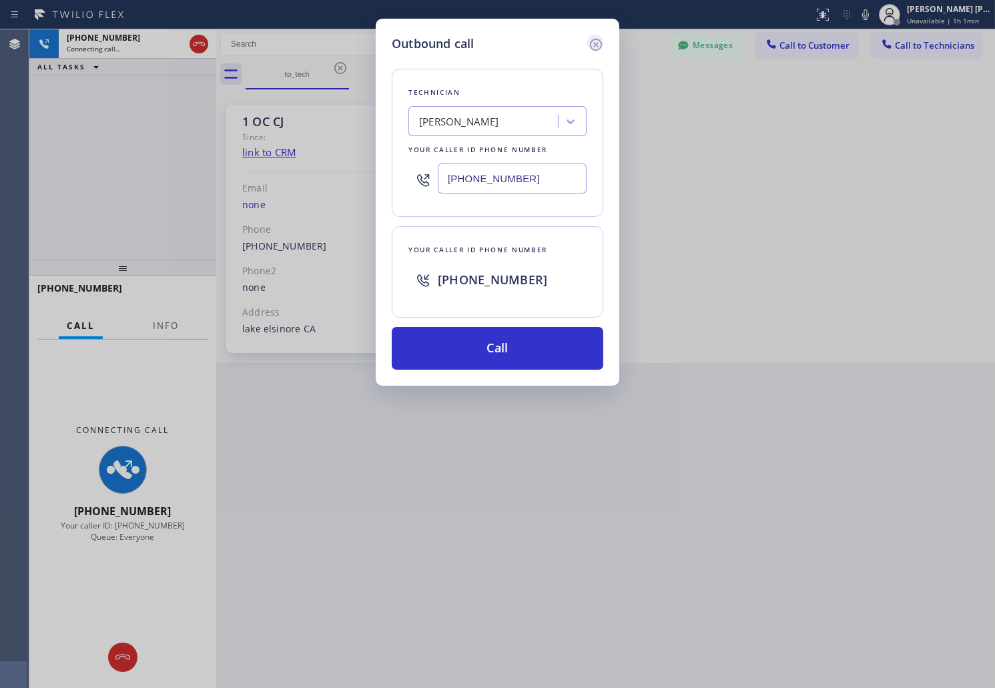
click at [589, 45] on icon at bounding box center [596, 45] width 16 height 16
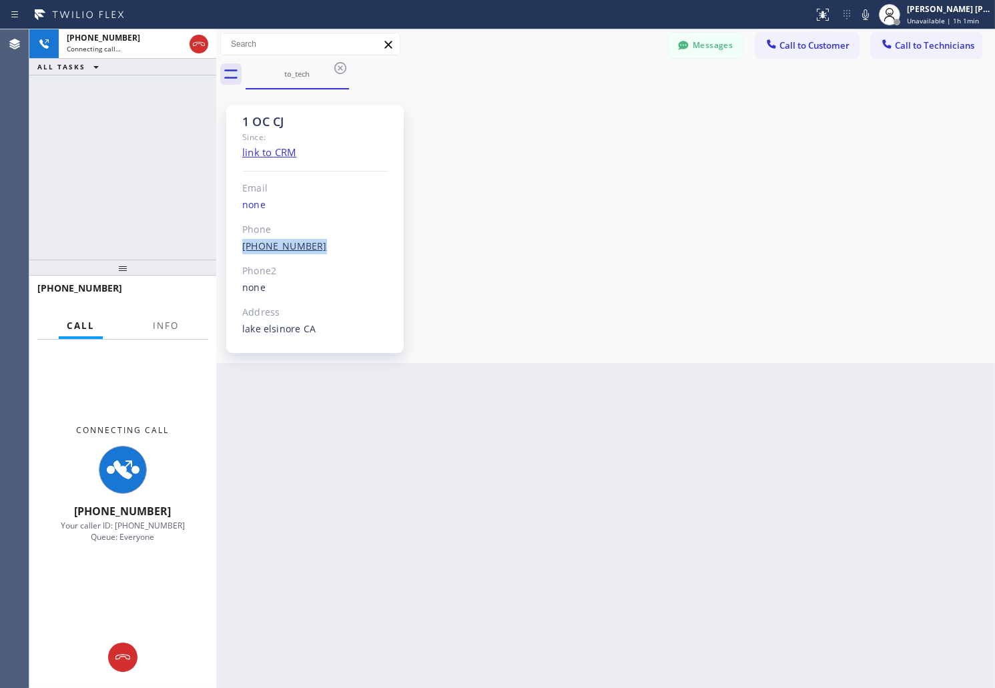
drag, startPoint x: 336, startPoint y: 238, endPoint x: 242, endPoint y: 251, distance: 94.9
click at [242, 251] on div "[PHONE_NUMBER] Outbound call Technician [PERSON_NAME] Your caller id phone numb…" at bounding box center [315, 246] width 146 height 15
click at [402, 161] on div "1 OC CJ Since: link to CRM Email none Phone [PHONE_NUMBER] Outbound call Techni…" at bounding box center [315, 229] width 178 height 248
click at [242, 115] on div "1 OC CJ" at bounding box center [315, 121] width 146 height 15
click at [286, 247] on link "[PHONE_NUMBER]" at bounding box center [284, 246] width 85 height 13
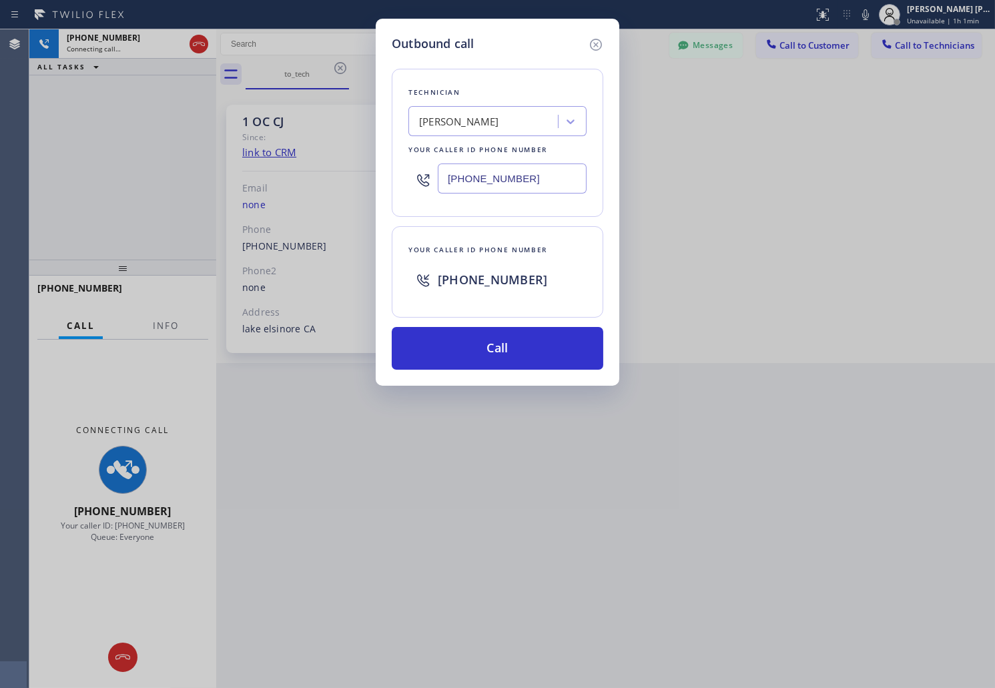
drag, startPoint x: 528, startPoint y: 180, endPoint x: 417, endPoint y: 174, distance: 111.0
click at [417, 174] on div "[PHONE_NUMBER]" at bounding box center [497, 178] width 178 height 43
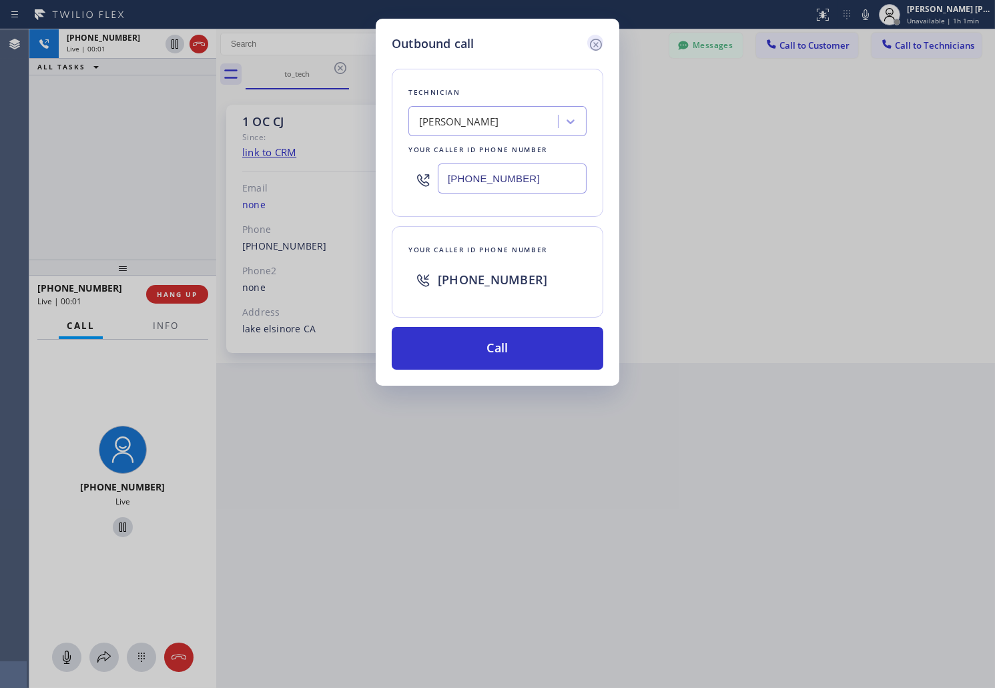
click at [592, 45] on icon at bounding box center [596, 45] width 16 height 16
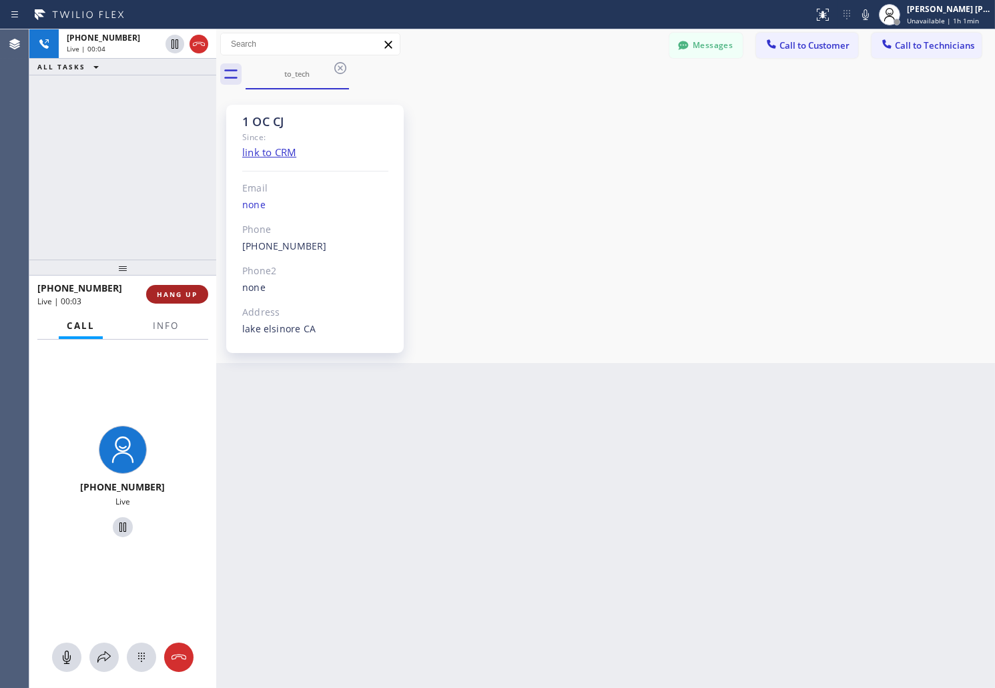
click at [190, 298] on span "HANG UP" at bounding box center [177, 294] width 41 height 9
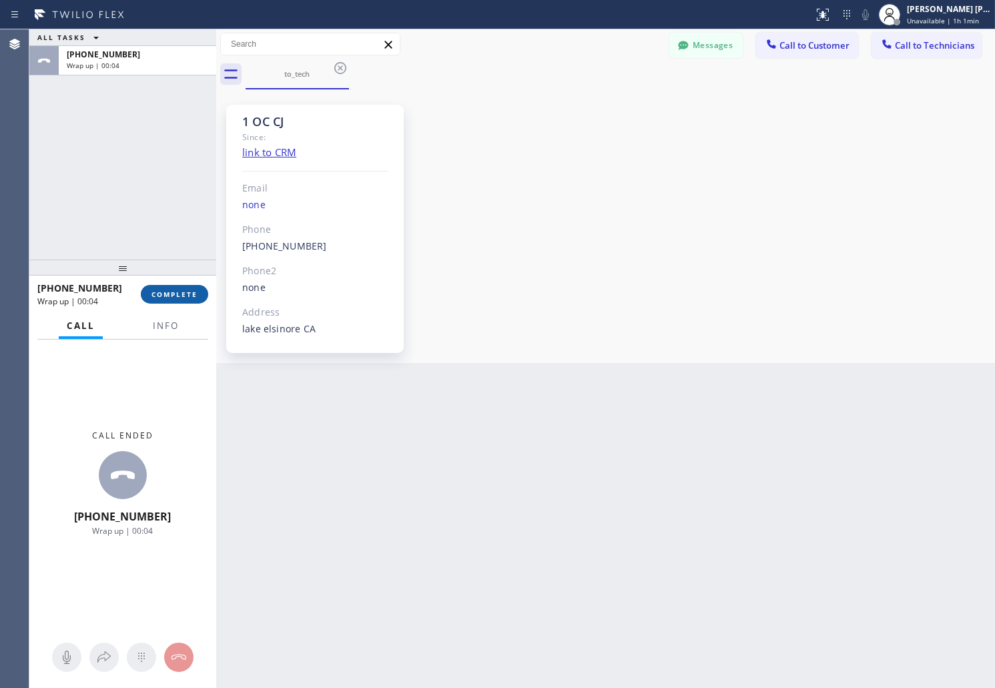
click at [195, 299] on button "COMPLETE" at bounding box center [174, 294] width 67 height 19
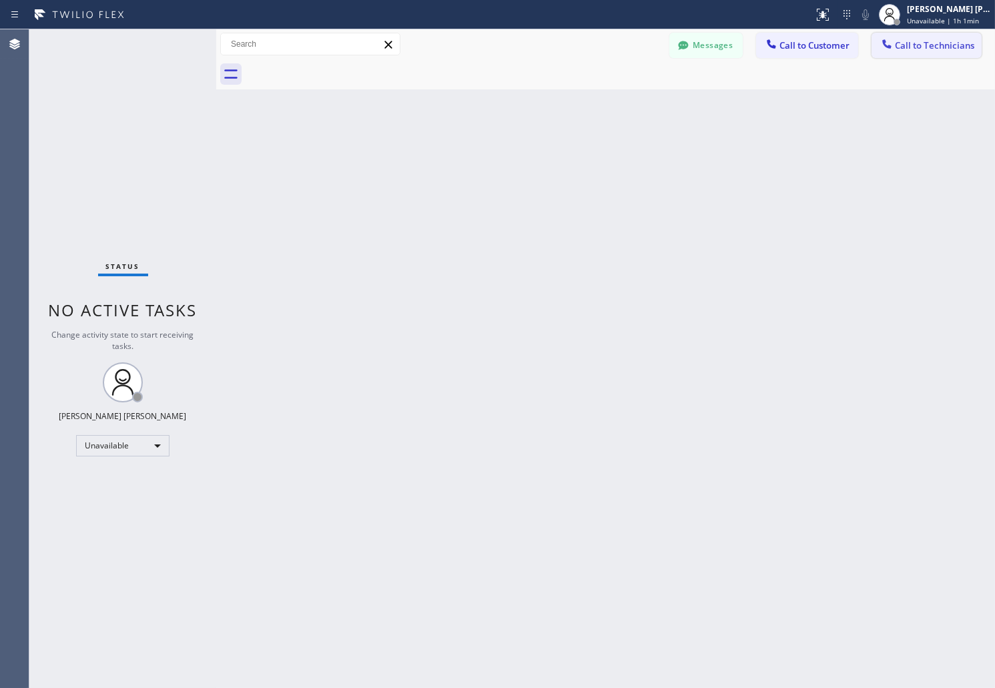
click at [919, 47] on span "Call to Technicians" at bounding box center [934, 45] width 79 height 12
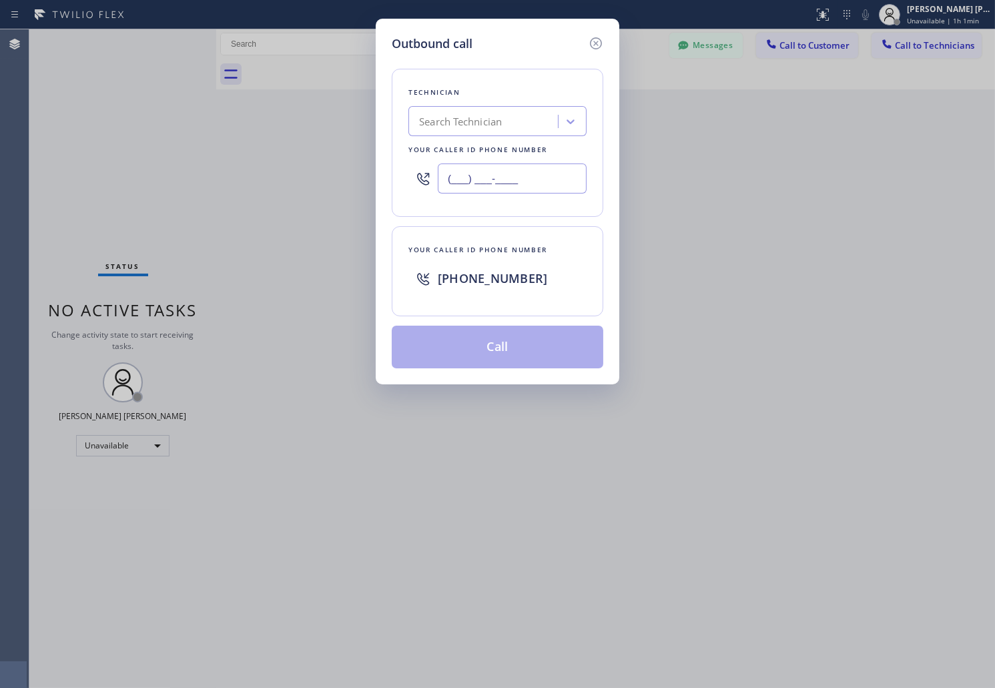
click at [541, 181] on input "(___) ___-____" at bounding box center [512, 179] width 149 height 30
paste input "562) 450-6688"
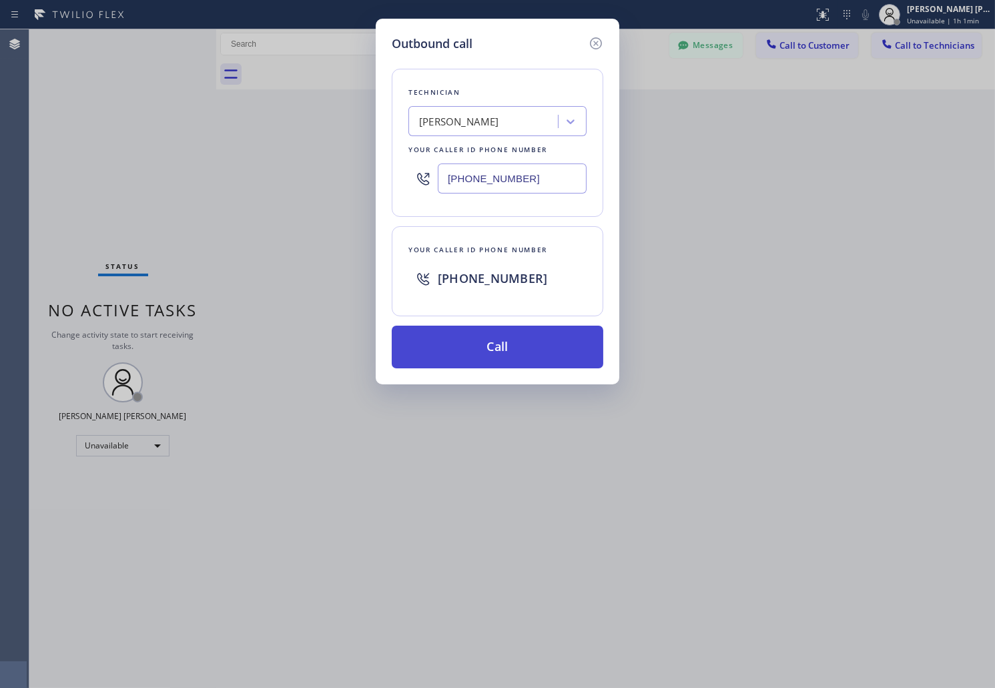
click at [526, 350] on button "Call" at bounding box center [498, 347] width 212 height 43
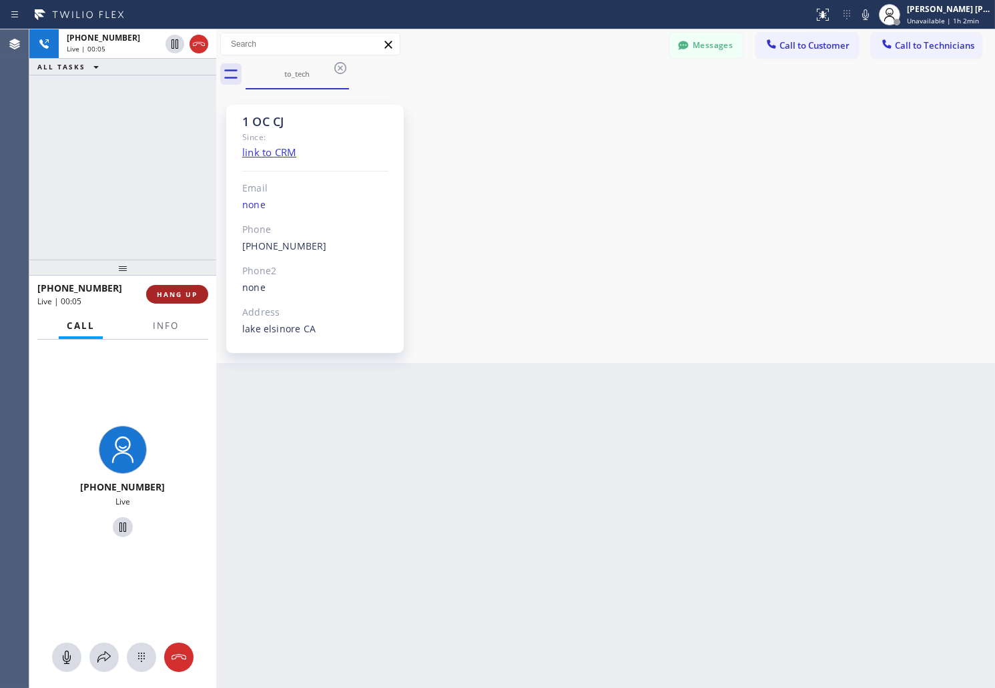
click at [188, 300] on button "HANG UP" at bounding box center [177, 294] width 62 height 19
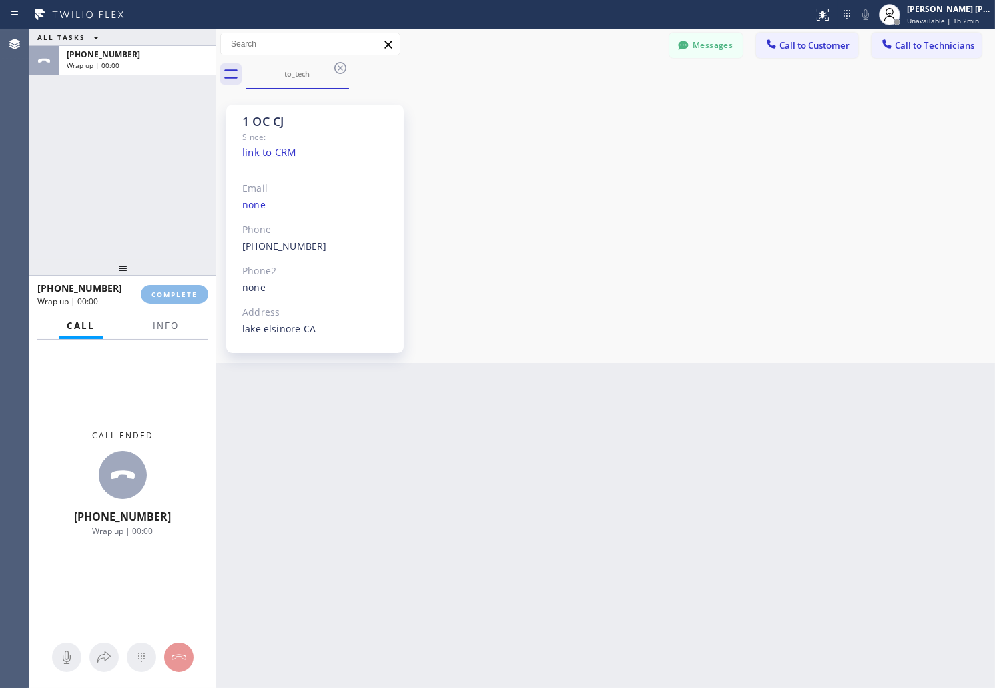
click at [190, 314] on div "[PHONE_NUMBER] Wrap up | 00:00 COMPLETE Call Info Call ended [PHONE_NUMBER] Wra…" at bounding box center [122, 482] width 187 height 412
click at [194, 294] on span "COMPLETE" at bounding box center [174, 294] width 46 height 9
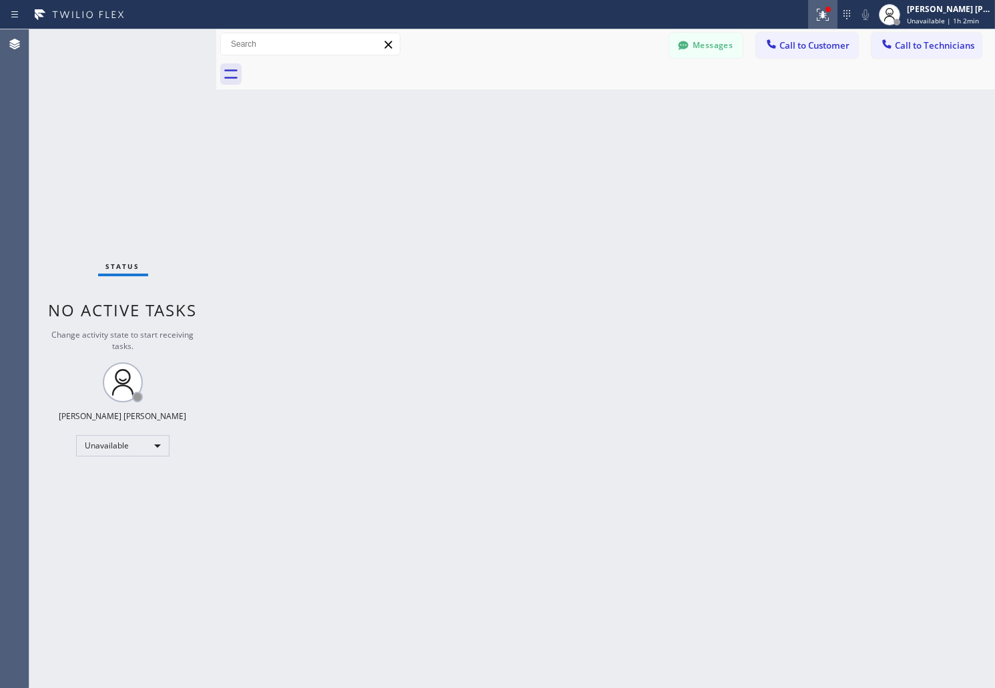
click at [834, 15] on div at bounding box center [822, 15] width 29 height 16
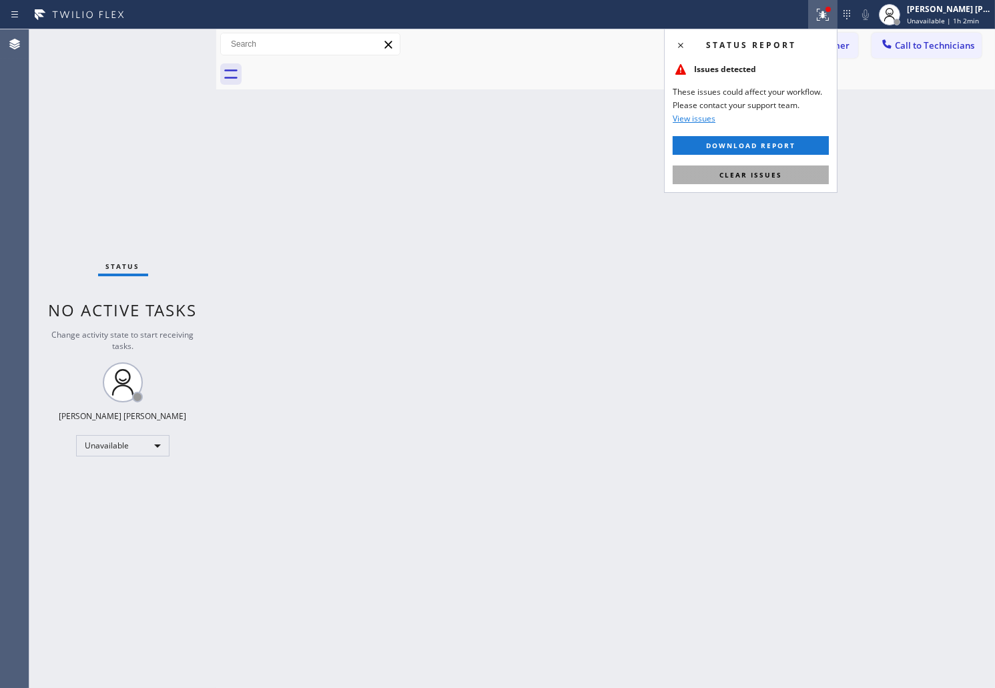
drag, startPoint x: 768, startPoint y: 182, endPoint x: 816, endPoint y: 123, distance: 76.0
click at [770, 179] on button "Clear issues" at bounding box center [751, 175] width 156 height 19
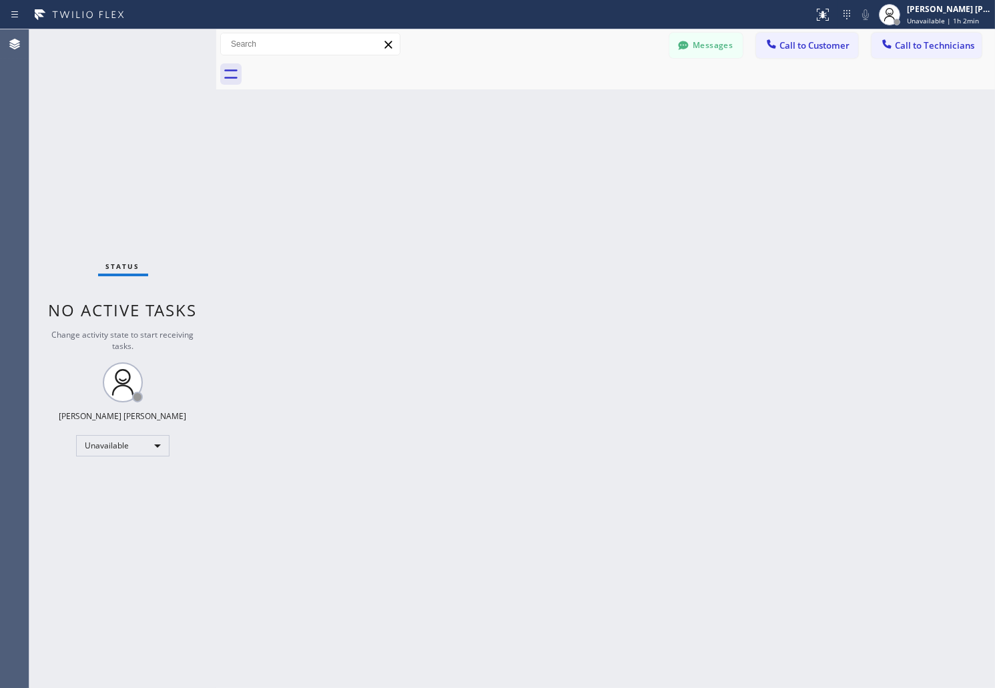
click at [902, 67] on div at bounding box center [620, 74] width 749 height 30
click at [926, 49] on span "Call to Technicians" at bounding box center [934, 45] width 79 height 12
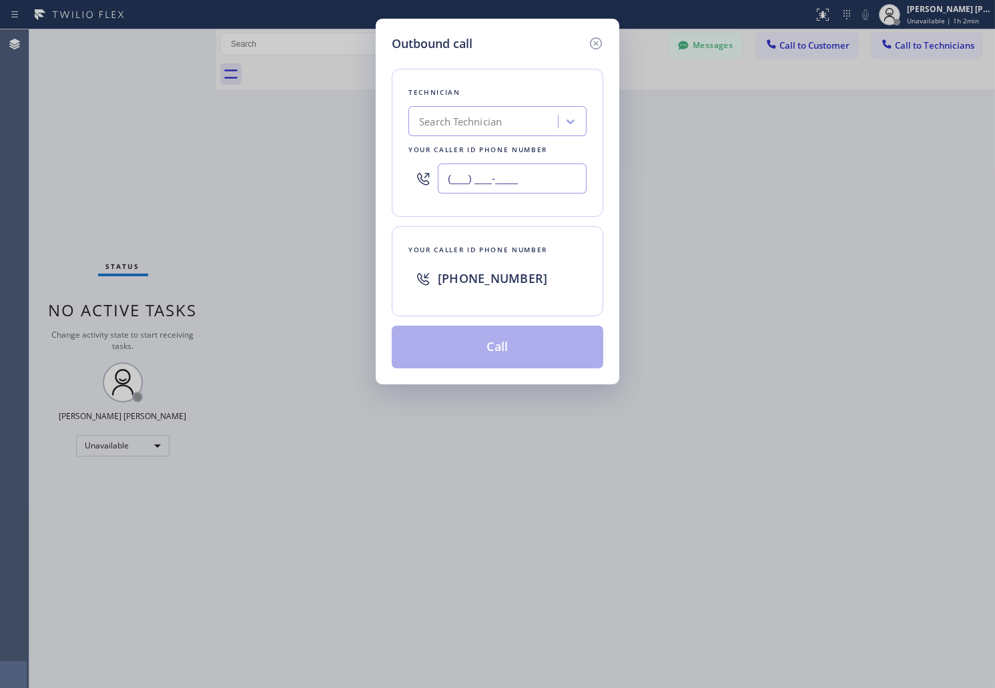
paste input "562) 450-6688"
click at [537, 181] on input "(___) ___-____" at bounding box center [512, 179] width 149 height 30
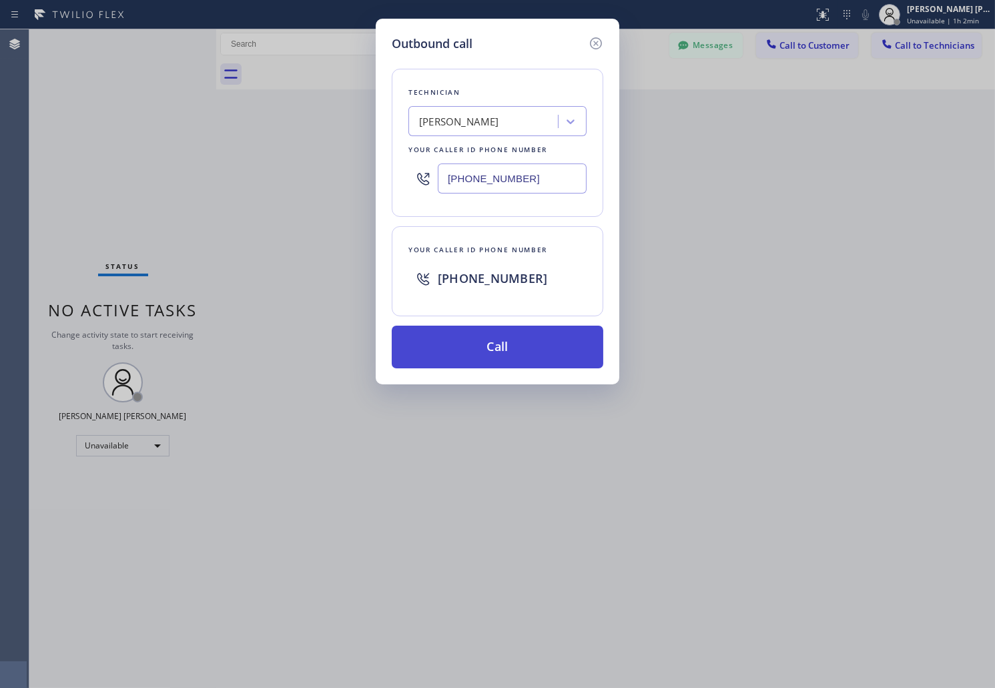
type input "[PHONE_NUMBER]"
click at [491, 334] on button "Call" at bounding box center [498, 347] width 212 height 43
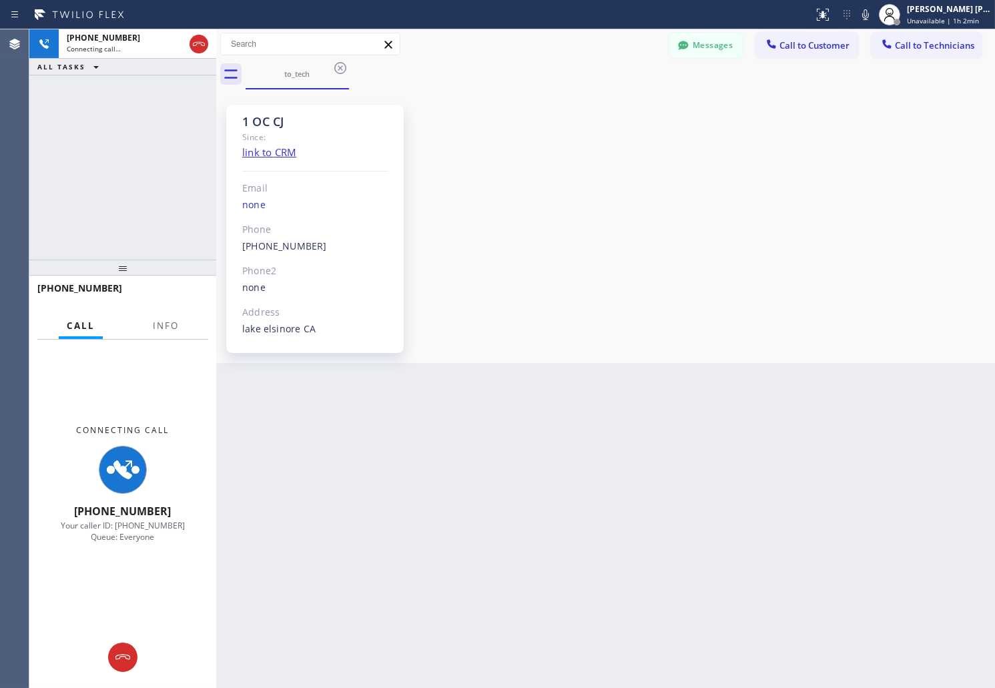
click at [783, 324] on div "1 OC CJ Since: link to CRM Email none Phone [PHONE_NUMBER] Outbound call Techni…" at bounding box center [606, 226] width 772 height 267
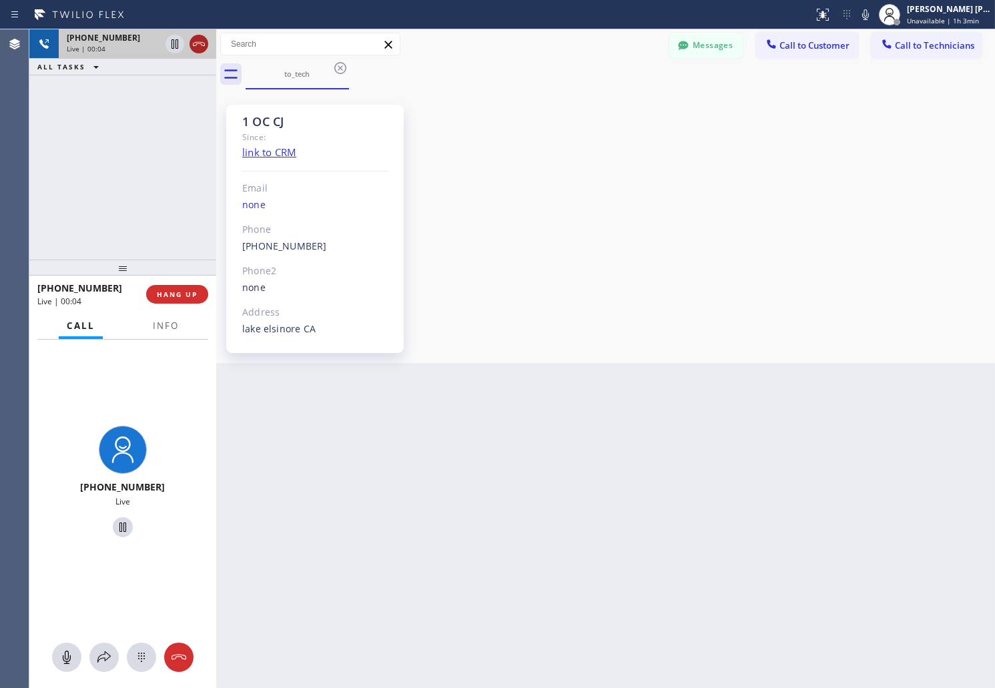
click at [194, 41] on icon at bounding box center [199, 44] width 16 height 16
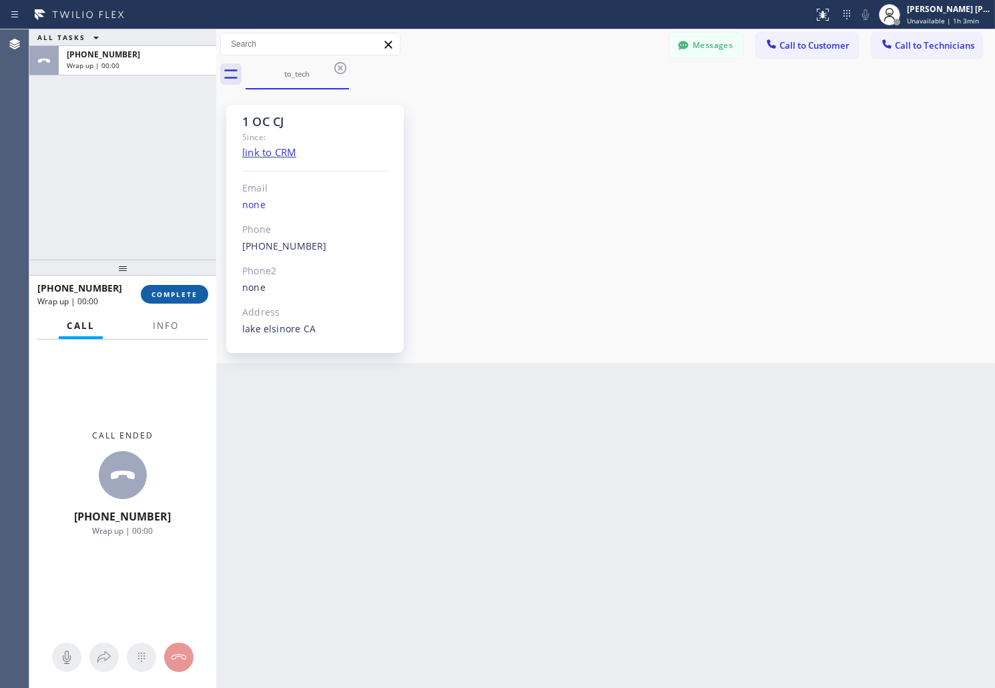
click at [191, 290] on span "COMPLETE" at bounding box center [174, 294] width 46 height 9
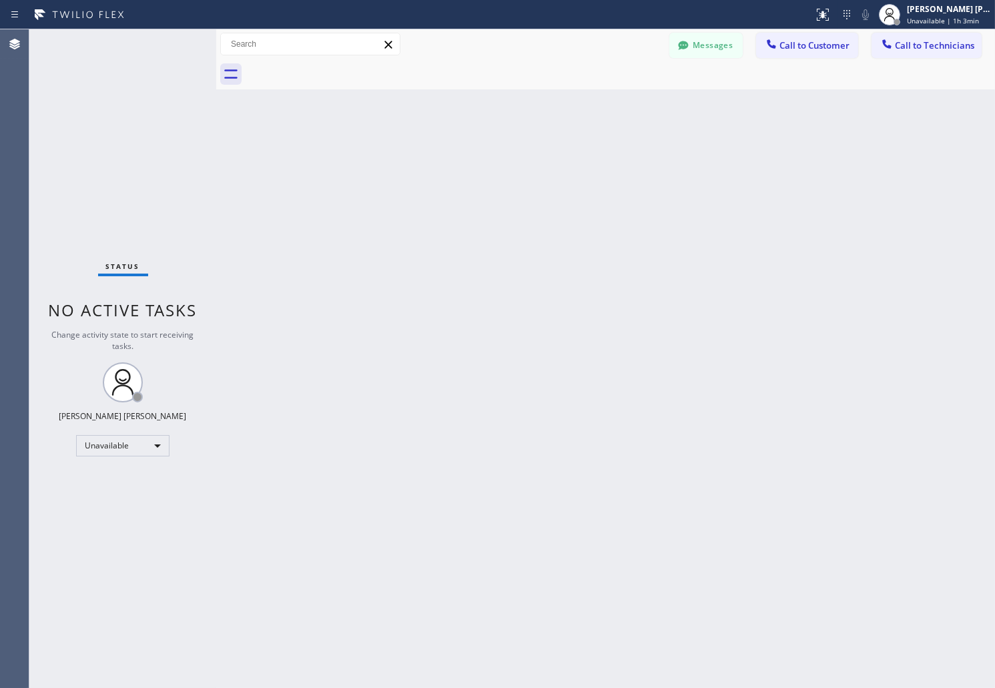
click at [798, 182] on div "Back to Dashboard Change Sender ID Customers Technicians AB [PERSON_NAME] [DATE…" at bounding box center [605, 358] width 779 height 659
click at [910, 49] on span "Call to Technicians" at bounding box center [934, 45] width 79 height 12
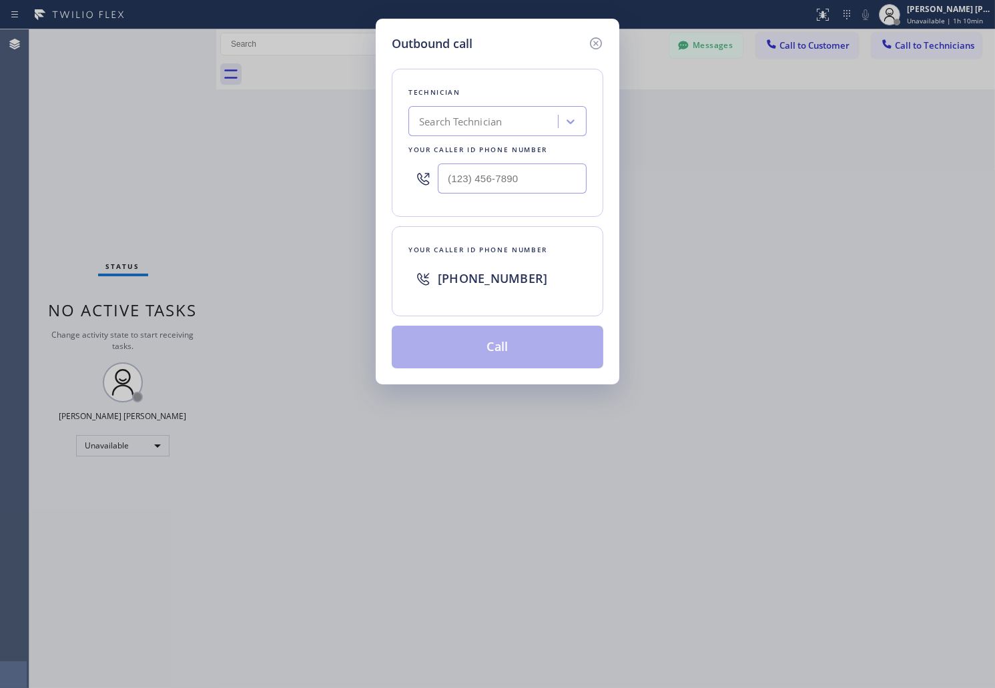
click at [517, 107] on div "Search Technician" at bounding box center [497, 121] width 178 height 30
type input "[PERSON_NAME]"
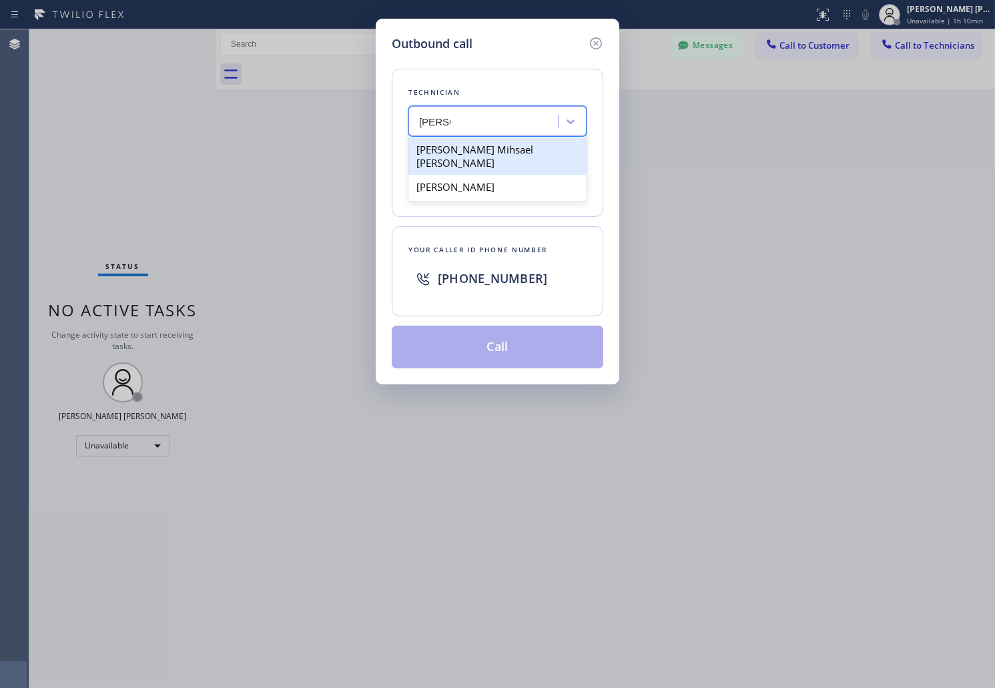
click at [510, 156] on div "[PERSON_NAME] Mihsael [PERSON_NAME]" at bounding box center [497, 155] width 178 height 37
type input "[PHONE_NUMBER]"
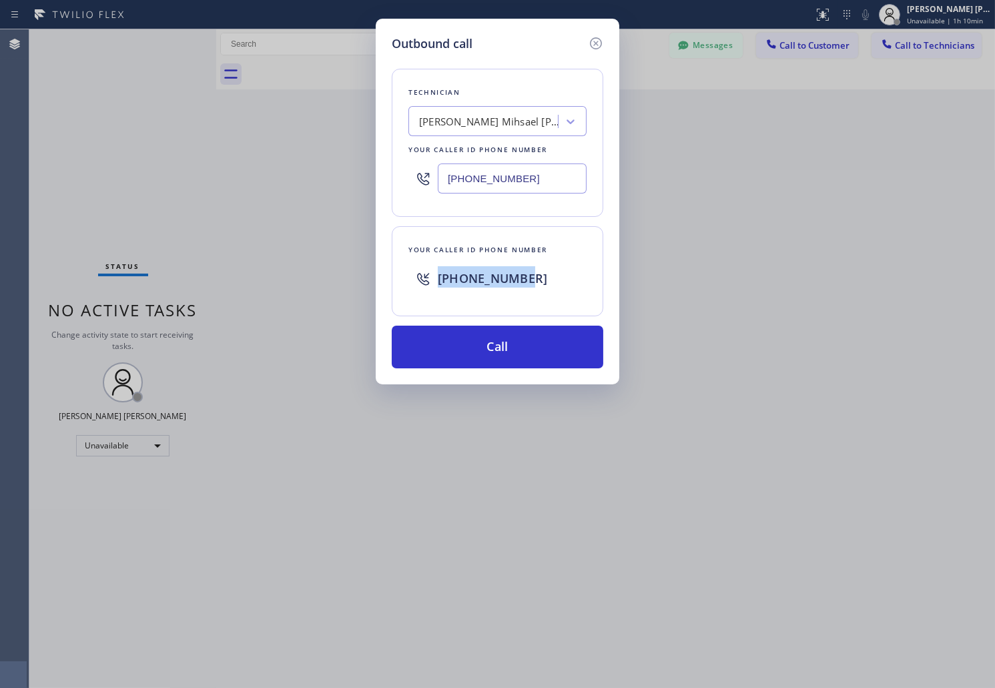
drag, startPoint x: 510, startPoint y: 278, endPoint x: 392, endPoint y: 277, distance: 117.5
click at [392, 277] on div "Your caller id phone number [PHONE_NUMBER]" at bounding box center [498, 271] width 212 height 90
drag, startPoint x: 549, startPoint y: 168, endPoint x: 350, endPoint y: 181, distance: 198.6
click at [350, 181] on div "Outbound call Technician [PERSON_NAME] Mihsael [PERSON_NAME] Your caller id pho…" at bounding box center [497, 344] width 995 height 688
click at [596, 47] on icon at bounding box center [596, 43] width 16 height 16
